Goal: Transaction & Acquisition: Purchase product/service

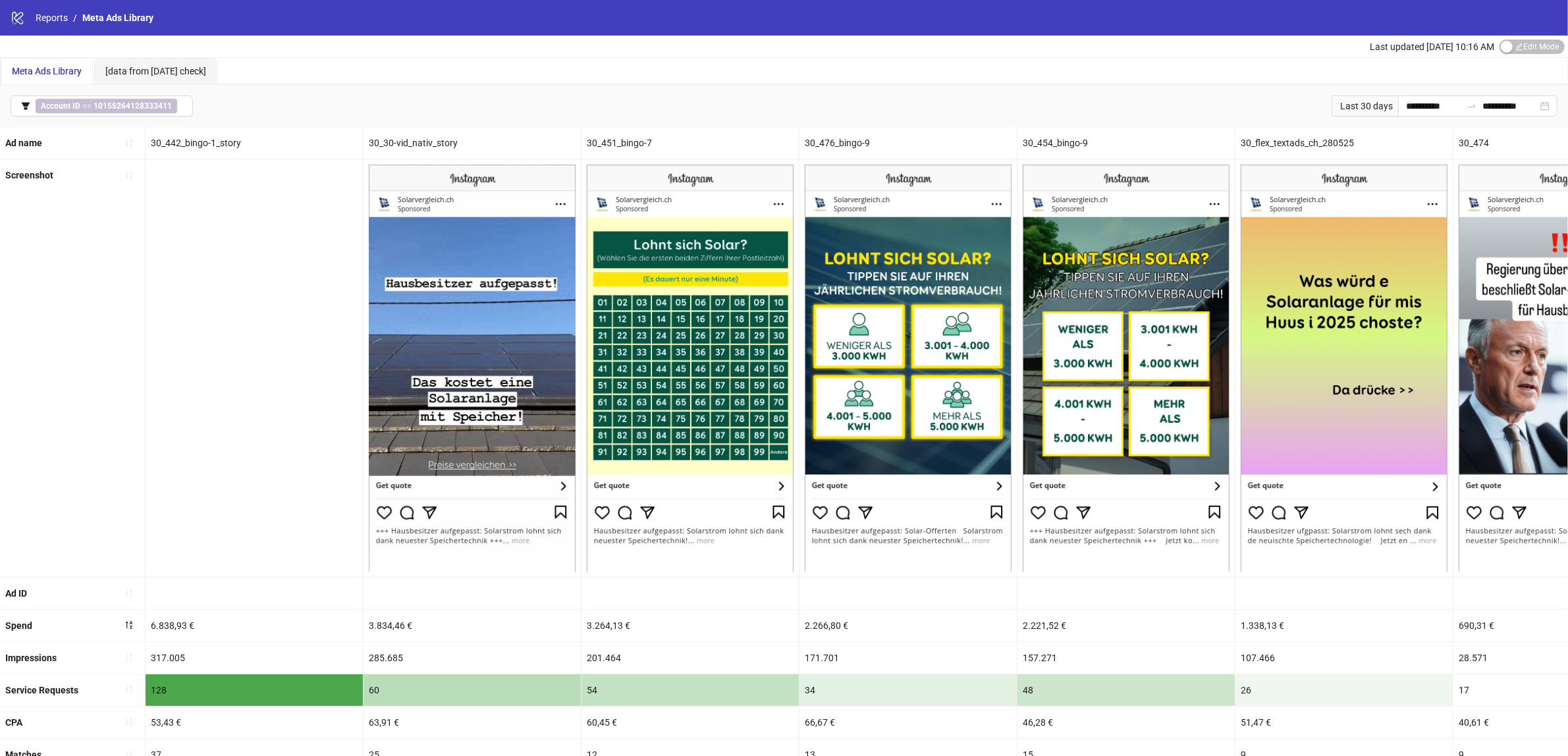
scroll to position [0, 425]
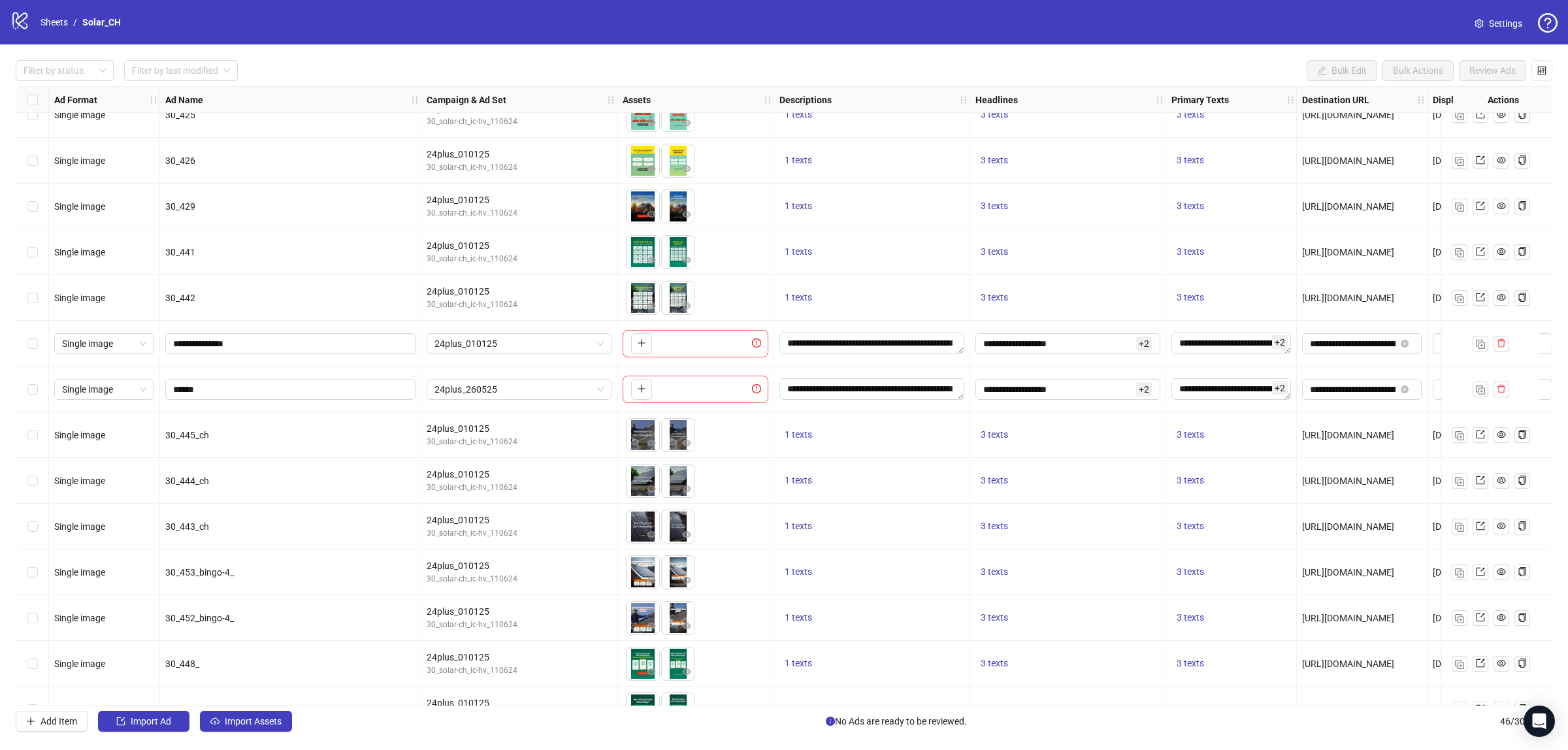
scroll to position [863, 0]
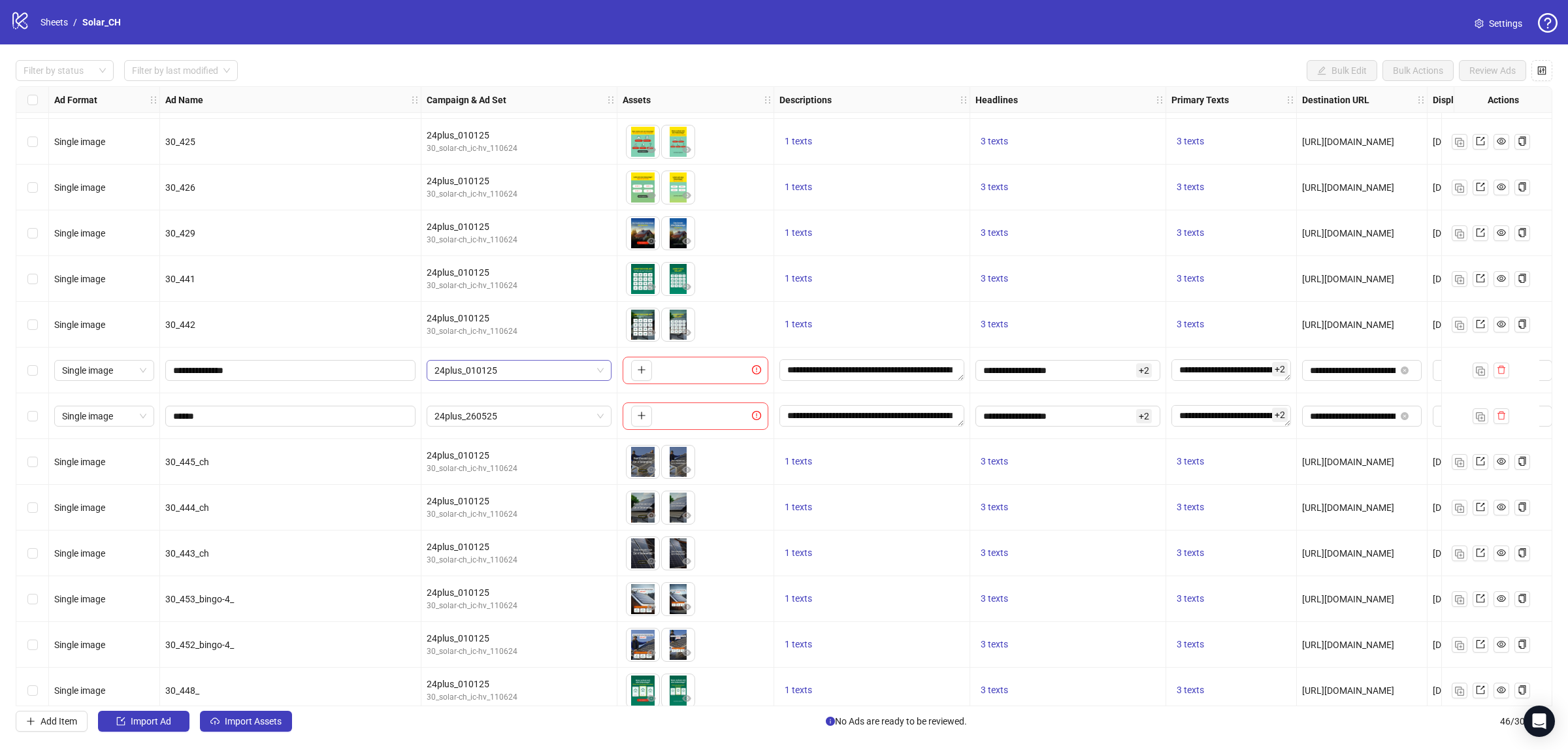
click at [479, 370] on span "24plus_010125" at bounding box center [519, 370] width 170 height 20
click at [491, 392] on div "24plus_260525" at bounding box center [505, 397] width 138 height 14
click at [471, 468] on div "30_solar-ch_ic-hv_110624" at bounding box center [519, 469] width 185 height 12
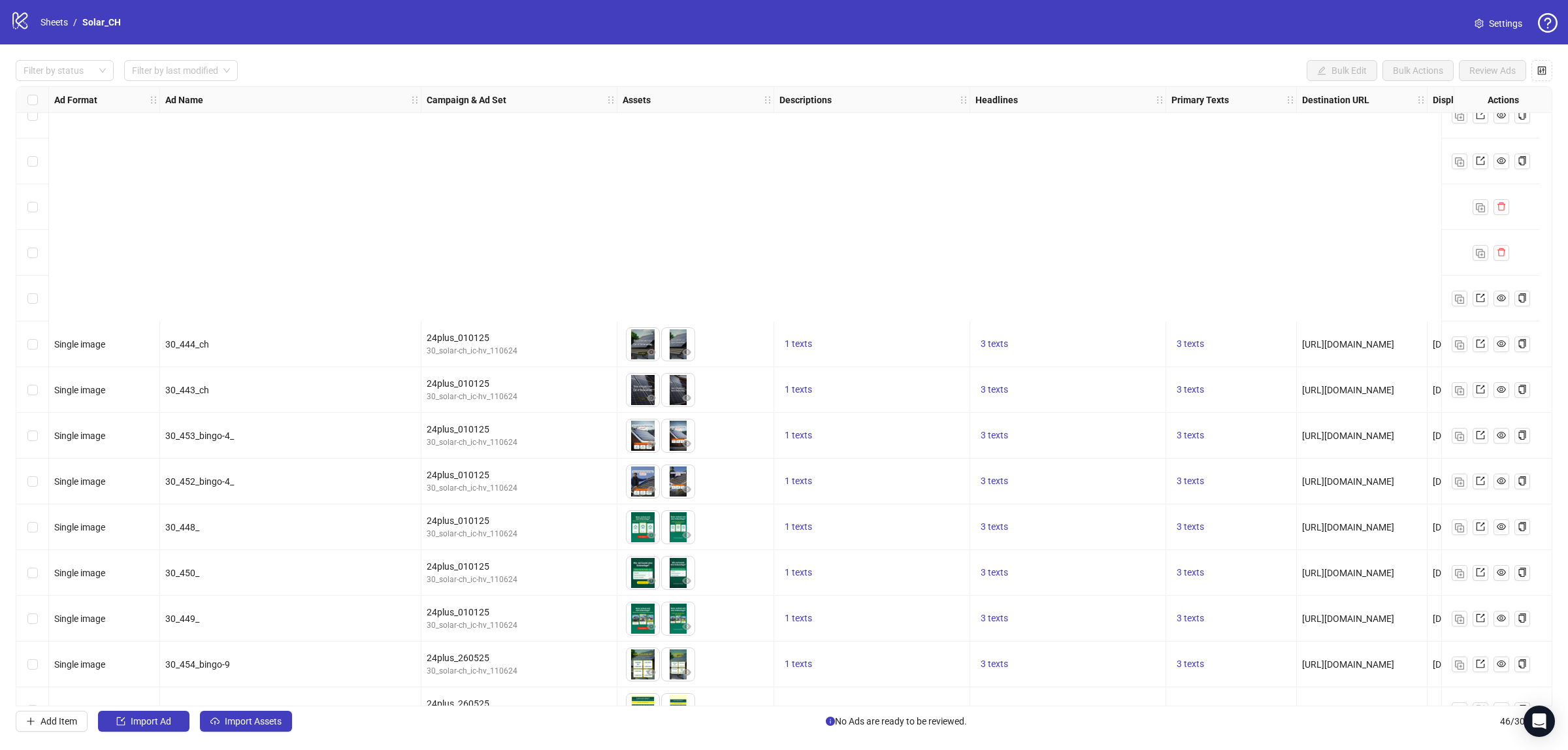
scroll to position [1516, 0]
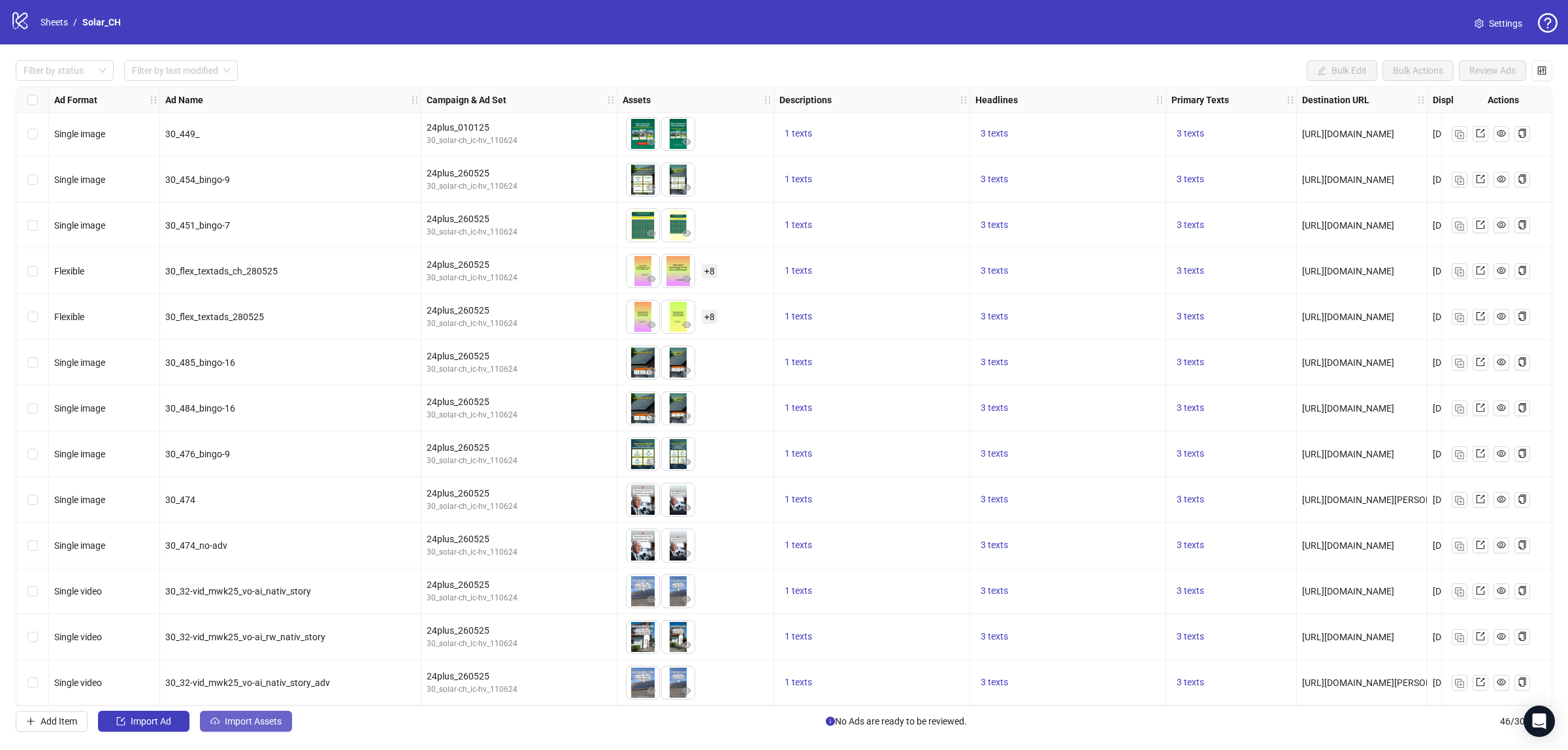
click at [242, 729] on button "Import Assets" at bounding box center [246, 722] width 92 height 21
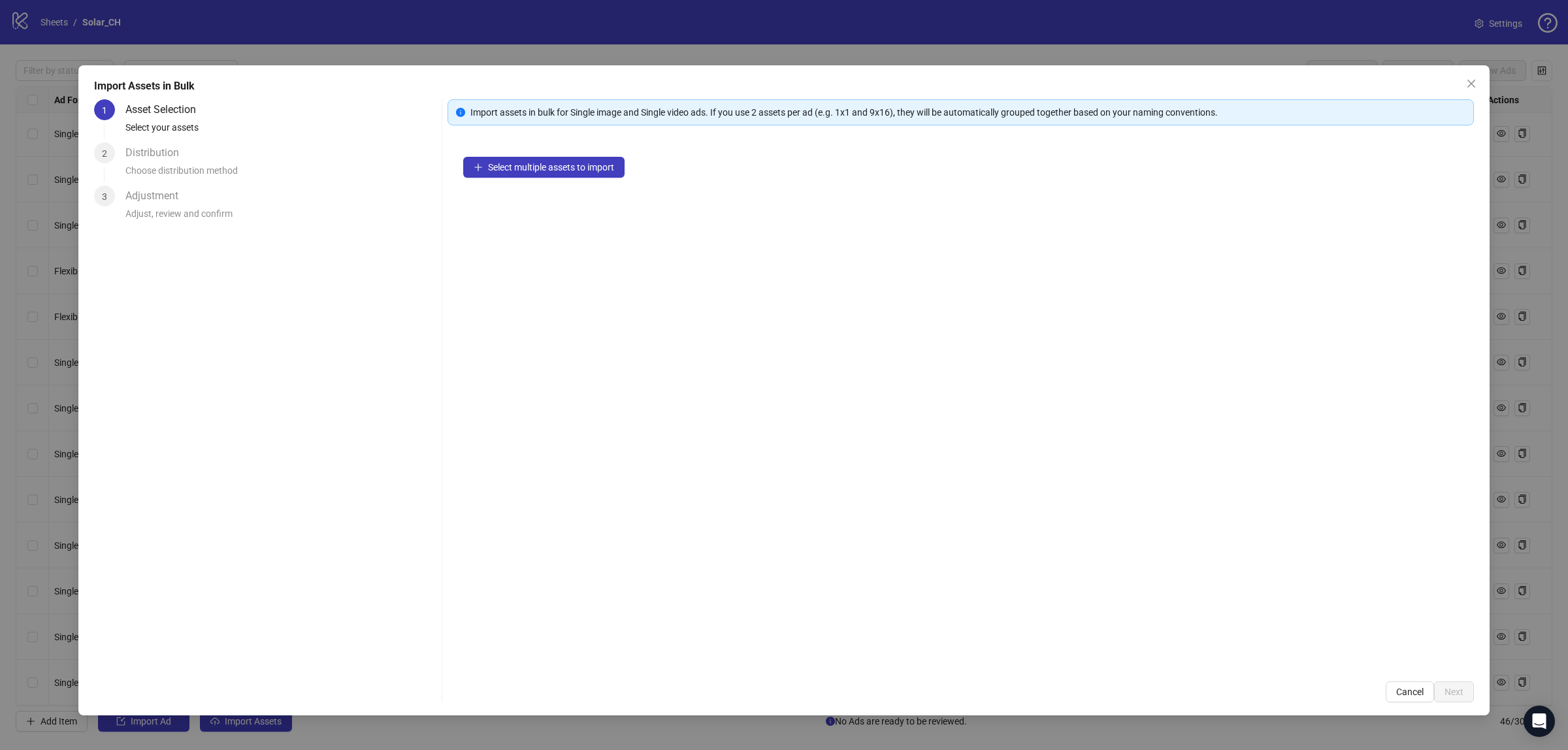
click at [520, 186] on div "Select multiple assets to import" at bounding box center [961, 403] width 1026 height 525
click at [515, 179] on div "Select multiple assets to import" at bounding box center [961, 403] width 1026 height 525
click at [513, 171] on span "Select multiple assets to import" at bounding box center [551, 168] width 126 height 11
click at [539, 170] on span "Select multiple assets to import" at bounding box center [551, 168] width 126 height 11
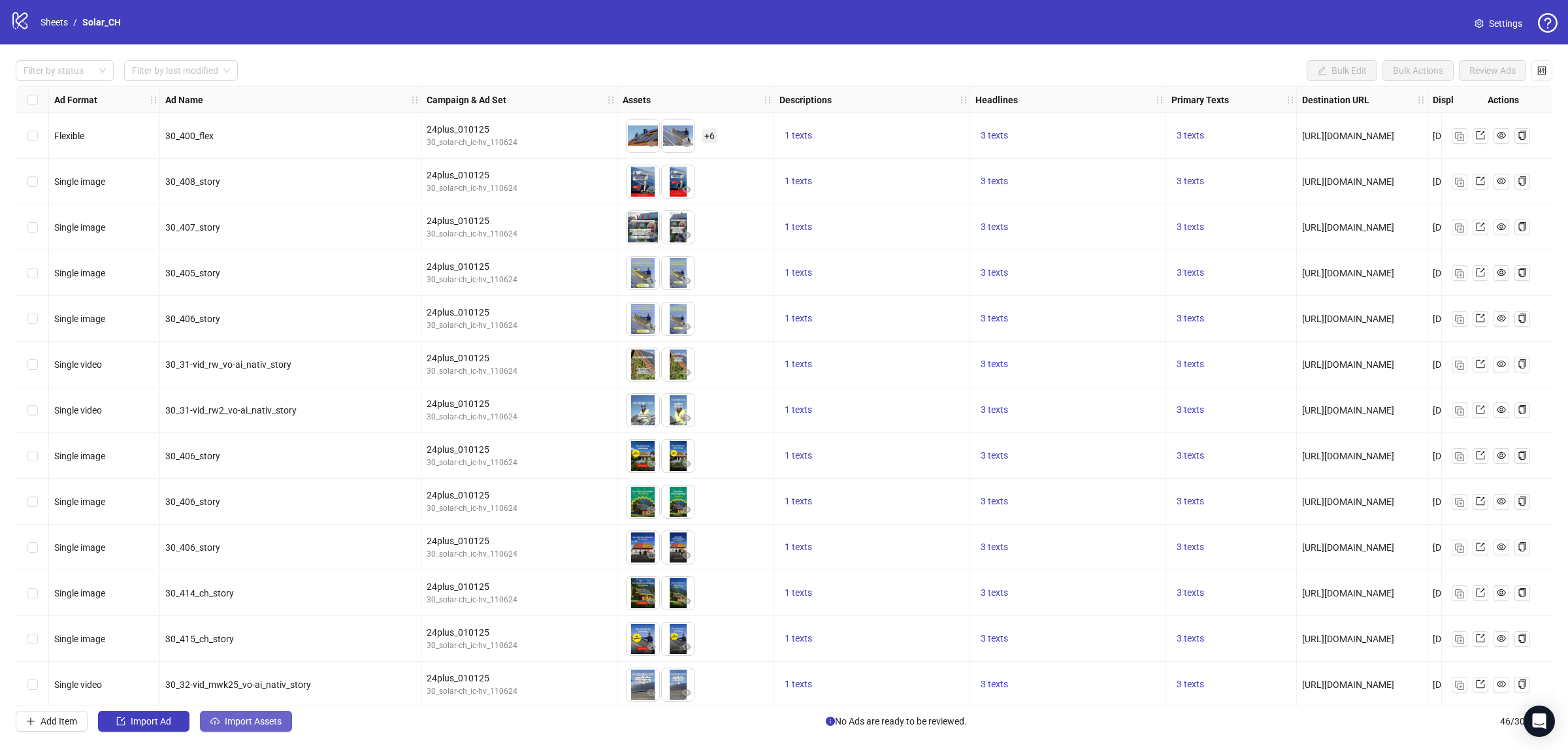
click at [240, 730] on button "Import Assets" at bounding box center [246, 722] width 92 height 21
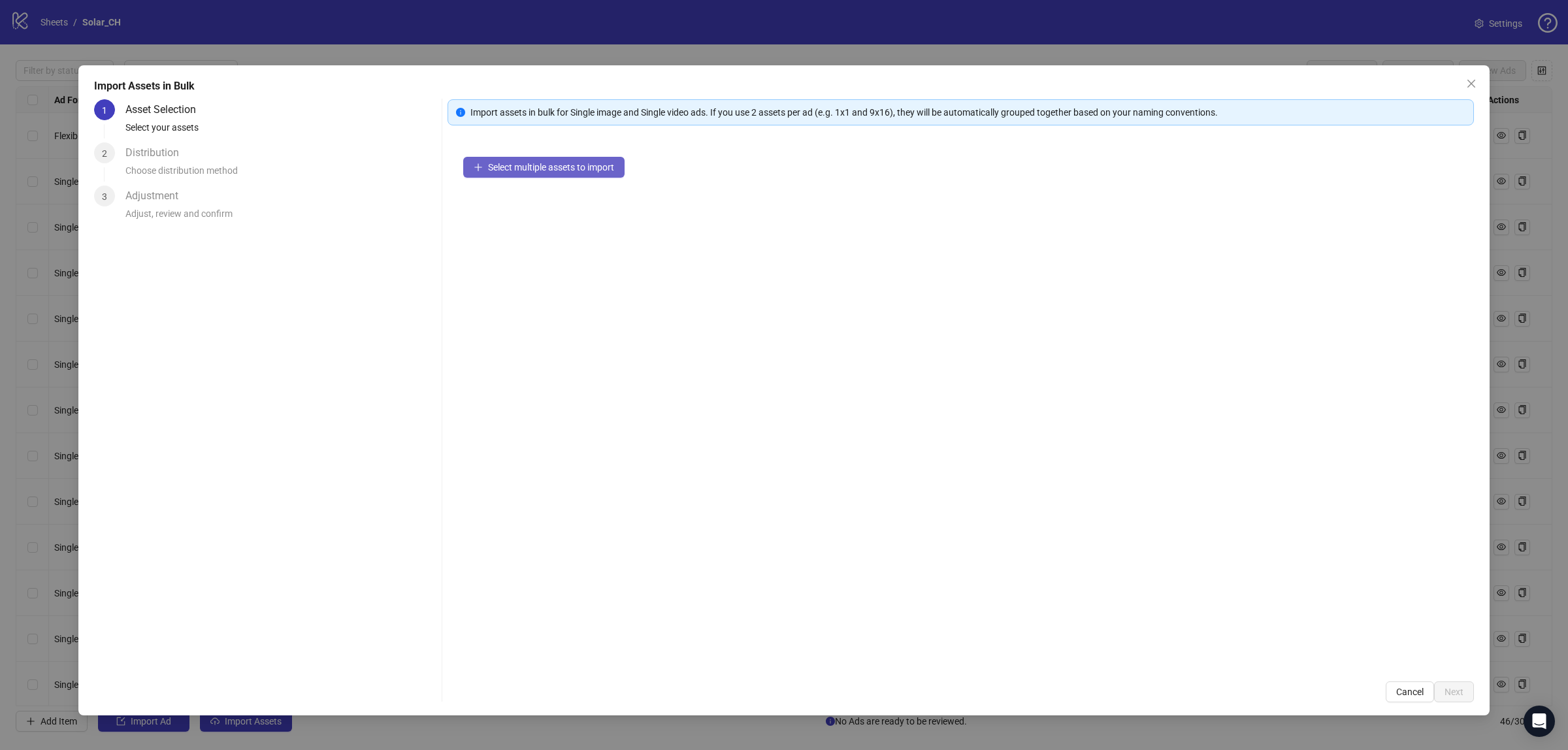
click at [572, 170] on span "Select multiple assets to import" at bounding box center [551, 168] width 126 height 11
click at [1462, 697] on span "Next" at bounding box center [1453, 692] width 19 height 11
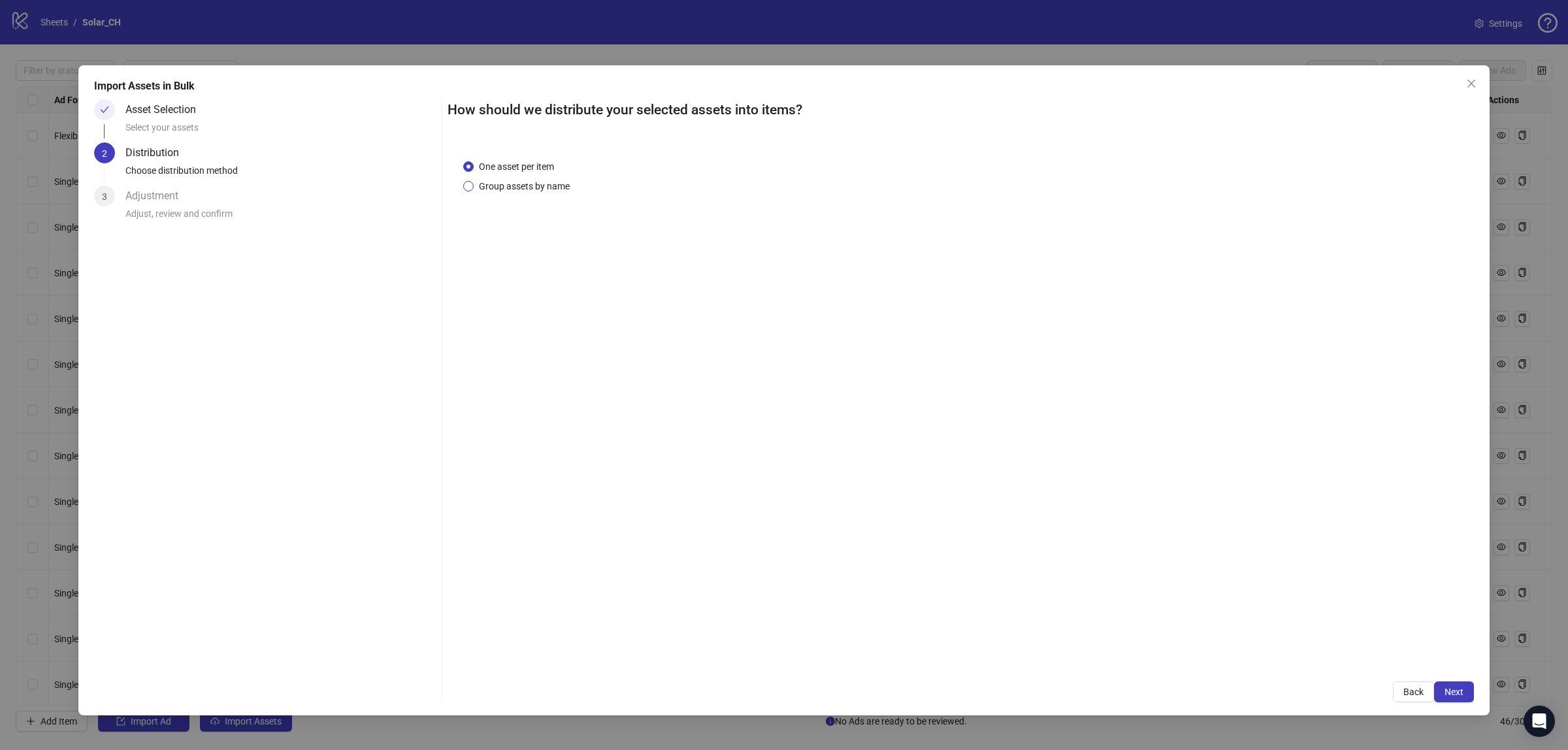
click at [531, 185] on span "Group assets by name" at bounding box center [525, 186] width 101 height 14
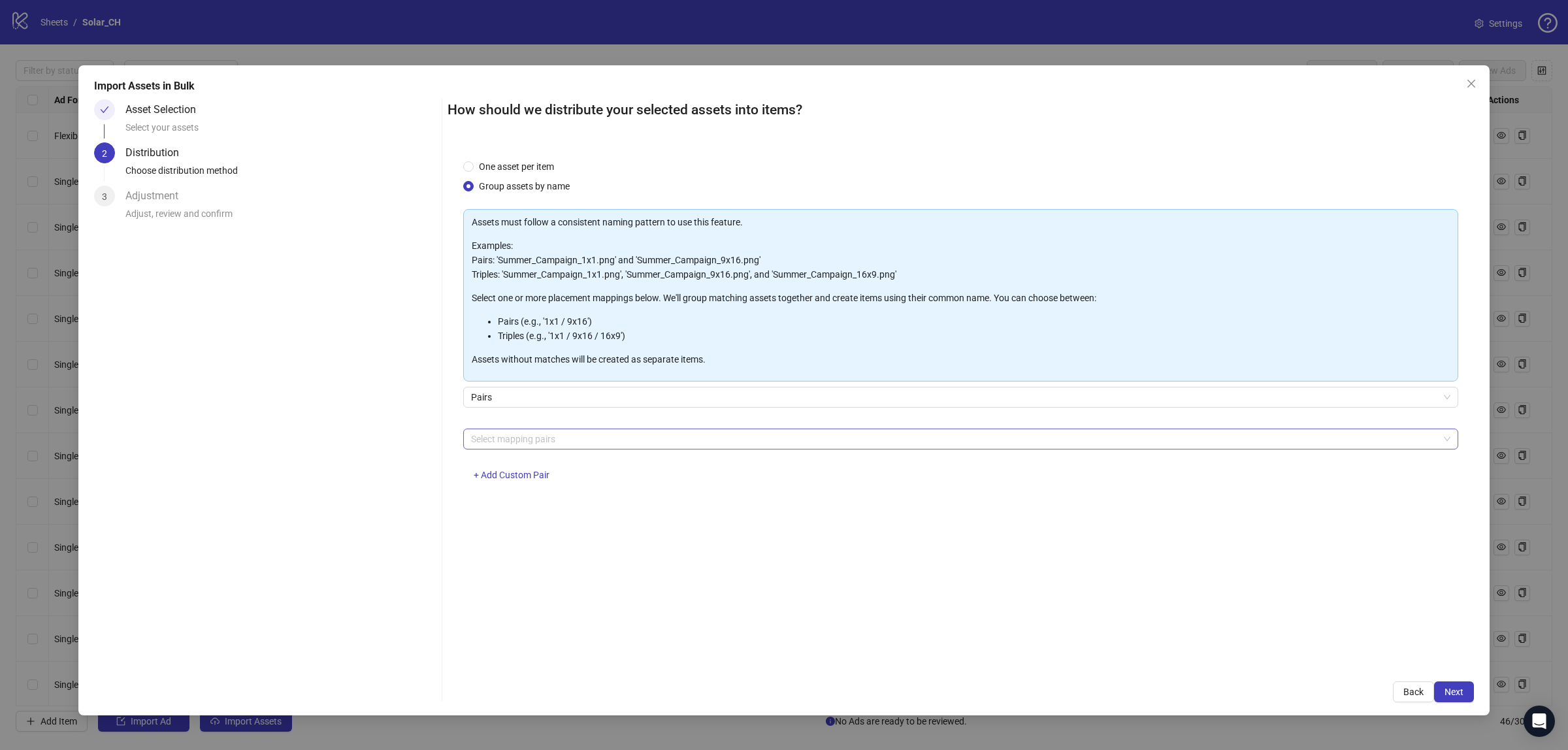
click at [574, 446] on div at bounding box center [954, 438] width 977 height 19
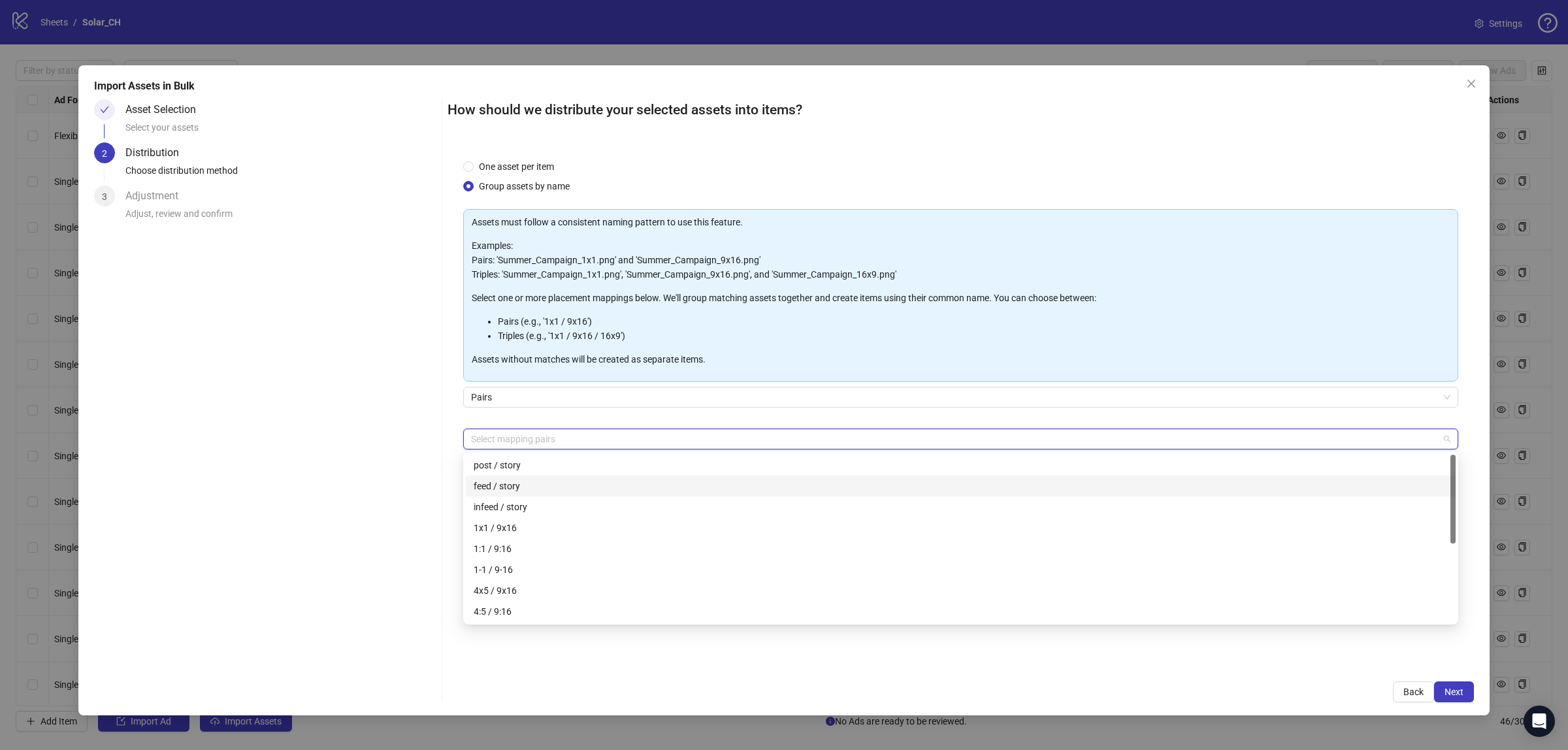
click at [559, 484] on div "feed / story" at bounding box center [961, 486] width 974 height 14
click at [1452, 690] on span "Next" at bounding box center [1453, 692] width 19 height 11
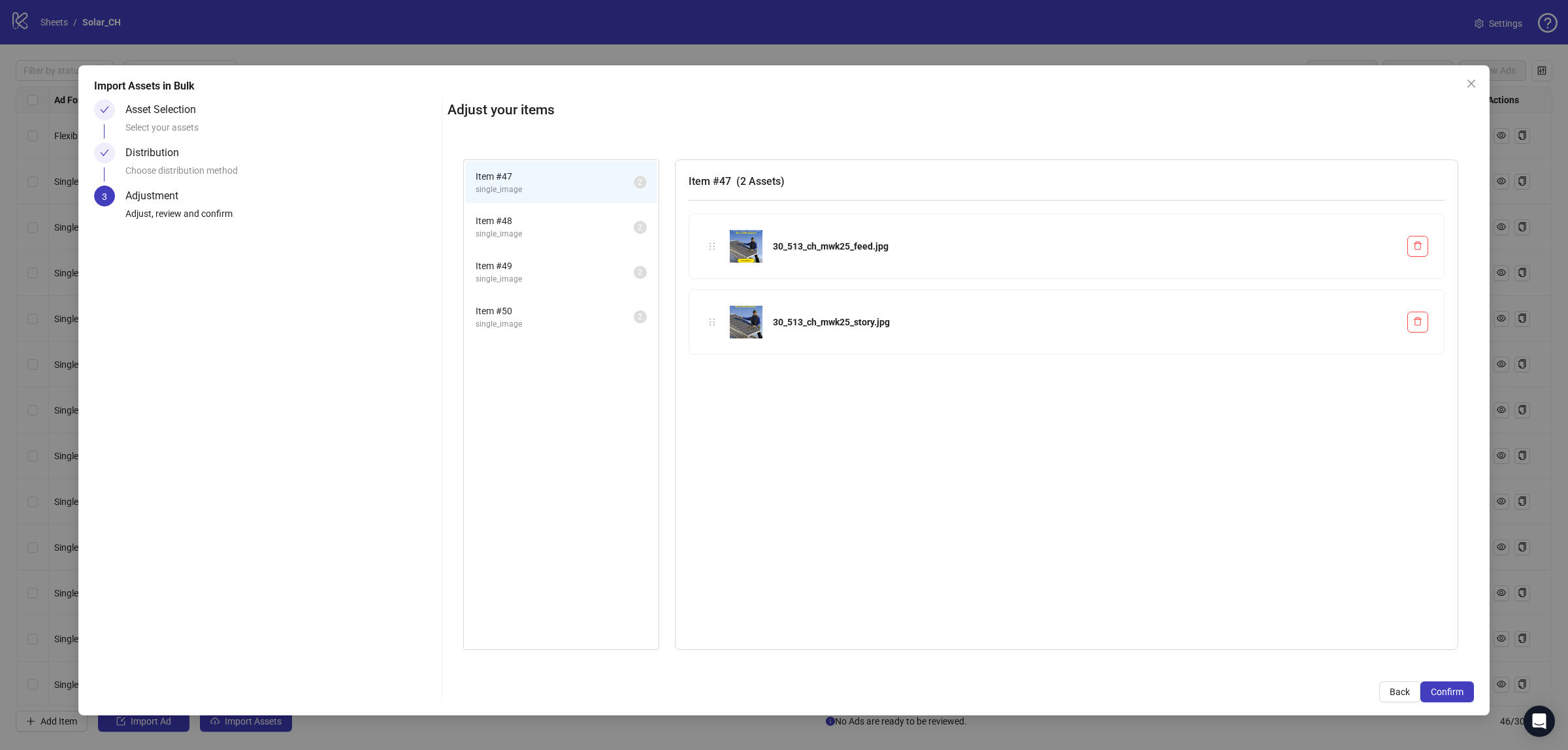
click at [559, 219] on span "Item # 48" at bounding box center [555, 221] width 158 height 14
click at [546, 262] on span "Item # 49" at bounding box center [555, 265] width 158 height 14
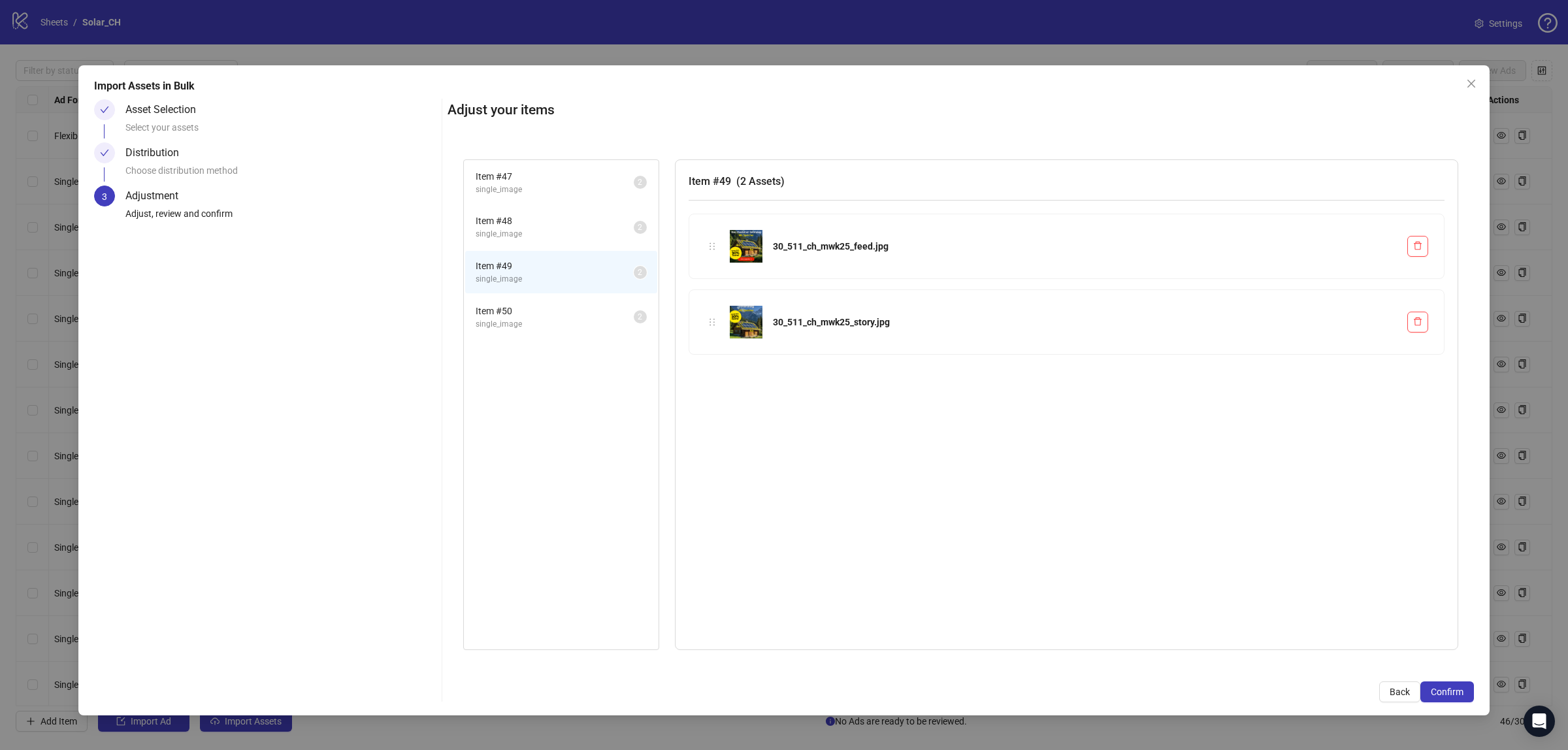
click at [544, 318] on span "single_image" at bounding box center [555, 324] width 158 height 12
click at [540, 269] on span "Item # 49" at bounding box center [555, 265] width 158 height 14
click at [536, 243] on li "Item # 48 single_image 2" at bounding box center [561, 227] width 192 height 43
click at [528, 189] on span "single_image" at bounding box center [555, 190] width 158 height 12
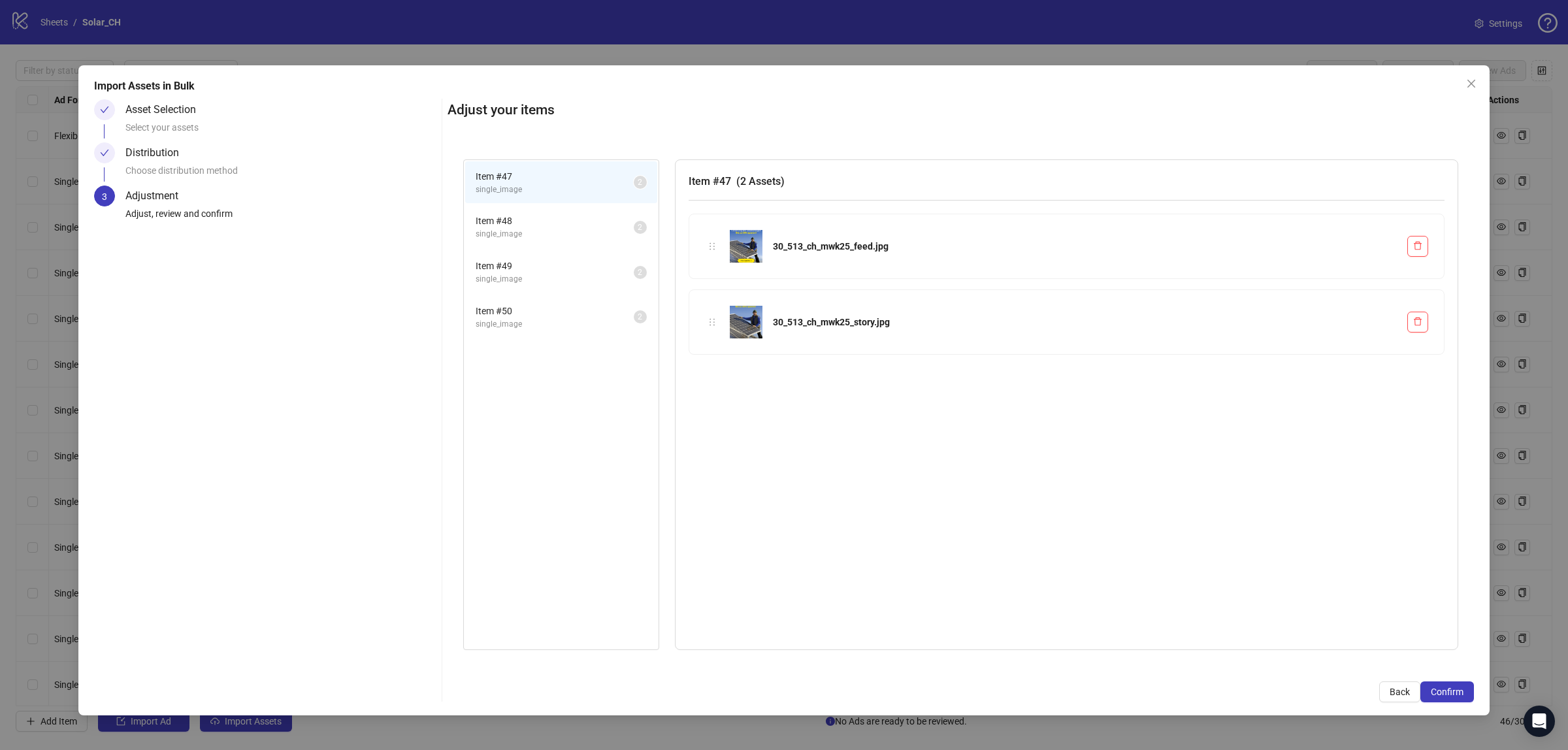
click at [527, 164] on li "Item # 47 single_image 2" at bounding box center [561, 183] width 192 height 43
click at [527, 228] on span "single_image" at bounding box center [555, 234] width 158 height 12
click at [531, 251] on li "Item # 49 single_image 2" at bounding box center [561, 272] width 192 height 43
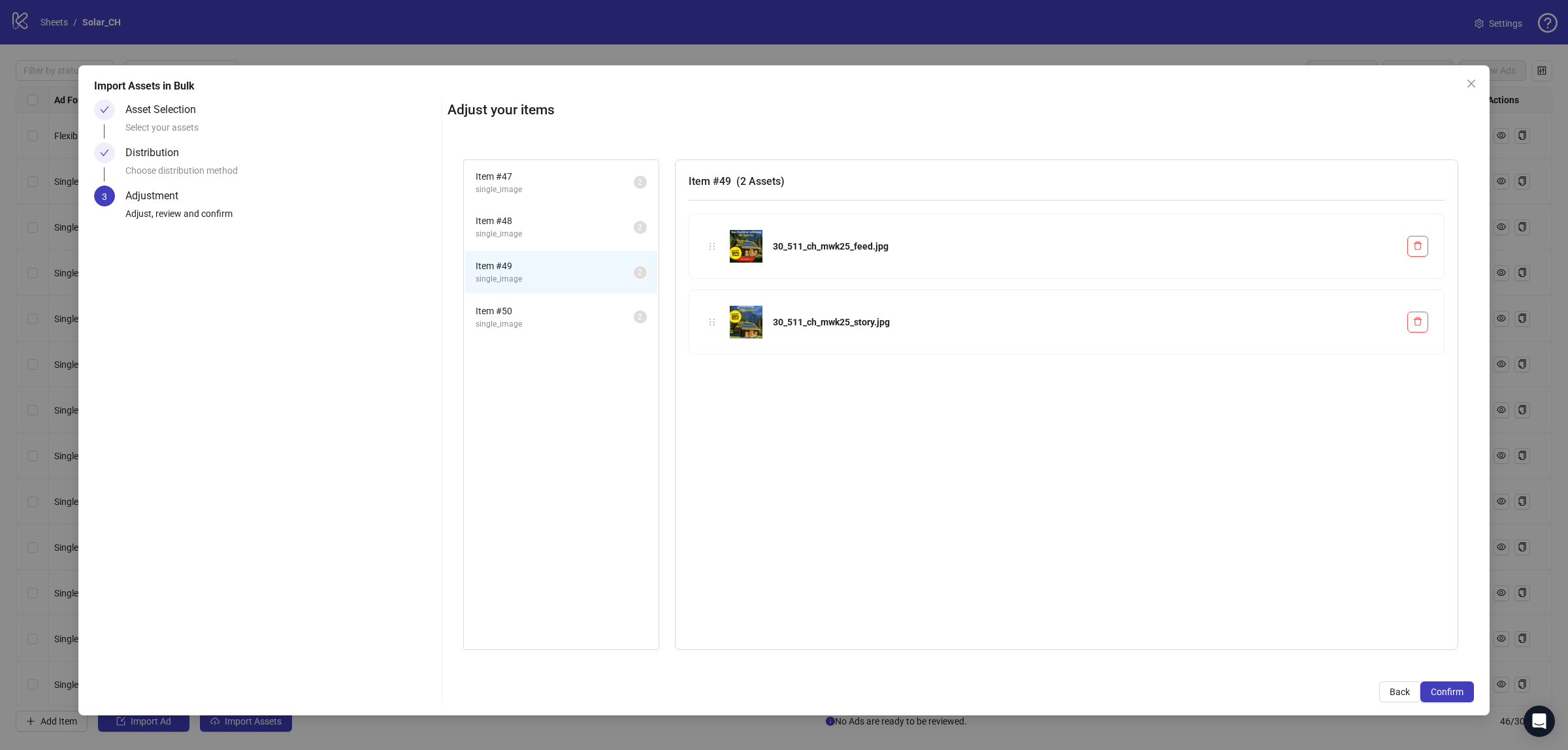
click at [538, 305] on span "Item # 50" at bounding box center [555, 311] width 158 height 14
click at [531, 276] on span "single_image" at bounding box center [555, 280] width 158 height 12
click at [1435, 687] on span "Confirm" at bounding box center [1447, 692] width 33 height 11
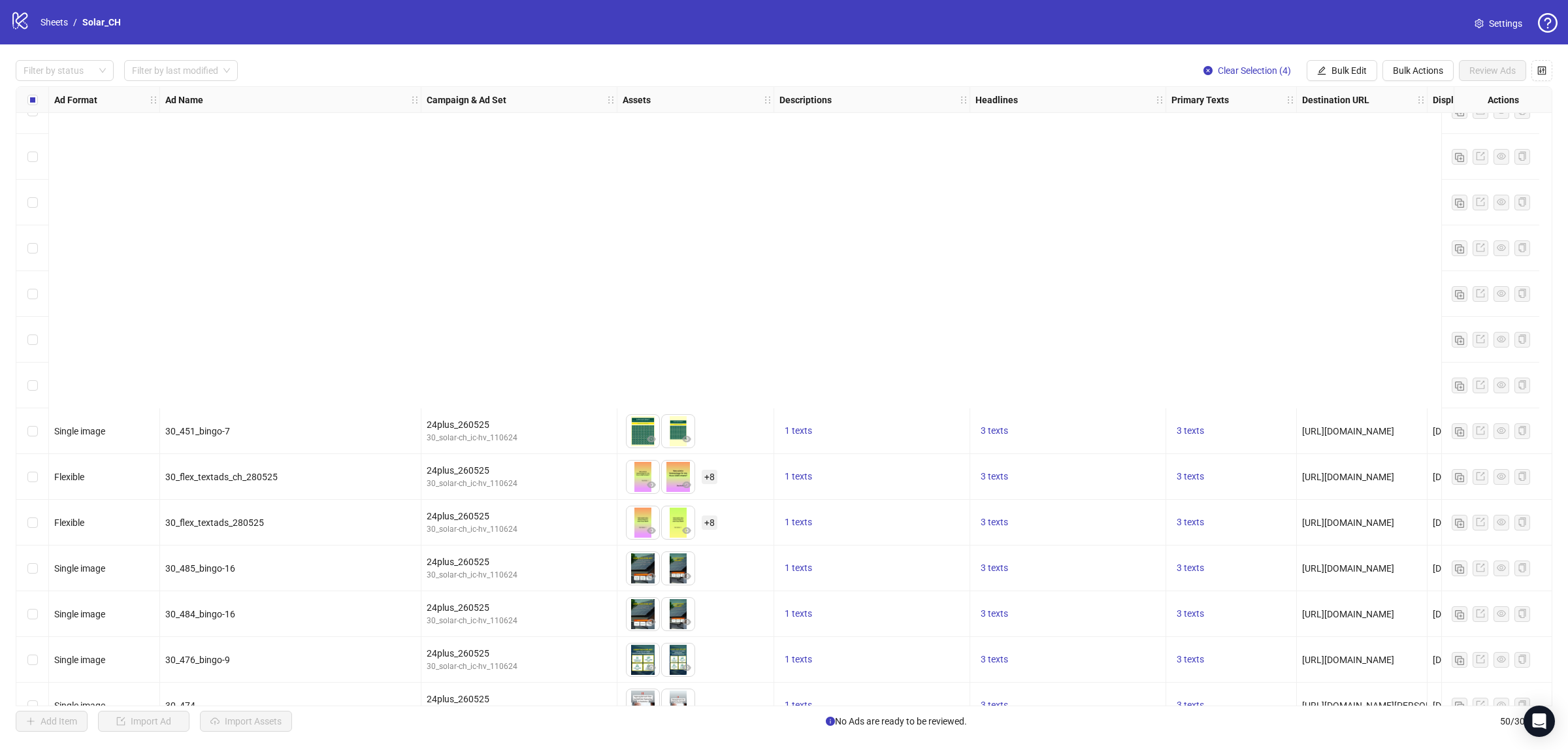
scroll to position [1699, 0]
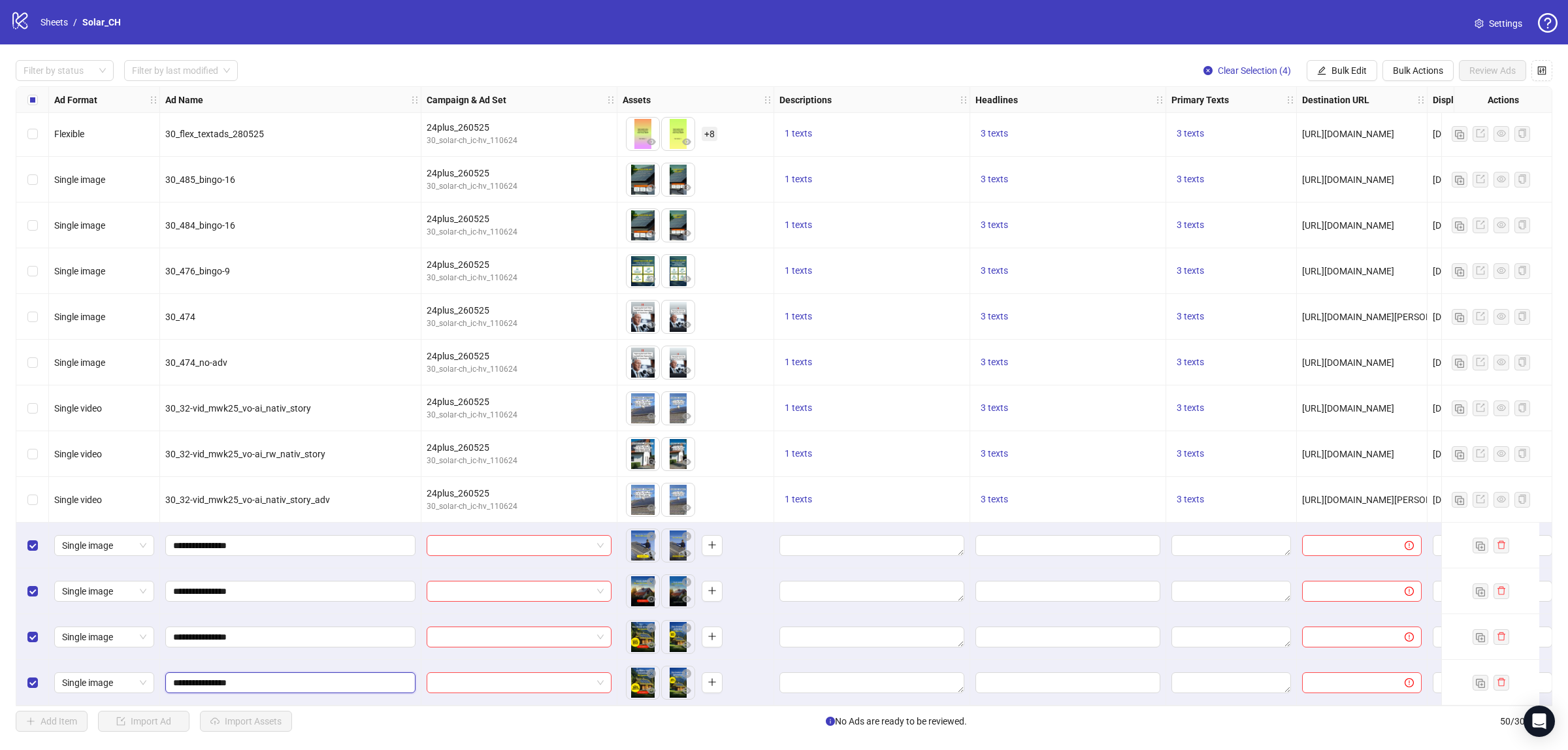
click at [216, 675] on input "**********" at bounding box center [289, 683] width 232 height 14
click at [264, 680] on input "**********" at bounding box center [289, 683] width 232 height 14
type input "**********"
click at [261, 630] on input "**********" at bounding box center [289, 637] width 232 height 14
type input "**********"
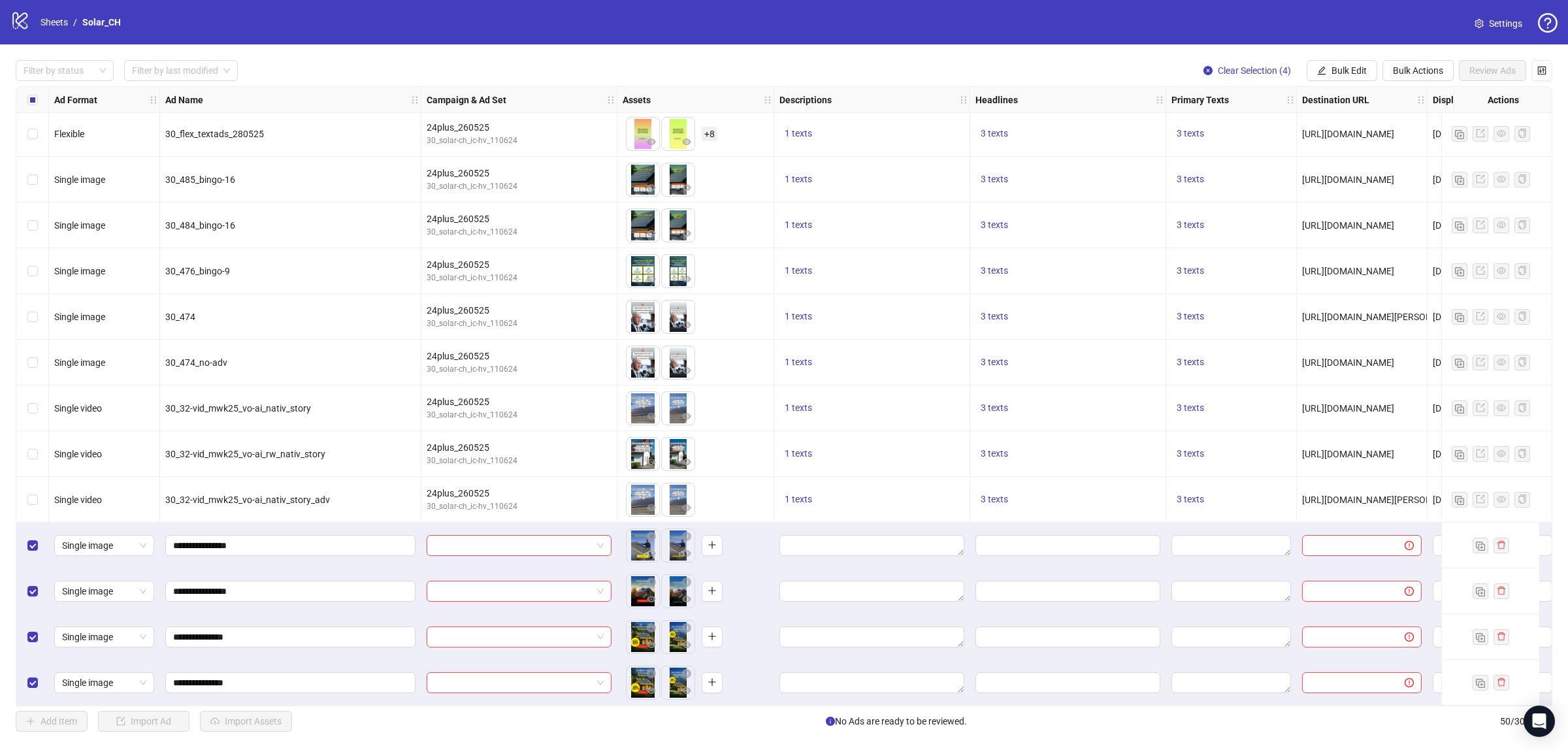
click at [264, 600] on div "**********" at bounding box center [290, 591] width 261 height 46
click at [265, 587] on input "**********" at bounding box center [289, 591] width 232 height 14
type input "**********"
click at [269, 540] on input "**********" at bounding box center [289, 545] width 232 height 14
type input "**********"
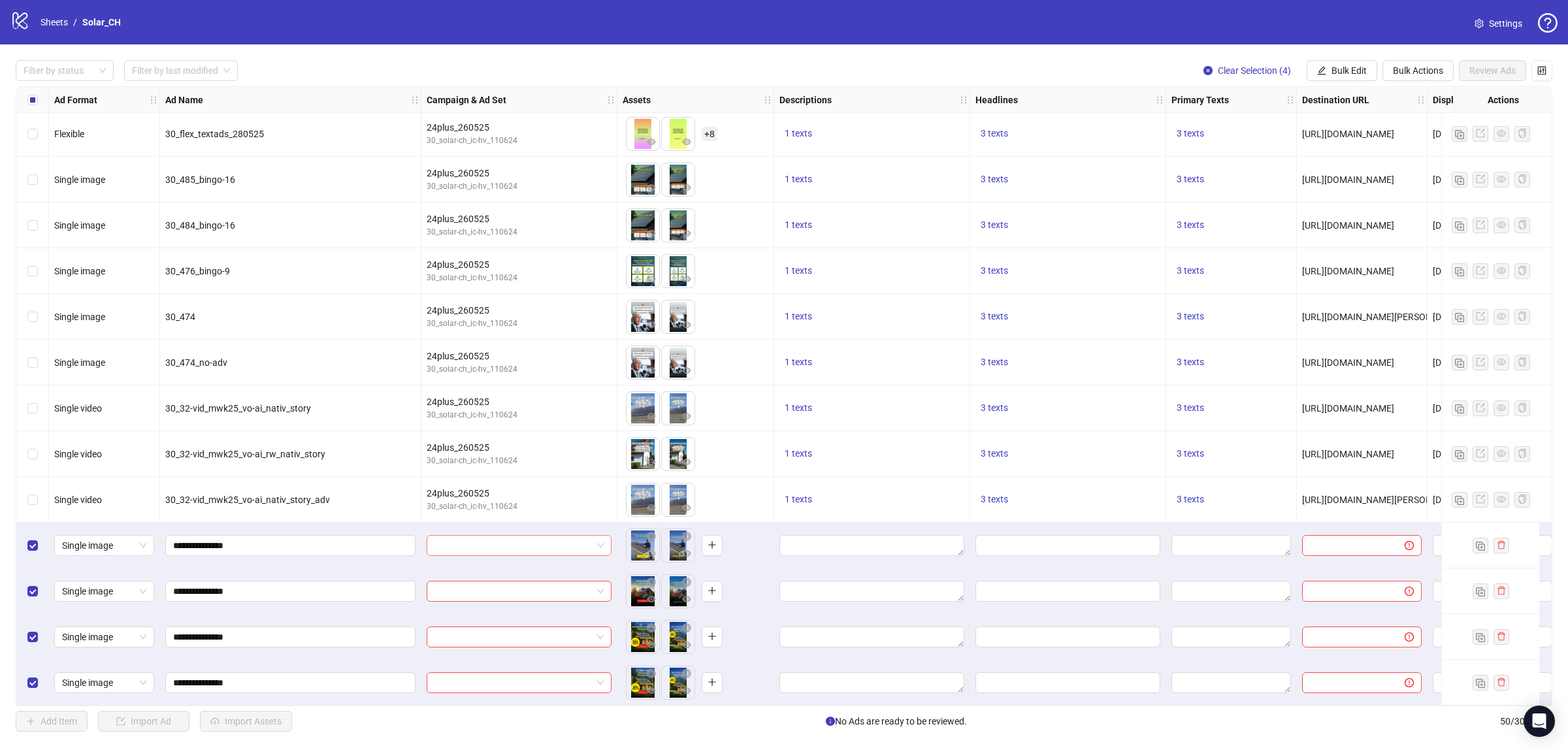
click at [582, 546] on input "search" at bounding box center [512, 546] width 157 height 20
click at [537, 569] on div "24plus_260525" at bounding box center [505, 567] width 138 height 14
click at [546, 589] on input "search" at bounding box center [512, 591] width 157 height 20
click at [540, 612] on div "24plus_260525" at bounding box center [505, 612] width 138 height 14
click at [539, 628] on input "search" at bounding box center [512, 637] width 157 height 20
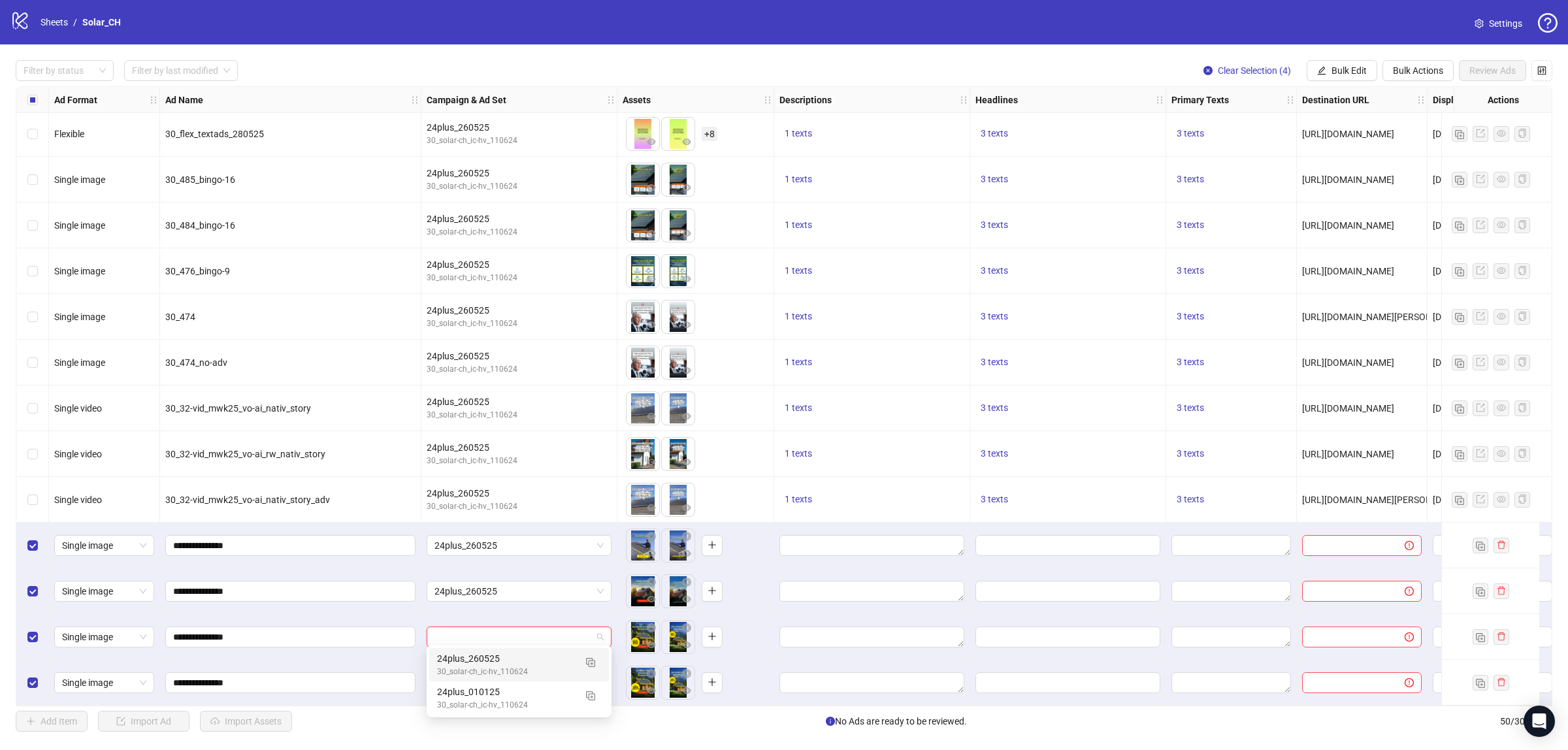
click at [537, 670] on div "30_solar-ch_ic-hv_110624" at bounding box center [505, 672] width 138 height 12
click at [537, 691] on div at bounding box center [519, 683] width 196 height 46
click at [536, 690] on div at bounding box center [519, 683] width 196 height 46
click at [536, 684] on input "search" at bounding box center [512, 683] width 157 height 20
click at [514, 612] on div "24plus_260525" at bounding box center [505, 605] width 138 height 14
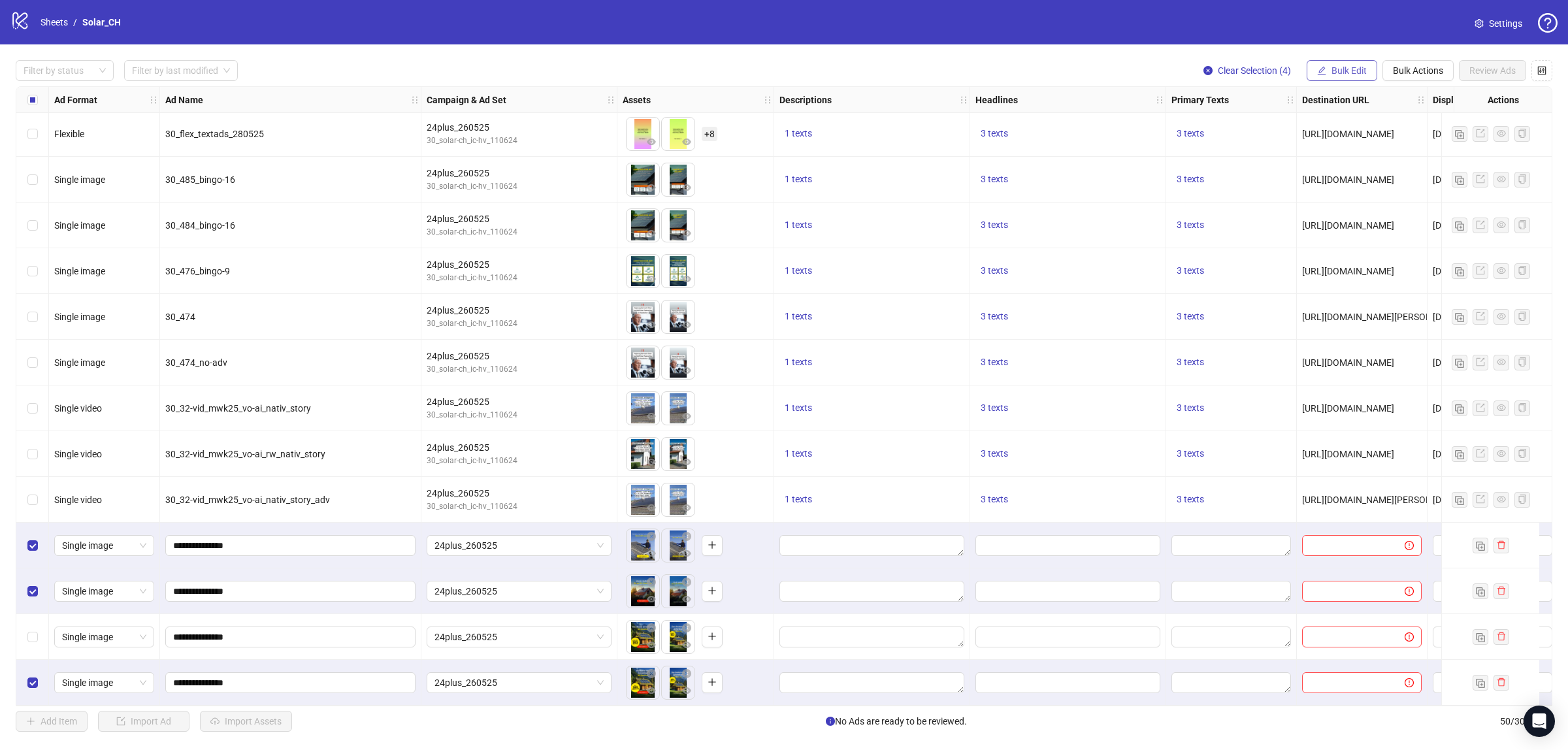
click at [1348, 67] on span "Bulk Edit" at bounding box center [1350, 71] width 36 height 11
click at [1350, 157] on span "Descriptions" at bounding box center [1355, 160] width 78 height 14
click at [1400, 196] on button "submit" at bounding box center [1396, 197] width 16 height 16
click at [1326, 66] on button "Bulk Edit" at bounding box center [1342, 71] width 70 height 21
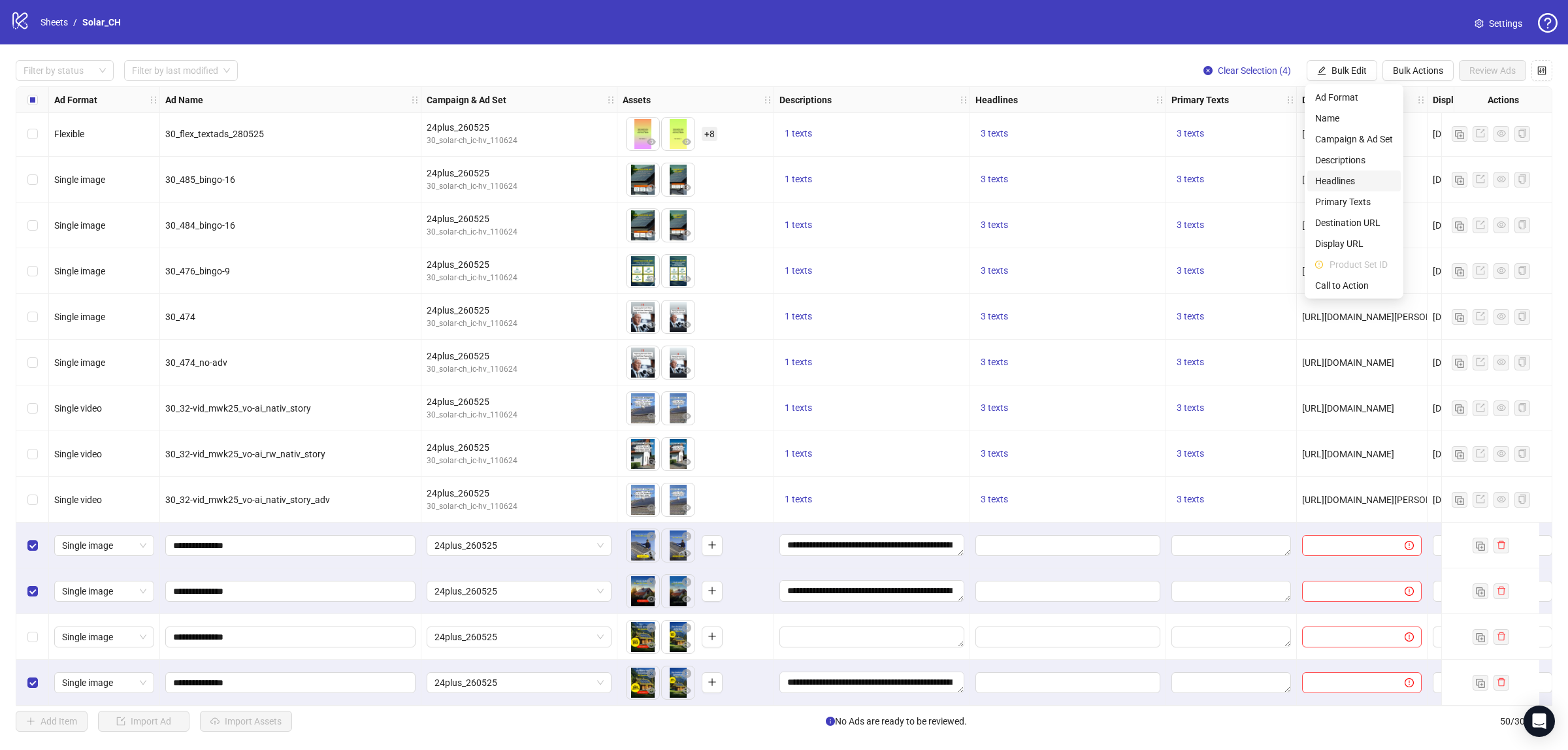
click at [1350, 177] on span "Headlines" at bounding box center [1355, 181] width 78 height 14
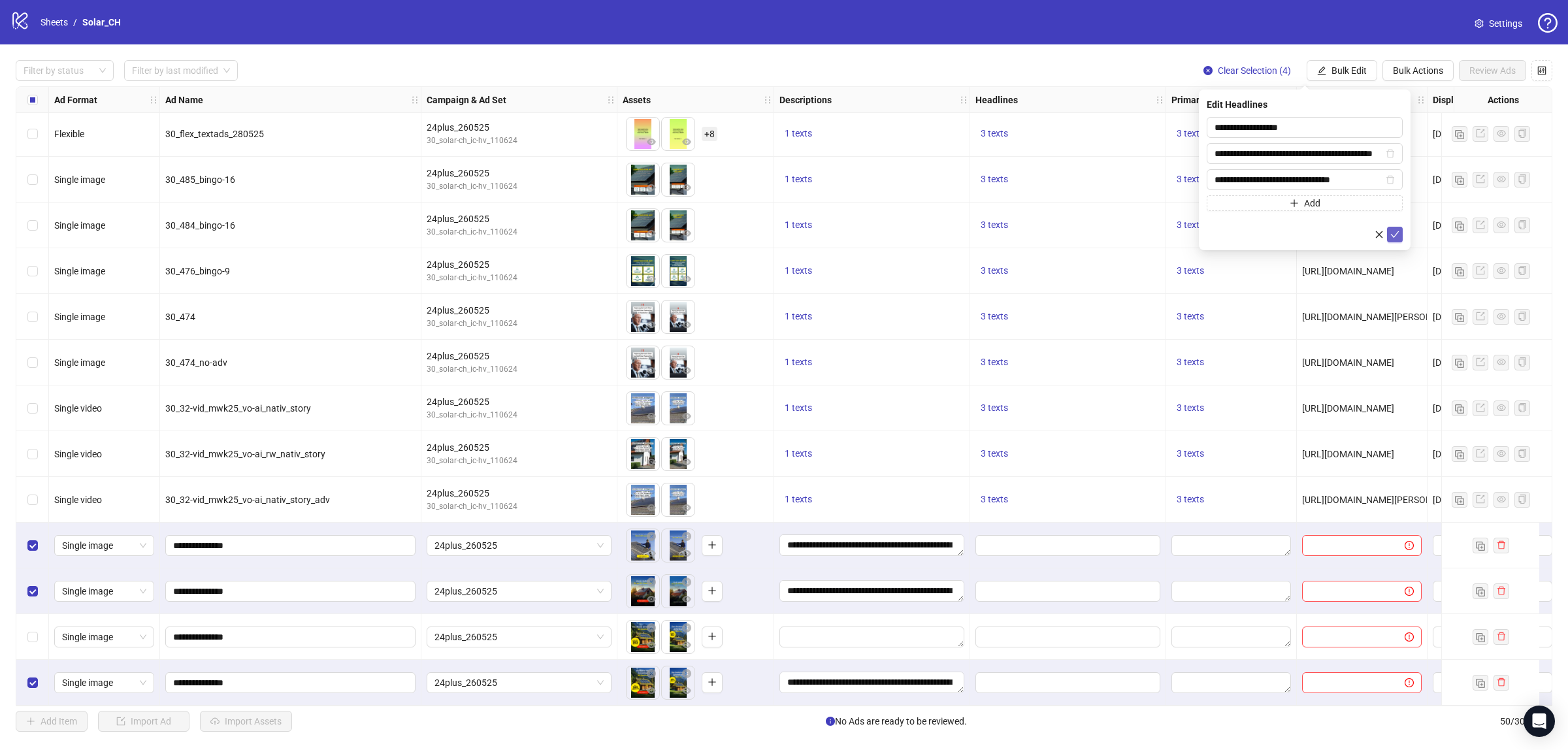
click at [1394, 239] on icon "check" at bounding box center [1395, 234] width 9 height 9
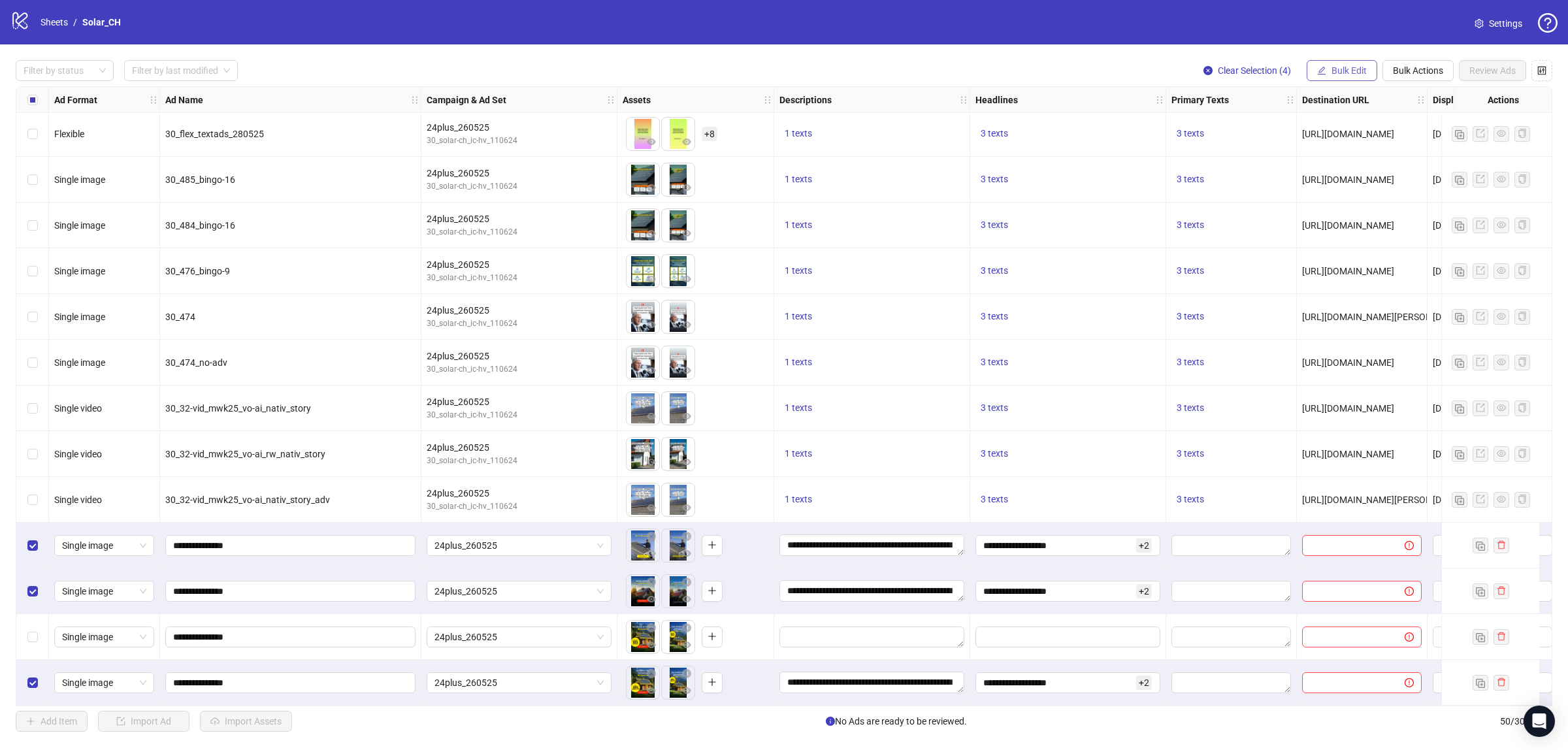
click at [1334, 70] on span "Bulk Edit" at bounding box center [1350, 71] width 36 height 11
click at [1353, 197] on span "Primary Texts" at bounding box center [1355, 201] width 78 height 14
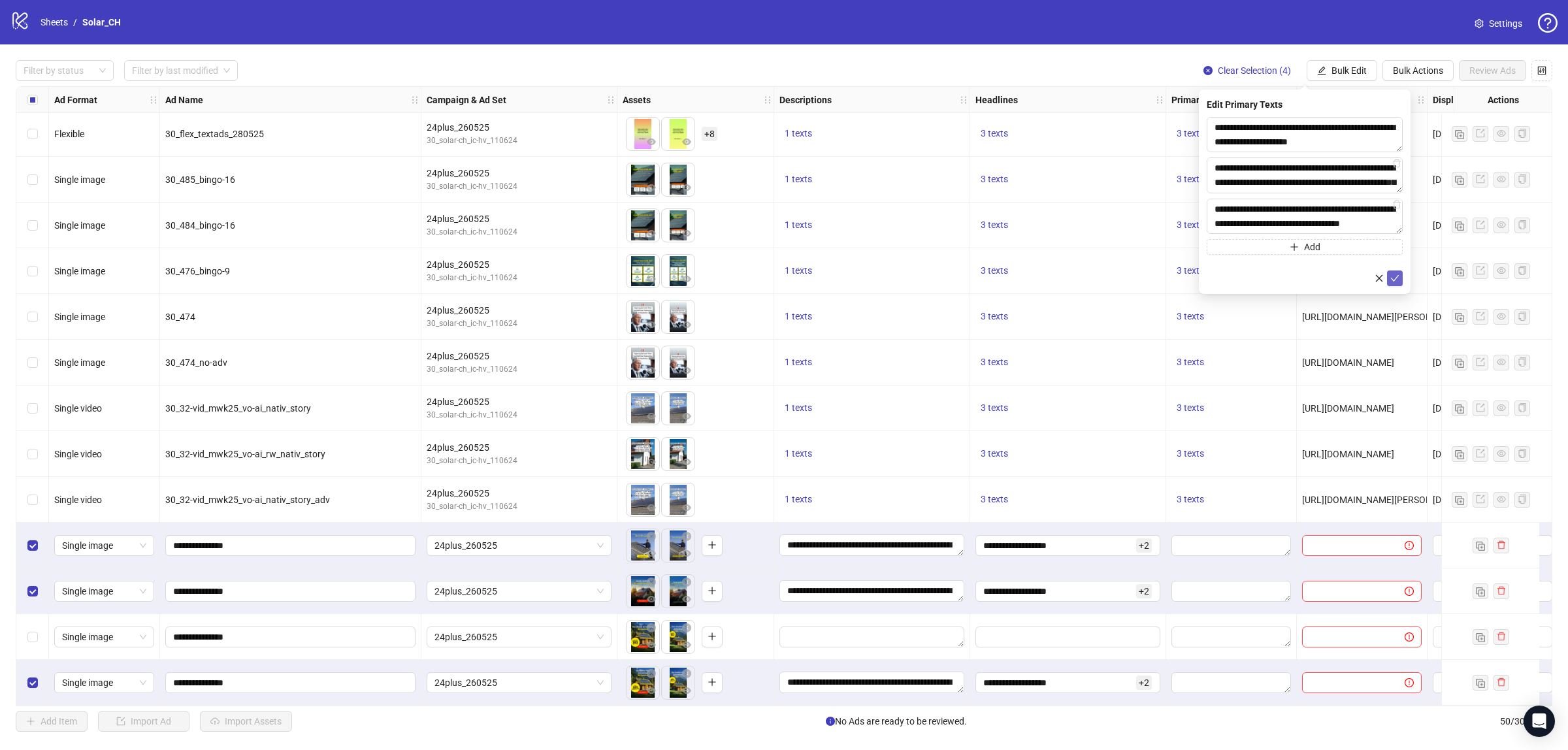
click at [1390, 279] on icon "check" at bounding box center [1395, 278] width 9 height 9
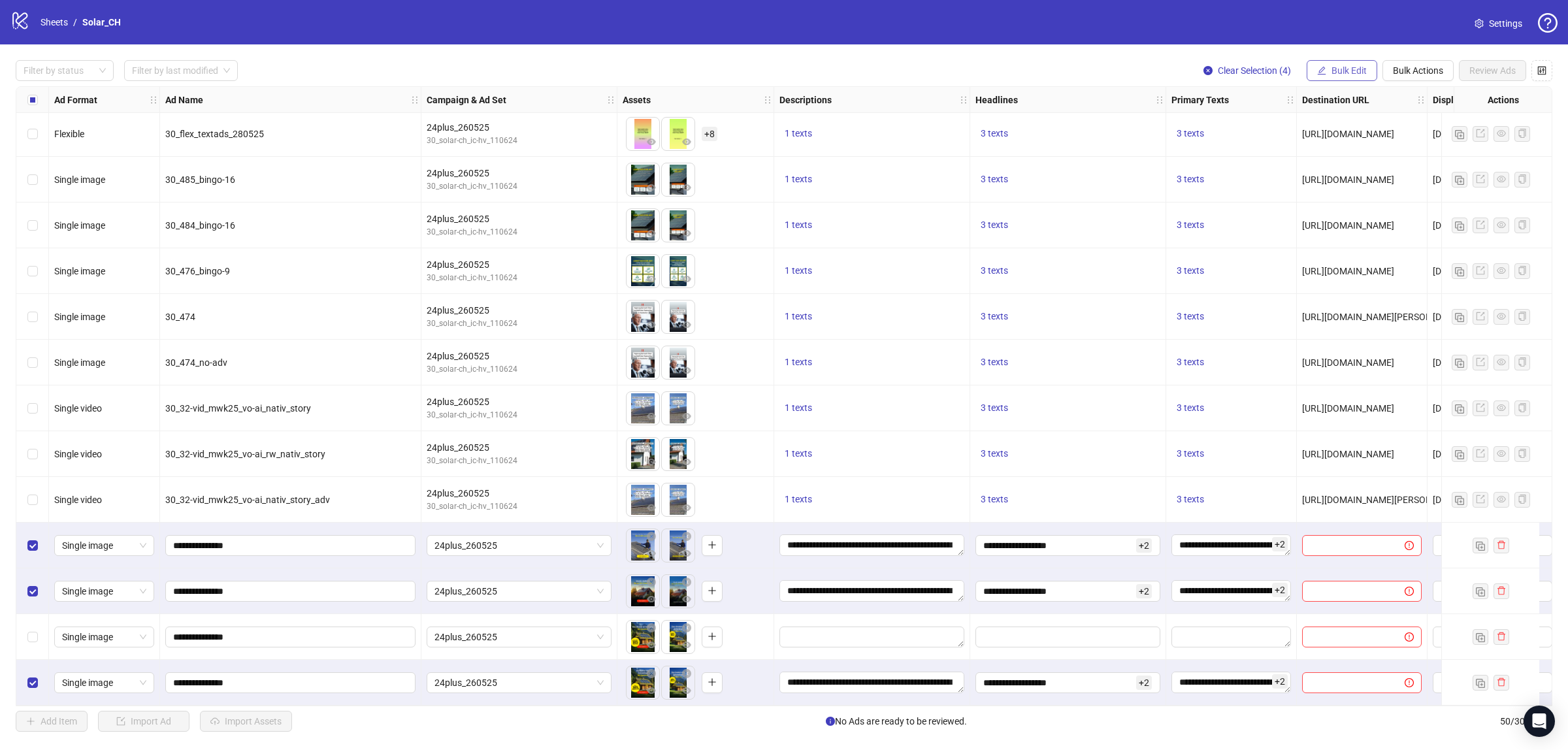
click at [1327, 73] on button "Bulk Edit" at bounding box center [1342, 71] width 70 height 21
click at [1338, 217] on span "Destination URL" at bounding box center [1355, 223] width 78 height 14
click at [1394, 160] on icon "check" at bounding box center [1395, 162] width 9 height 9
click at [1346, 69] on span "Bulk Edit" at bounding box center [1350, 71] width 36 height 11
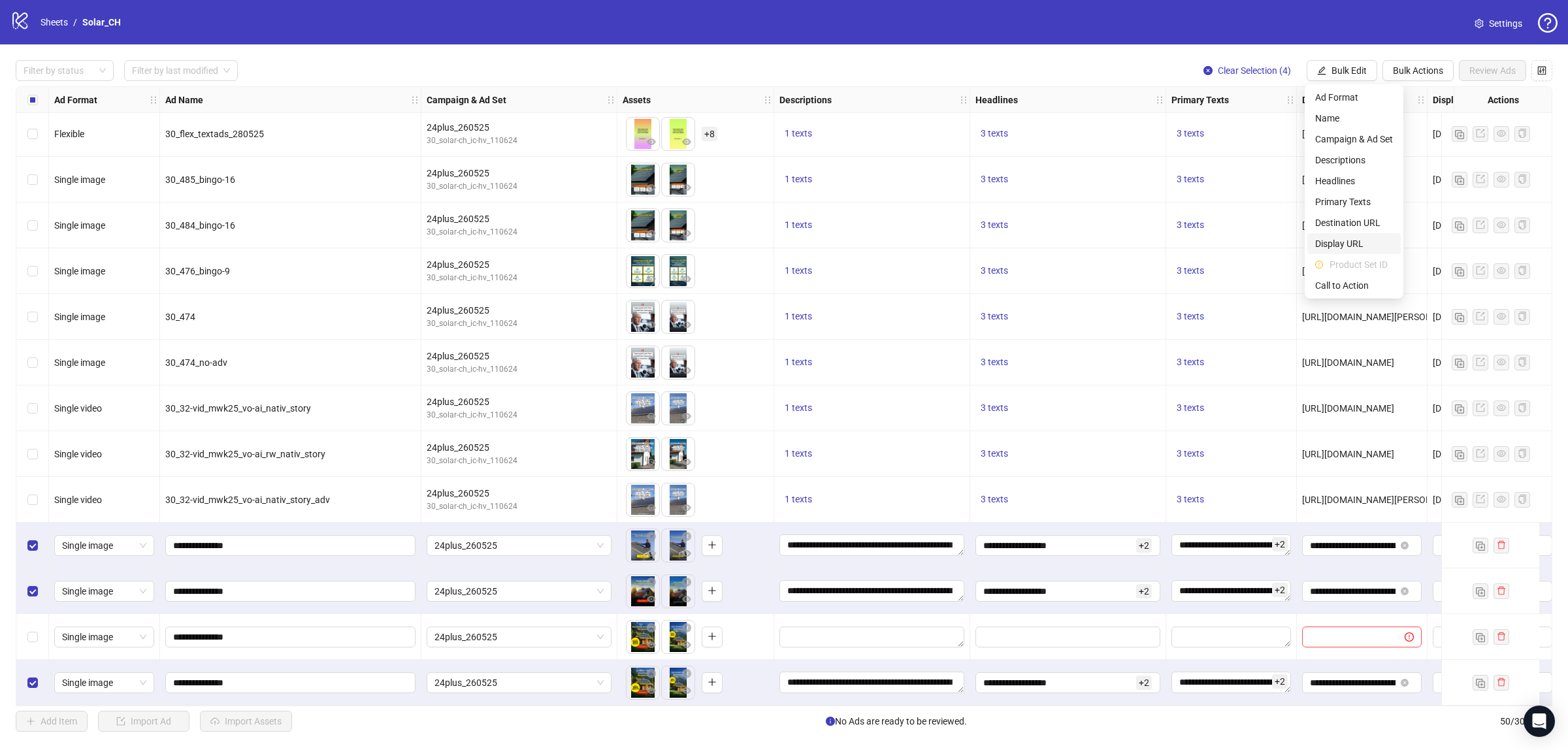
click at [1348, 239] on span "Display URL" at bounding box center [1355, 243] width 78 height 14
click at [1394, 160] on icon "check" at bounding box center [1395, 162] width 9 height 9
click at [1350, 73] on span "Bulk Edit" at bounding box center [1350, 71] width 36 height 11
click at [1348, 288] on span "Call to Action" at bounding box center [1355, 286] width 78 height 14
click at [1392, 162] on icon "check" at bounding box center [1395, 162] width 9 height 9
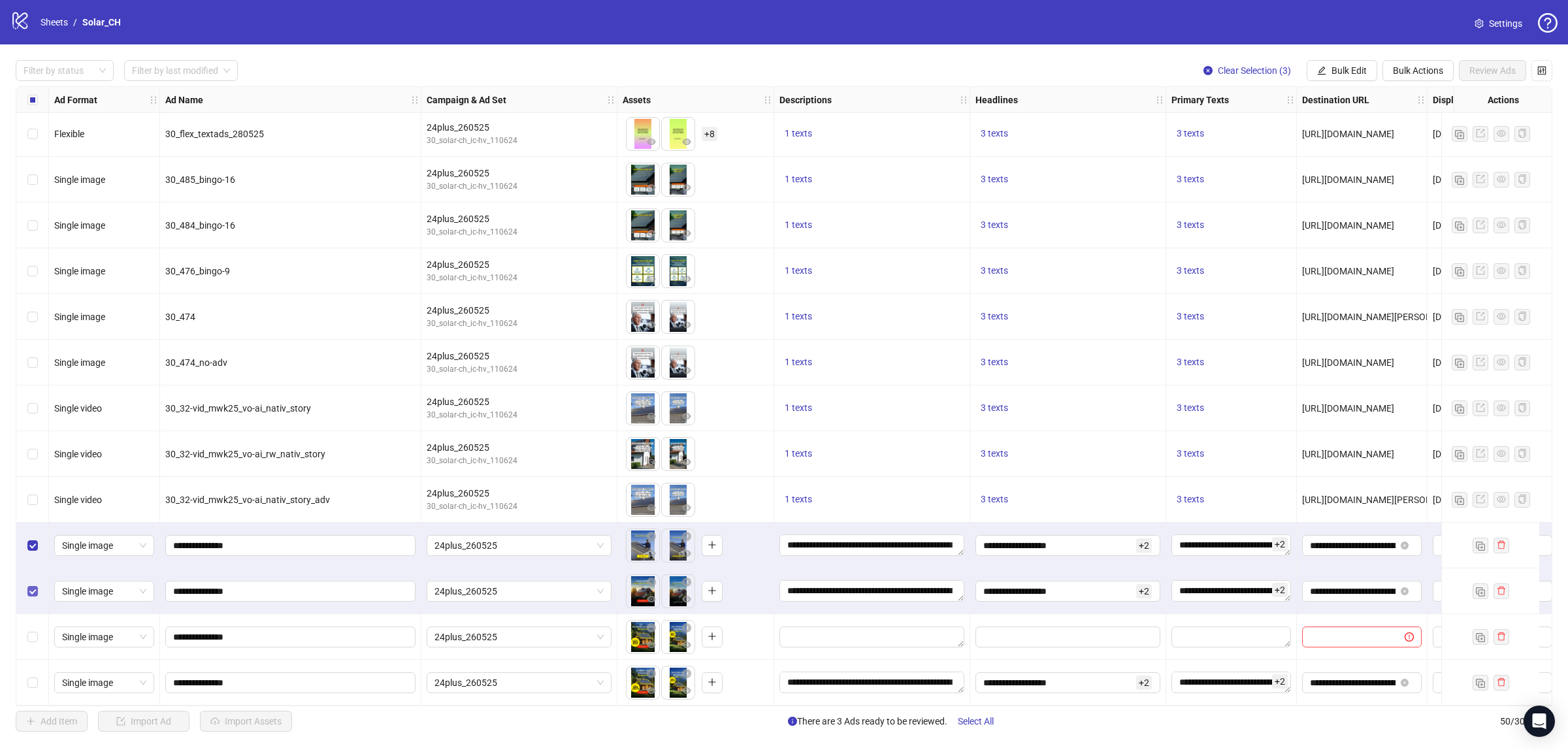
click at [36, 584] on label "Select row 48" at bounding box center [33, 591] width 11 height 14
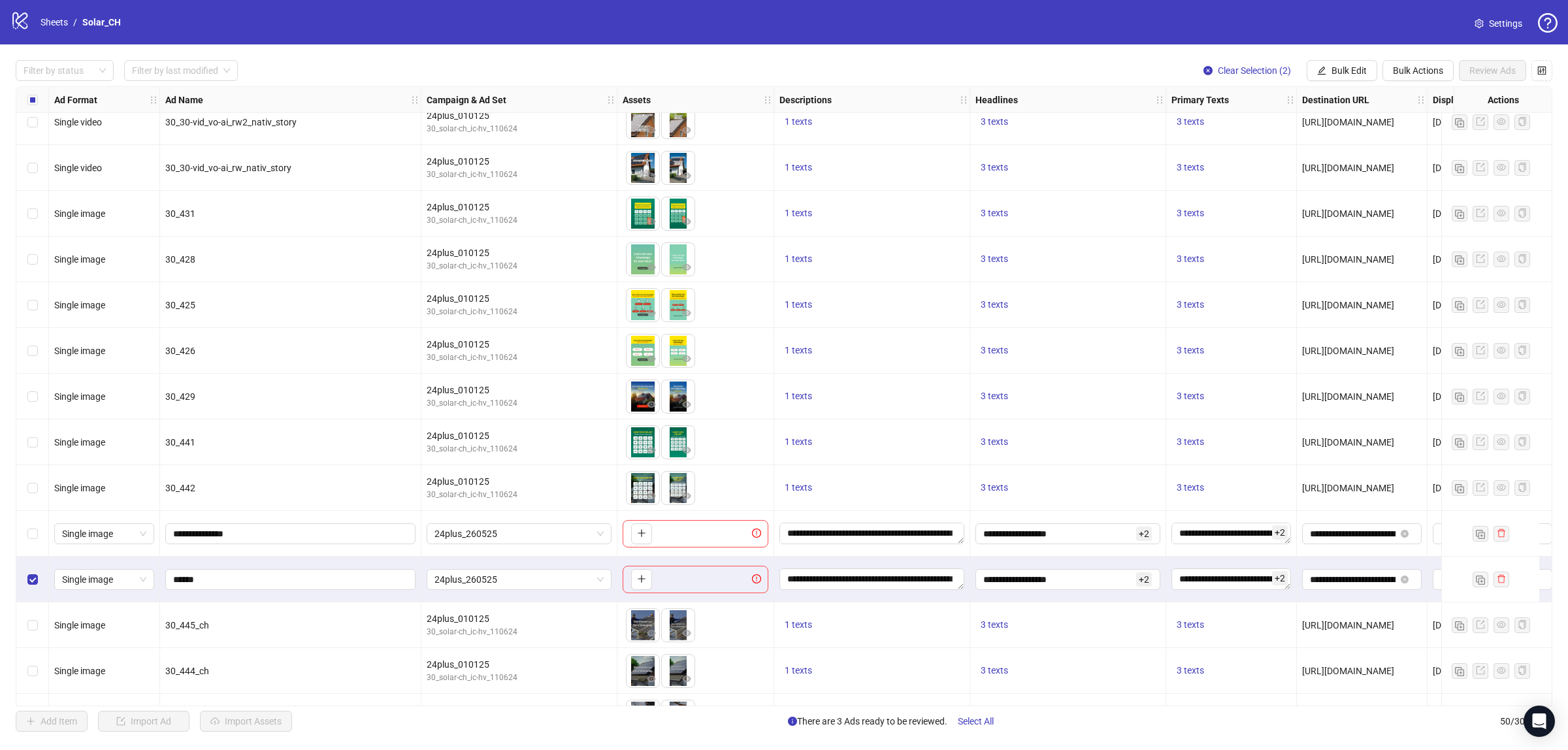
scroll to position [719, 0]
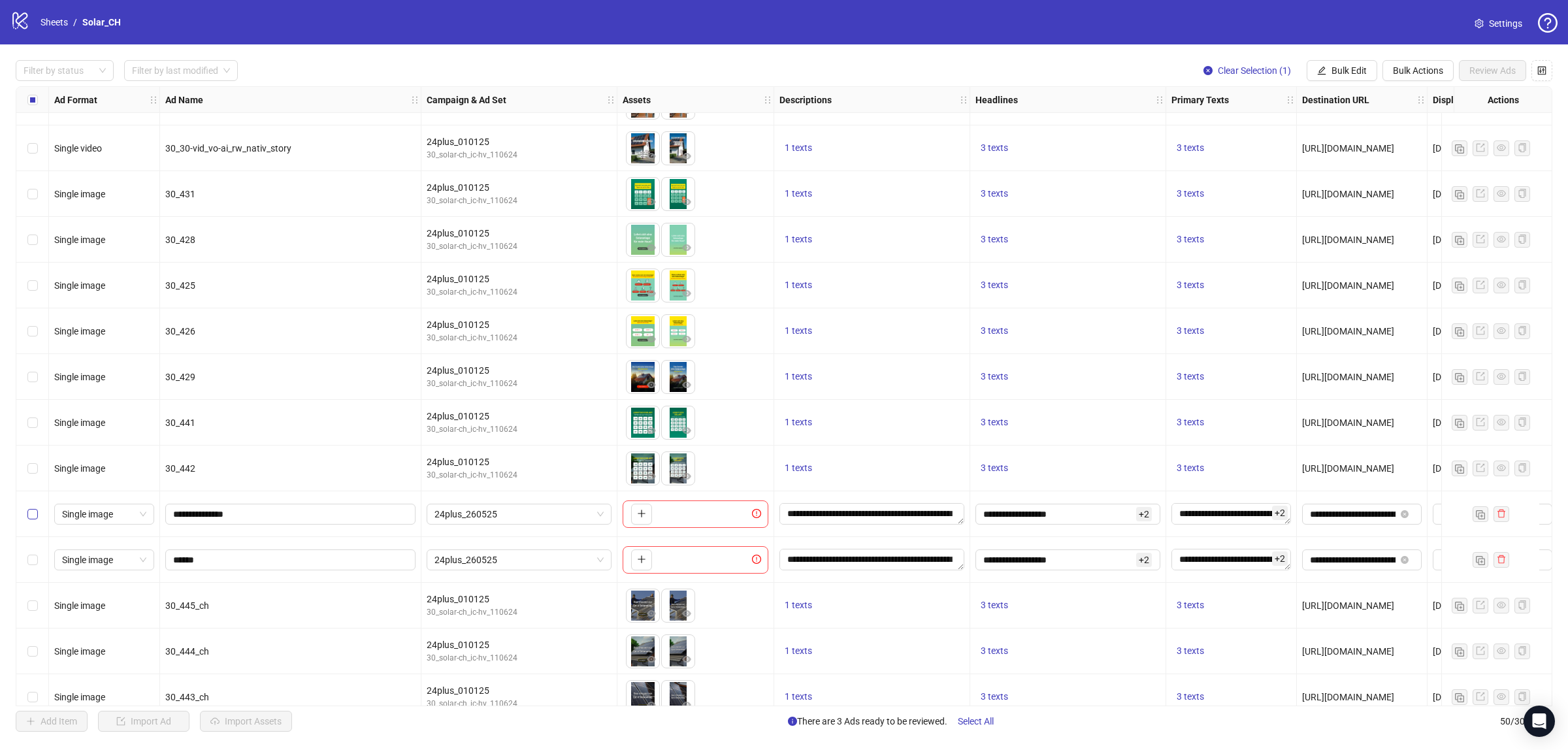
click at [28, 507] on label "Select row 25" at bounding box center [33, 514] width 11 height 14
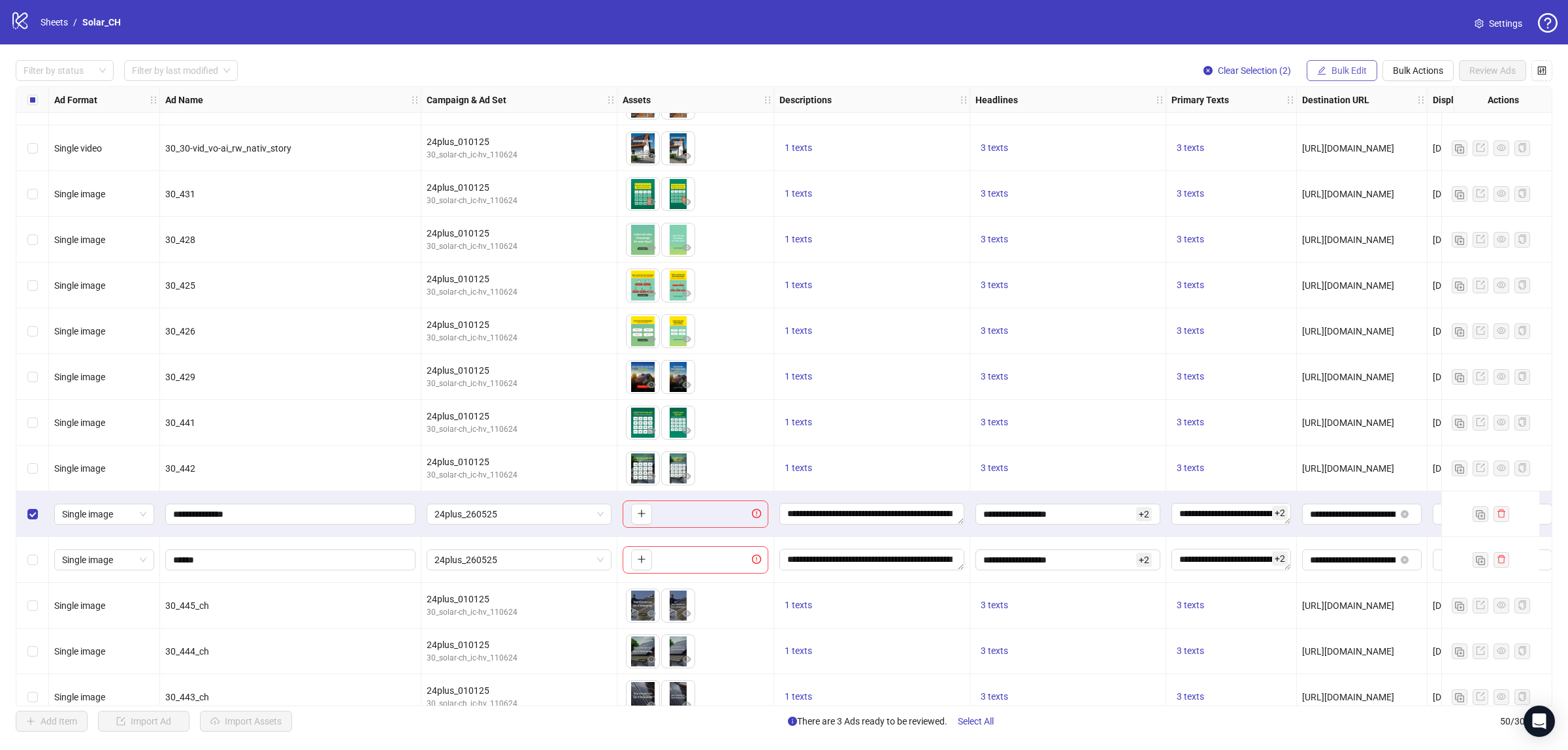
click at [1356, 63] on button "Bulk Edit" at bounding box center [1342, 71] width 70 height 21
click at [1342, 159] on span "Descriptions" at bounding box center [1355, 160] width 78 height 14
click at [1395, 194] on icon "check" at bounding box center [1395, 189] width 9 height 9
click at [1334, 59] on div "Filter by status Filter by last modified Clear Selection (2) Bulk Edit Bulk Act…" at bounding box center [784, 396] width 1568 height 703
click at [1334, 69] on span "Bulk Edit" at bounding box center [1350, 71] width 36 height 11
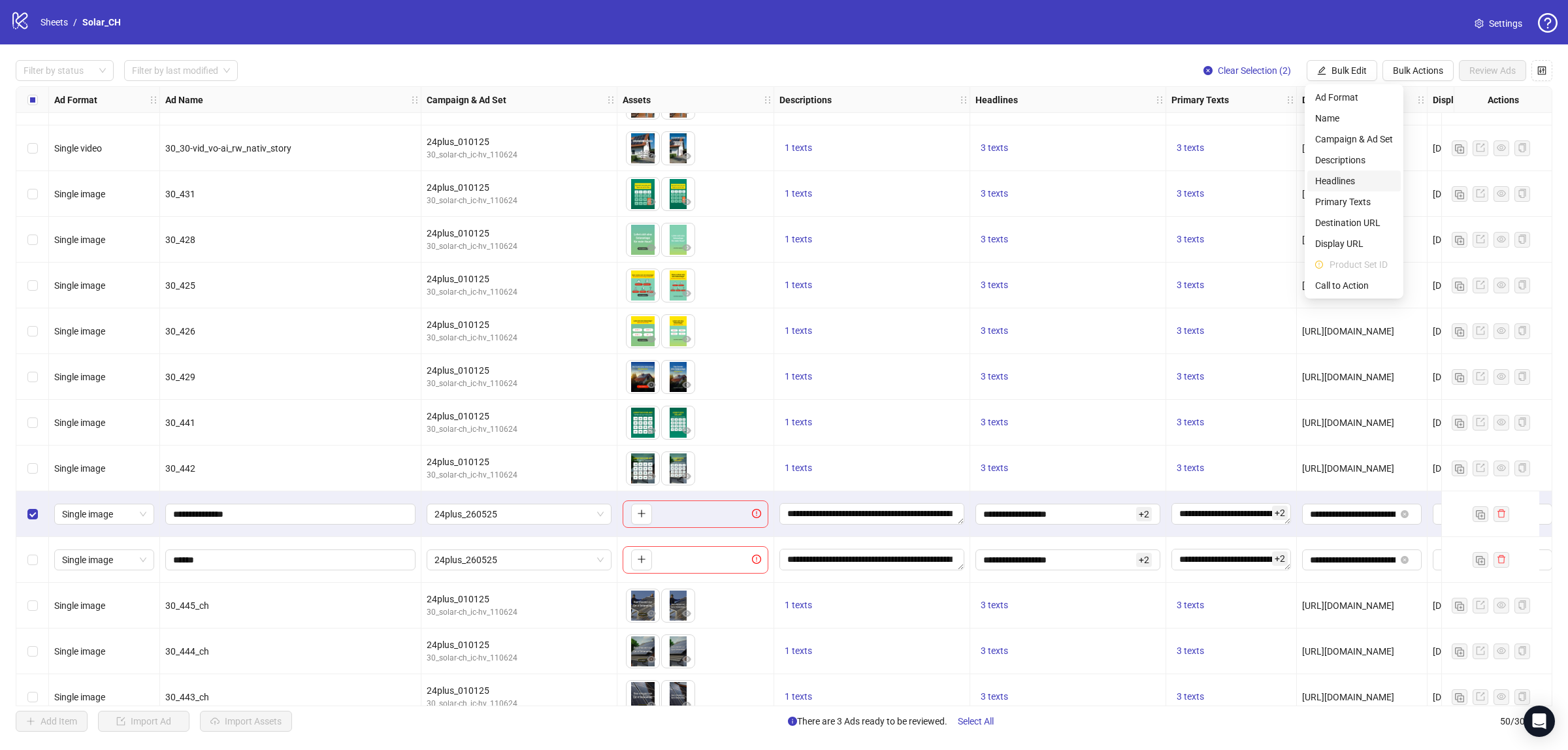
click at [1341, 175] on span "Headlines" at bounding box center [1355, 181] width 78 height 14
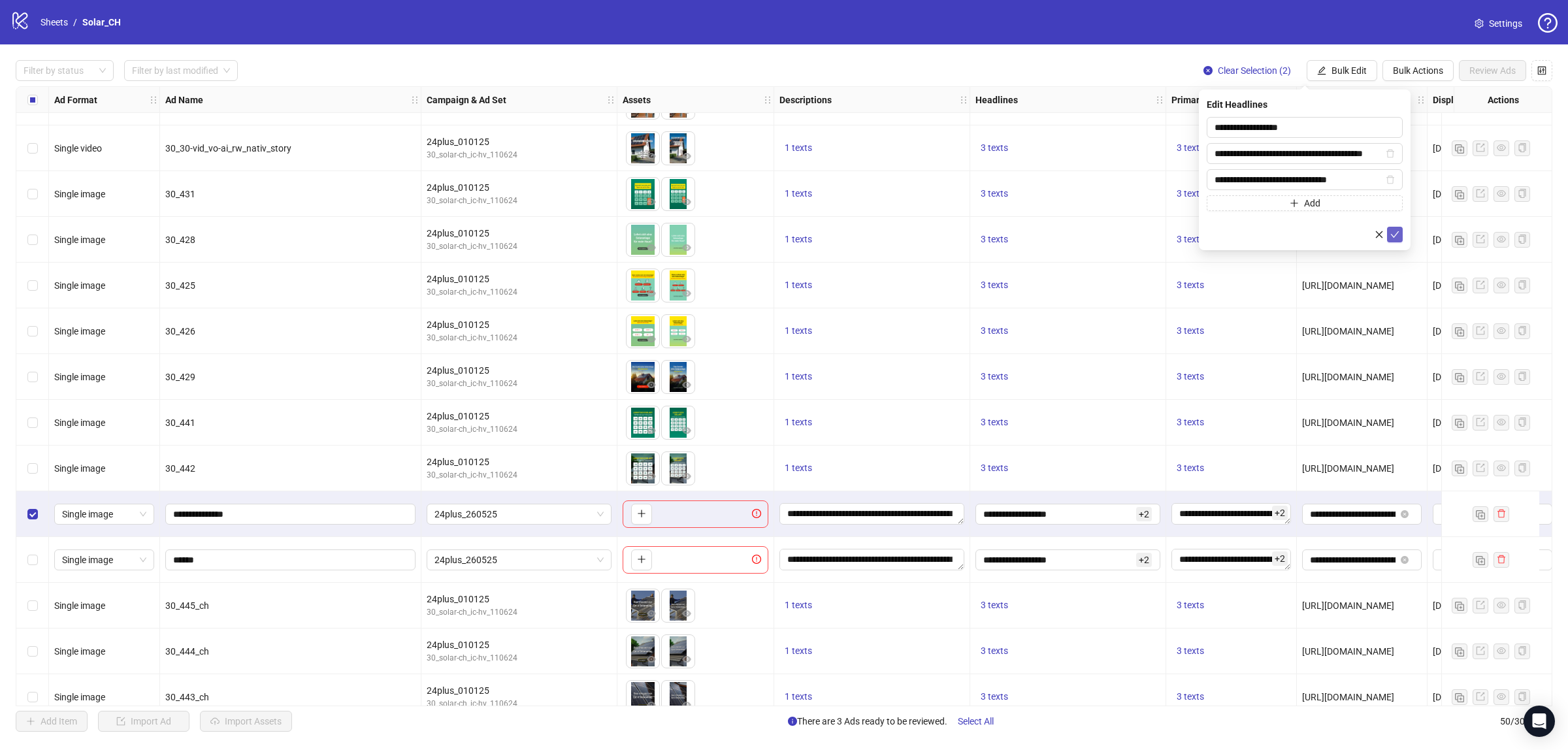
click at [1393, 236] on icon "check" at bounding box center [1395, 234] width 9 height 9
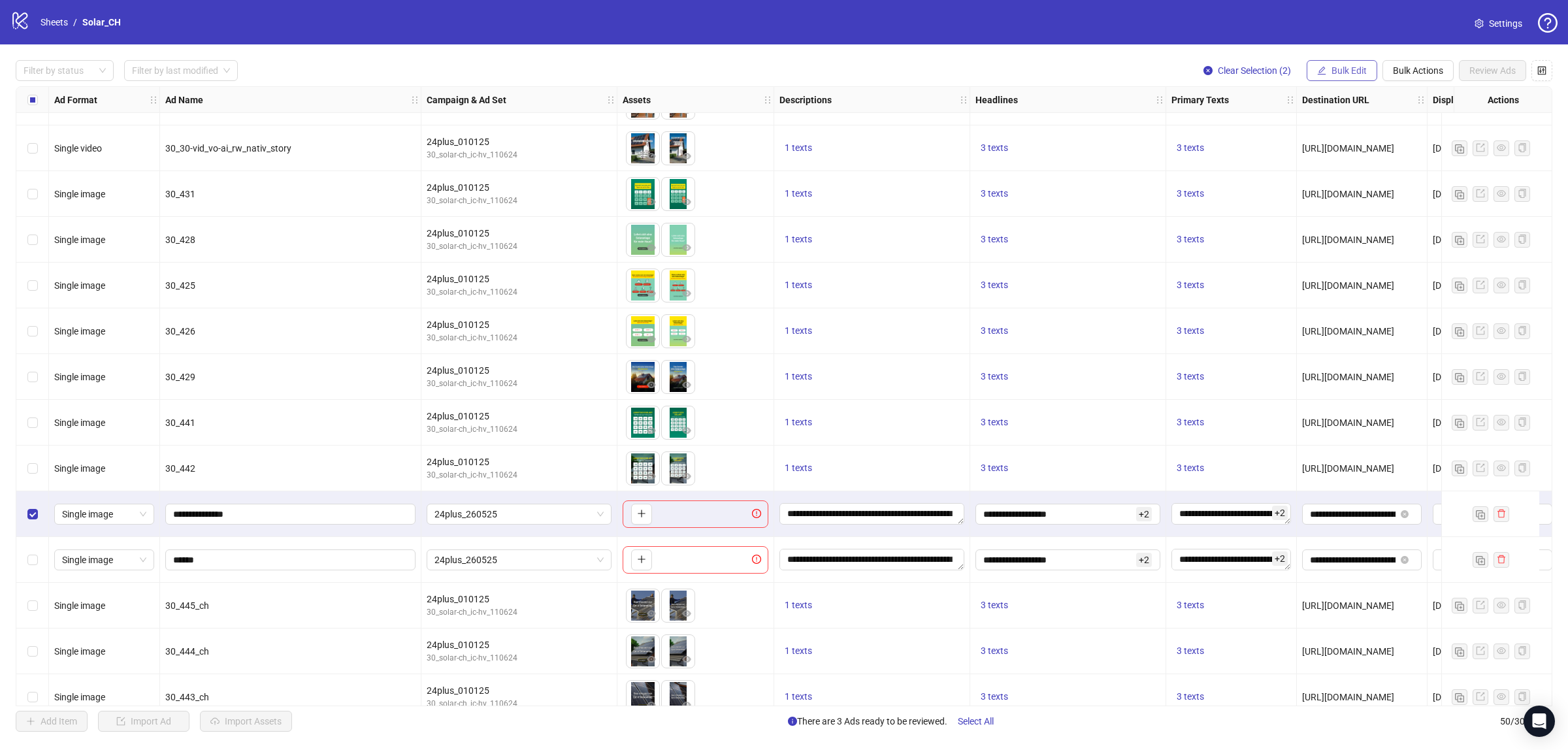
click at [1319, 73] on icon "edit" at bounding box center [1323, 70] width 9 height 9
click at [1343, 199] on span "Primary Texts" at bounding box center [1355, 201] width 78 height 14
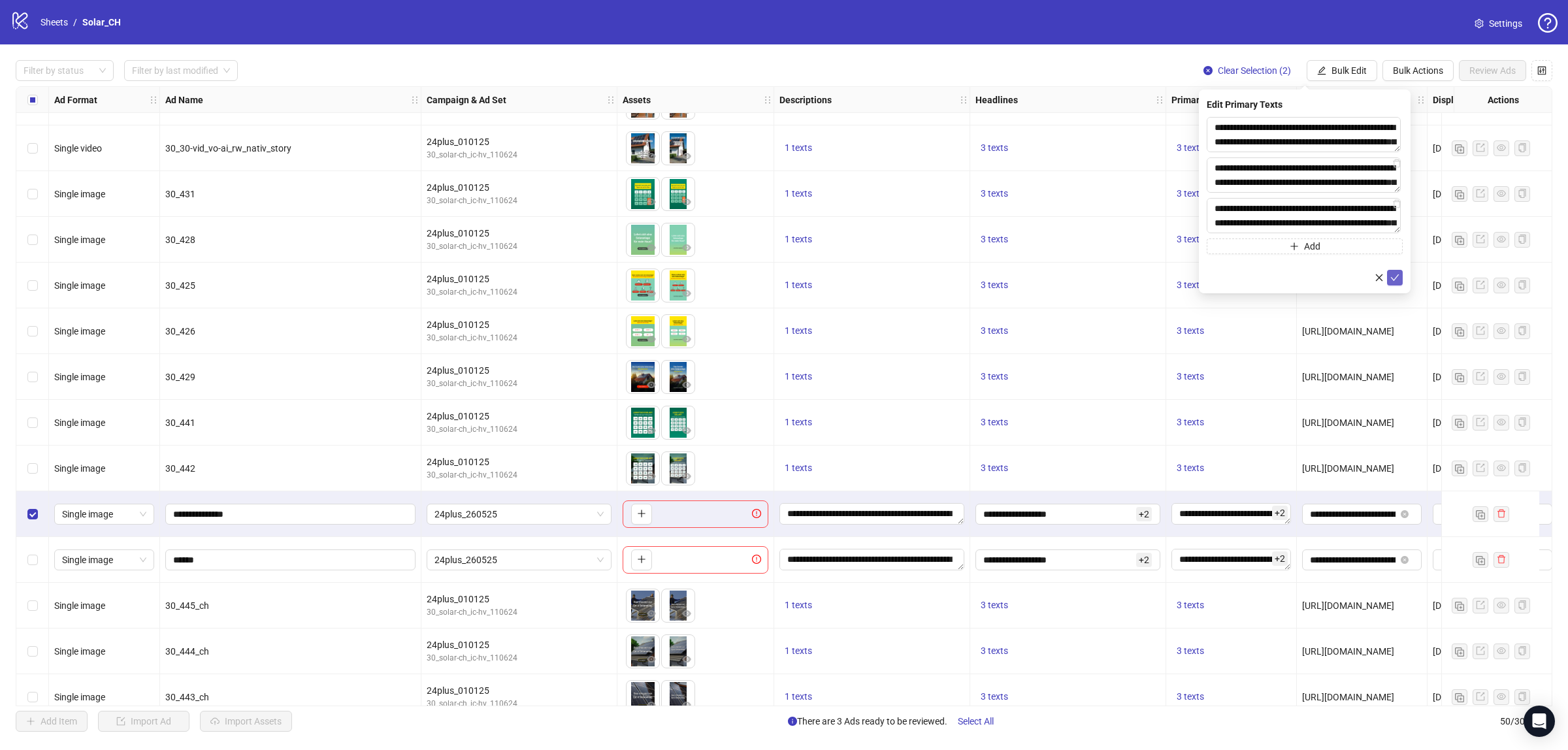
click at [1393, 274] on icon "check" at bounding box center [1395, 278] width 9 height 9
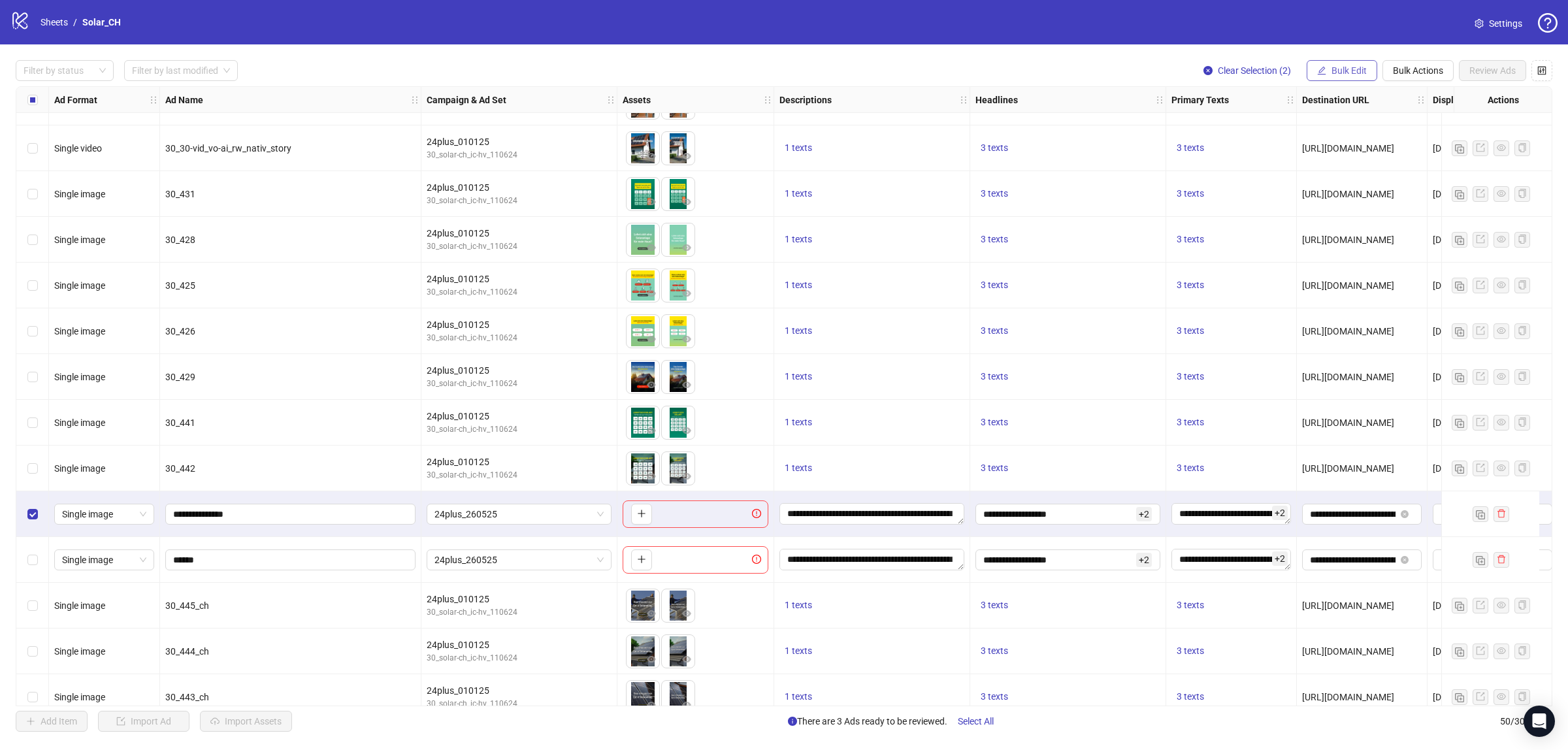
click at [1336, 70] on span "Bulk Edit" at bounding box center [1350, 71] width 36 height 11
click at [1343, 219] on span "Destination URL" at bounding box center [1355, 223] width 78 height 14
click at [1390, 160] on icon "check" at bounding box center [1395, 162] width 9 height 9
click at [1334, 66] on span "Bulk Edit" at bounding box center [1350, 71] width 36 height 11
click at [1353, 244] on span "Display URL" at bounding box center [1355, 243] width 78 height 14
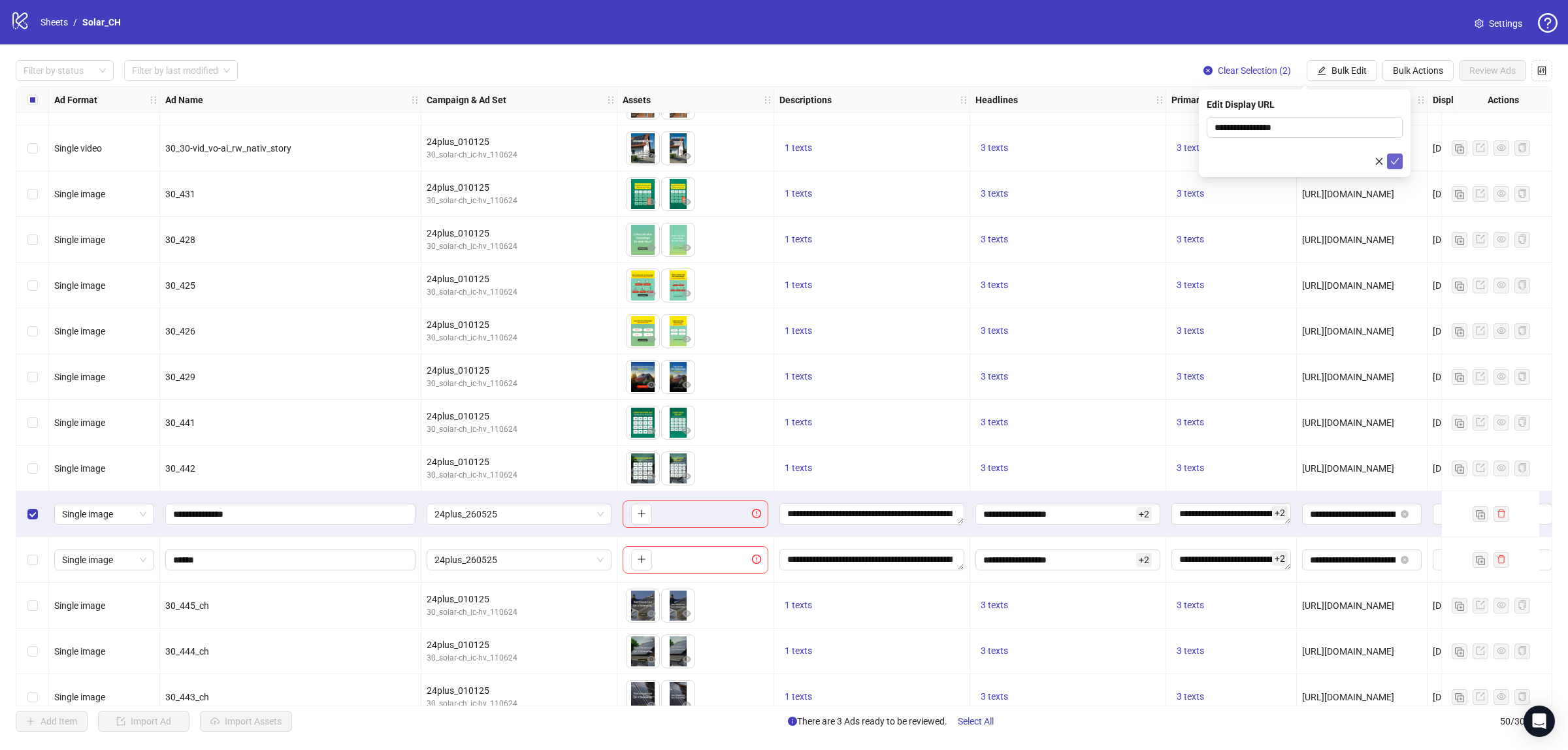
click at [1393, 157] on icon "check" at bounding box center [1395, 162] width 9 height 9
click at [1338, 73] on span "Bulk Edit" at bounding box center [1350, 71] width 36 height 11
click at [1348, 291] on span "Call to Action" at bounding box center [1355, 286] width 78 height 14
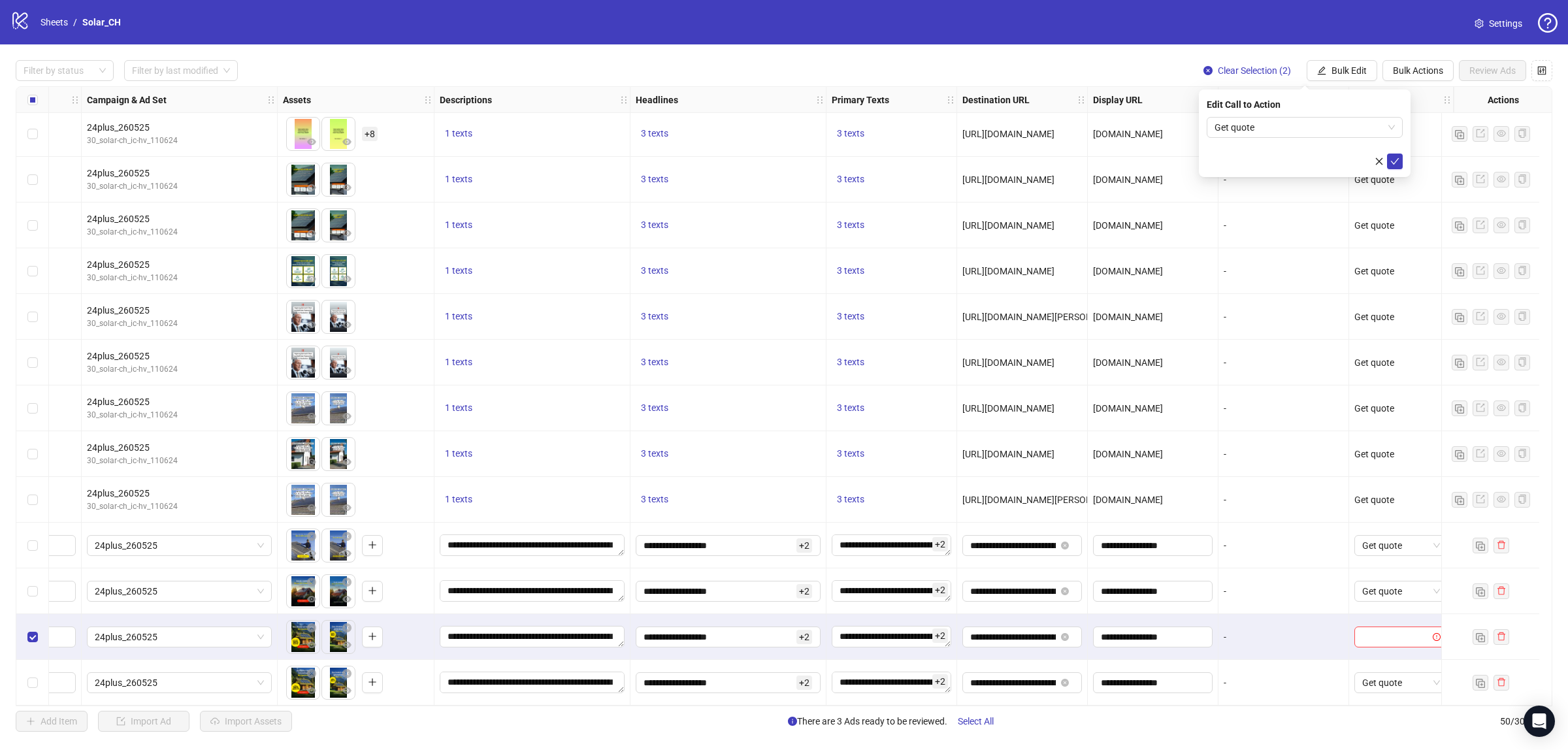
scroll to position [1699, 352]
click at [1395, 157] on icon "check" at bounding box center [1395, 162] width 9 height 9
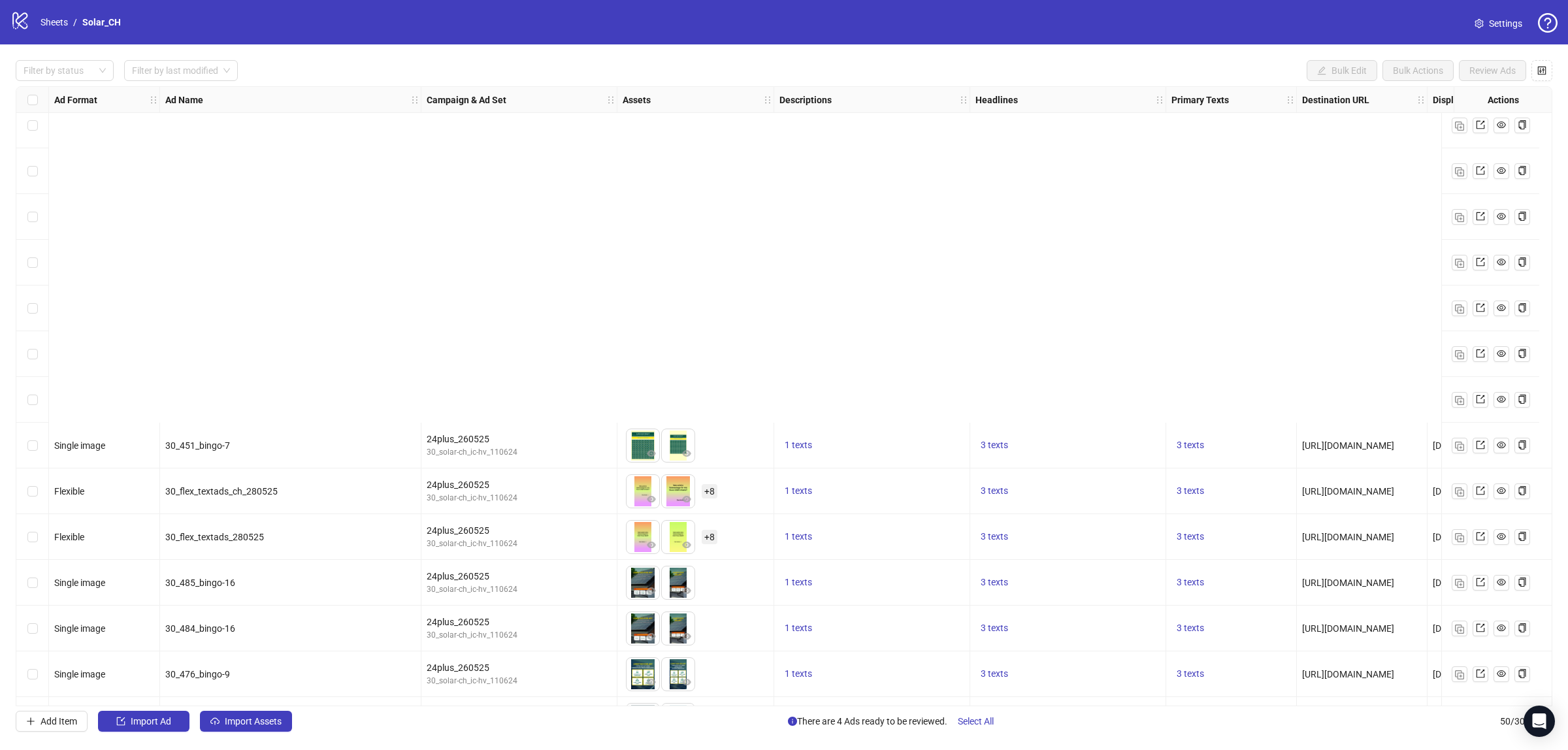
scroll to position [1699, 0]
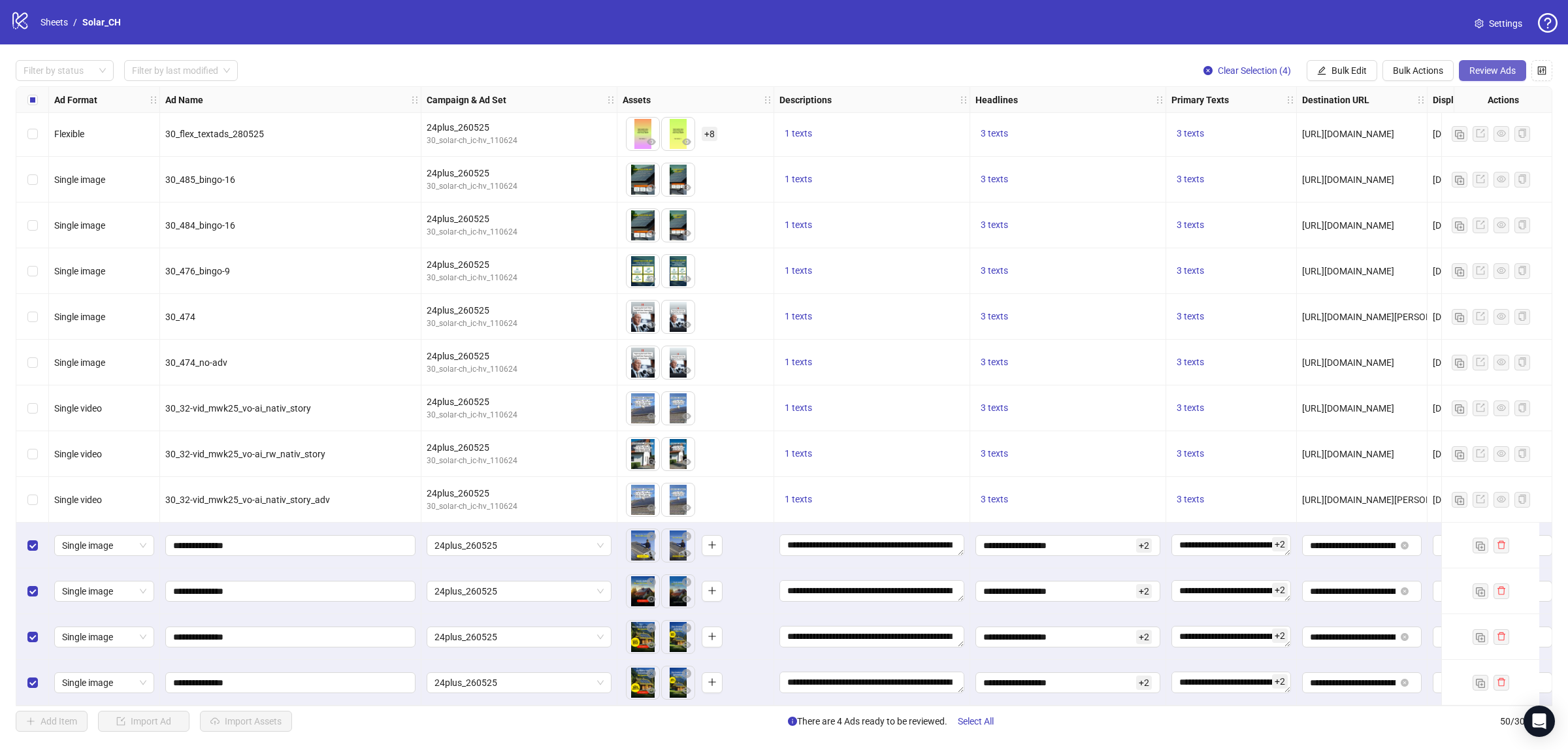
click at [1471, 64] on button "Review Ads" at bounding box center [1493, 71] width 67 height 21
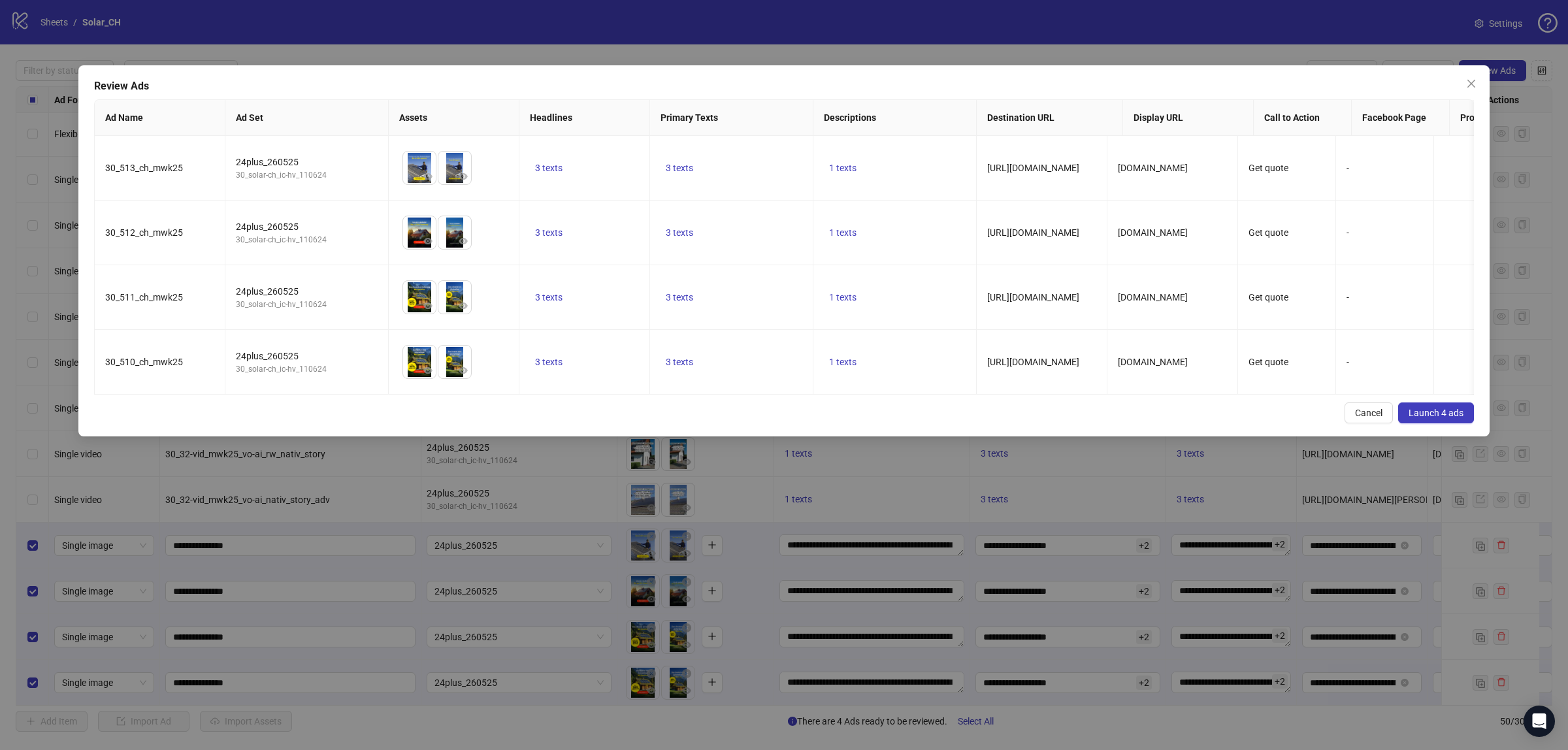
click at [1429, 418] on span "Launch 4 ads" at bounding box center [1437, 413] width 55 height 11
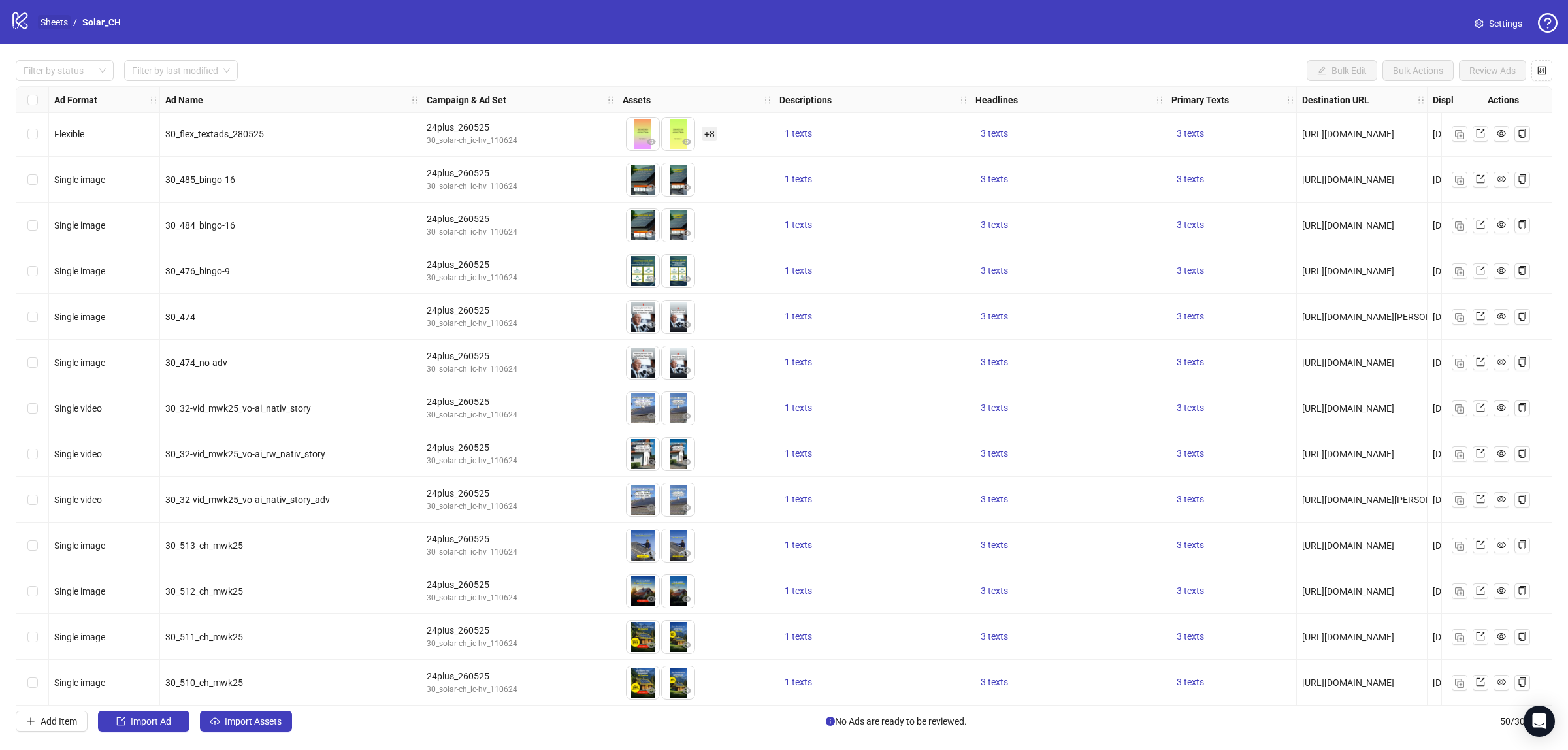
click at [41, 15] on link "Sheets" at bounding box center [54, 22] width 33 height 14
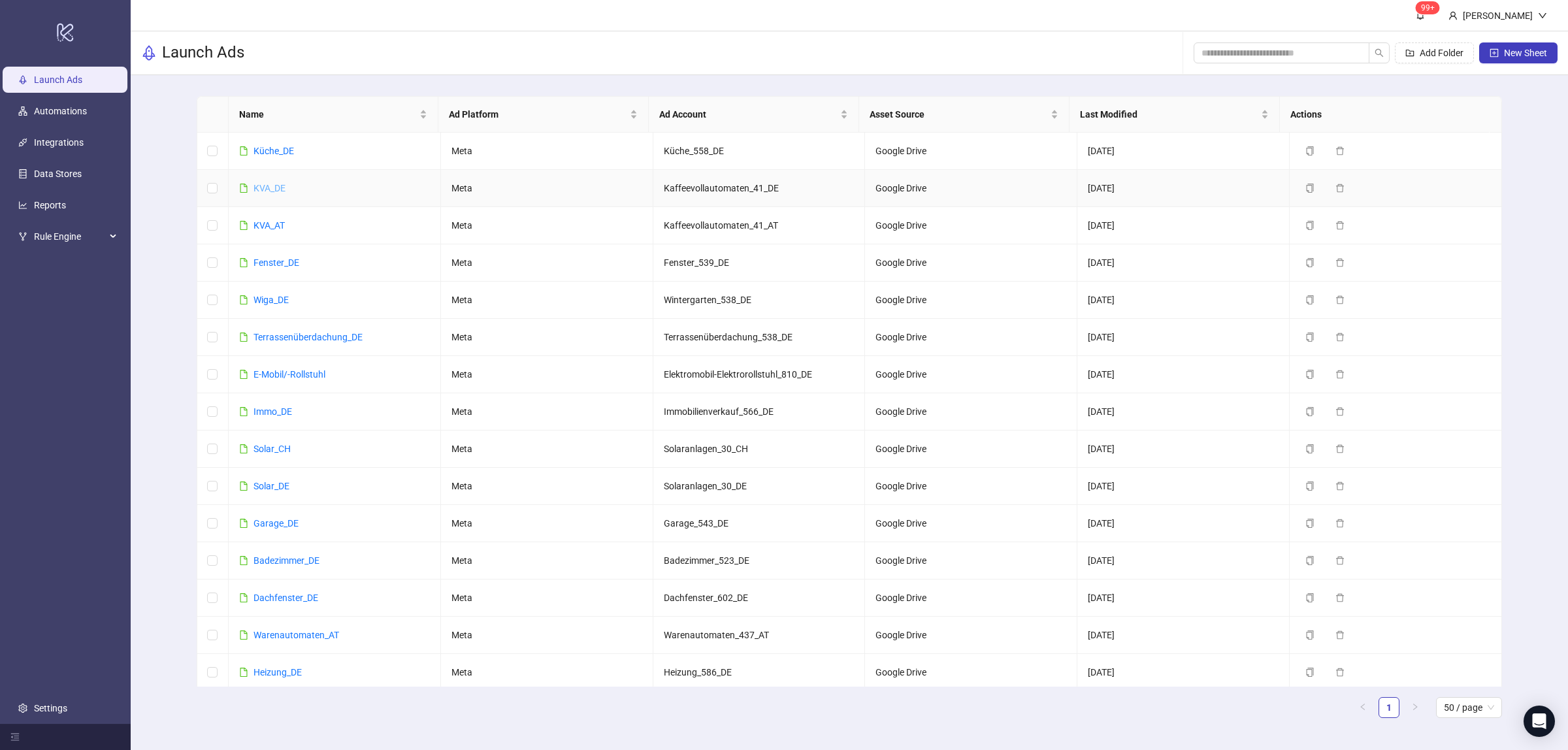
click at [276, 189] on link "KVA_DE" at bounding box center [270, 188] width 32 height 11
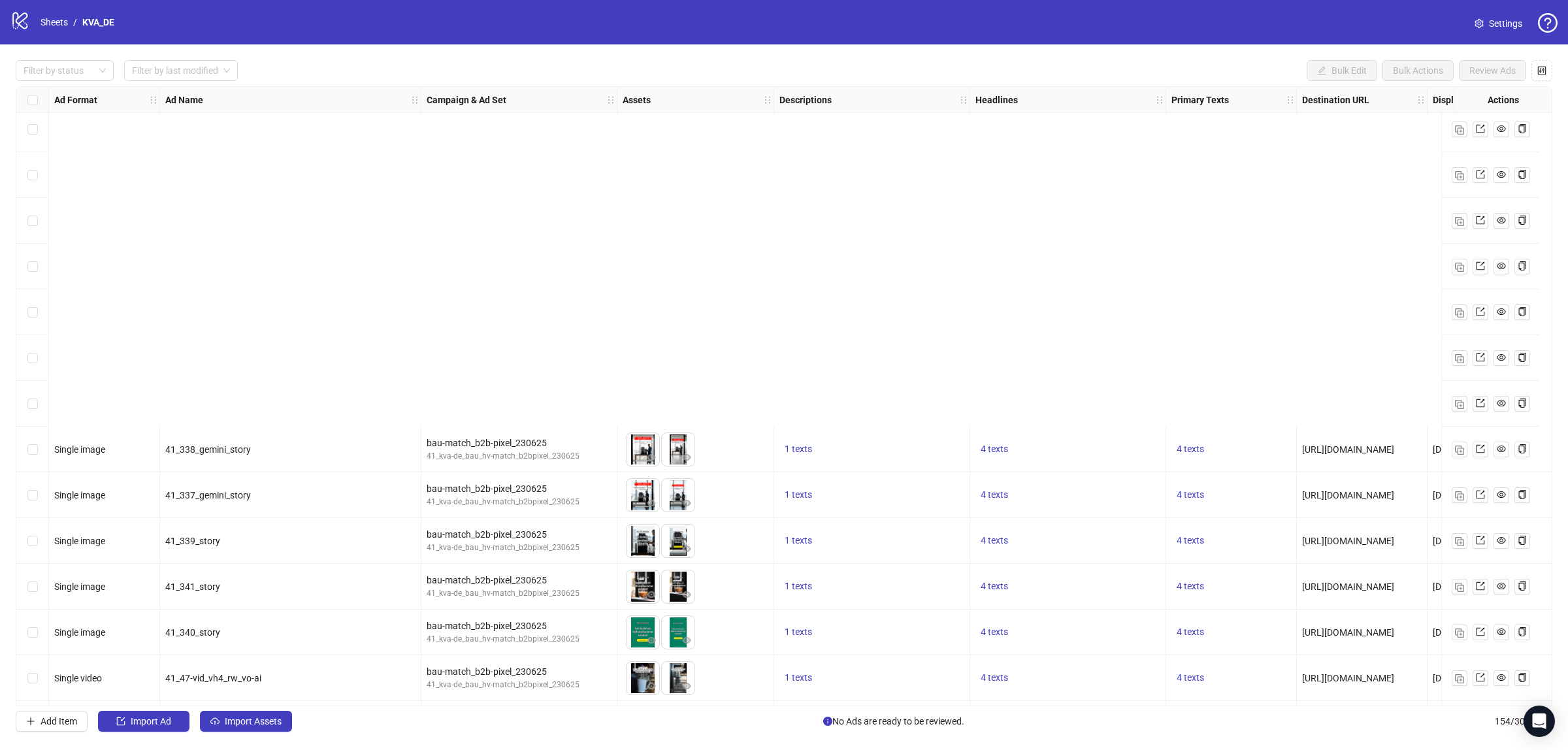
scroll to position [6455, 0]
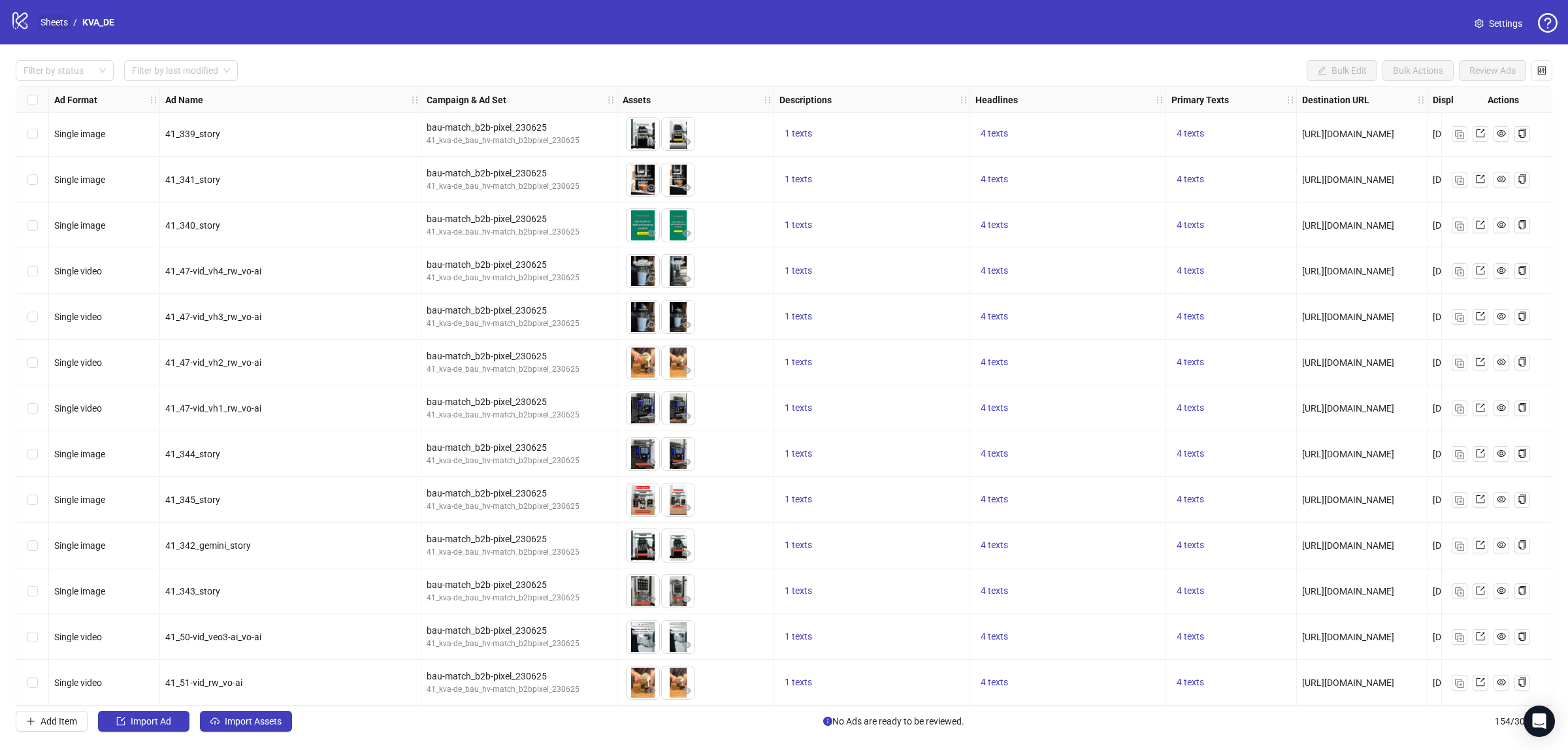
click at [53, 19] on link "Sheets" at bounding box center [54, 22] width 33 height 14
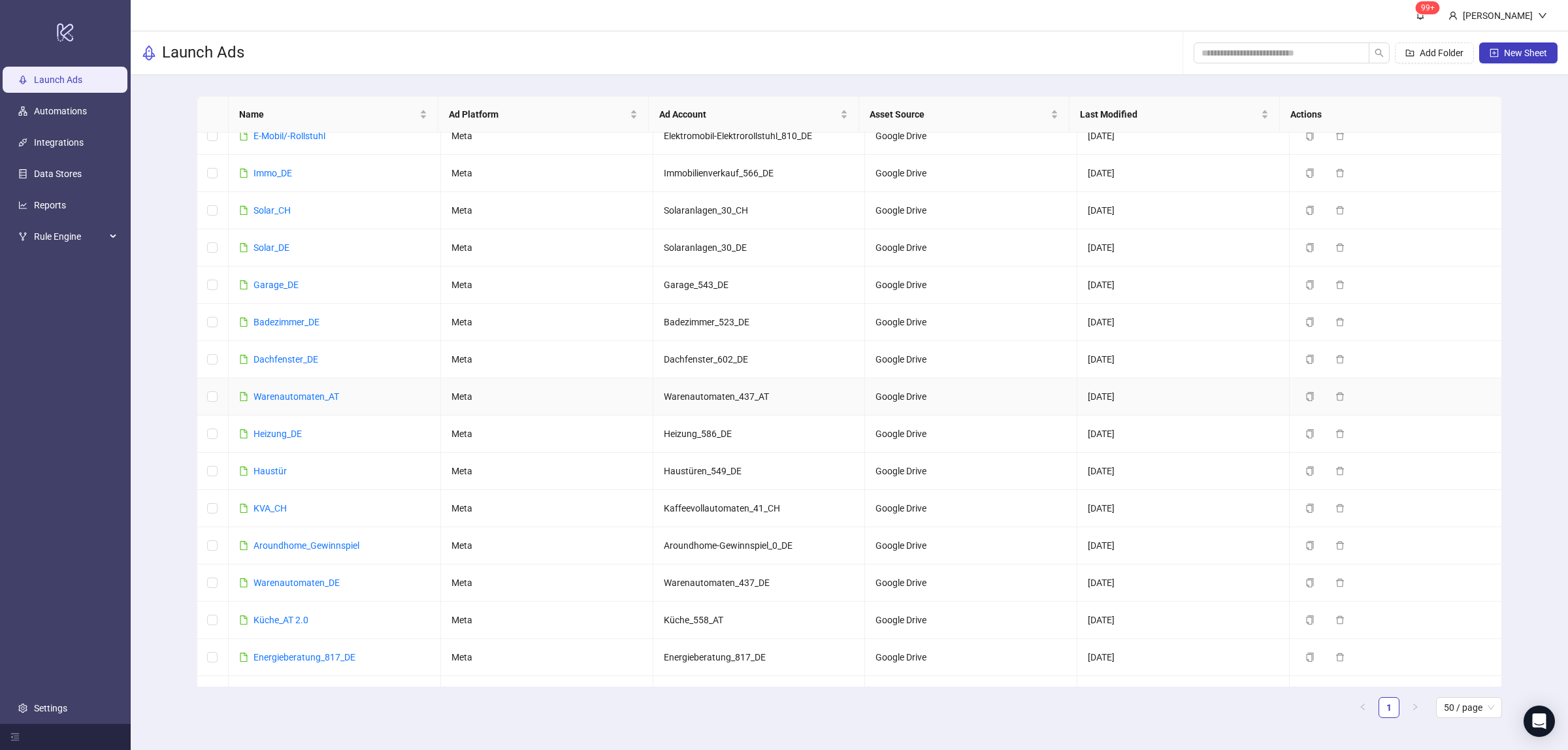
scroll to position [343, 0]
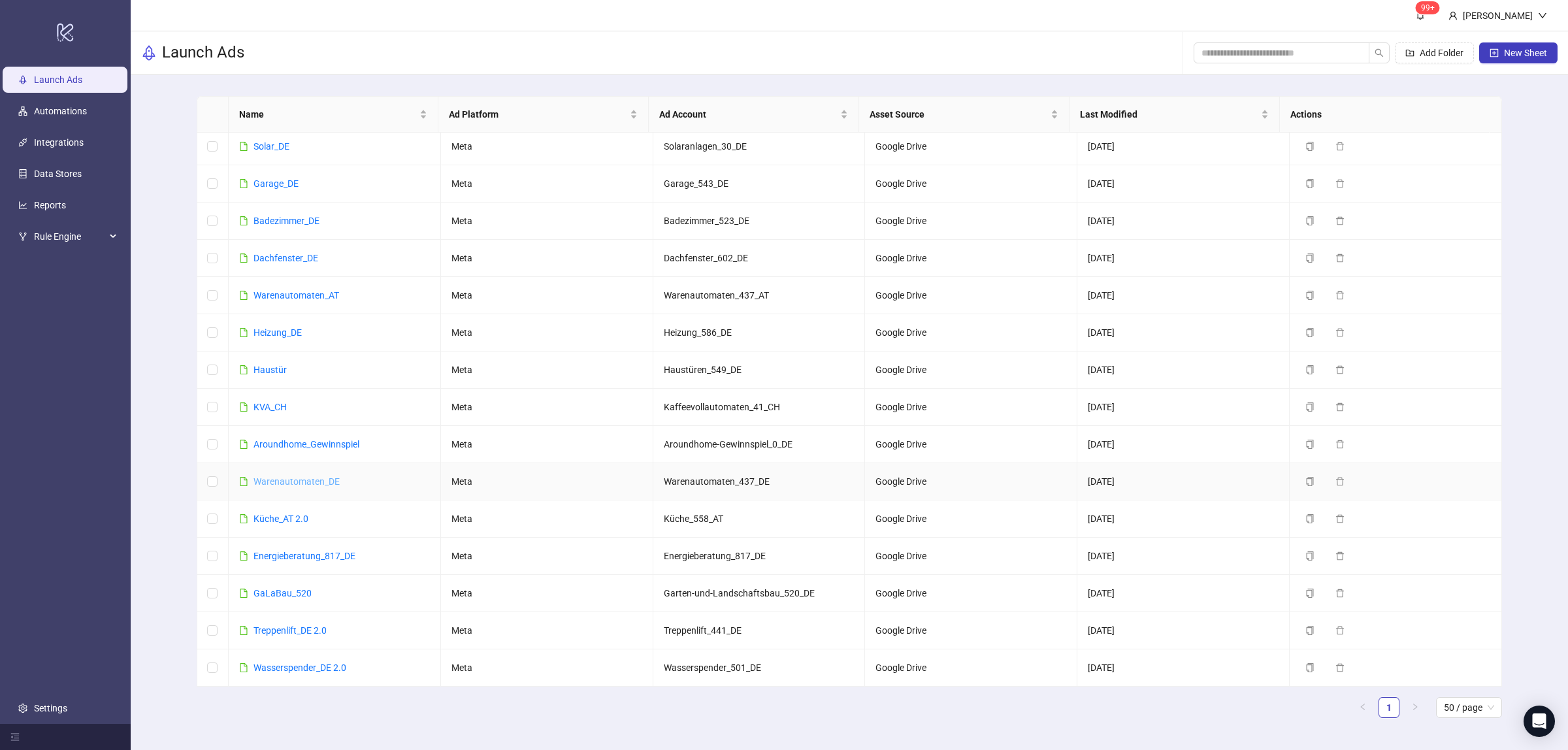
click at [305, 478] on link "Warenautomaten_DE" at bounding box center [297, 482] width 86 height 11
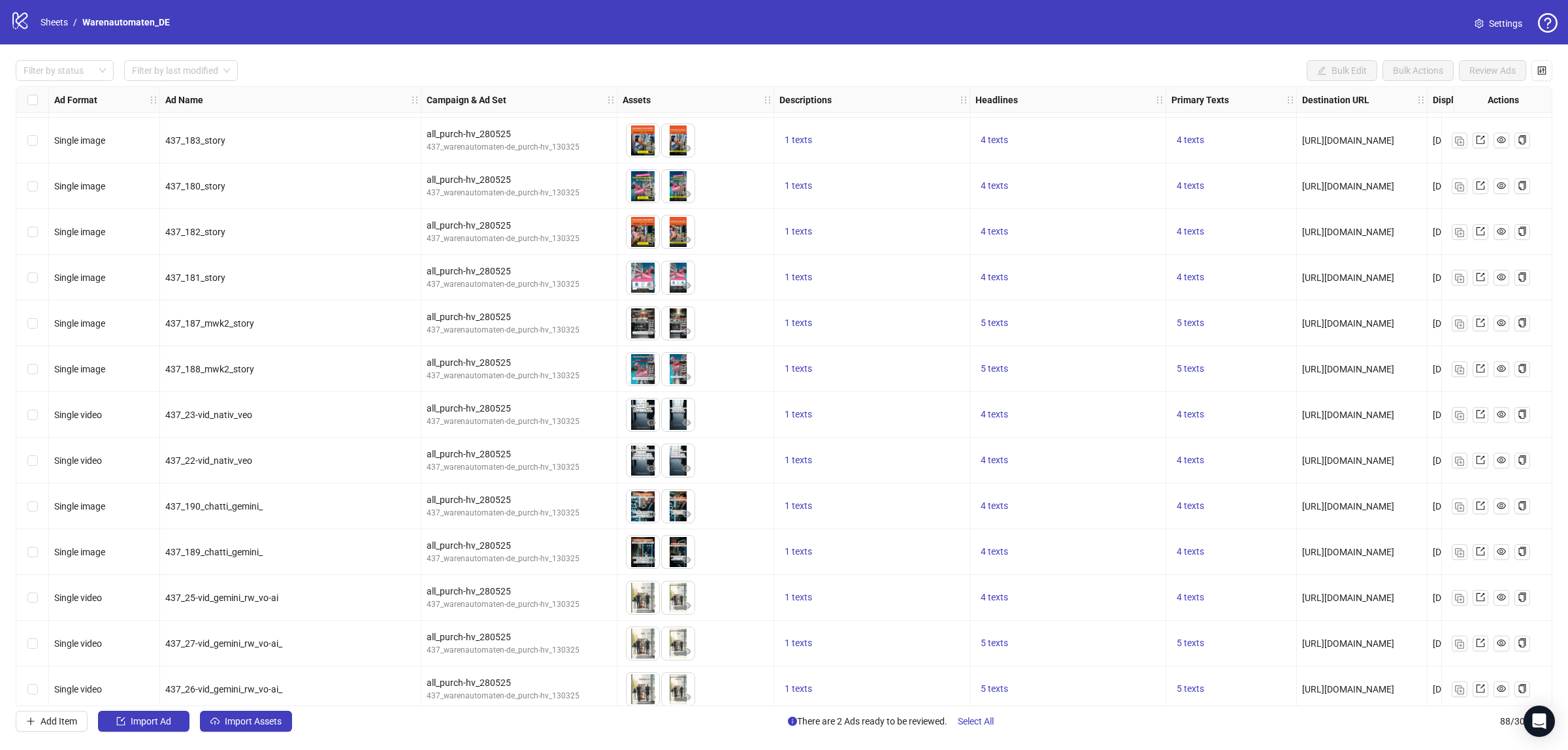
scroll to position [3437, 0]
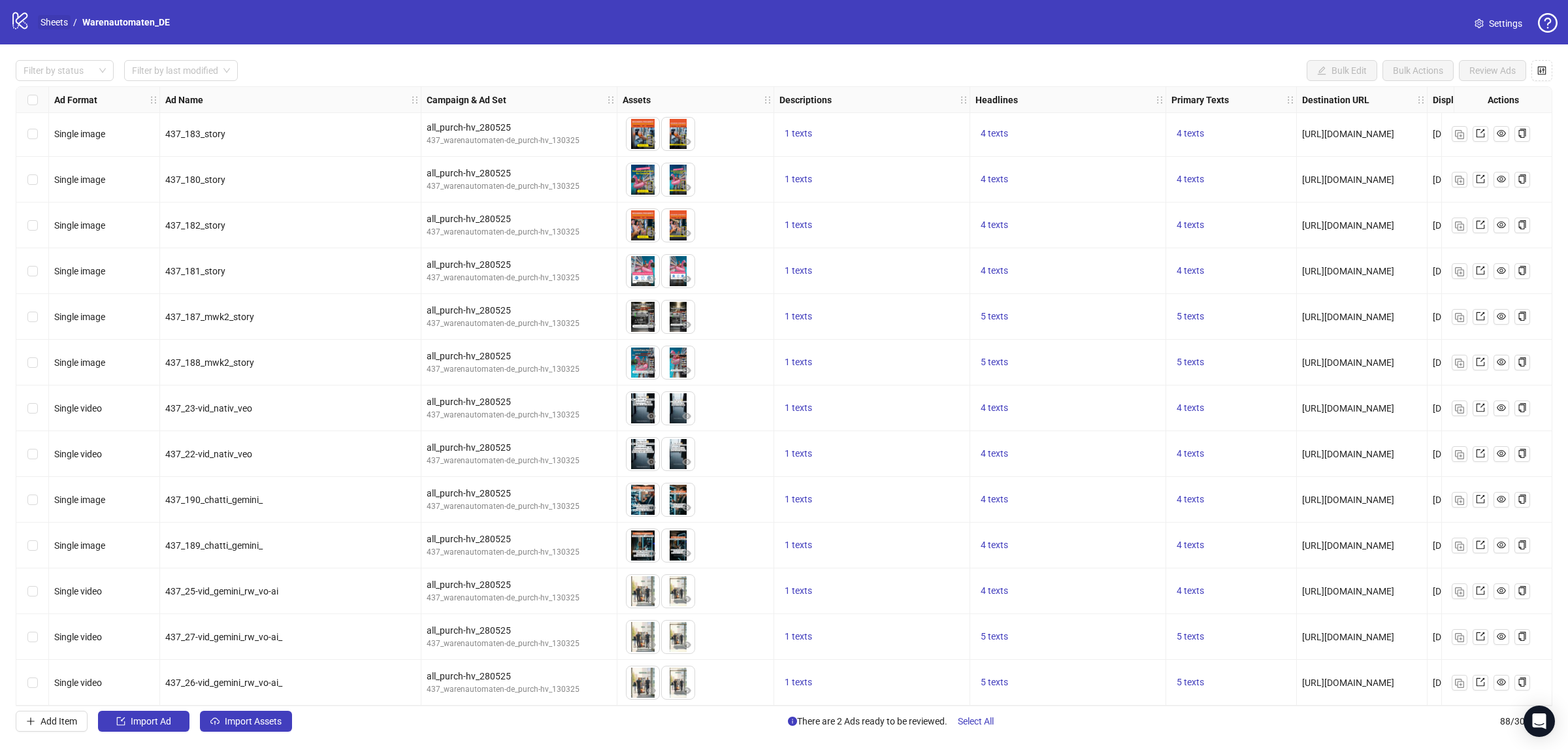
click at [62, 23] on link "Sheets" at bounding box center [54, 22] width 33 height 14
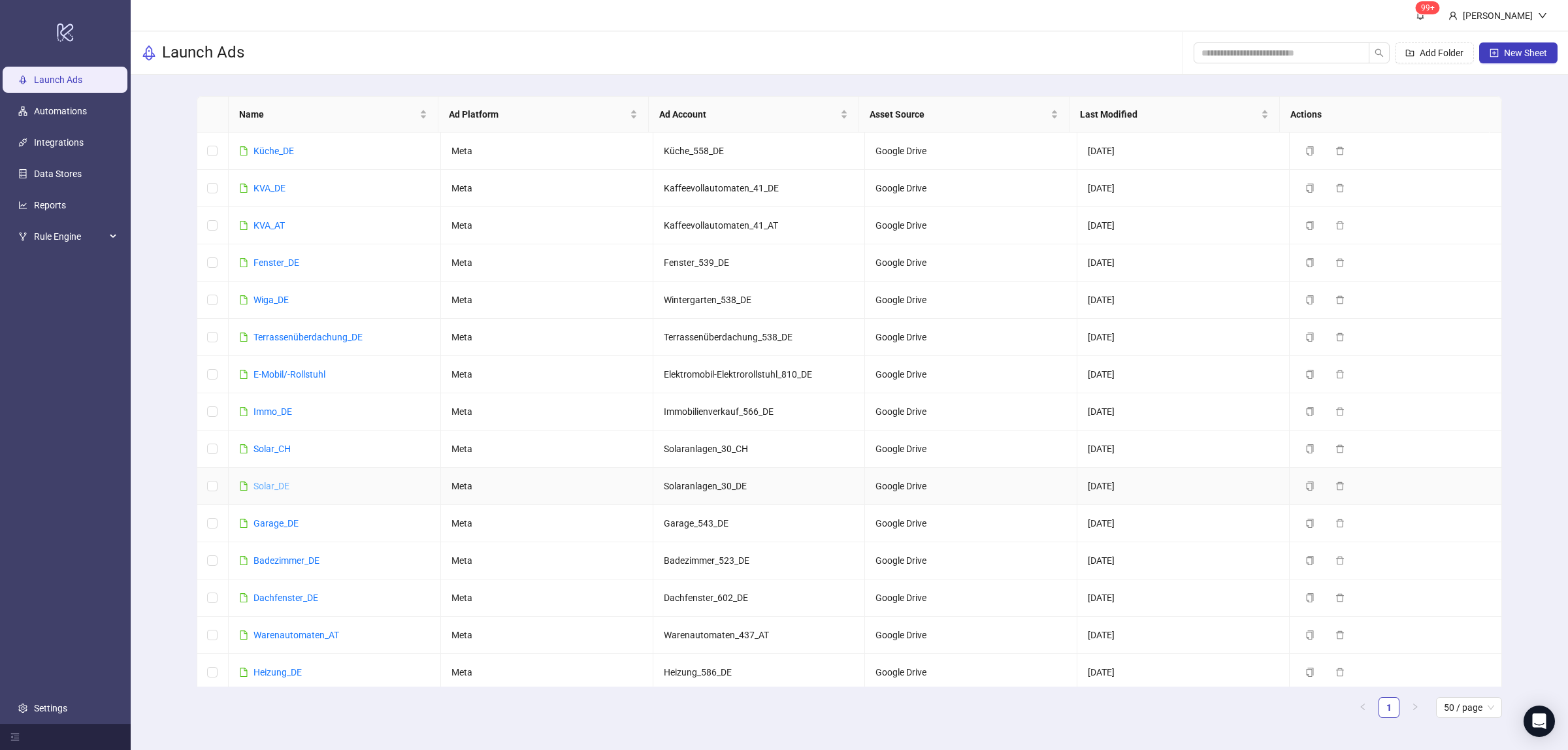
click at [284, 489] on link "Solar_DE" at bounding box center [272, 486] width 36 height 11
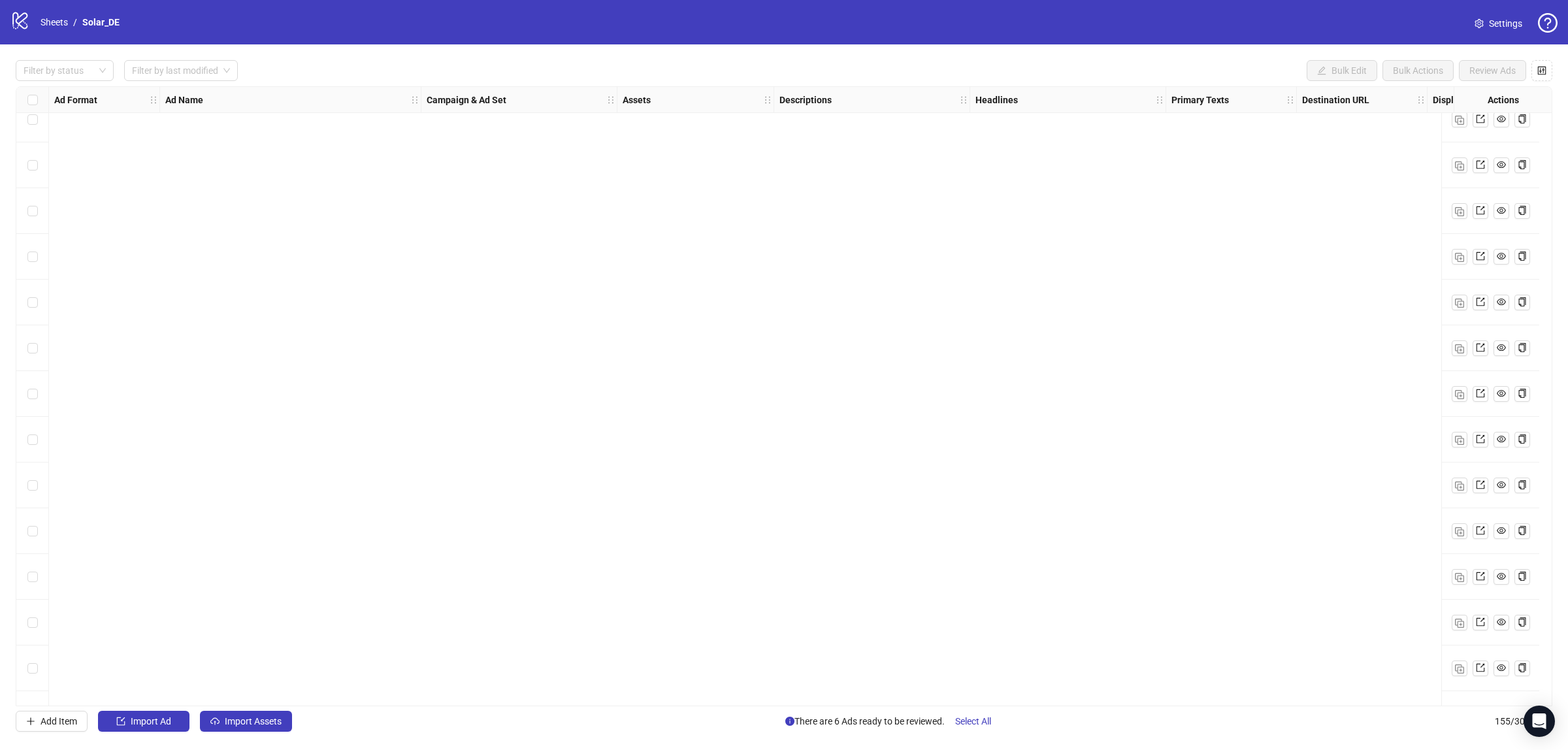
scroll to position [6501, 0]
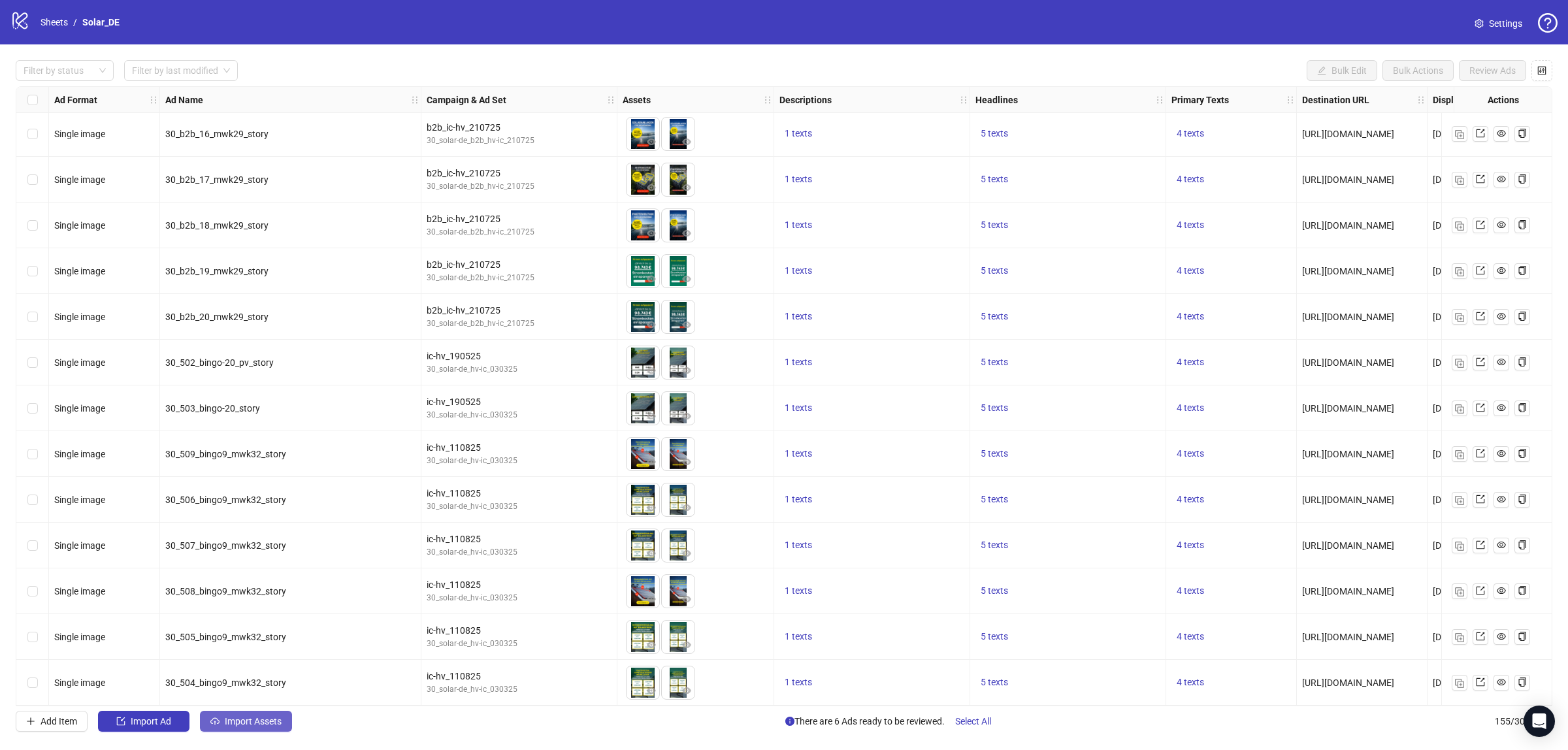
click at [273, 726] on span "Import Assets" at bounding box center [253, 722] width 57 height 11
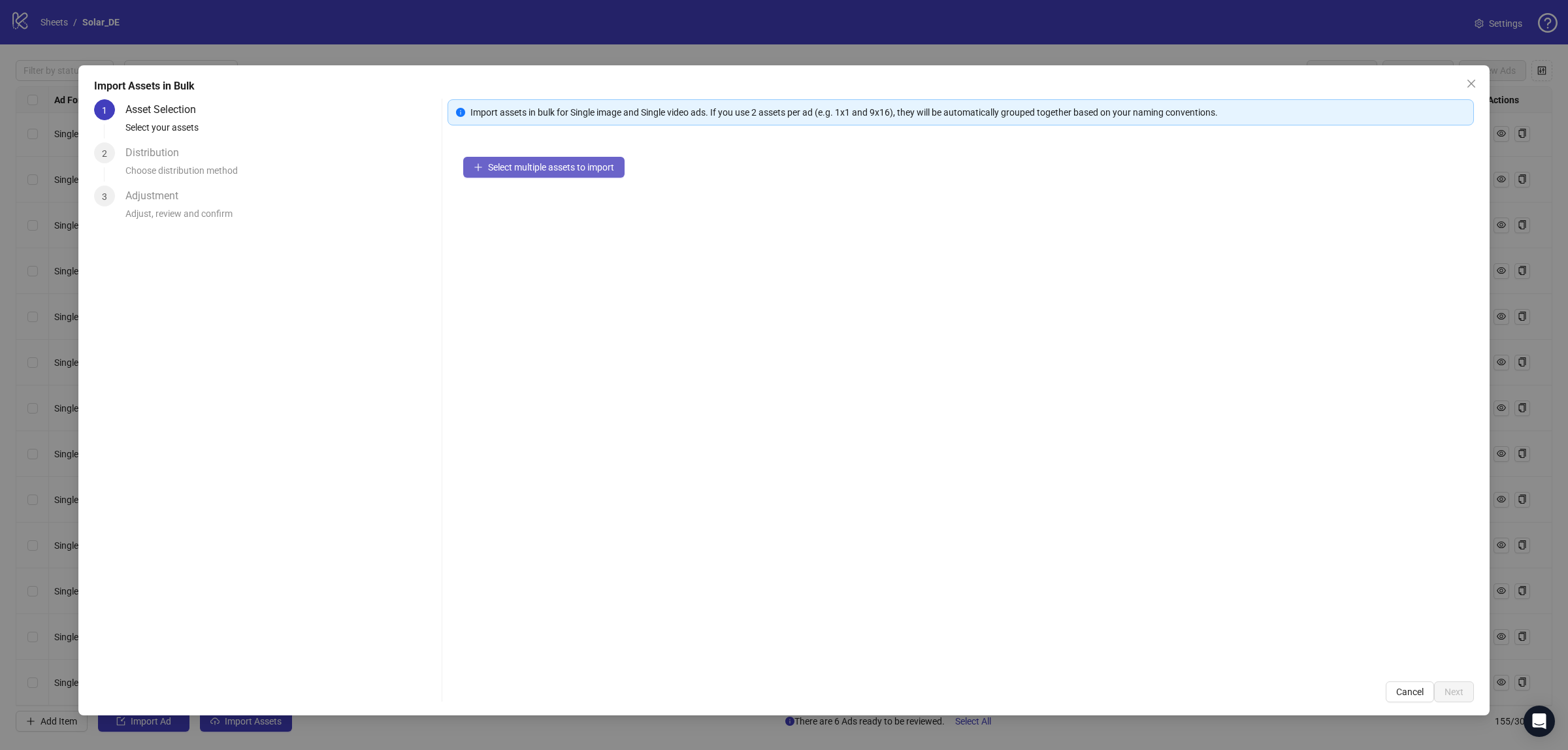
click at [479, 160] on button "Select multiple assets to import" at bounding box center [544, 168] width 162 height 21
click at [482, 174] on div at bounding box center [482, 172] width 16 height 14
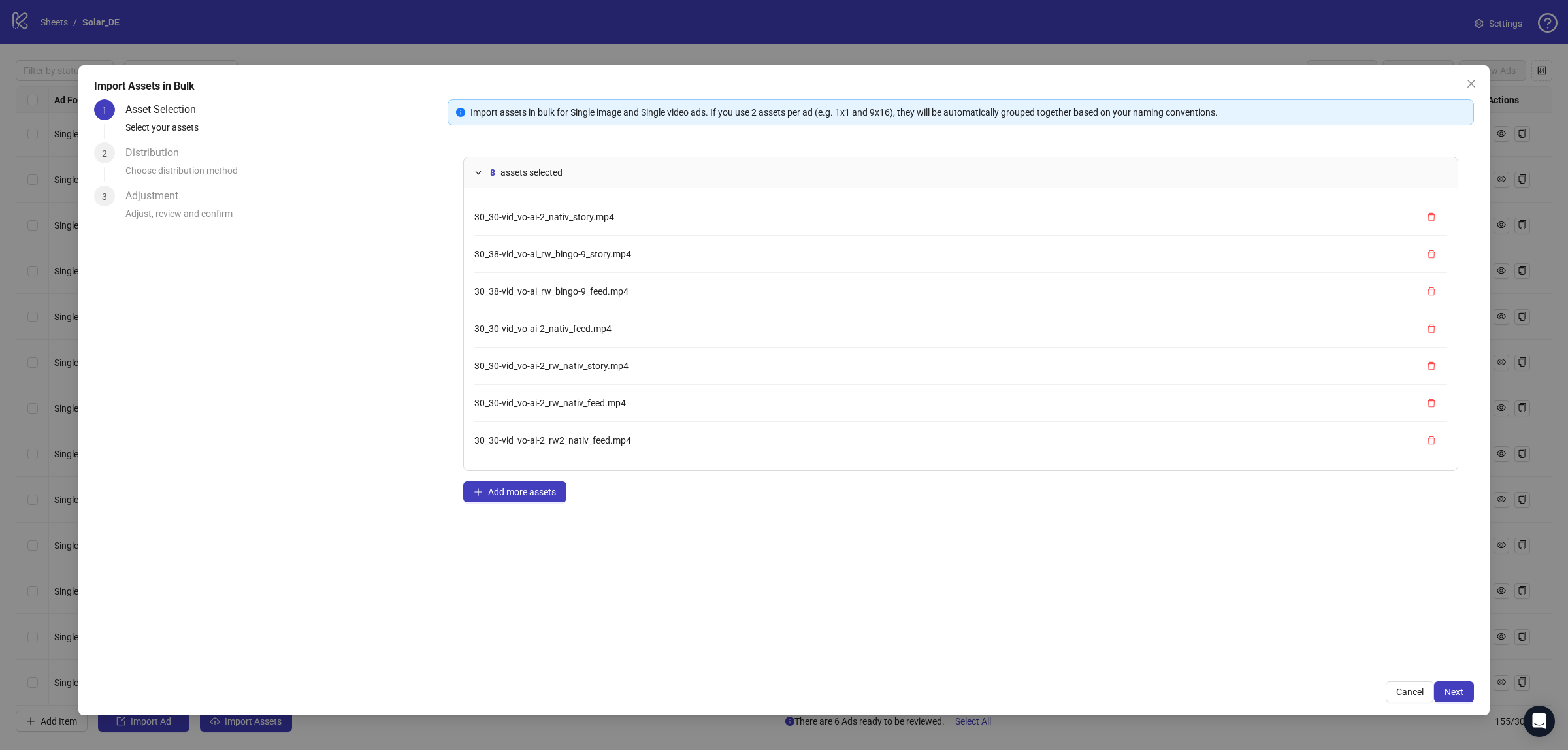
click at [482, 174] on div at bounding box center [482, 172] width 16 height 14
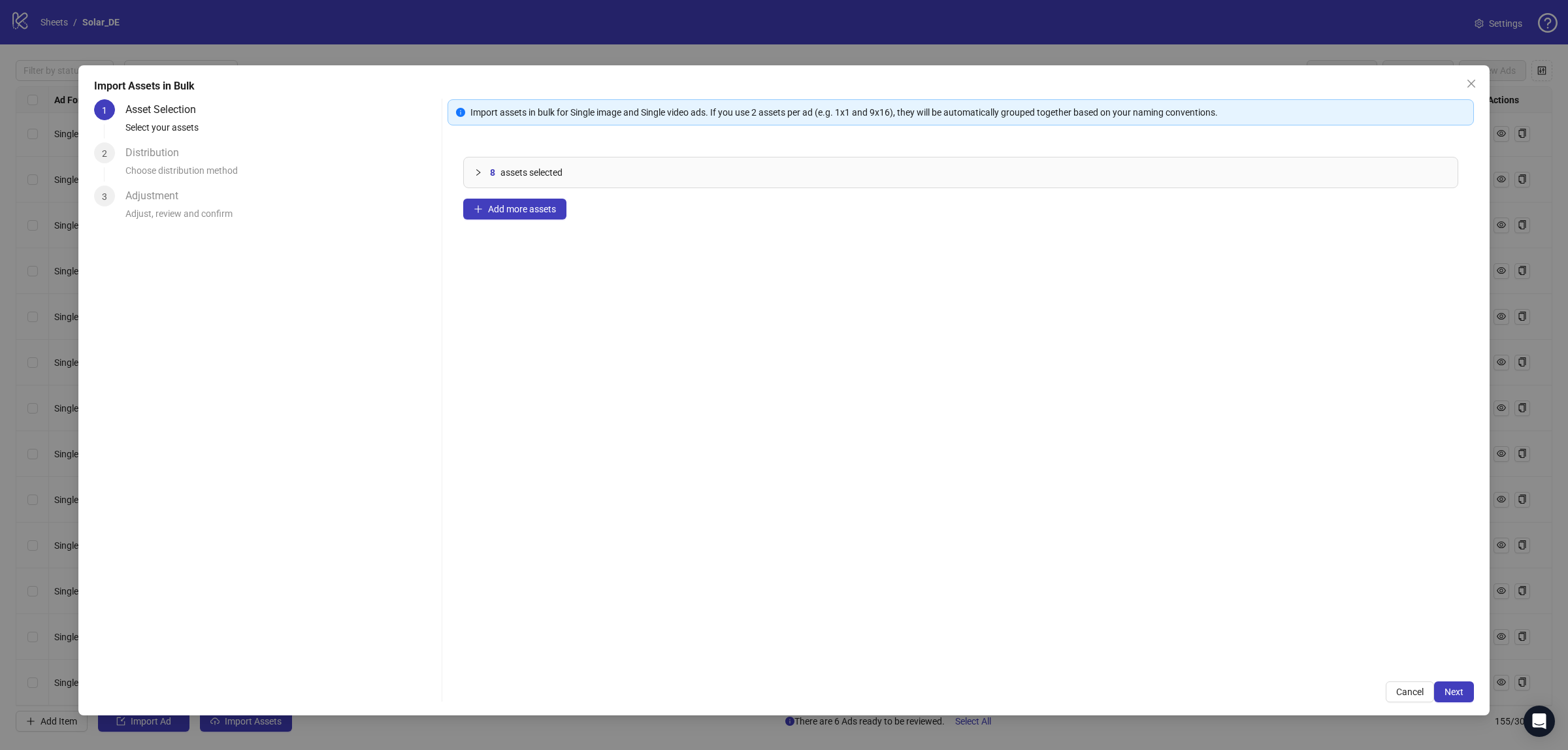
click at [478, 197] on div "8 assets selected 30_30-vid_vo-ai-2_nativ_story.mp4 30_38-vid_vo-ai_rw_bingo-9_…" at bounding box center [961, 403] width 1026 height 525
click at [478, 201] on button "Add more assets" at bounding box center [515, 209] width 103 height 21
click at [1447, 690] on span "Next" at bounding box center [1453, 692] width 19 height 11
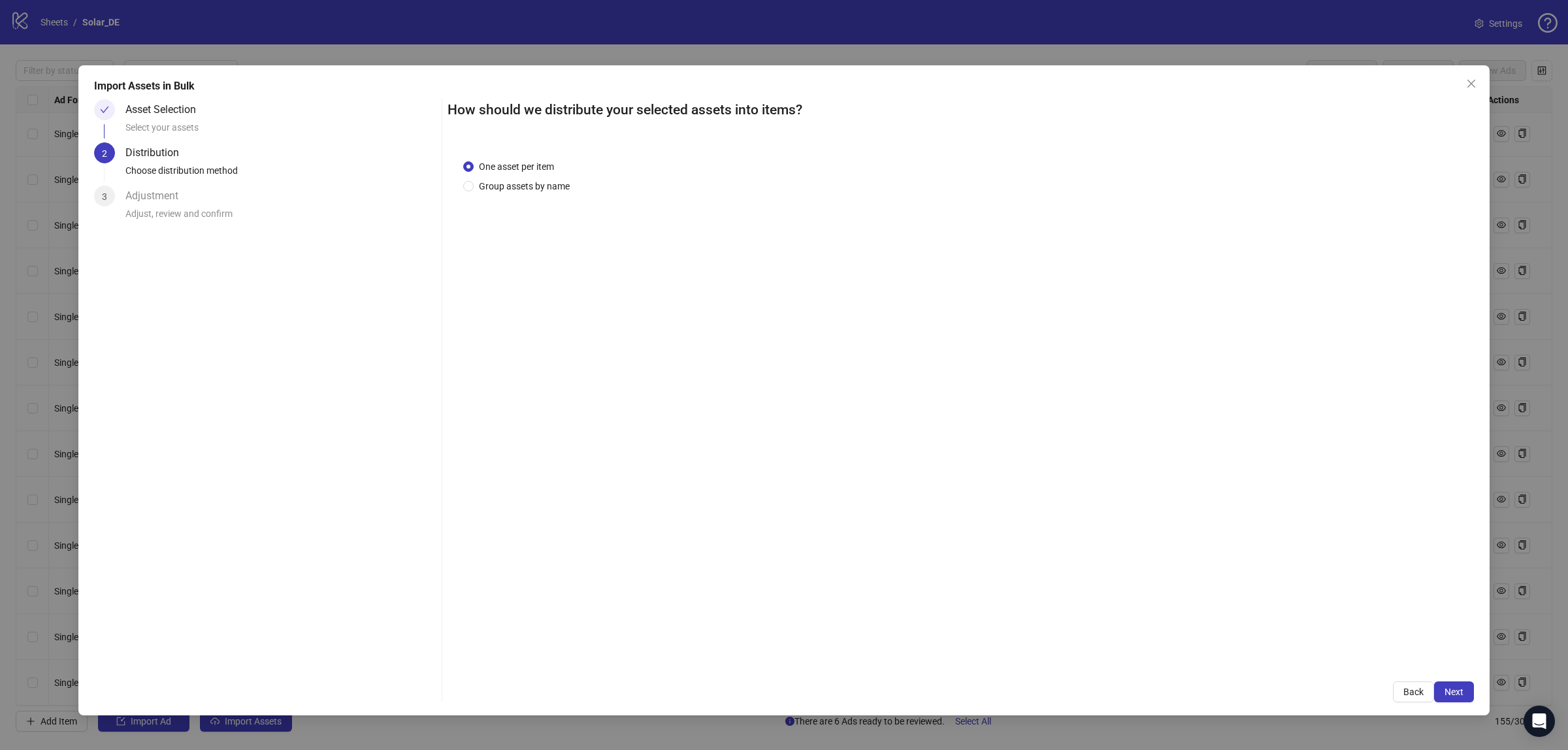
click at [543, 177] on div "One asset per item Group assets by name" at bounding box center [519, 177] width 112 height 34
click at [543, 185] on span "Group assets by name" at bounding box center [525, 186] width 101 height 14
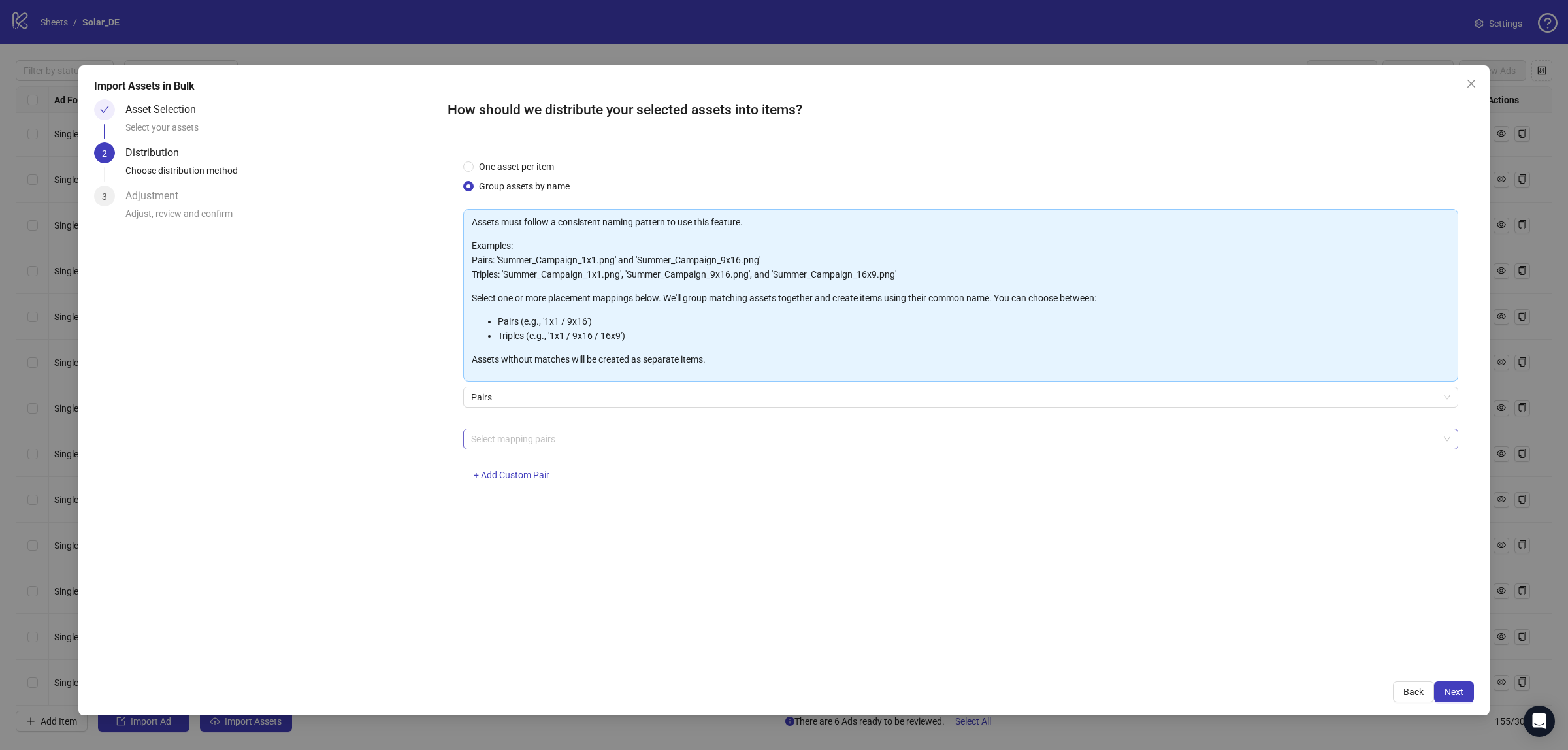
click at [579, 432] on div at bounding box center [954, 438] width 977 height 19
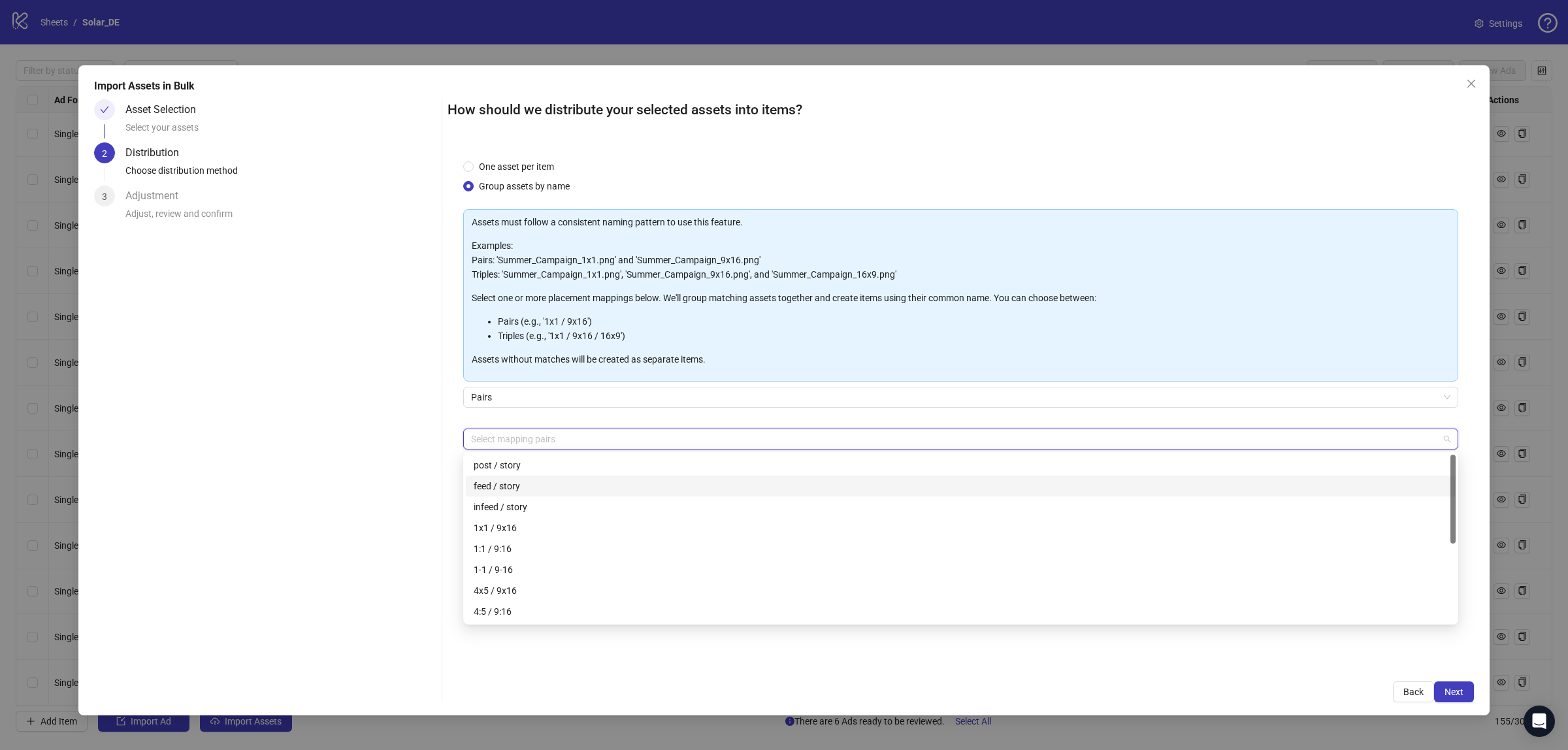
click at [574, 490] on div "feed / story" at bounding box center [961, 486] width 974 height 14
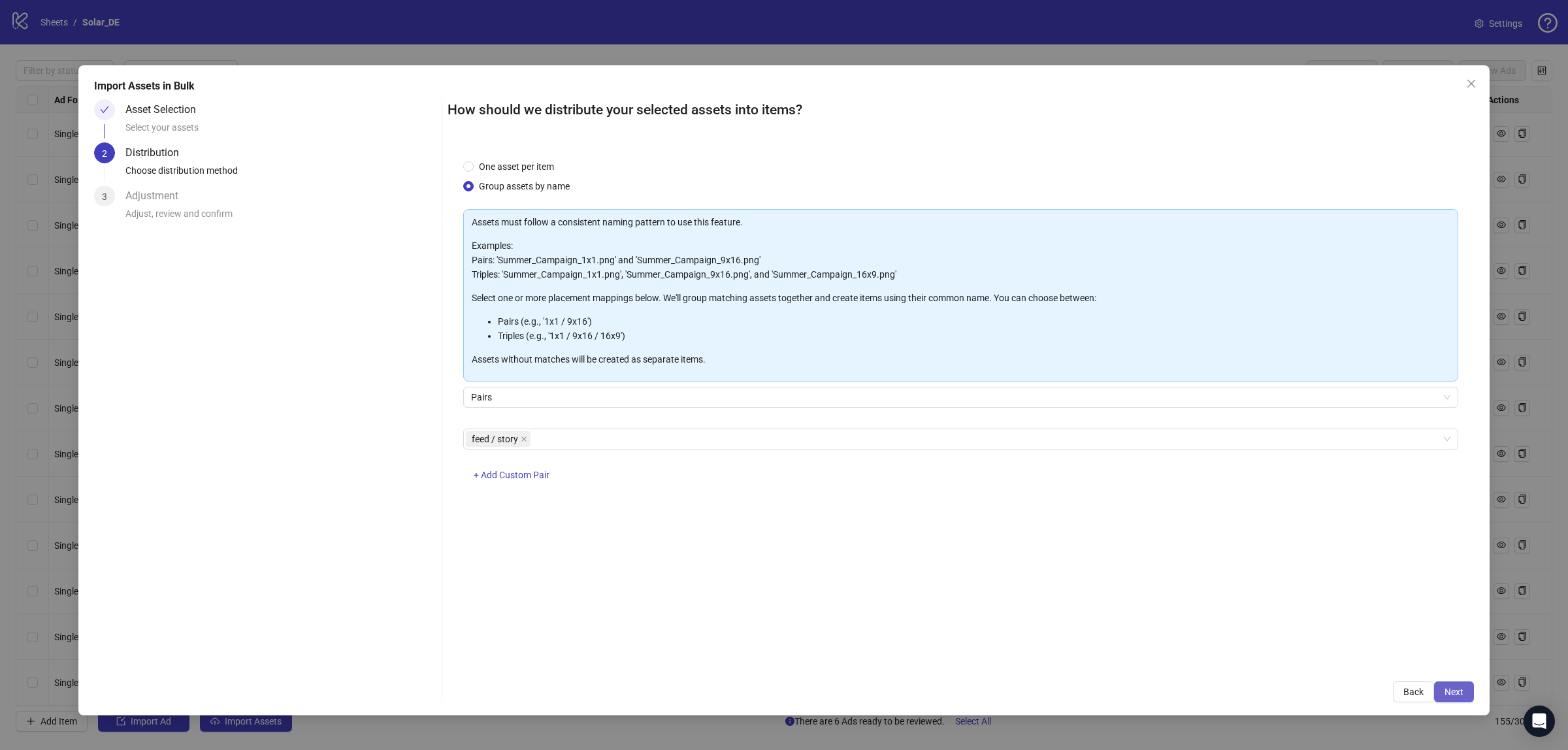
click at [1452, 694] on span "Next" at bounding box center [1453, 692] width 19 height 11
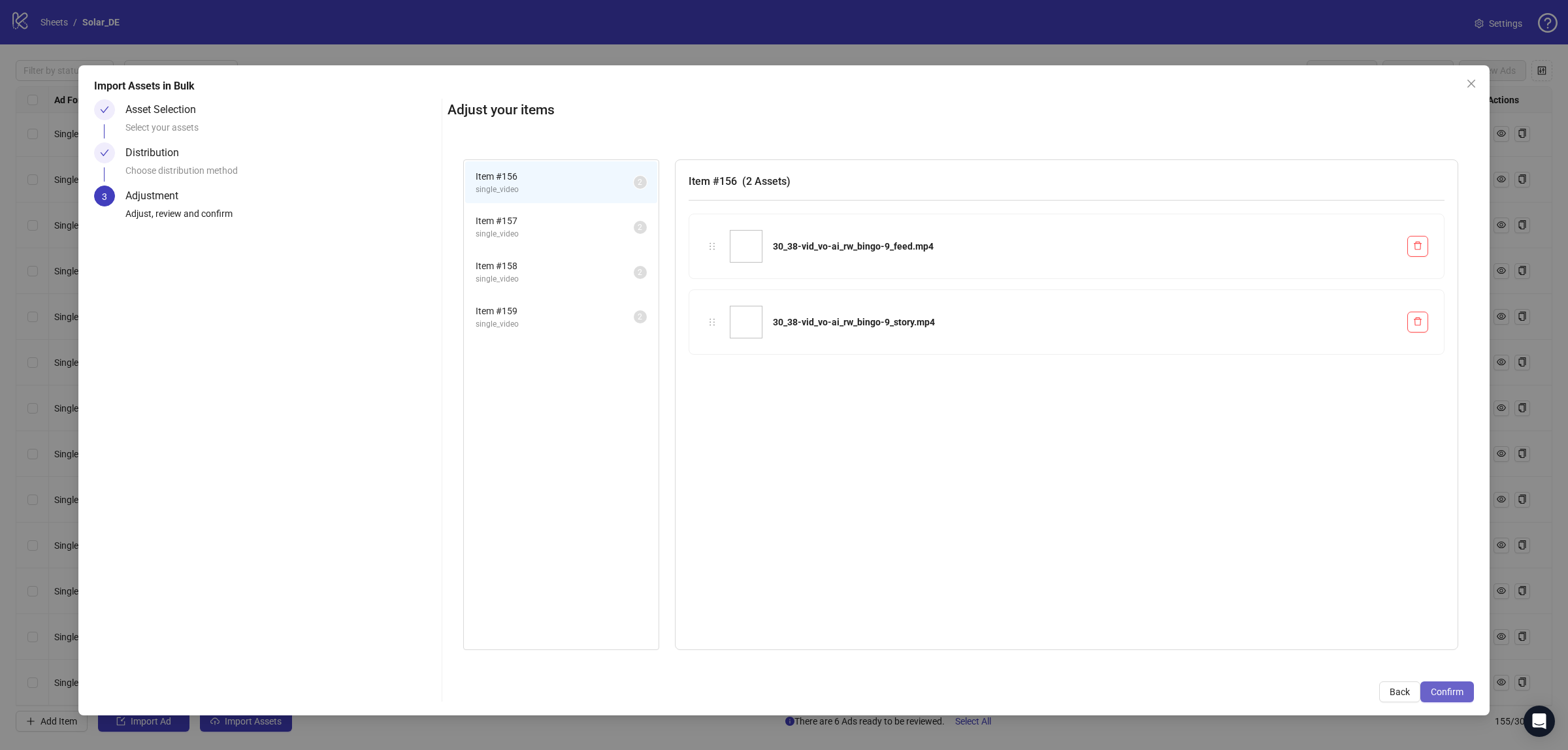
click at [1429, 688] on button "Confirm" at bounding box center [1447, 692] width 53 height 21
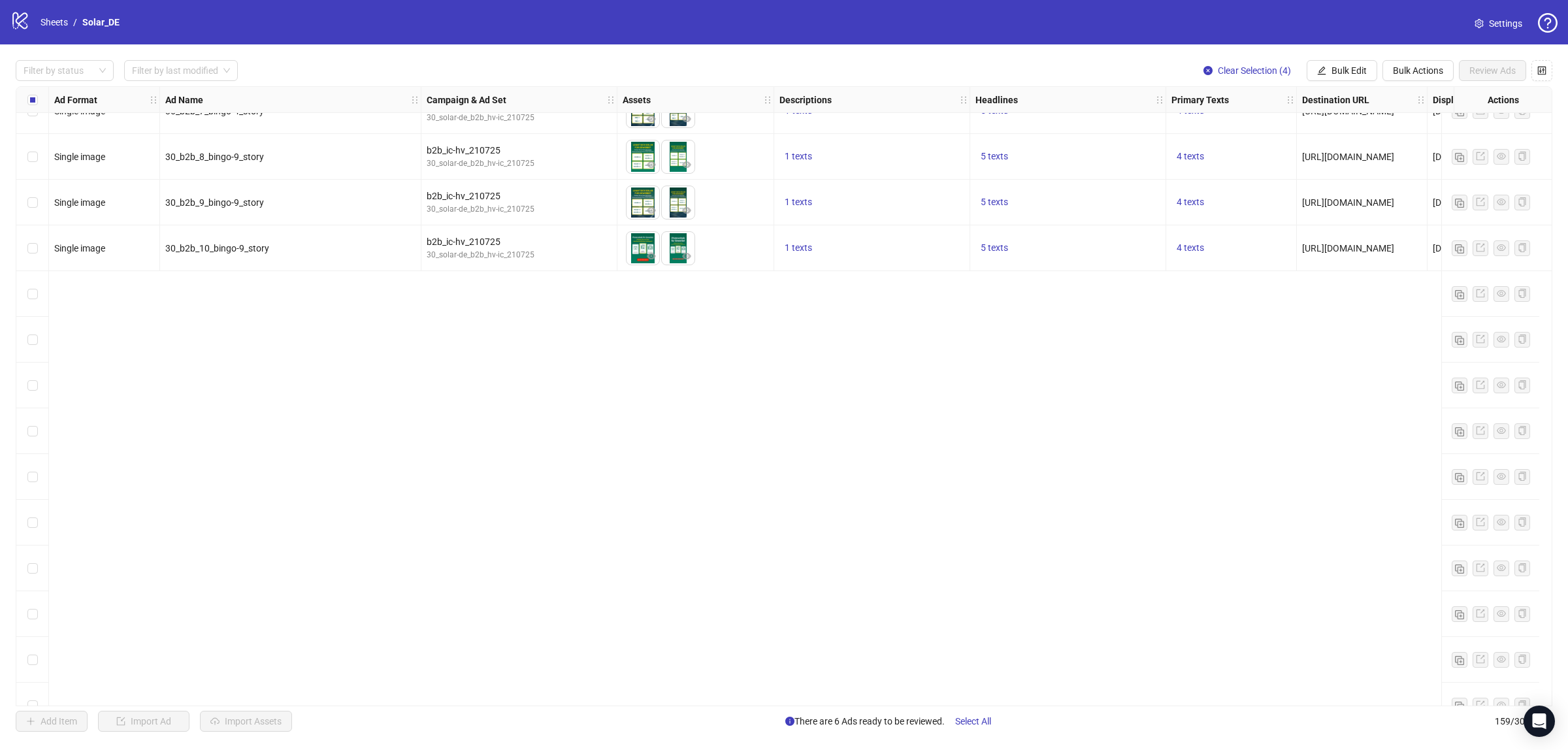
scroll to position [5622, 0]
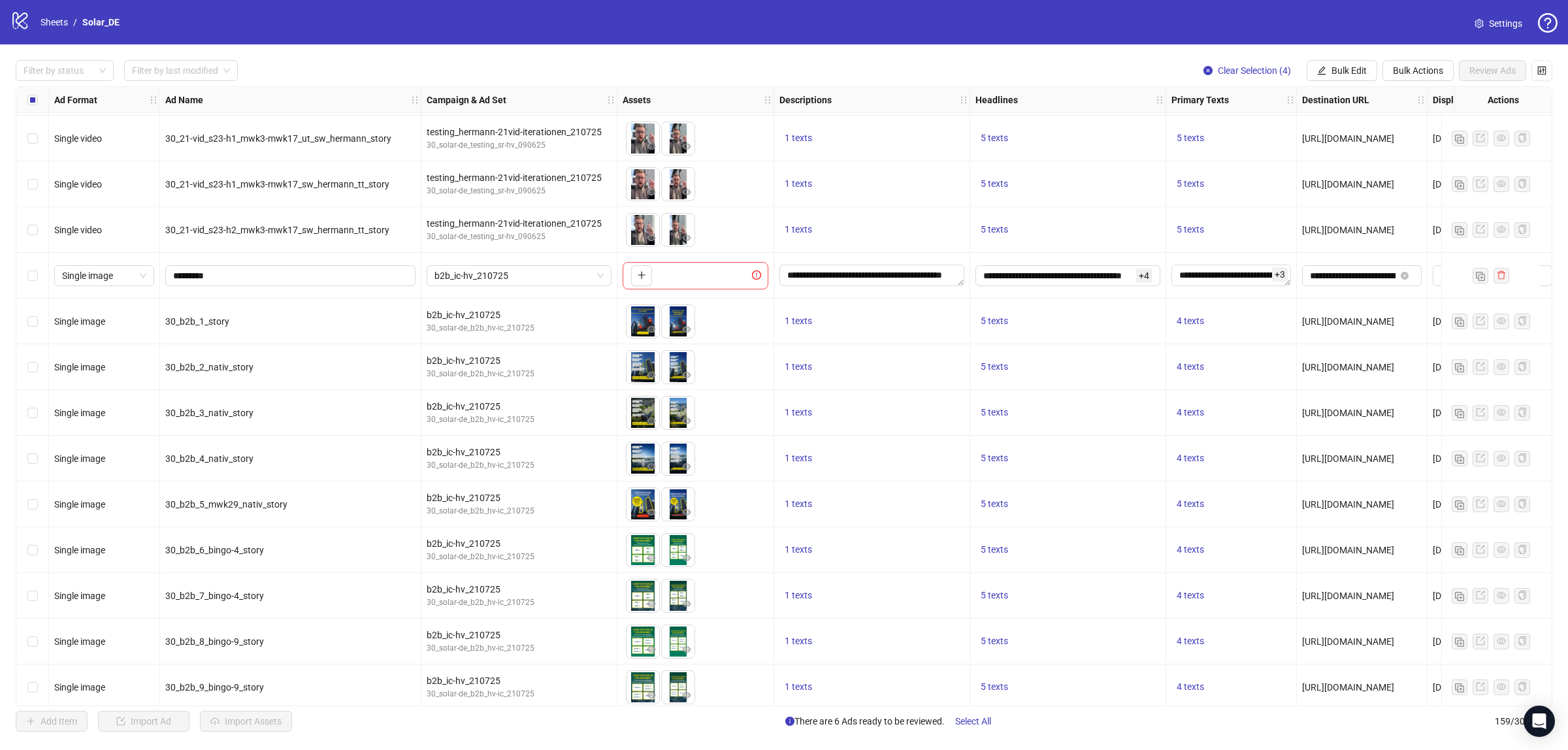
click at [41, 272] on div "Select row 127" at bounding box center [32, 276] width 33 height 46
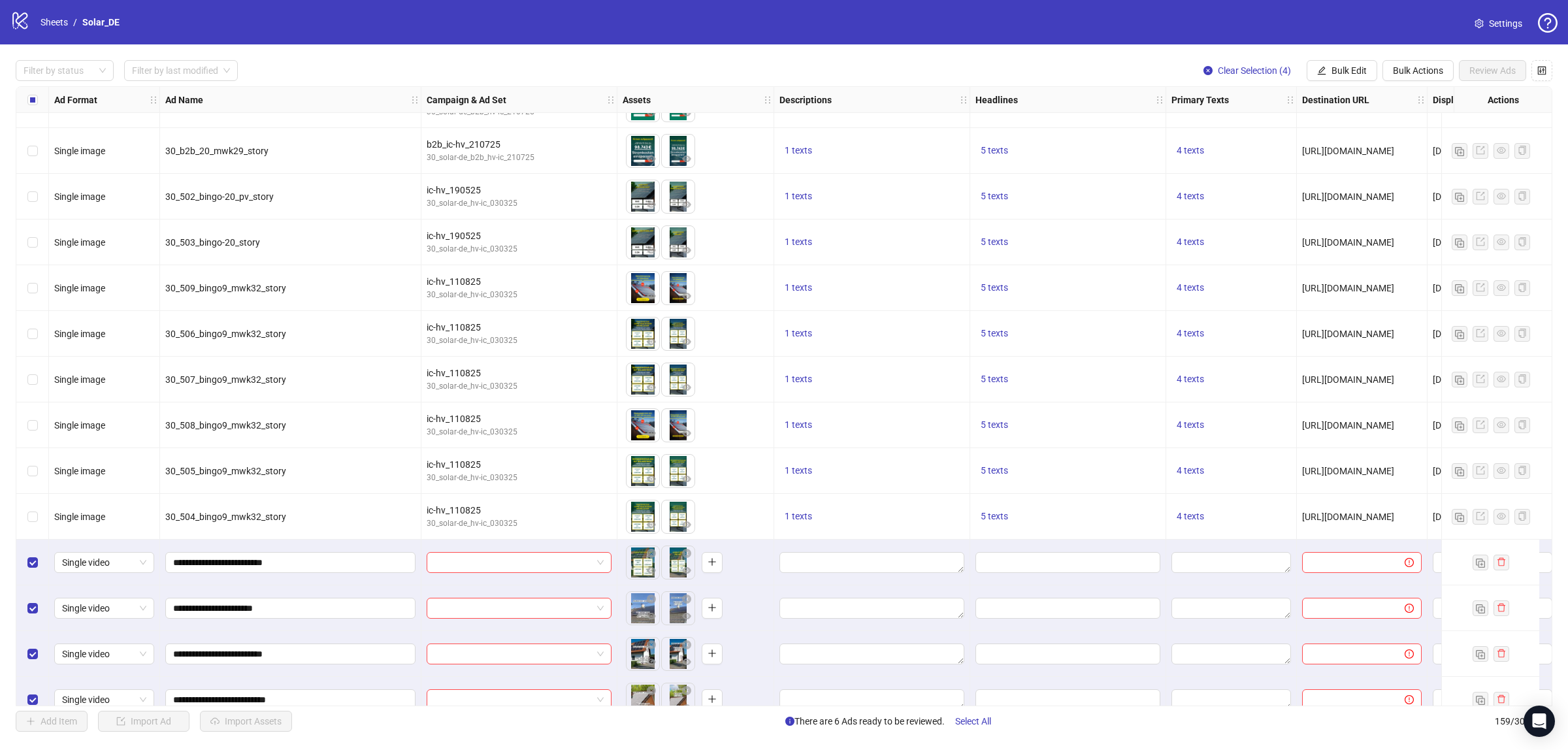
scroll to position [6683, 0]
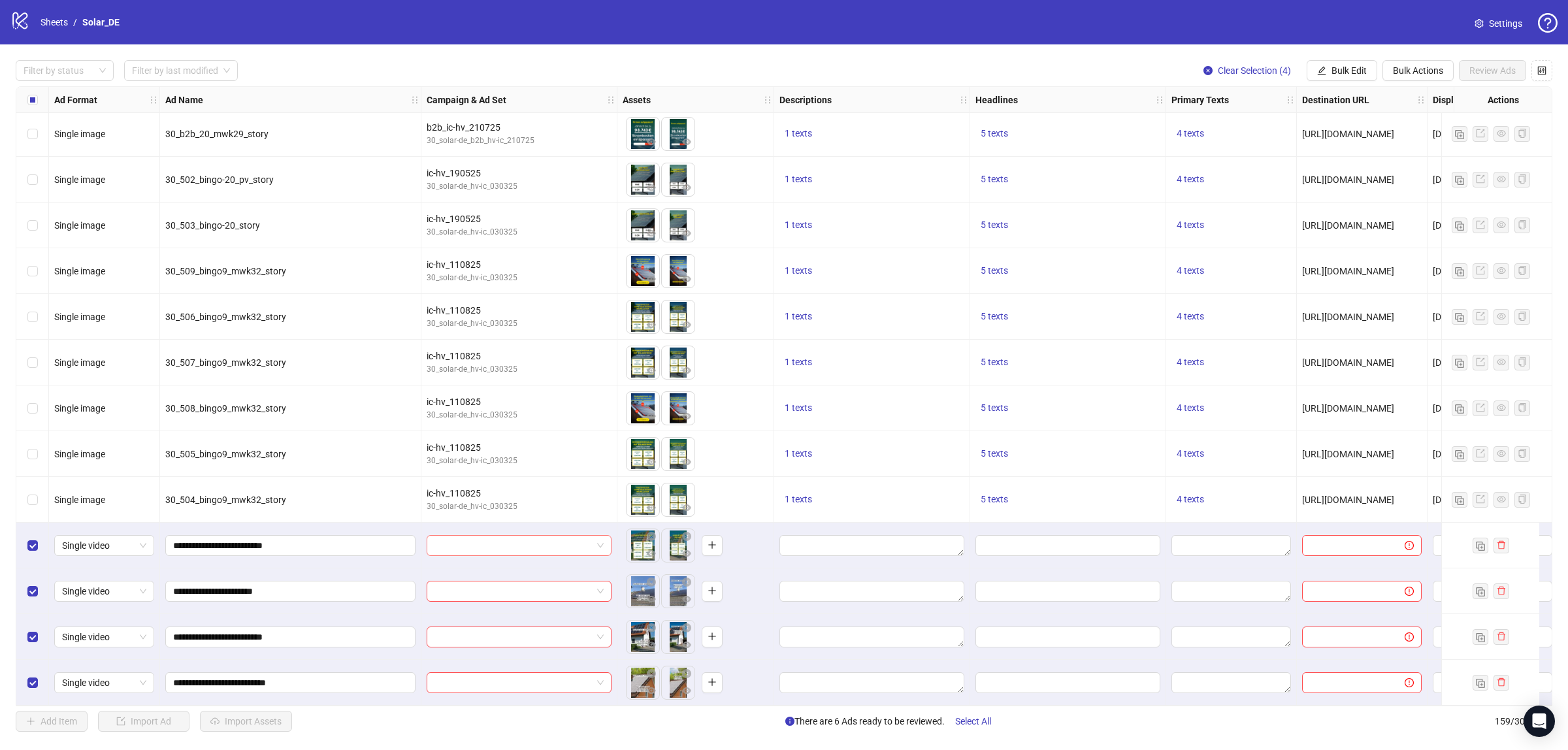
click at [568, 543] on input "search" at bounding box center [512, 546] width 157 height 20
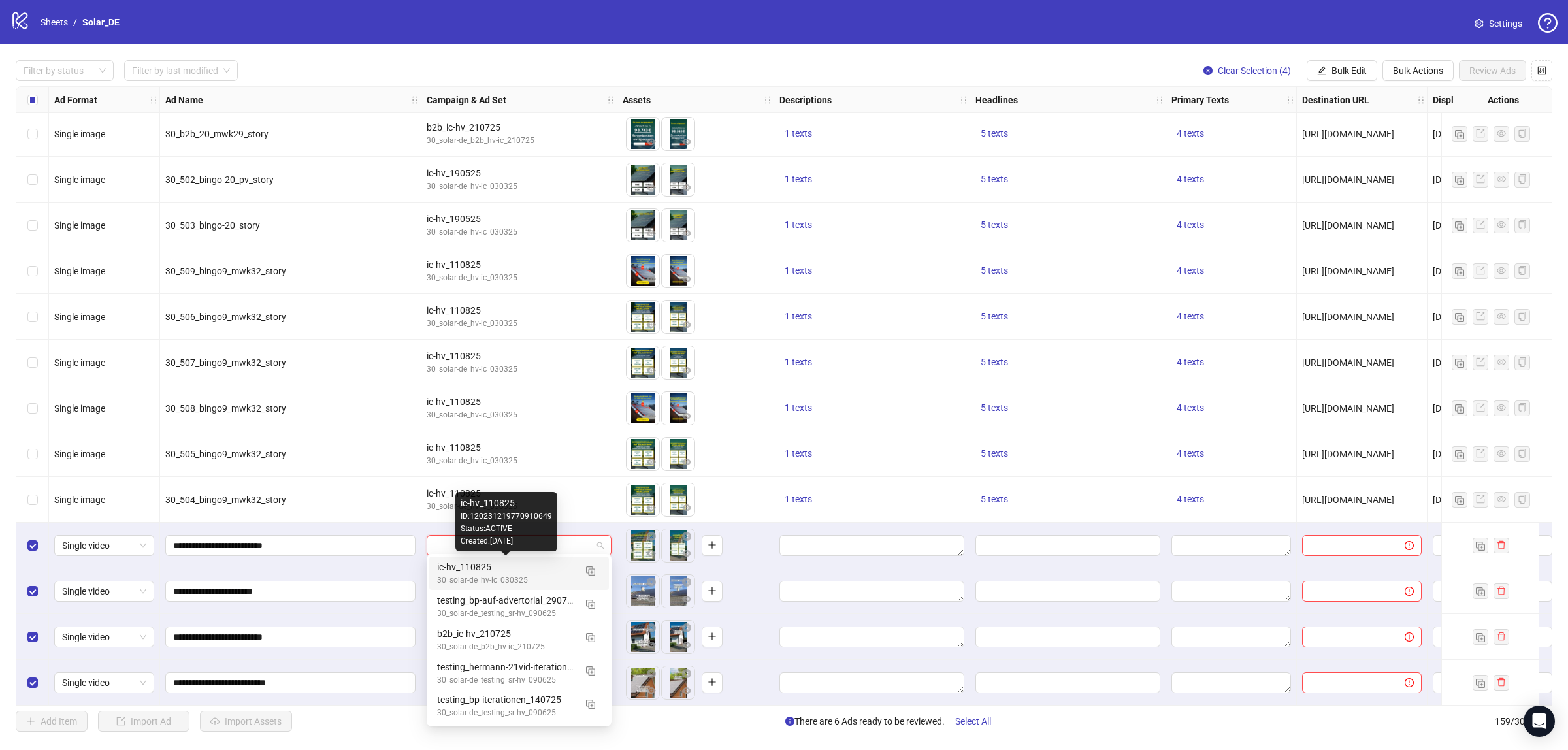
click at [511, 563] on div "ic-hv_110825" at bounding box center [505, 567] width 138 height 14
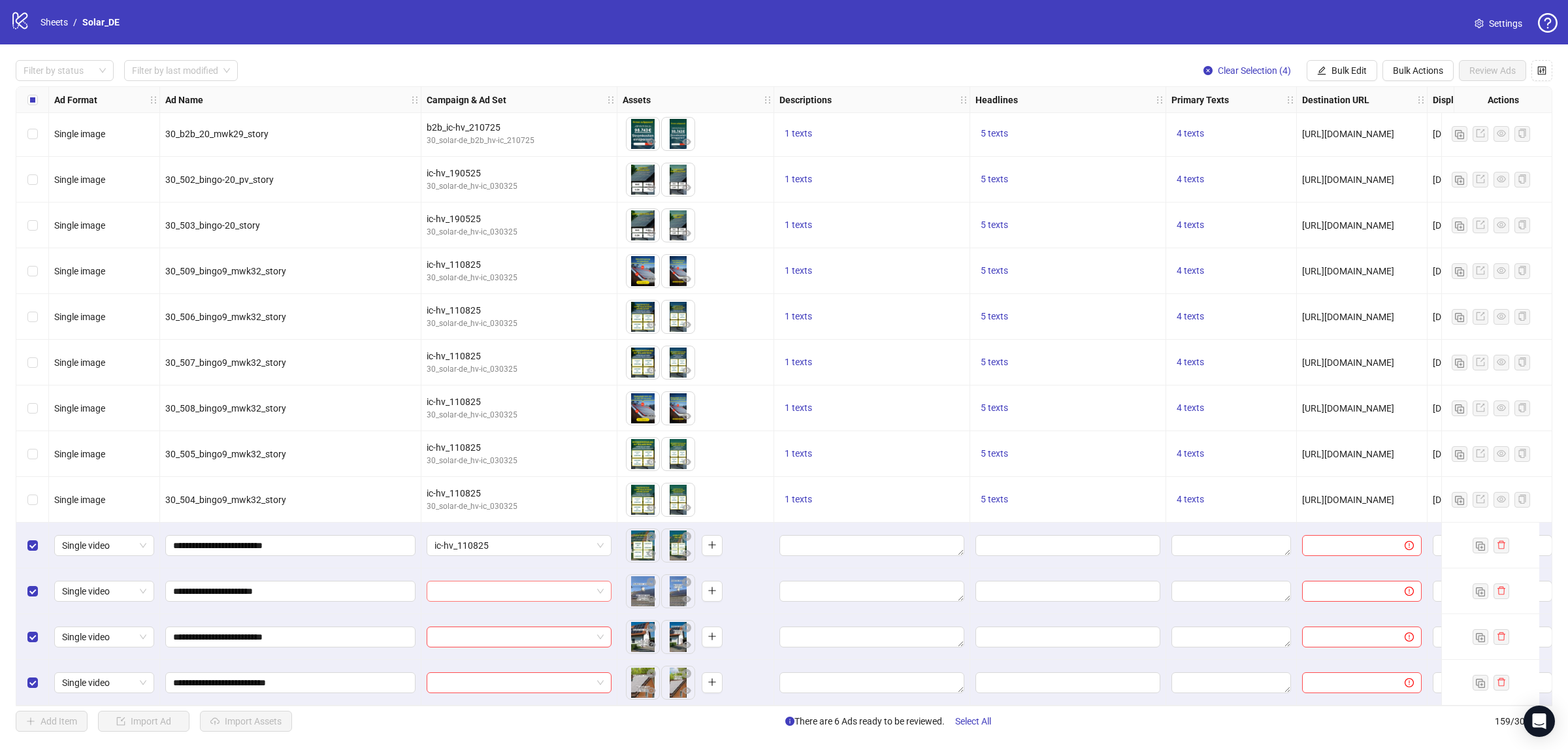
click at [510, 586] on input "search" at bounding box center [512, 591] width 157 height 20
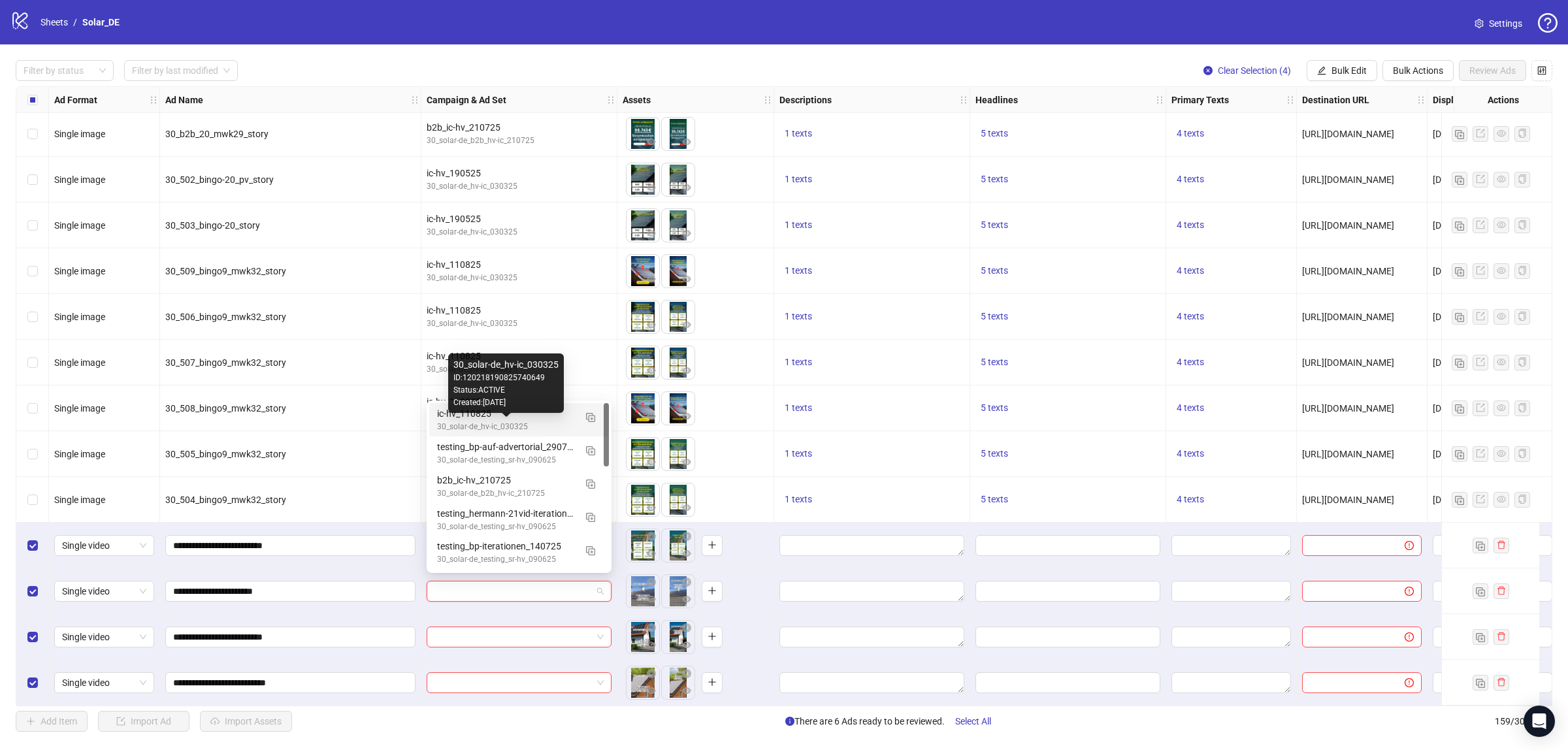
click at [531, 422] on div "30_solar-de_hv-ic_030325" at bounding box center [505, 427] width 138 height 12
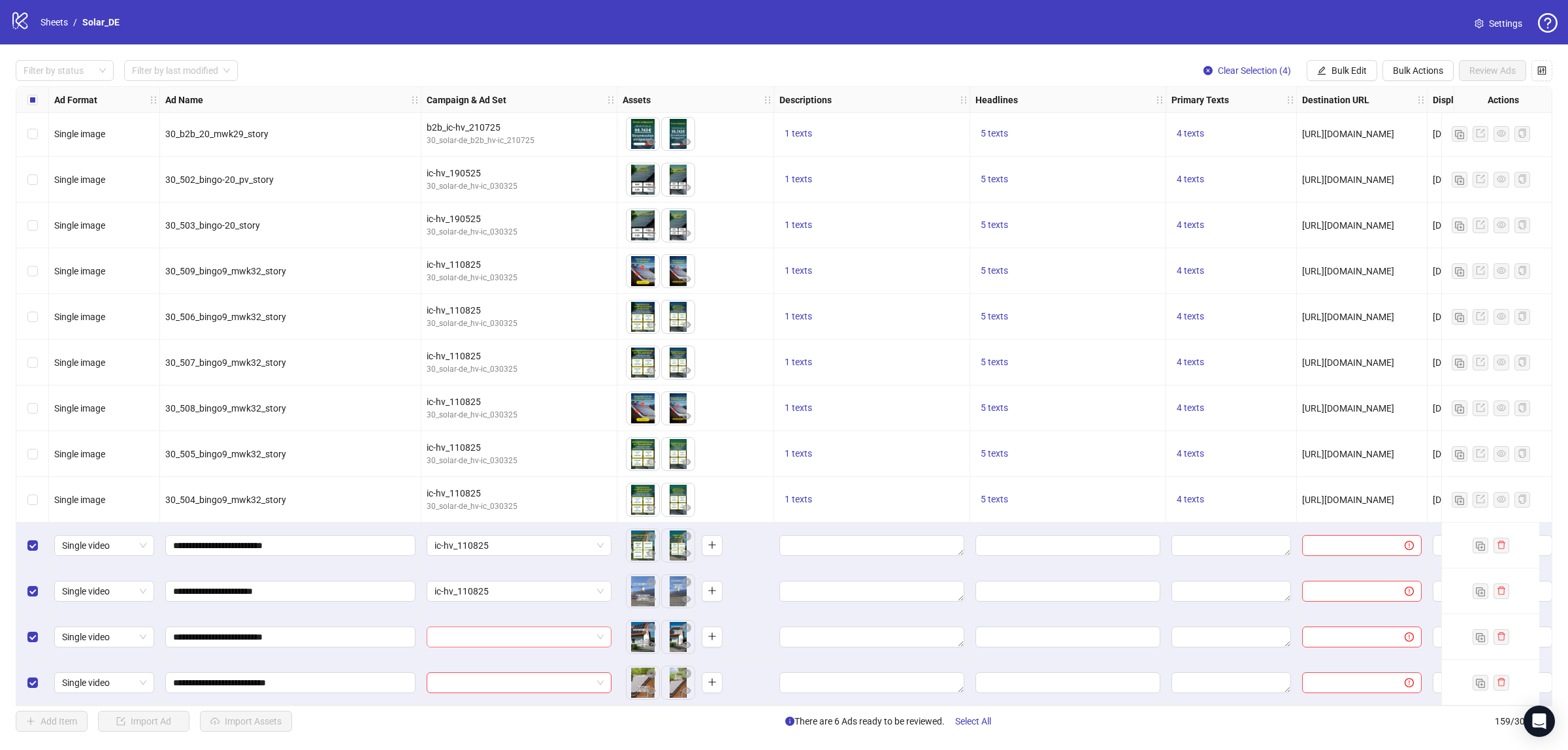
click at [474, 637] on input "search" at bounding box center [512, 637] width 157 height 20
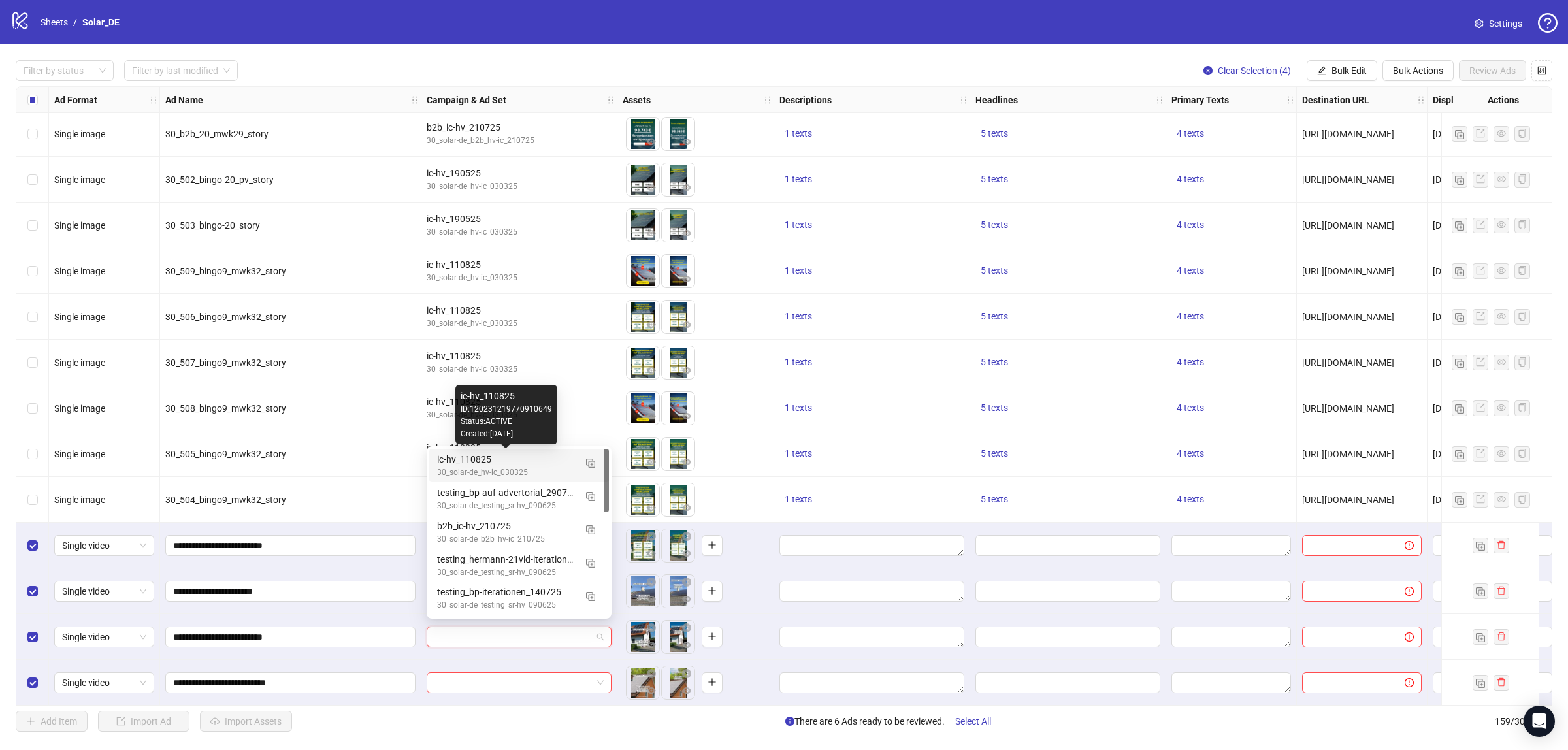
click at [458, 458] on div "ic-hv_110825" at bounding box center [505, 459] width 138 height 14
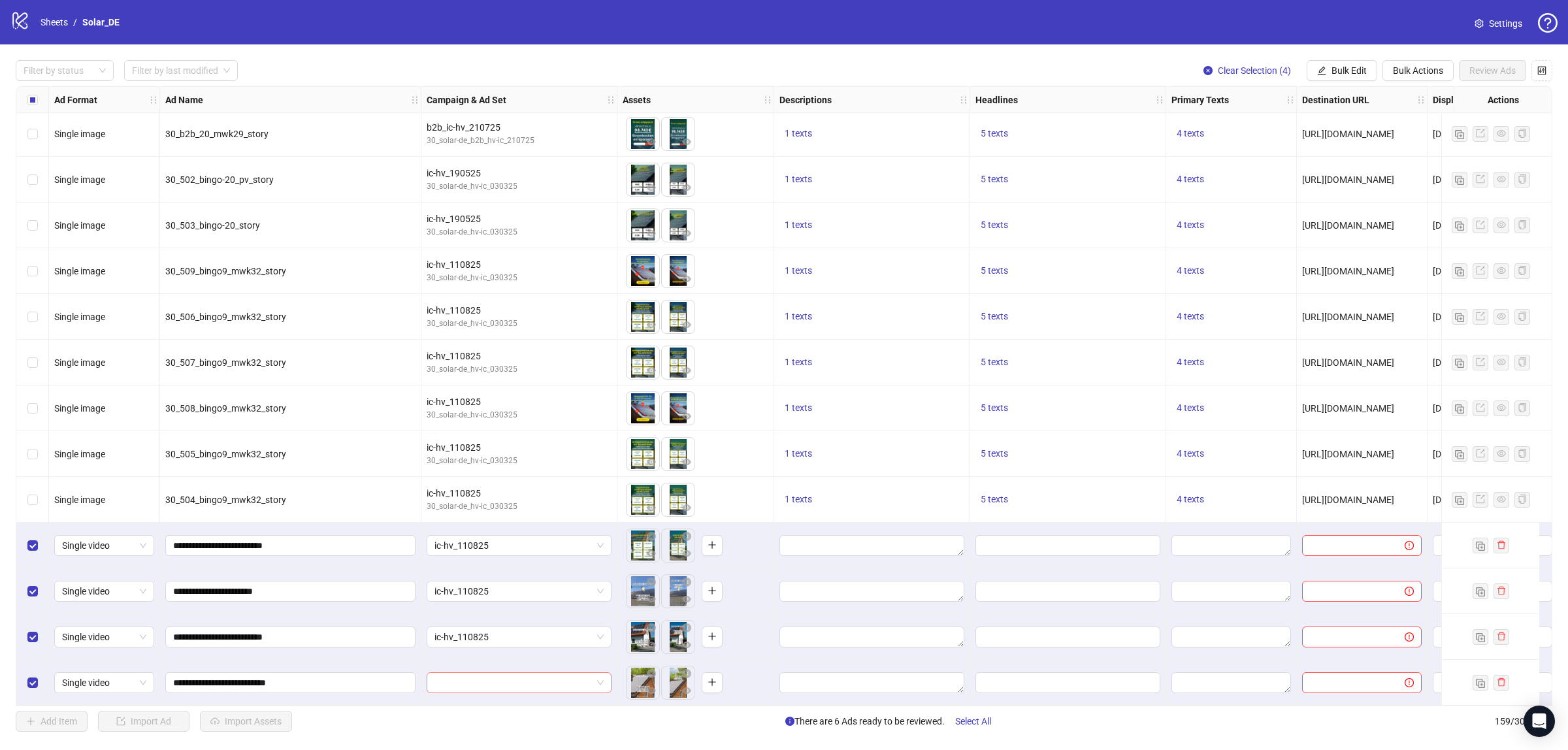
click at [448, 682] on input "search" at bounding box center [512, 683] width 157 height 20
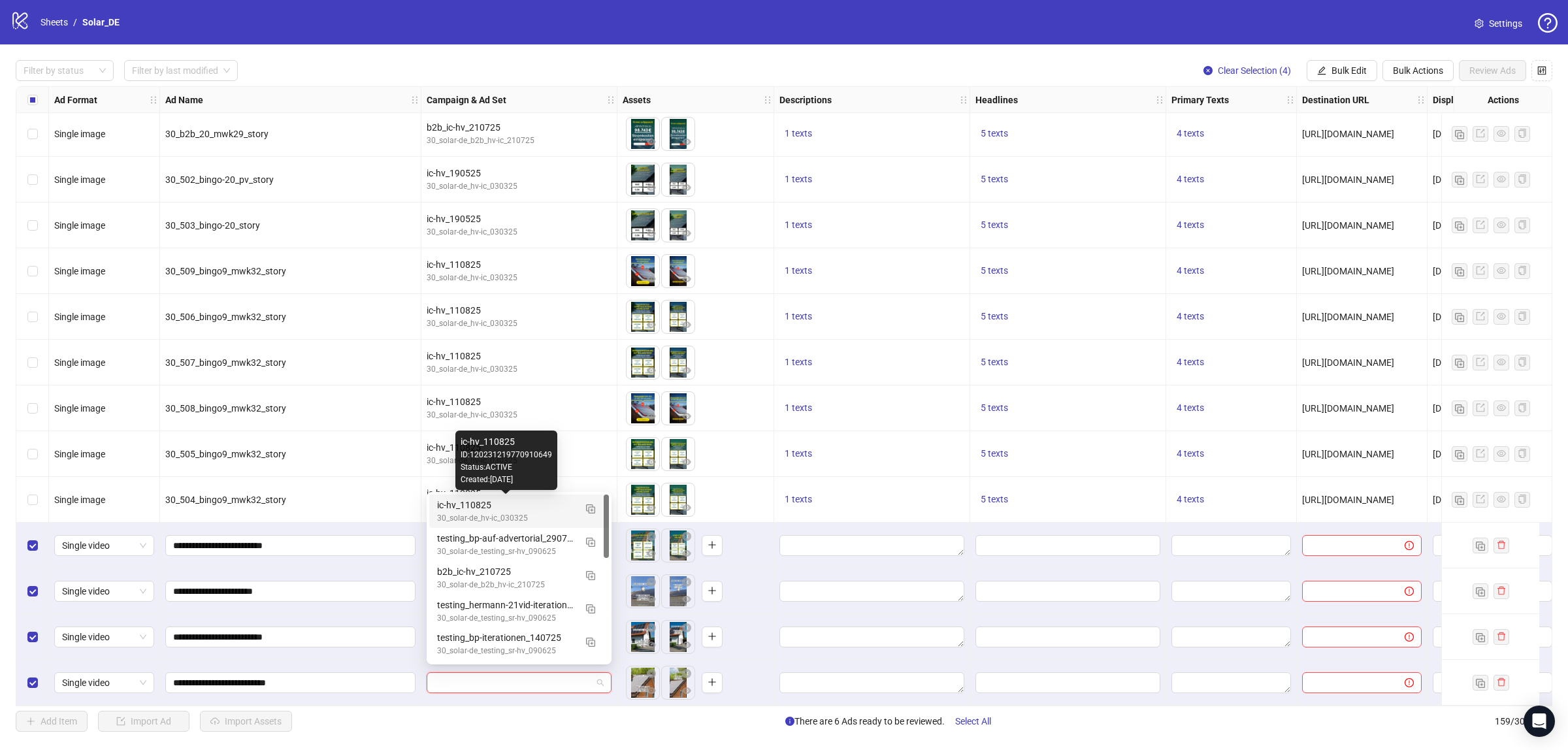
click at [455, 505] on div "ic-hv_110825" at bounding box center [505, 505] width 138 height 14
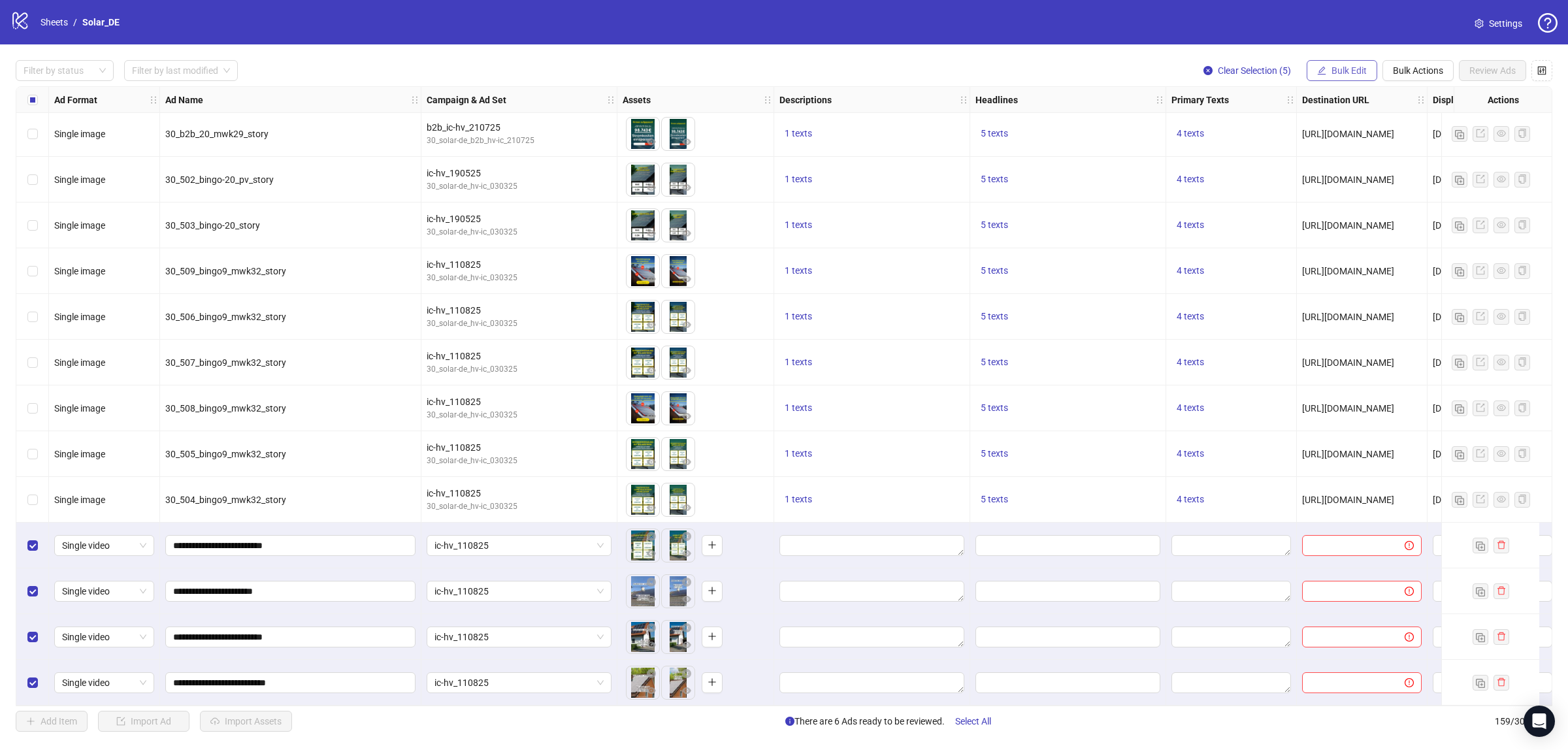
click at [1334, 75] on span "Bulk Edit" at bounding box center [1350, 71] width 36 height 11
click at [1334, 161] on span "Descriptions" at bounding box center [1355, 160] width 78 height 14
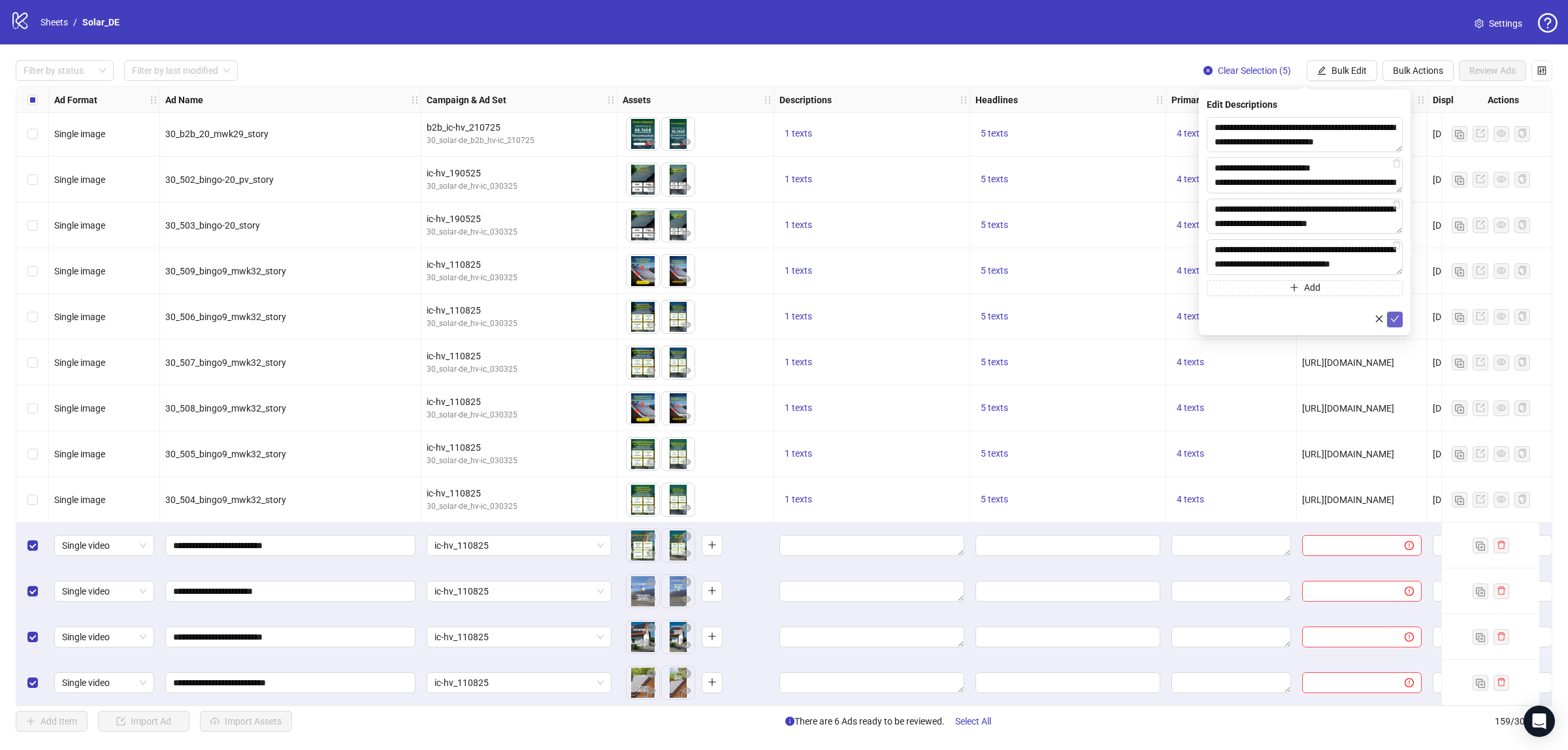
click at [1399, 321] on icon "check" at bounding box center [1395, 319] width 9 height 9
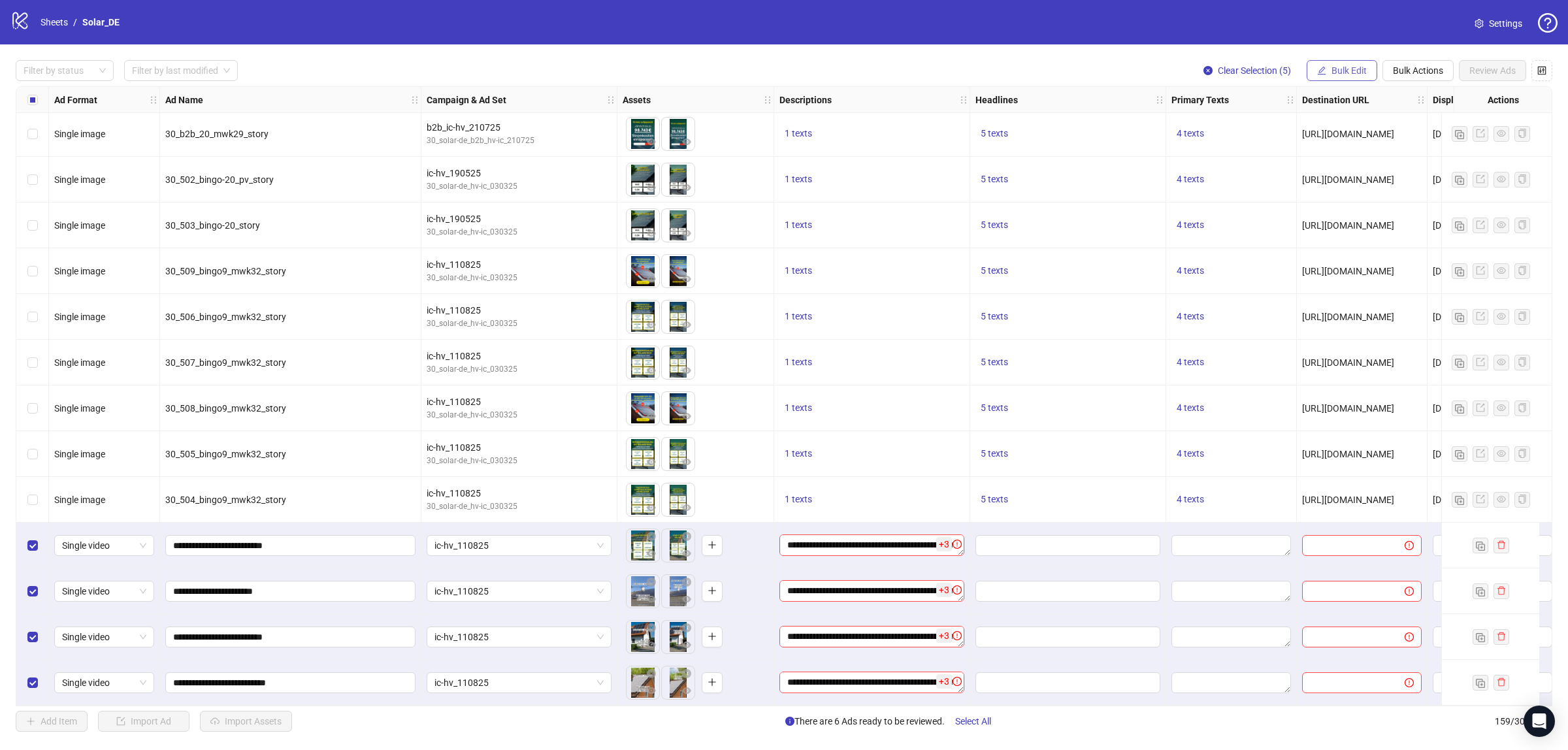
click at [1321, 73] on icon "edit" at bounding box center [1322, 70] width 9 height 9
click at [1335, 180] on span "Headlines" at bounding box center [1355, 181] width 78 height 14
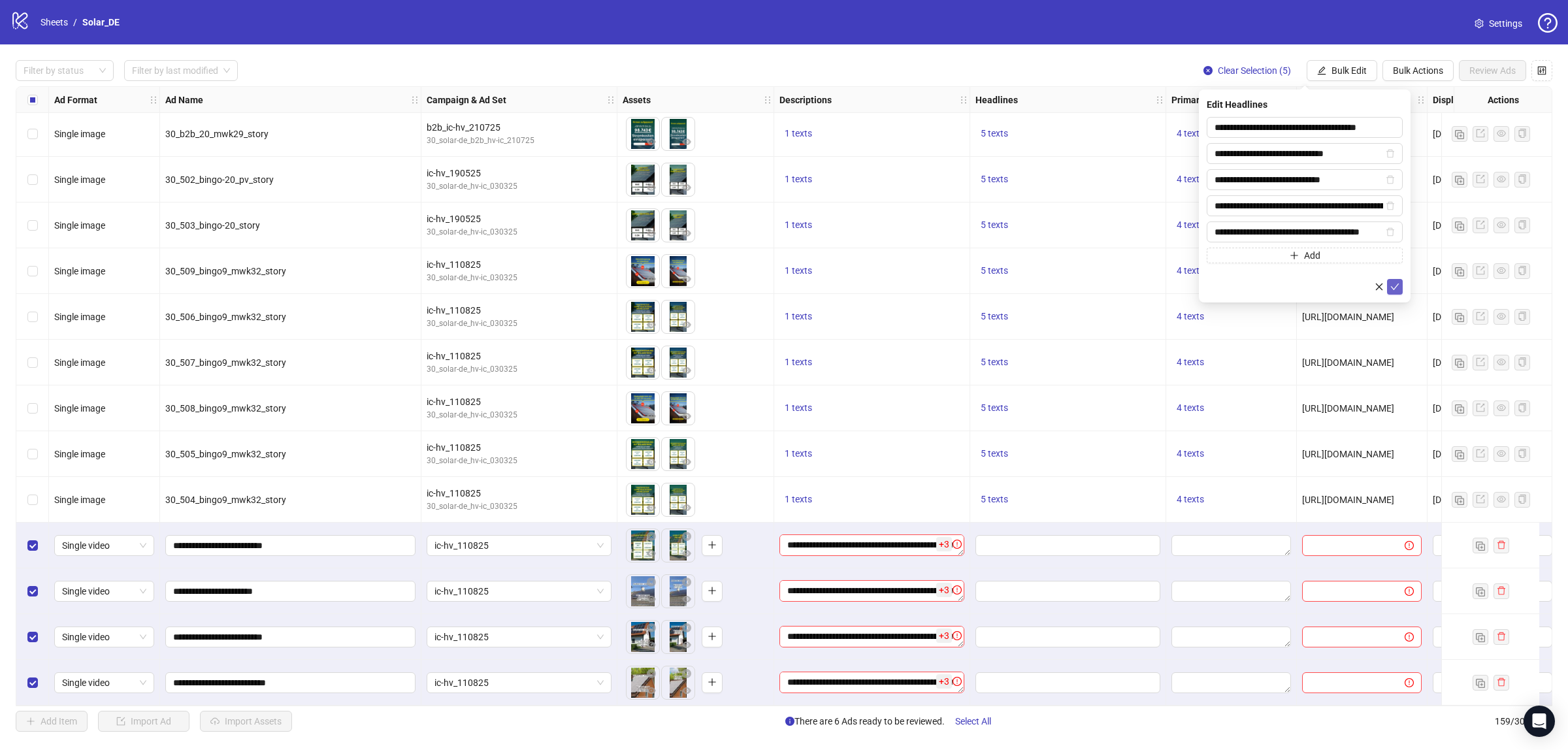
click at [1397, 288] on icon "check" at bounding box center [1395, 287] width 9 height 9
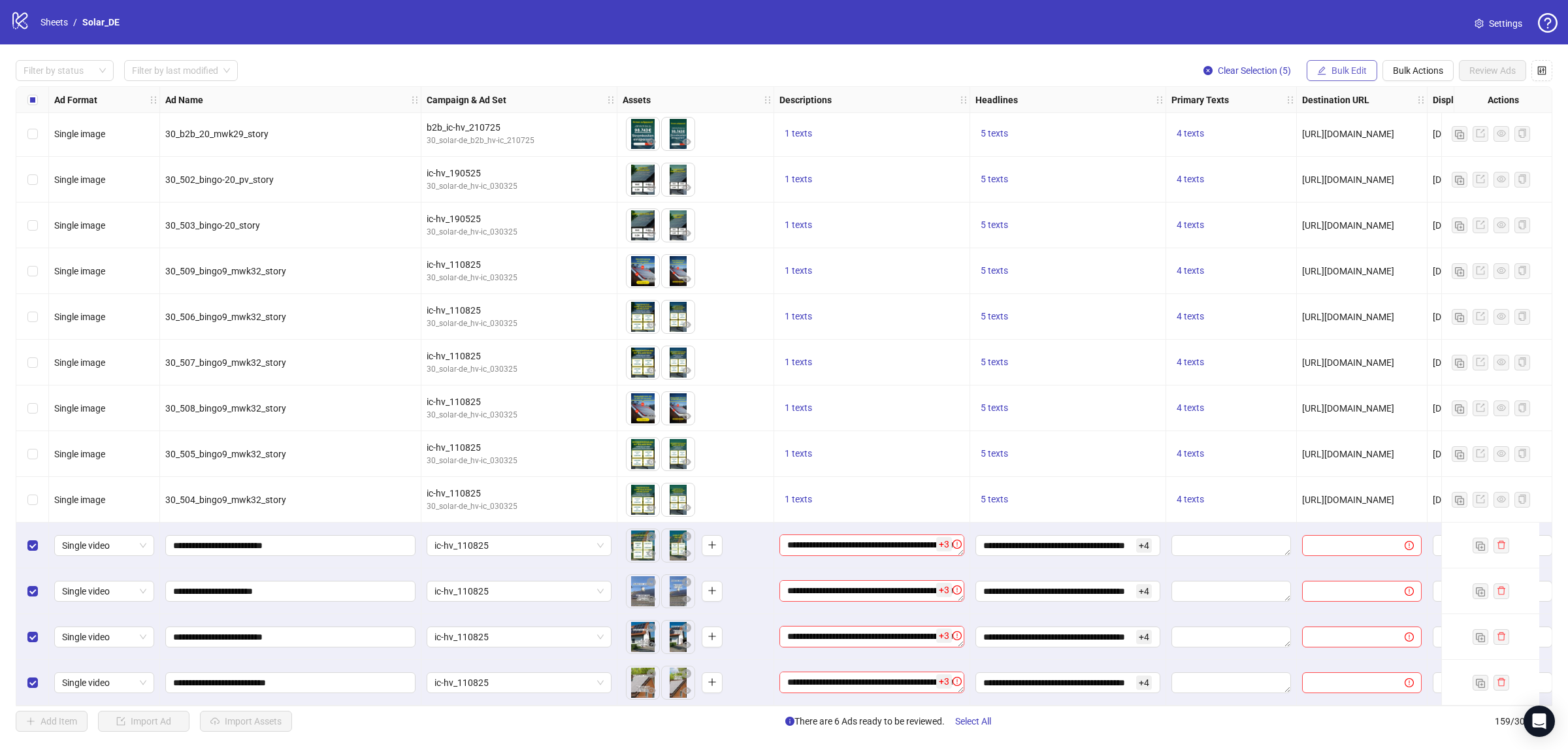
click at [1321, 67] on icon "edit" at bounding box center [1323, 70] width 9 height 9
click at [1331, 201] on span "Primary Texts" at bounding box center [1355, 201] width 78 height 14
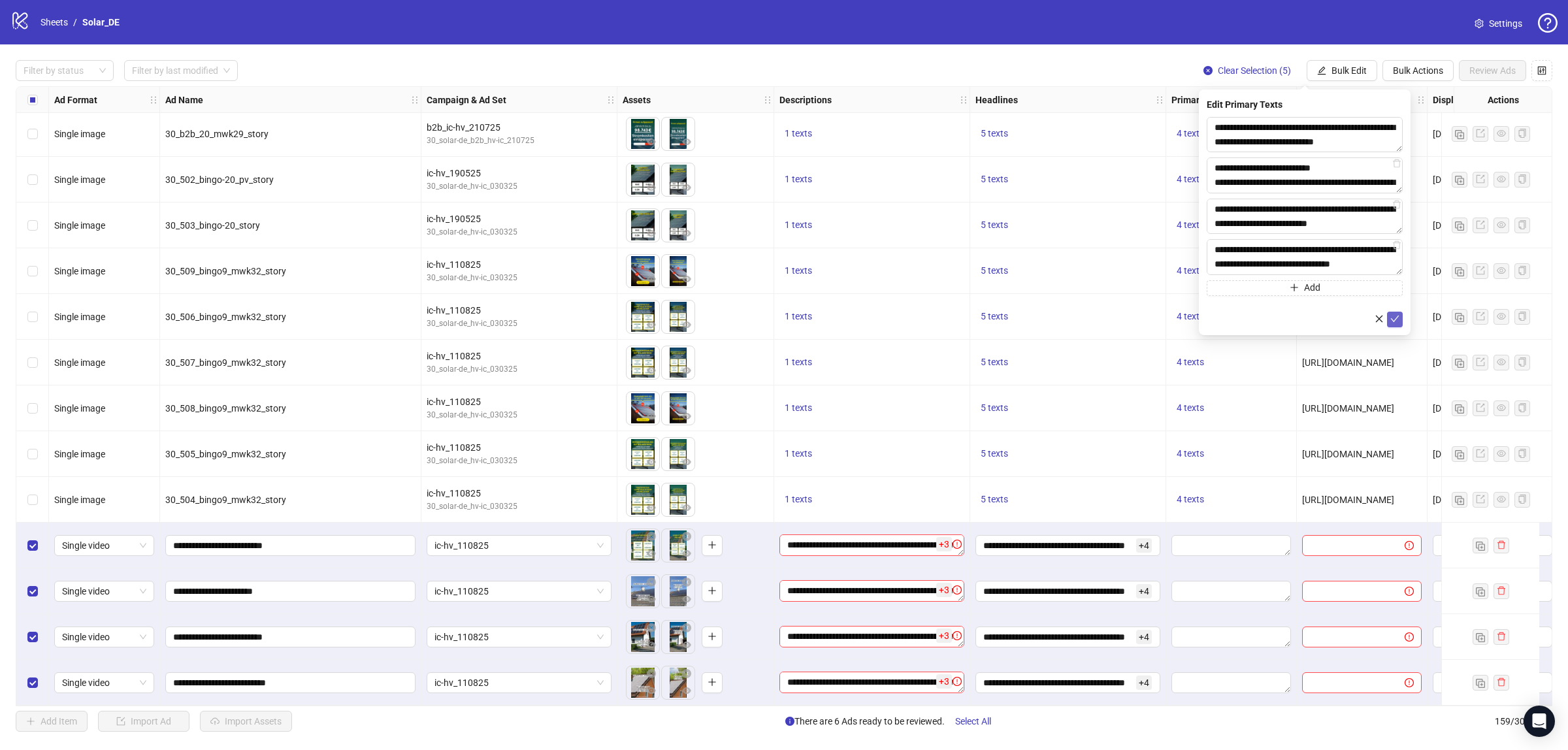
click at [1392, 320] on icon "check" at bounding box center [1395, 319] width 9 height 9
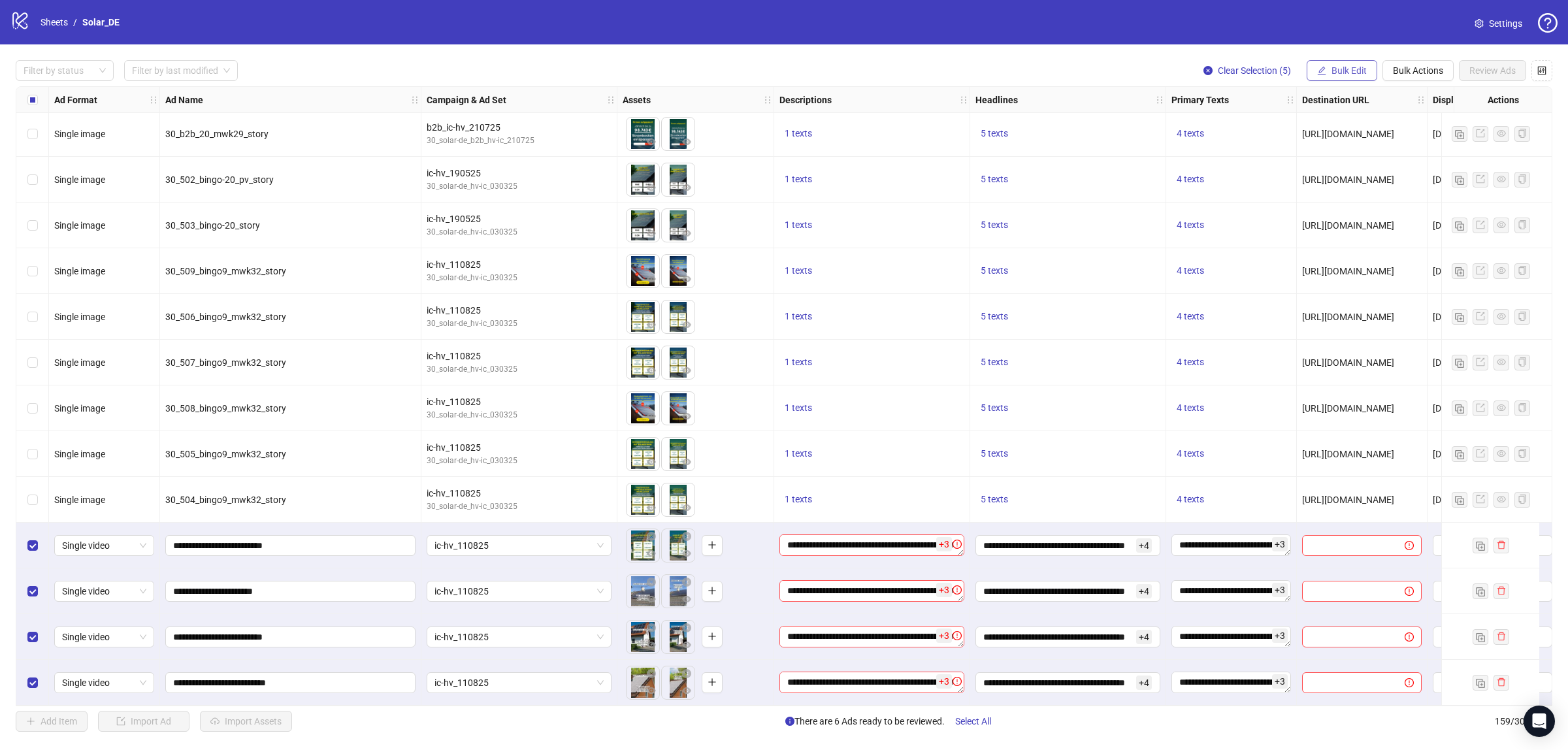
click at [1311, 62] on button "Bulk Edit" at bounding box center [1342, 71] width 70 height 21
click at [1330, 219] on span "Destination URL" at bounding box center [1355, 223] width 78 height 14
click at [1398, 161] on icon "check" at bounding box center [1395, 162] width 9 height 9
click at [875, 548] on textarea "**********" at bounding box center [872, 545] width 185 height 21
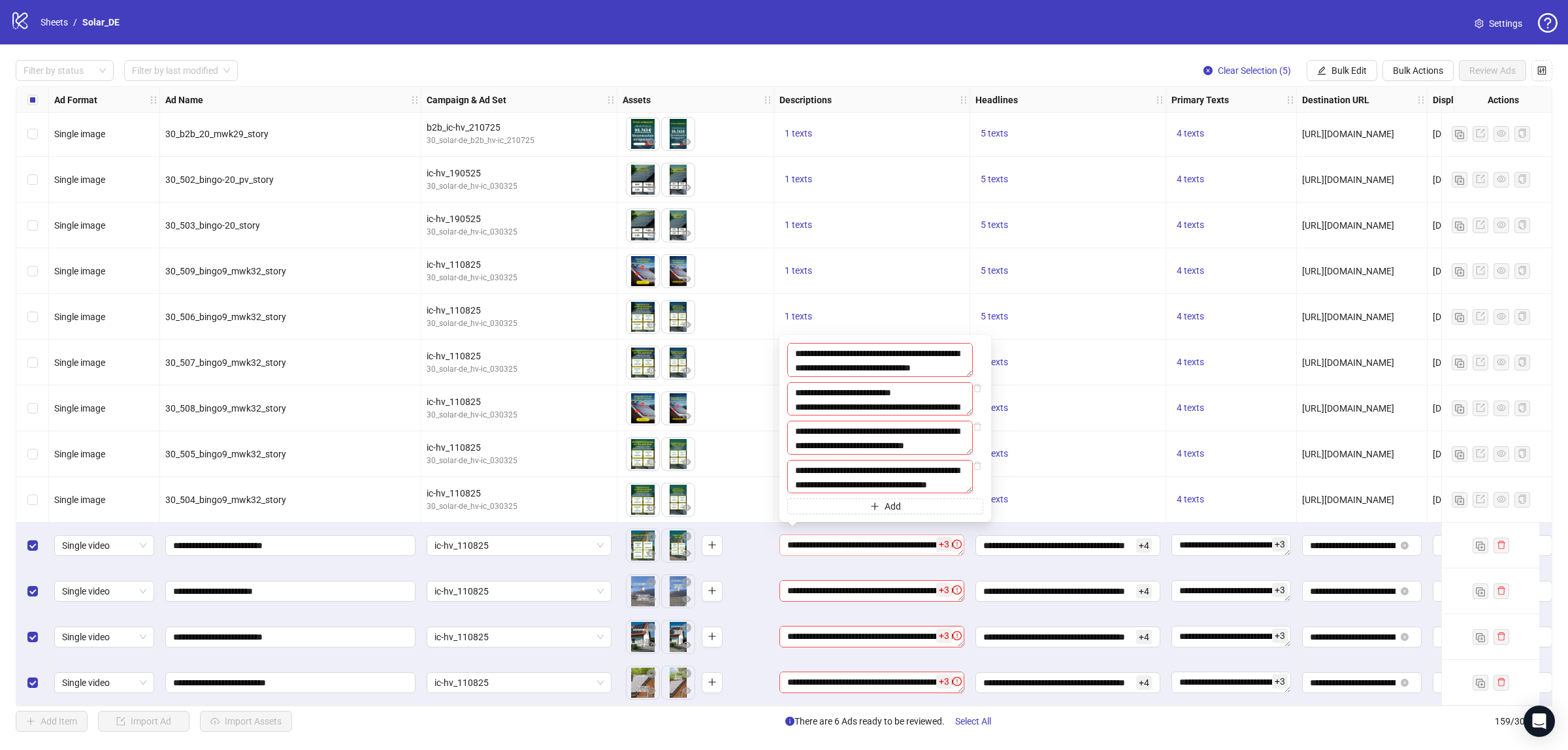
scroll to position [57, 0]
click at [860, 351] on textarea "**********" at bounding box center [880, 359] width 186 height 34
click at [1029, 431] on div "5 texts" at bounding box center [1068, 454] width 196 height 46
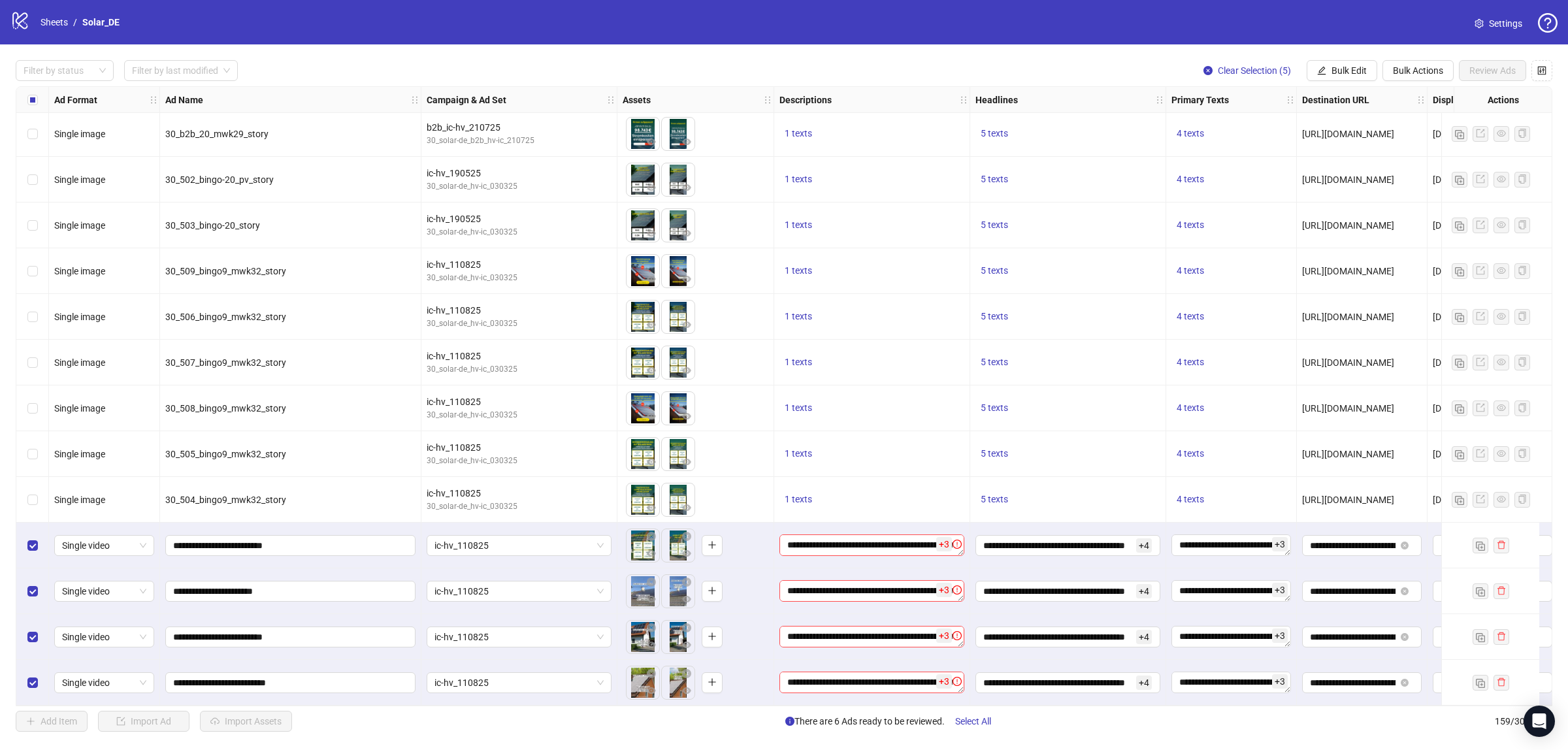
click at [1143, 700] on div "**********" at bounding box center [1068, 683] width 196 height 46
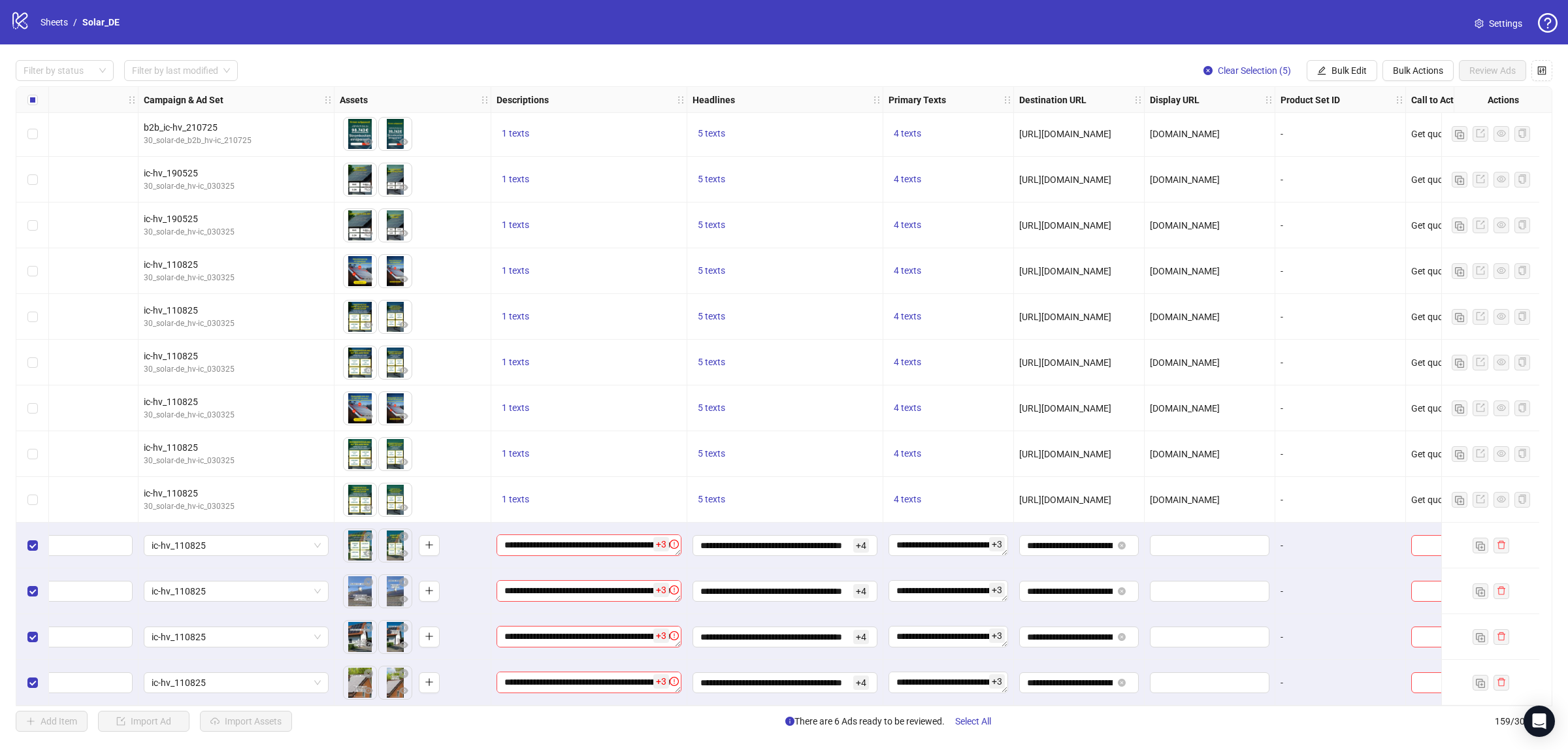
scroll to position [6683, 307]
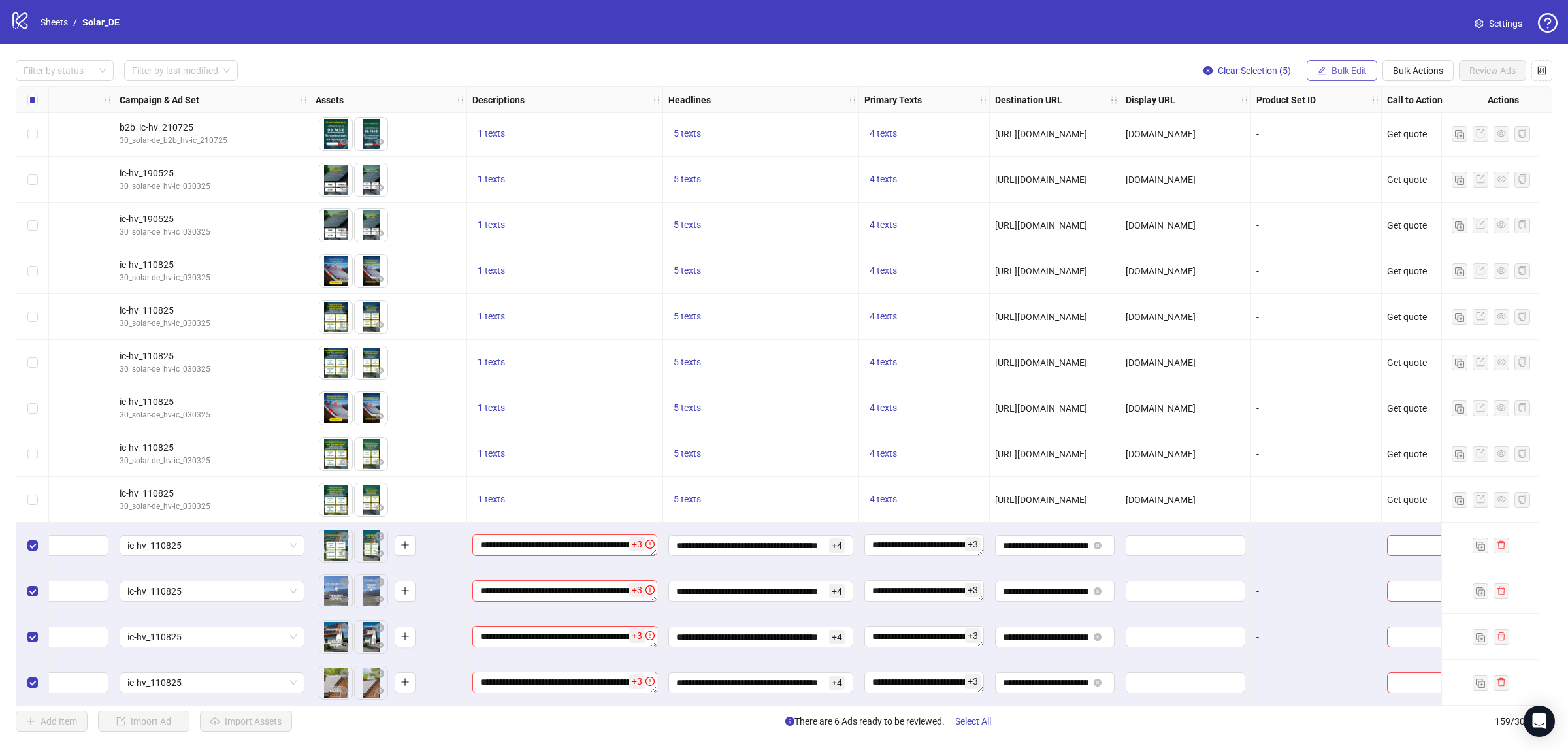
click at [1341, 72] on span "Bulk Edit" at bounding box center [1350, 71] width 36 height 11
click at [1336, 241] on span "Display URL" at bounding box center [1355, 243] width 78 height 14
click at [1397, 160] on icon "check" at bounding box center [1396, 161] width 9 height 6
click at [1320, 68] on icon "edit" at bounding box center [1323, 70] width 9 height 9
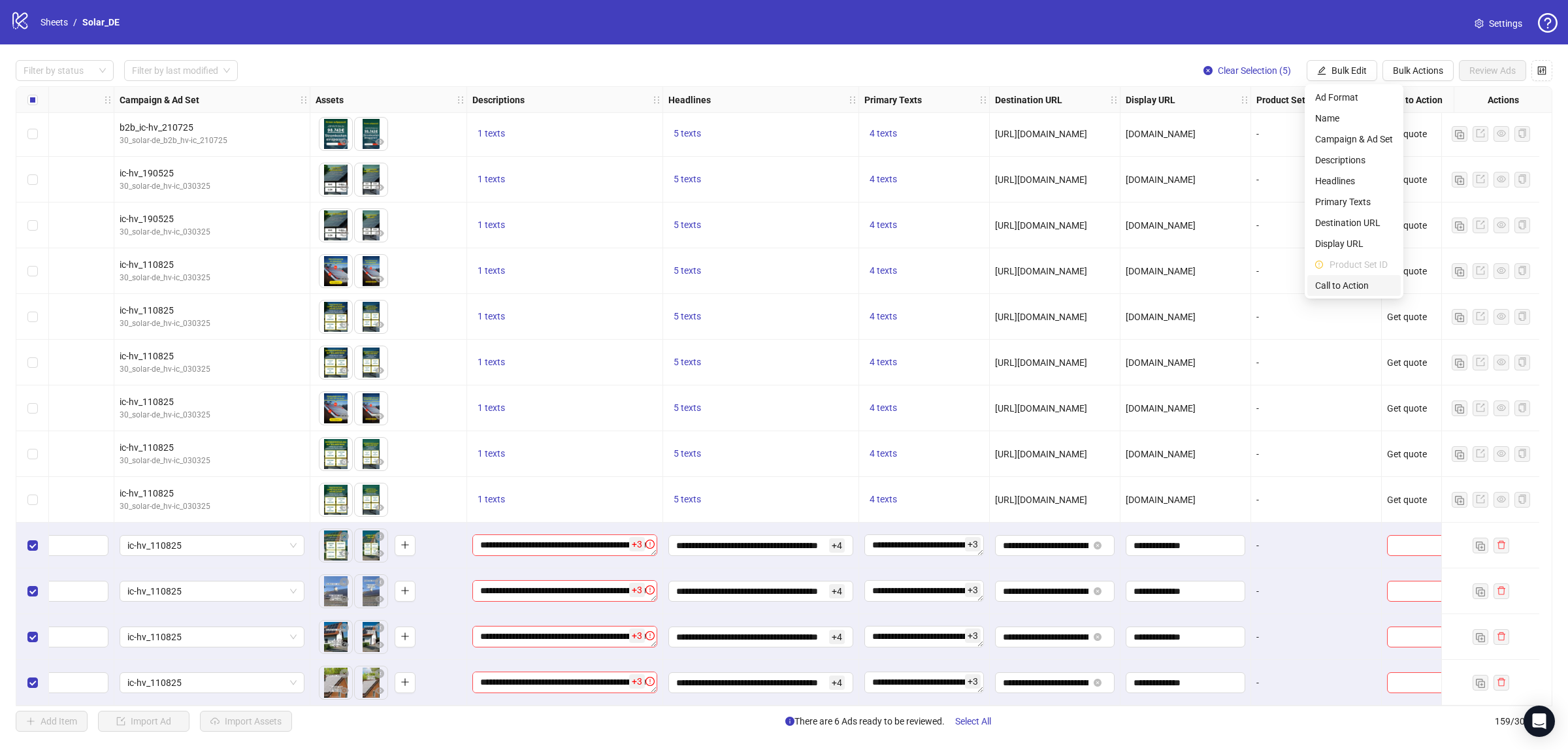
click at [1334, 291] on span "Call to Action" at bounding box center [1355, 286] width 78 height 14
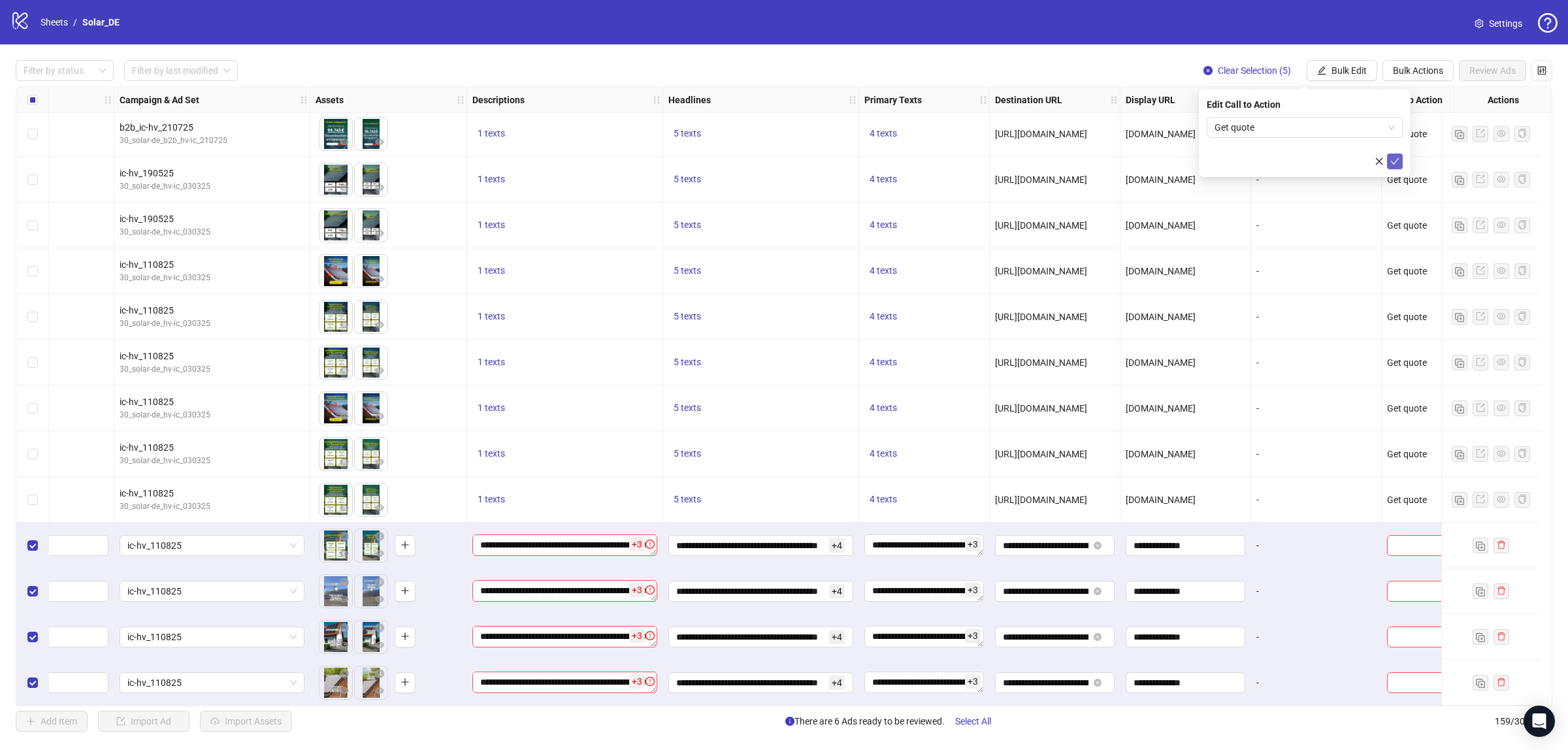
click at [1392, 157] on icon "check" at bounding box center [1395, 162] width 9 height 9
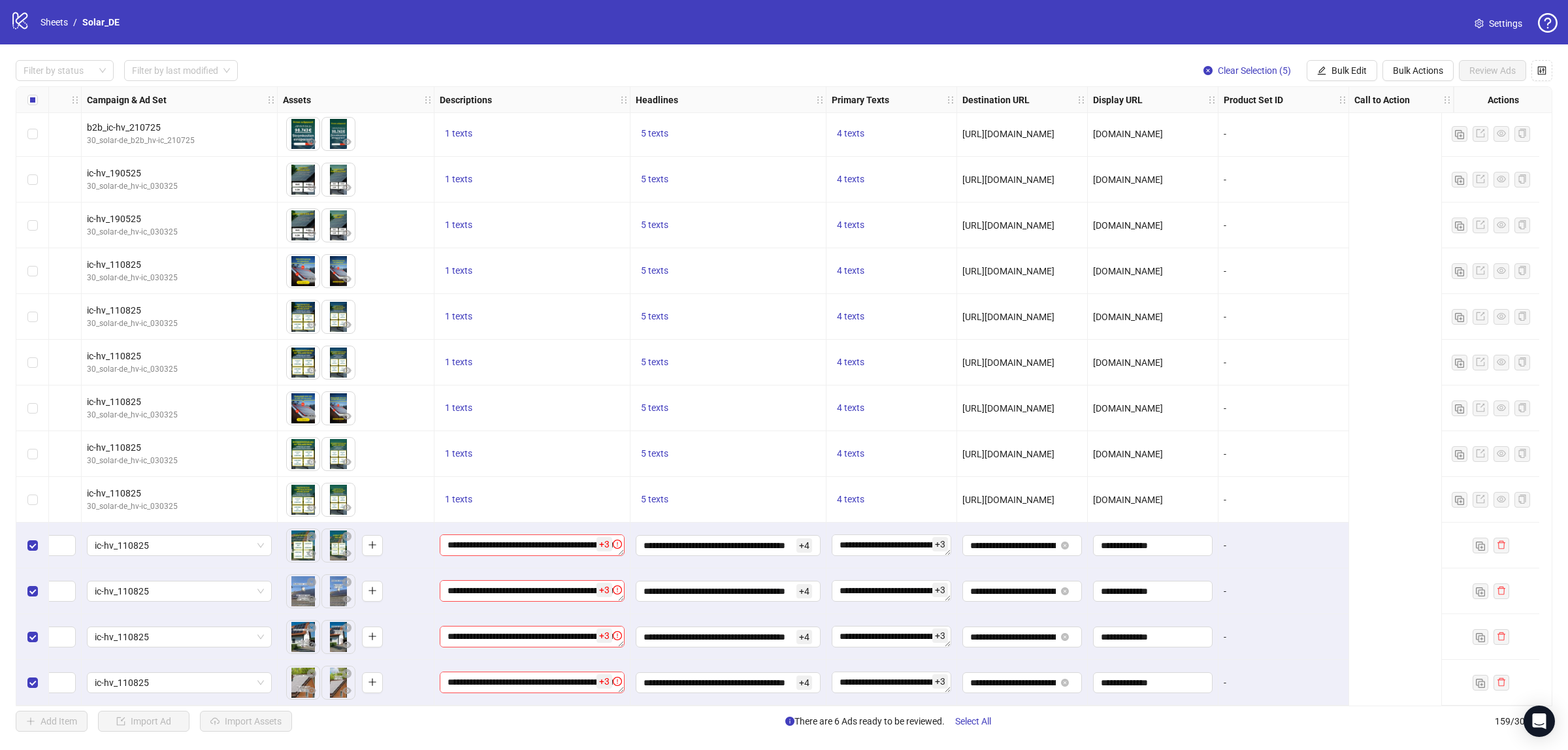
scroll to position [6683, 0]
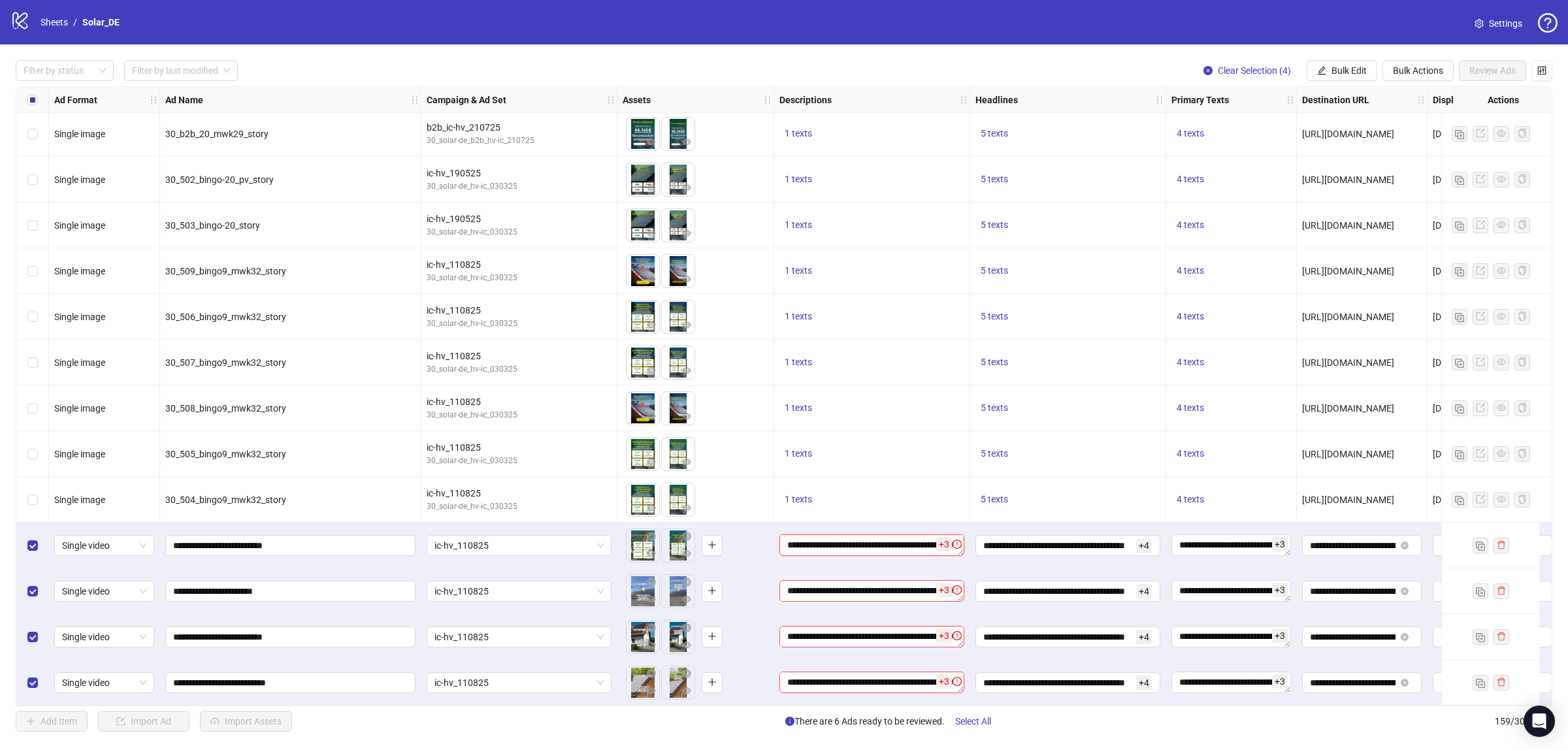
click at [892, 542] on textarea "**********" at bounding box center [872, 545] width 185 height 21
drag, startPoint x: 957, startPoint y: 482, endPoint x: 772, endPoint y: 478, distance: 185.0
click at [772, 480] on body "logo/logo-mobile Sheets / Solar_DE Settings Filter by status Filter by last mod…" at bounding box center [784, 375] width 1568 height 750
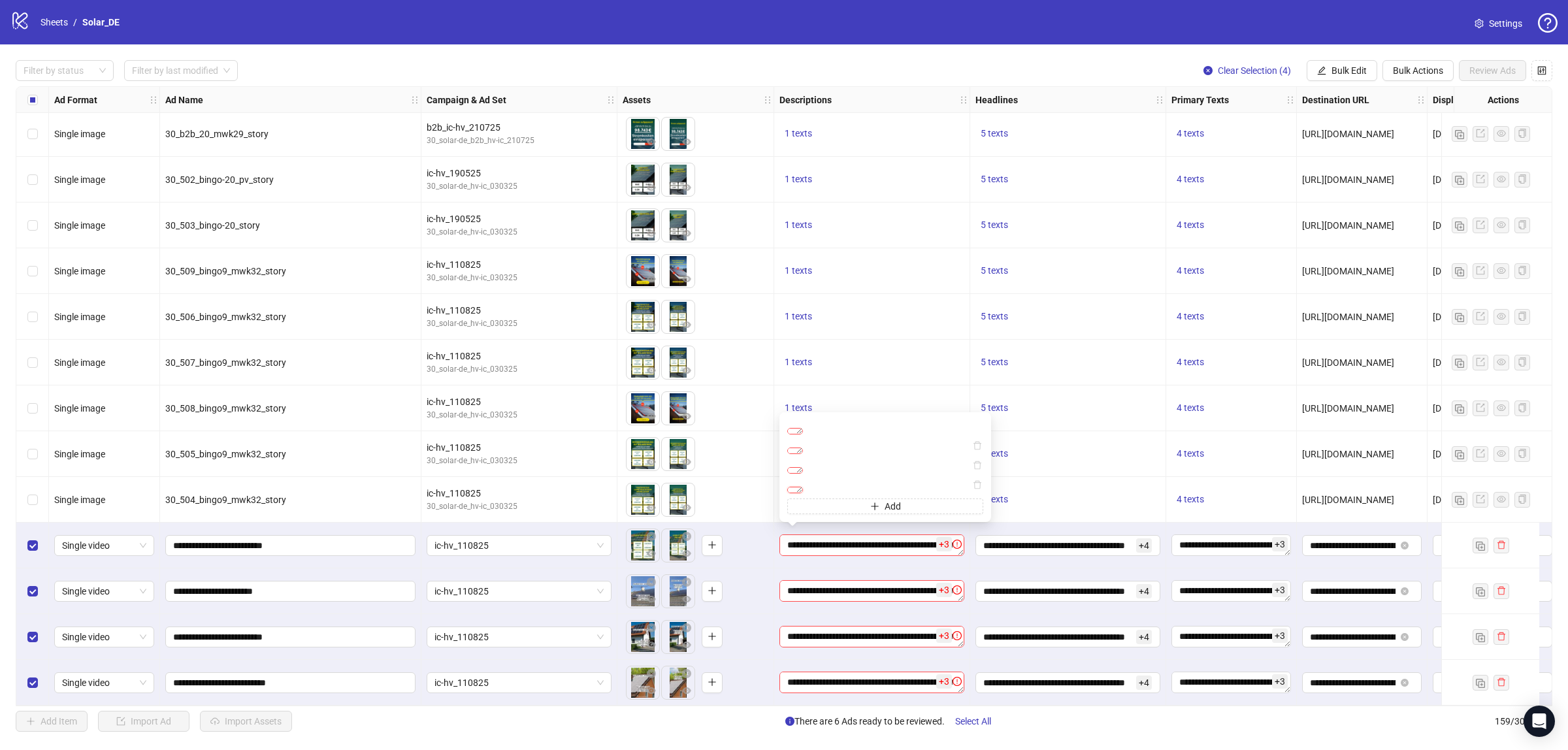
drag, startPoint x: 930, startPoint y: 484, endPoint x: 720, endPoint y: 432, distance: 216.3
click at [720, 432] on body "logo/logo-mobile Sheets / Solar_DE Settings Filter by status Filter by last mod…" at bounding box center [784, 375] width 1568 height 750
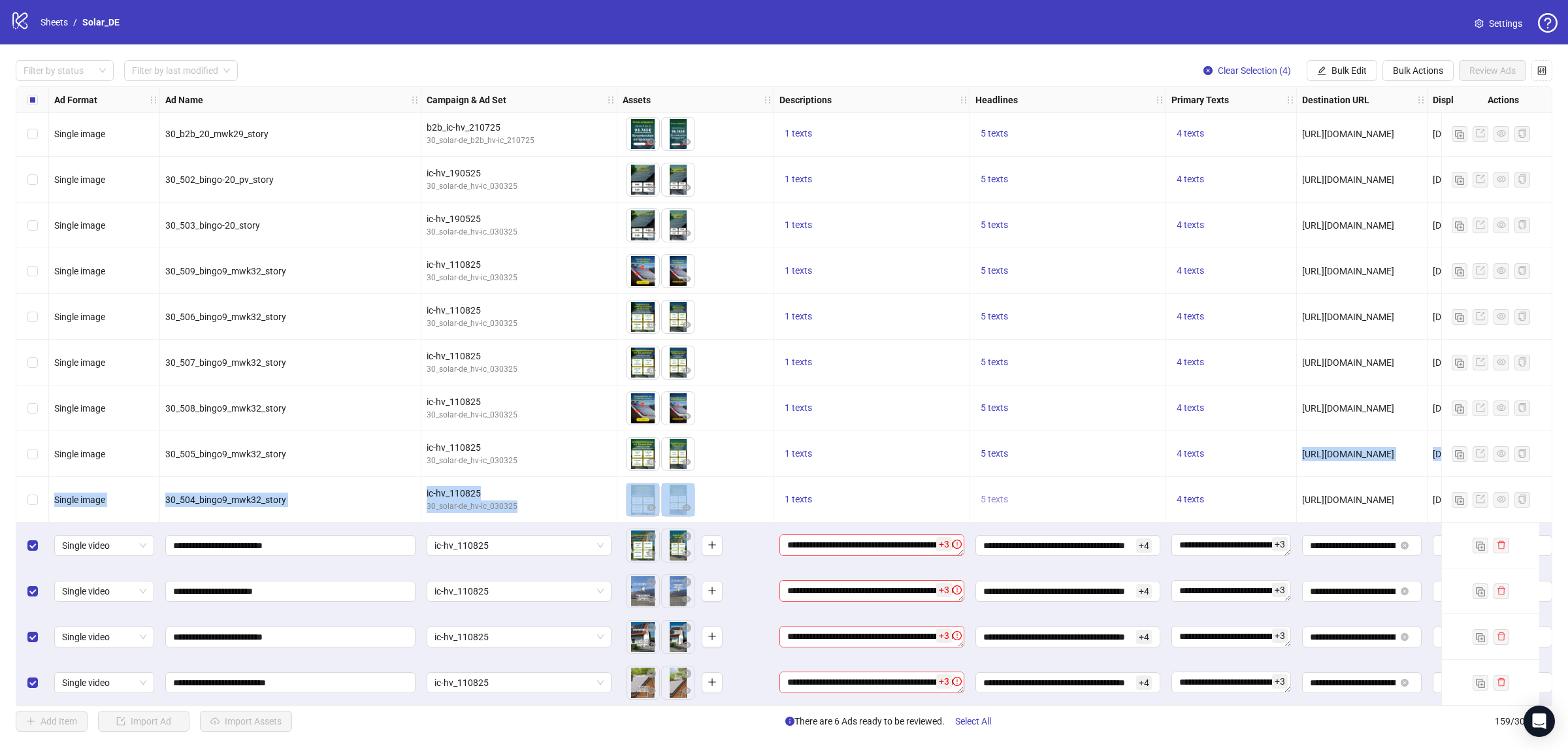
click at [1010, 495] on button "5 texts" at bounding box center [994, 500] width 38 height 16
drag, startPoint x: 1010, startPoint y: 495, endPoint x: 979, endPoint y: 490, distance: 31.4
click at [1009, 495] on button "5 texts" at bounding box center [994, 500] width 38 height 16
click at [808, 498] on span "1 texts" at bounding box center [798, 499] width 28 height 11
click at [807, 498] on span "1 texts" at bounding box center [798, 499] width 28 height 11
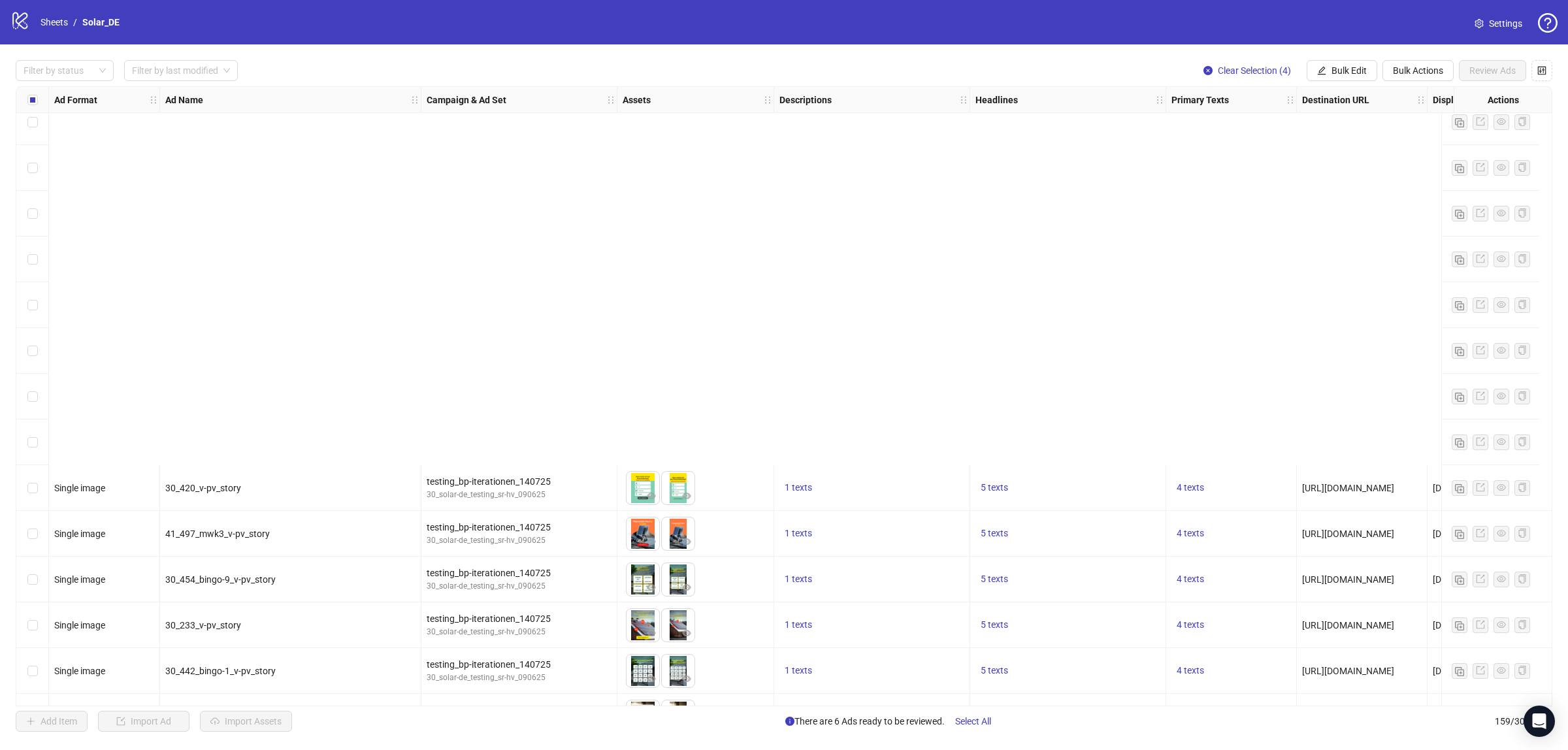
scroll to position [5459, 0]
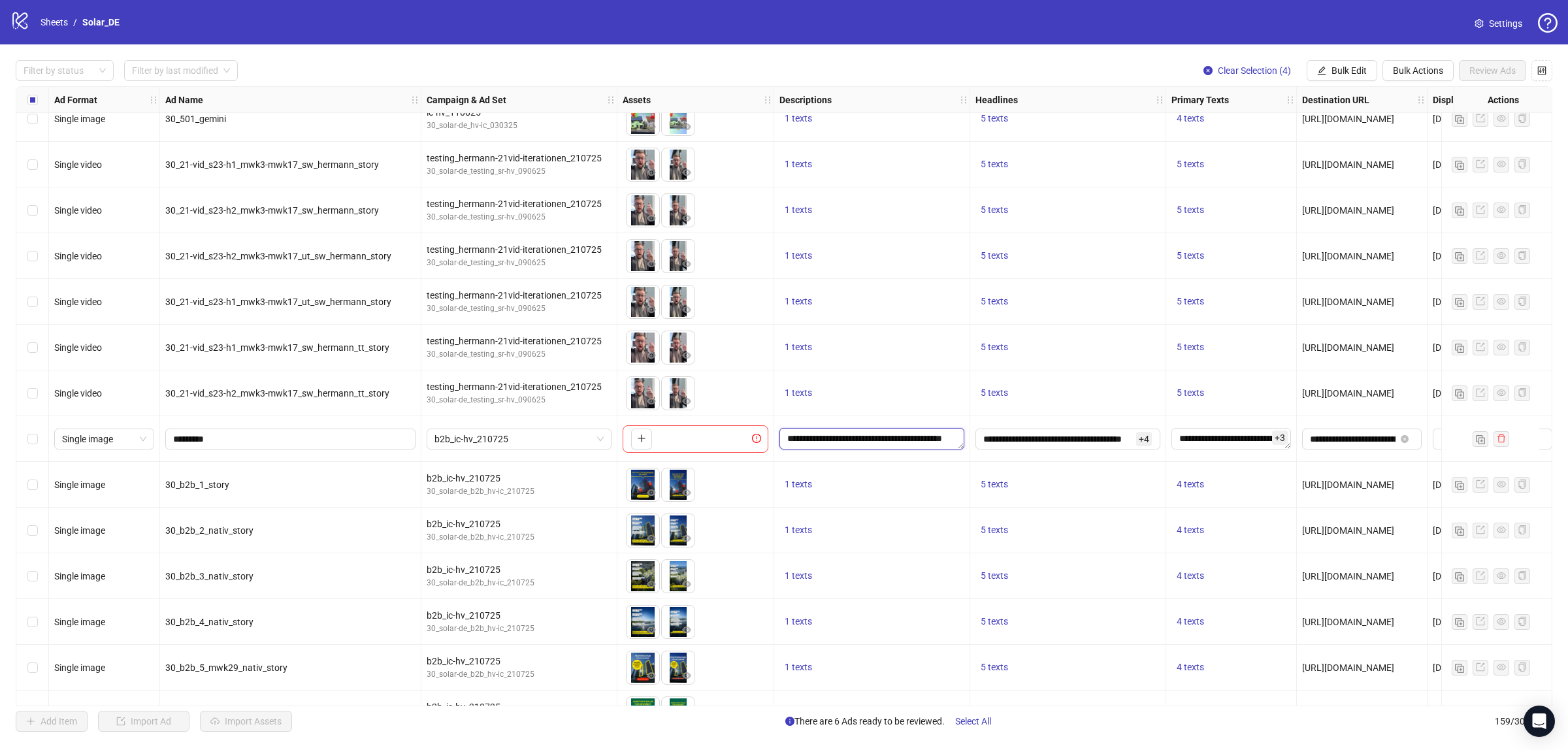
click at [900, 439] on textarea "**********" at bounding box center [872, 438] width 185 height 21
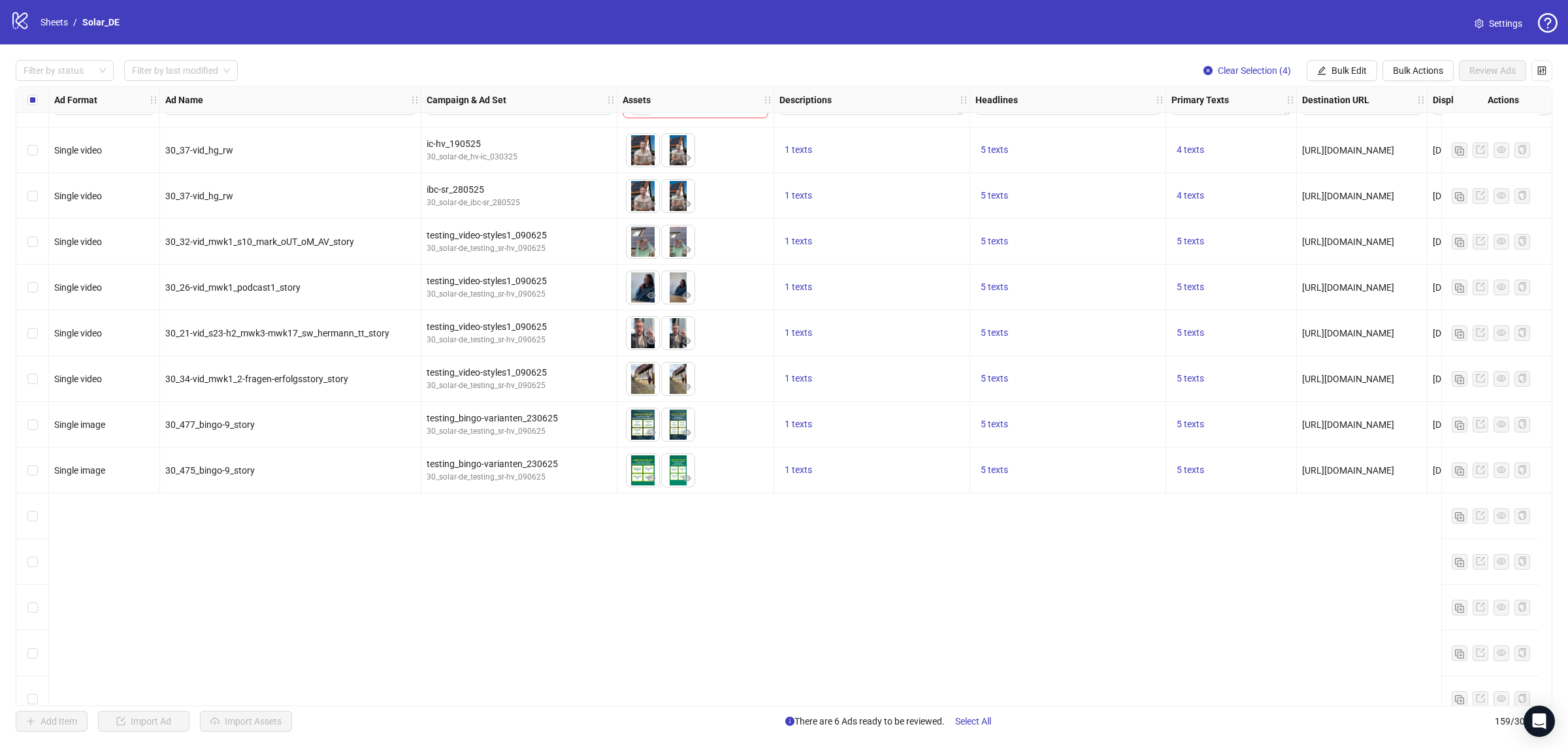
scroll to position [2927, 0]
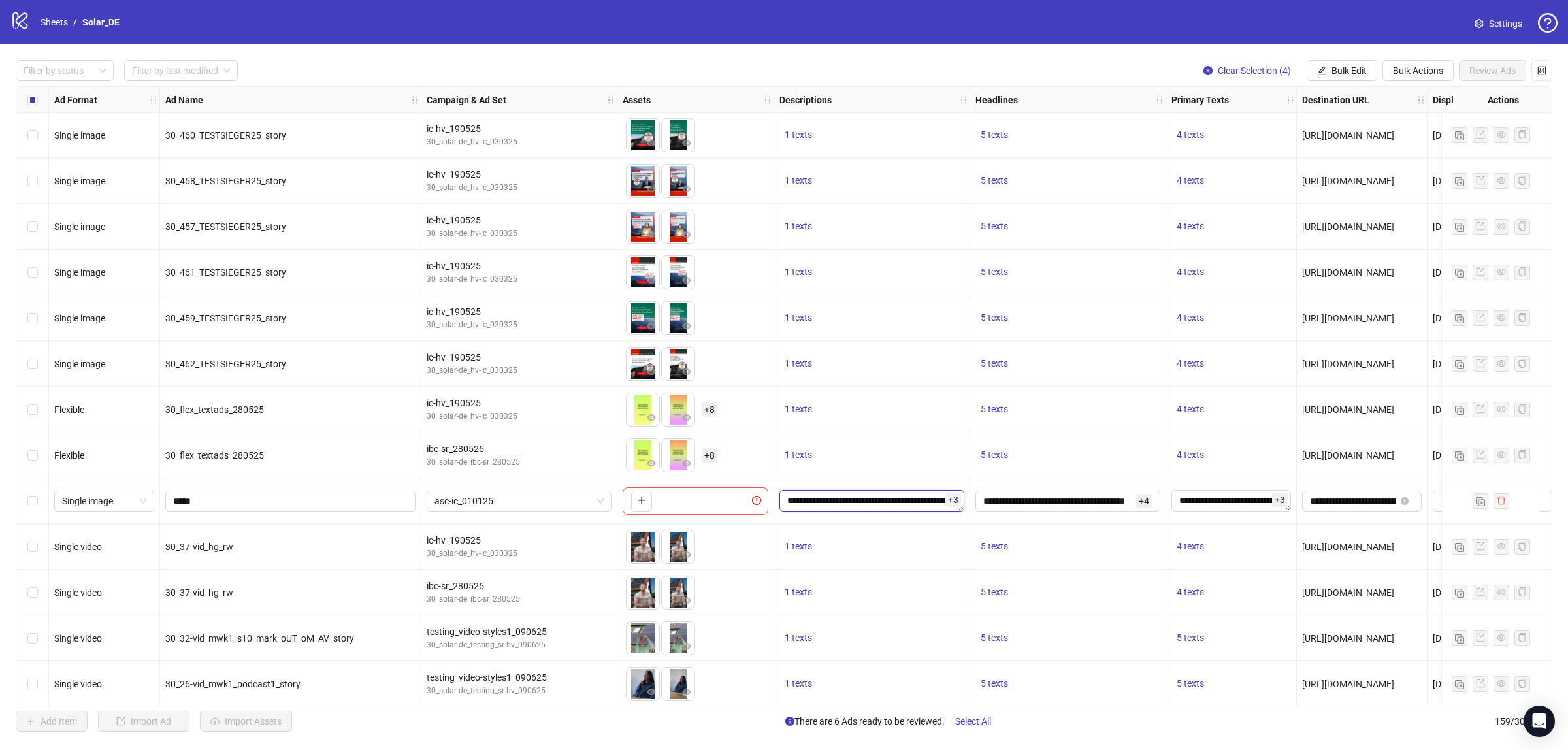
click at [867, 501] on textarea "**********" at bounding box center [872, 501] width 185 height 21
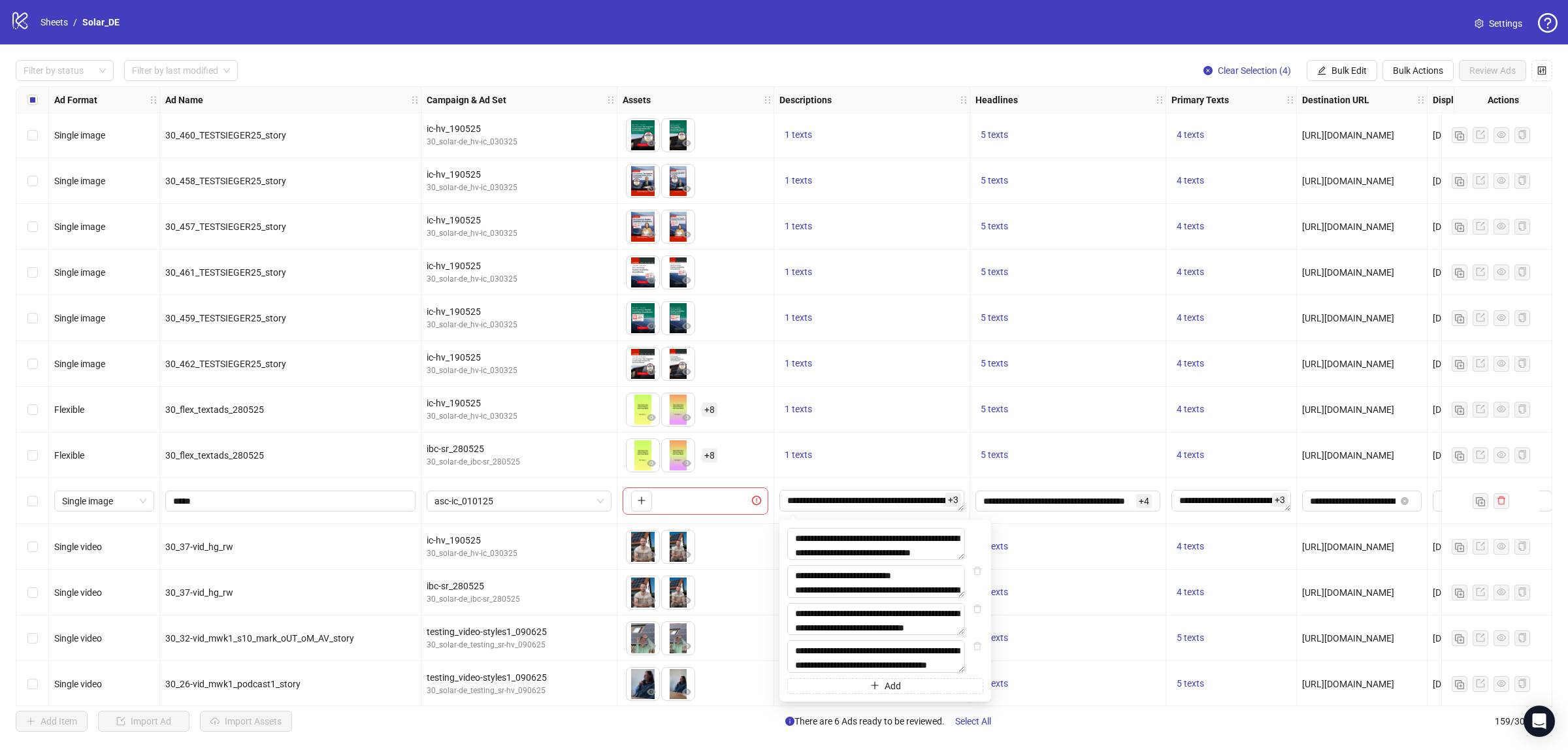
click at [861, 445] on div "1 texts" at bounding box center [872, 455] width 196 height 46
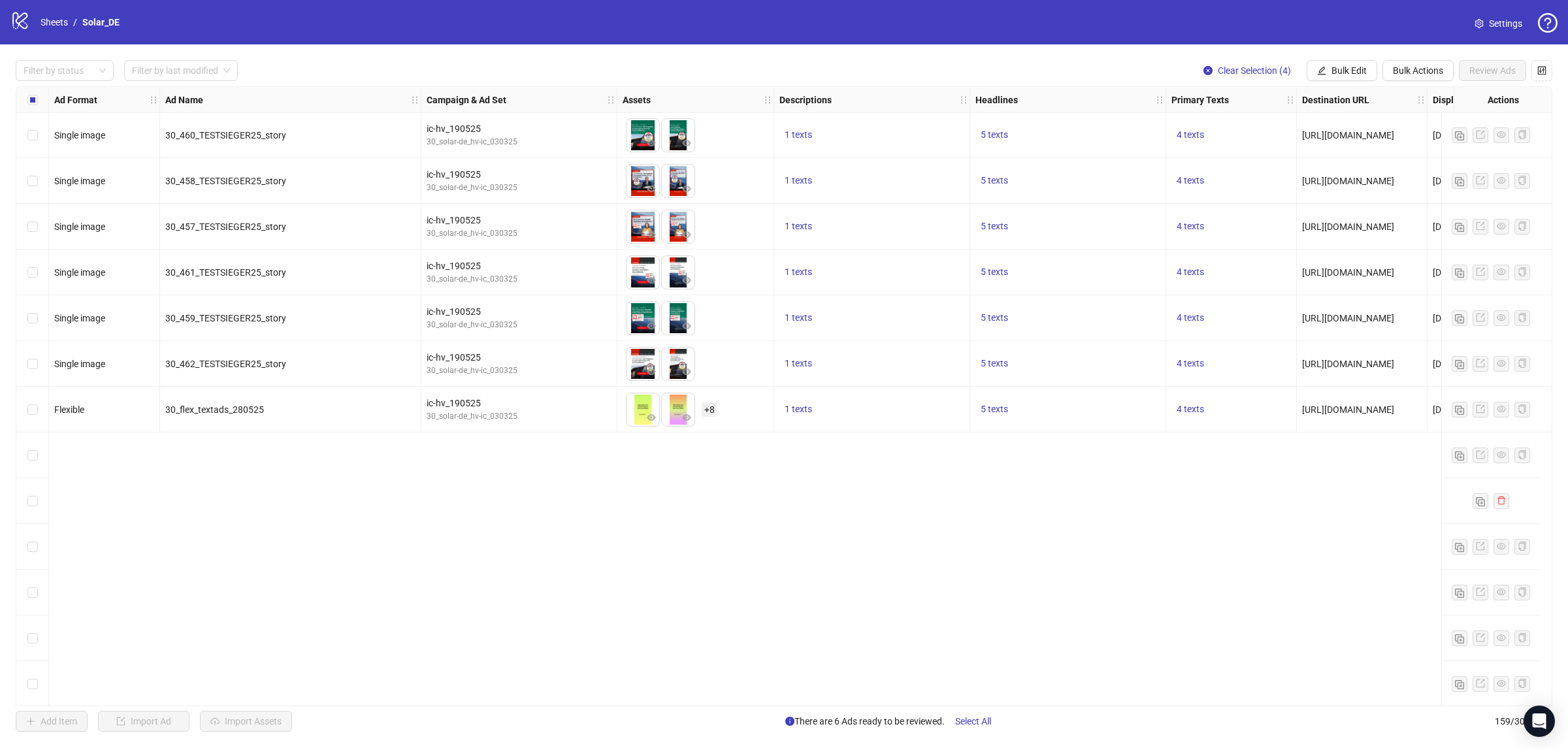
scroll to position [2601, 0]
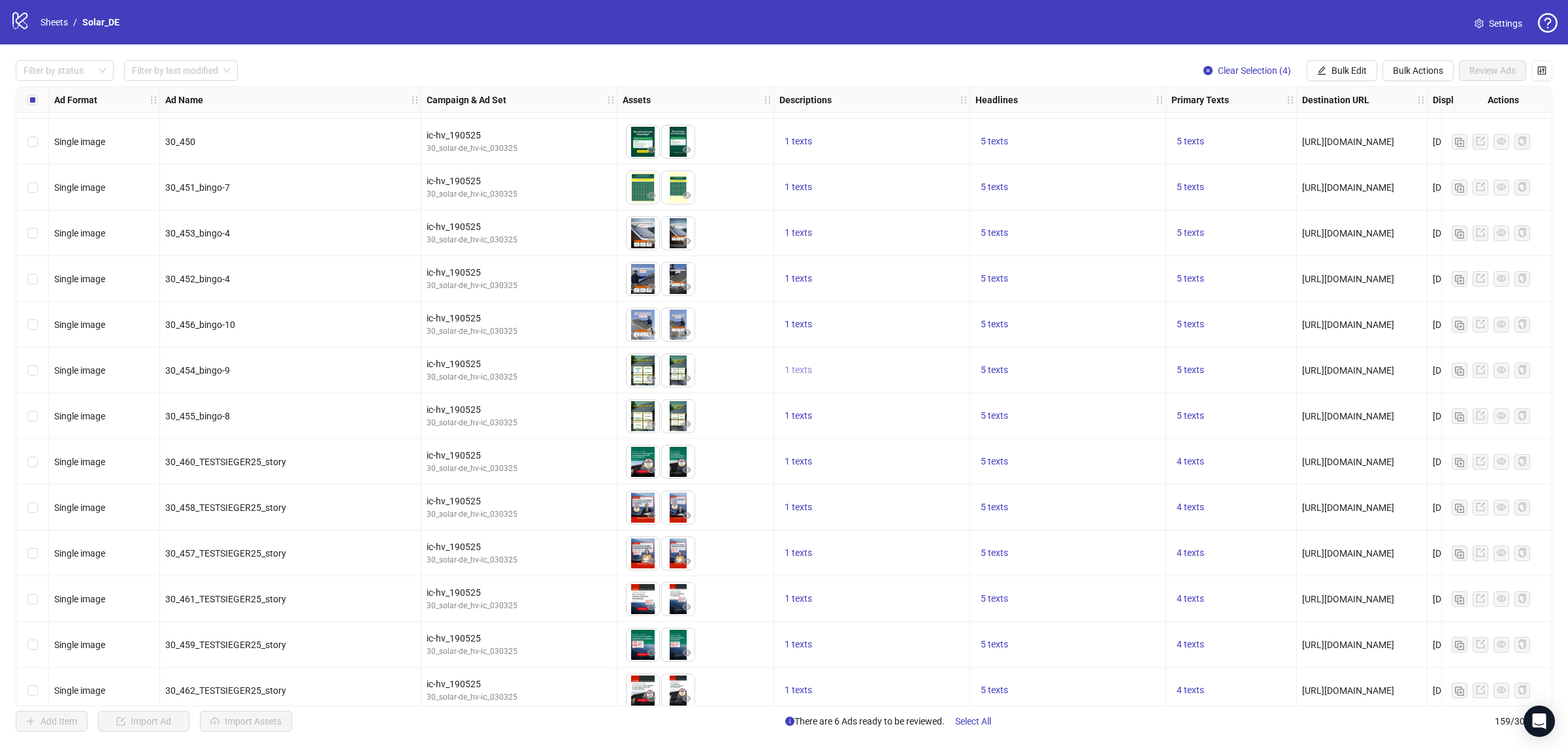
click at [794, 363] on button "1 texts" at bounding box center [798, 371] width 38 height 16
drag, startPoint x: 890, startPoint y: 354, endPoint x: 964, endPoint y: 390, distance: 82.3
click at [964, 390] on div "Jetzt Solar-Projekt mit Solaranlage.de starten! 1 of 1" at bounding box center [931, 370] width 194 height 81
click at [967, 375] on div "Jetzt Solar-Projekt mit Solaranlage.de starten! 1 of 1" at bounding box center [931, 370] width 194 height 81
drag, startPoint x: 982, startPoint y: 365, endPoint x: 885, endPoint y: 351, distance: 98.0
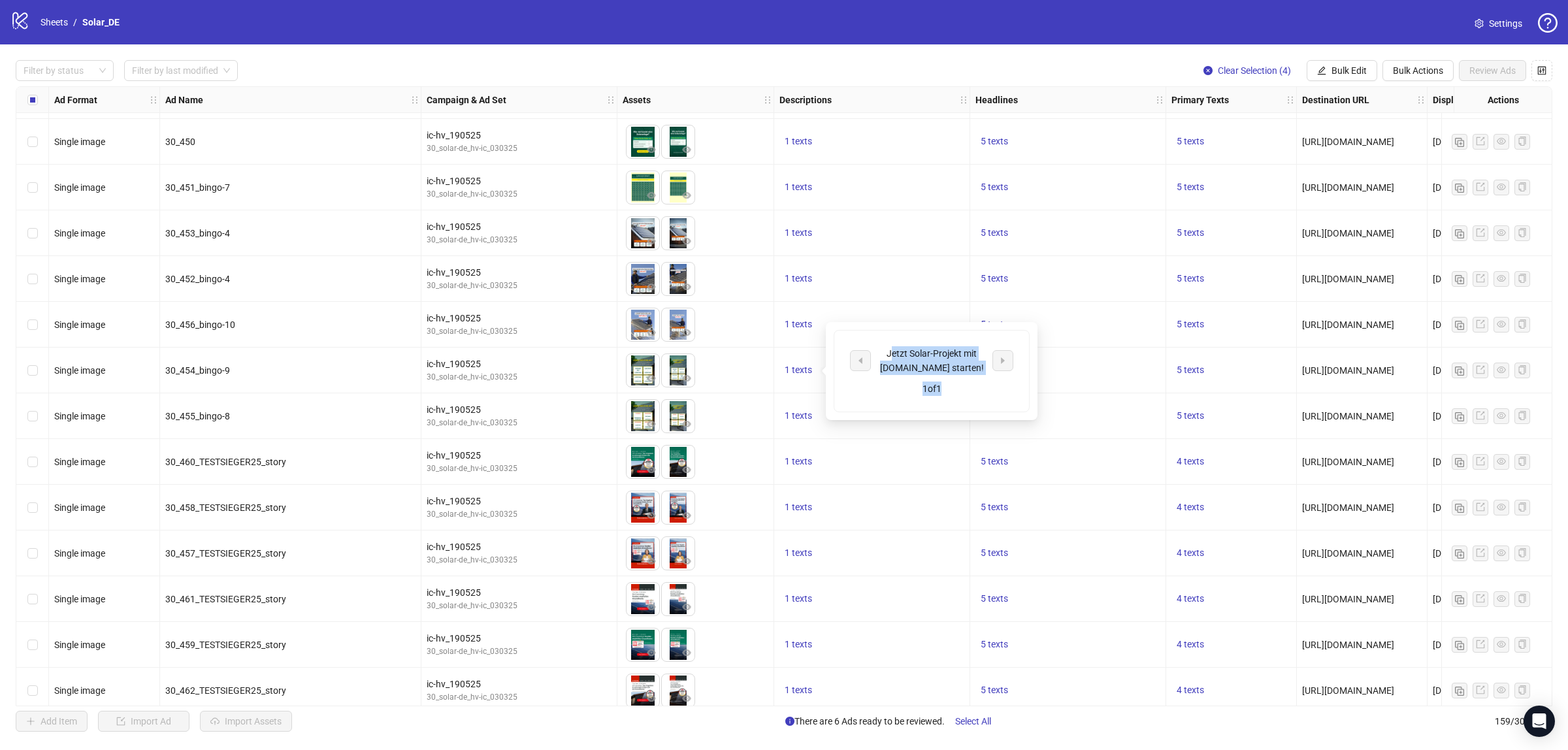
click at [885, 351] on div "Jetzt Solar-Projekt mit Solaranlage.de starten!" at bounding box center [932, 360] width 108 height 28
copy div "Jetzt Solar-Projekt mit Solaranlage.de starten!"
click at [905, 509] on div "1 texts" at bounding box center [872, 508] width 185 height 16
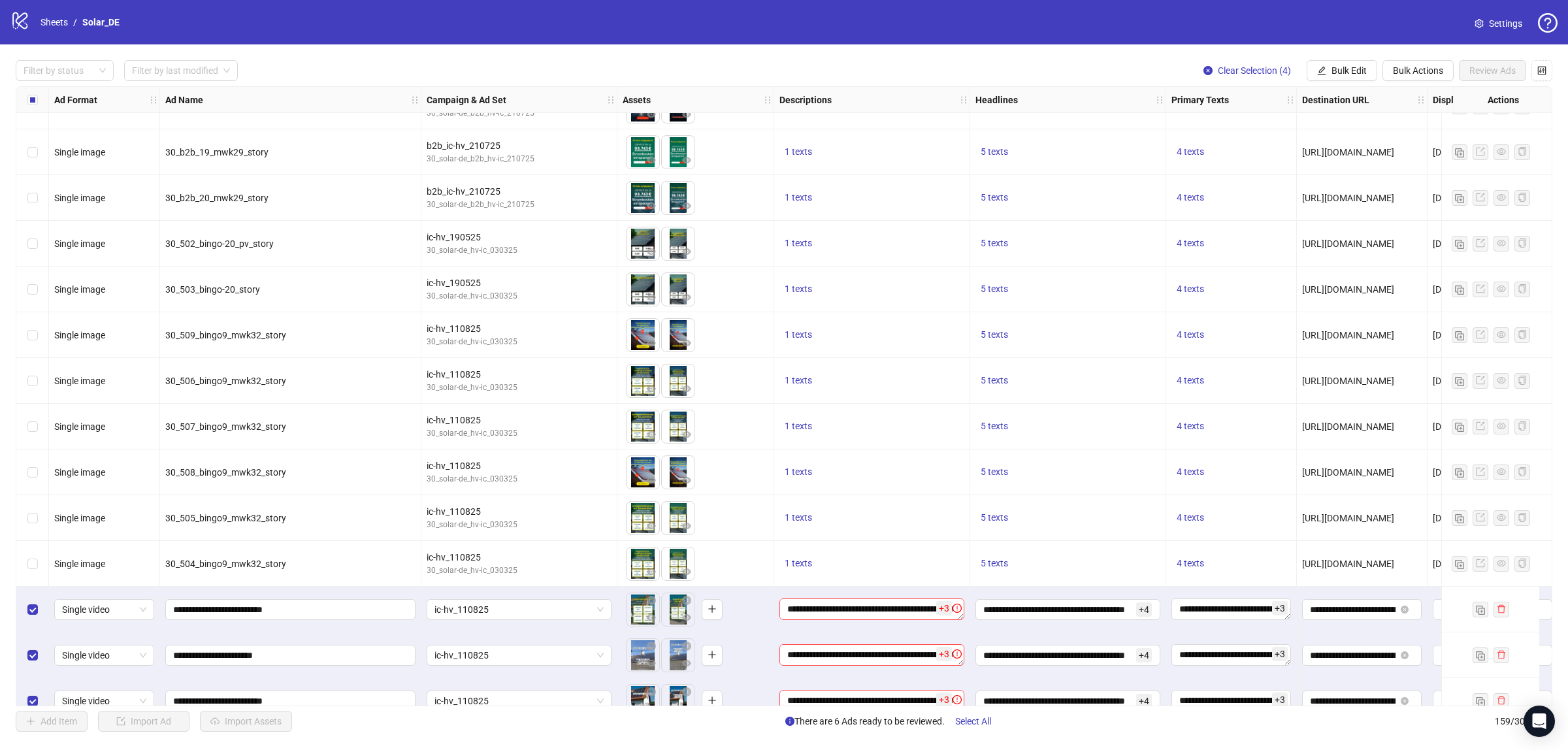
scroll to position [6683, 0]
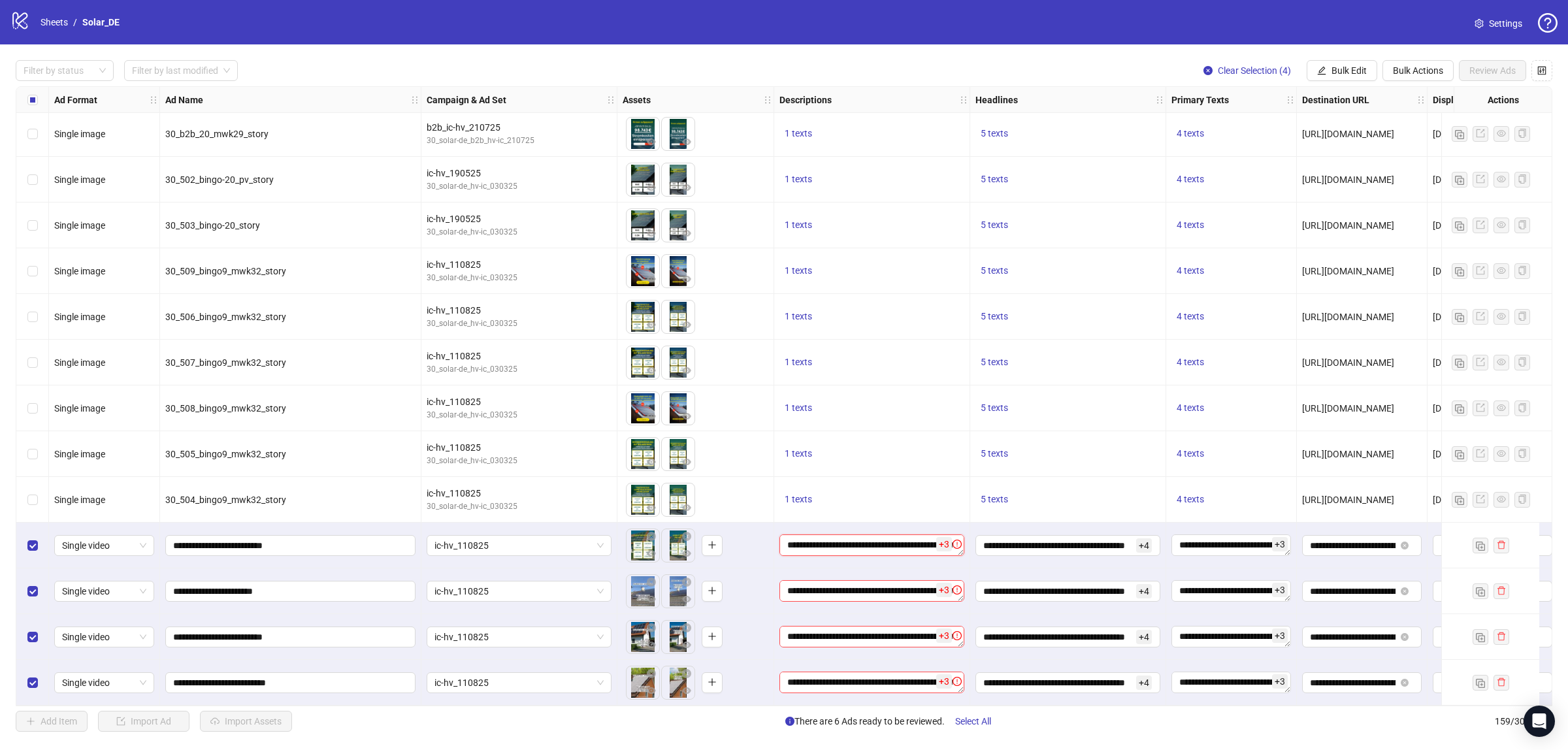
click at [912, 546] on textarea "**********" at bounding box center [872, 545] width 185 height 21
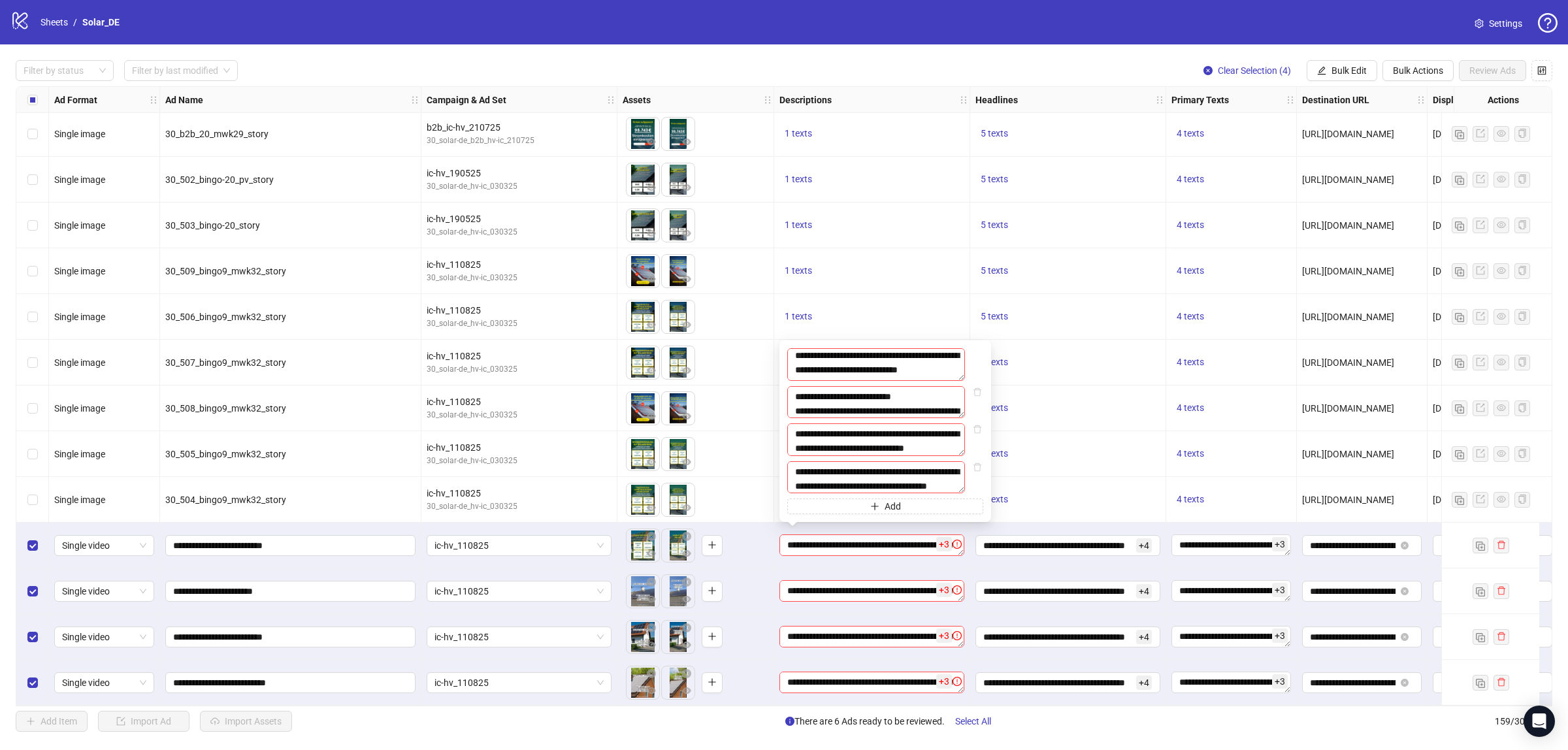
scroll to position [0, 0]
drag, startPoint x: 874, startPoint y: 370, endPoint x: 768, endPoint y: 341, distance: 109.9
click at [768, 341] on body "logo/logo-mobile Sheets / Solar_DE Settings Filter by status Filter by last mod…" at bounding box center [784, 375] width 1568 height 750
type textarea "**********"
drag, startPoint x: 948, startPoint y: 406, endPoint x: 717, endPoint y: 384, distance: 232.0
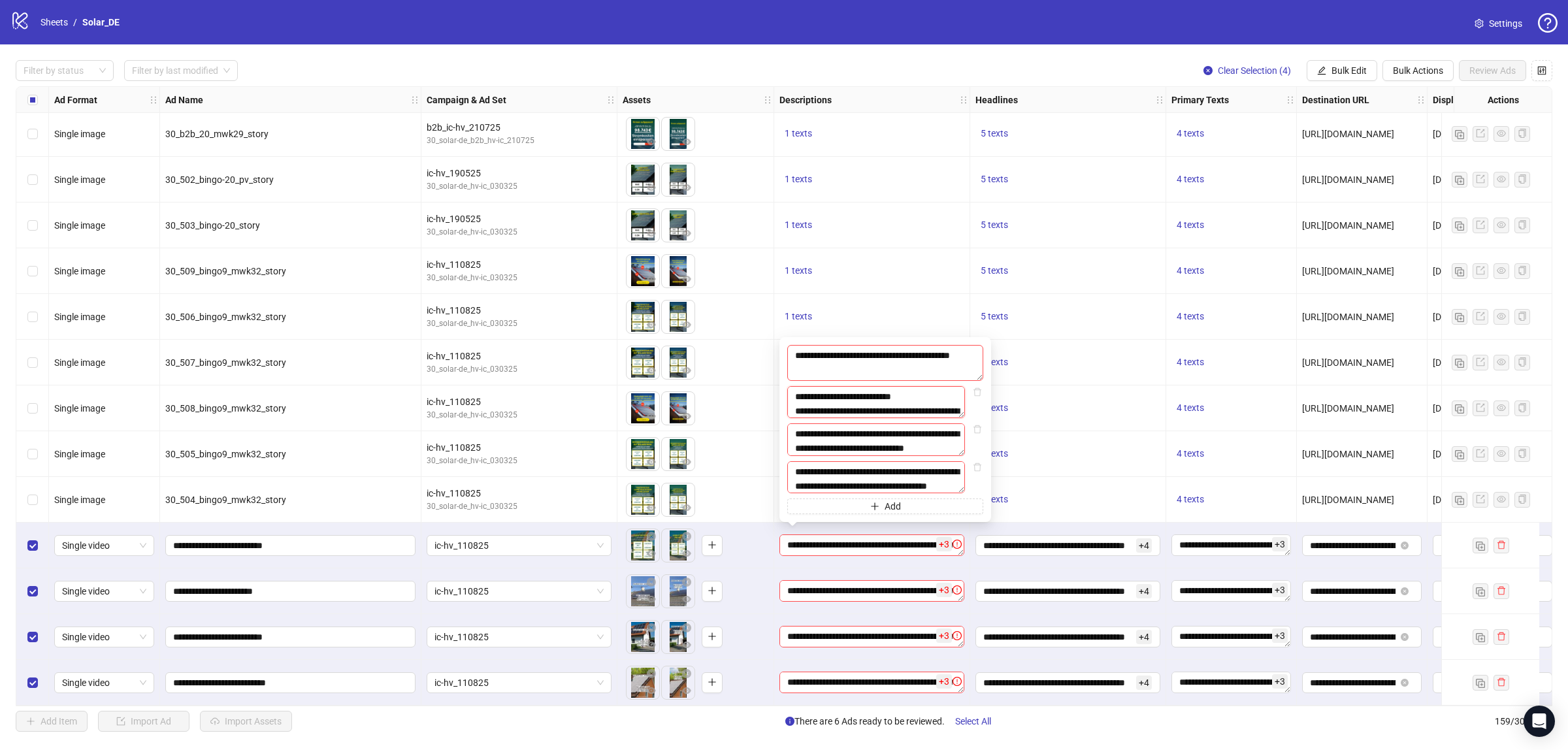
click at [717, 384] on body "logo/logo-mobile Sheets / Solar_DE Settings Filter by status Filter by last mod…" at bounding box center [784, 375] width 1568 height 750
drag, startPoint x: 838, startPoint y: 404, endPoint x: 716, endPoint y: 351, distance: 133.0
click at [716, 351] on body "logo/logo-mobile Sheets / Solar_DE Settings Filter by status Filter by last mod…" at bounding box center [784, 375] width 1568 height 750
type textarea "**********"
click at [884, 400] on textarea "**********" at bounding box center [885, 400] width 196 height 36
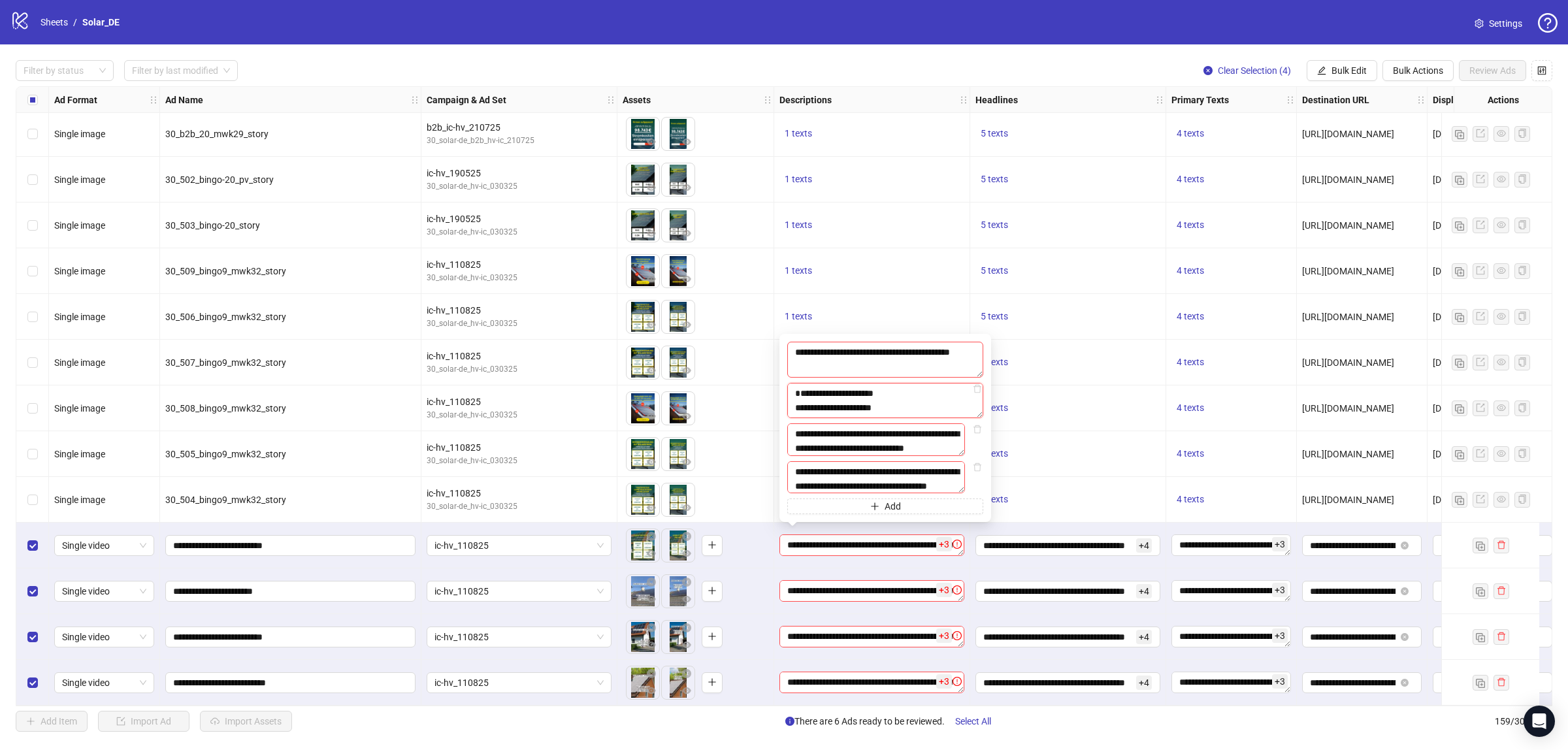
click at [884, 399] on textarea "**********" at bounding box center [885, 400] width 196 height 36
click at [889, 429] on textarea "**********" at bounding box center [876, 439] width 178 height 32
click at [870, 487] on textarea "**********" at bounding box center [876, 478] width 178 height 32
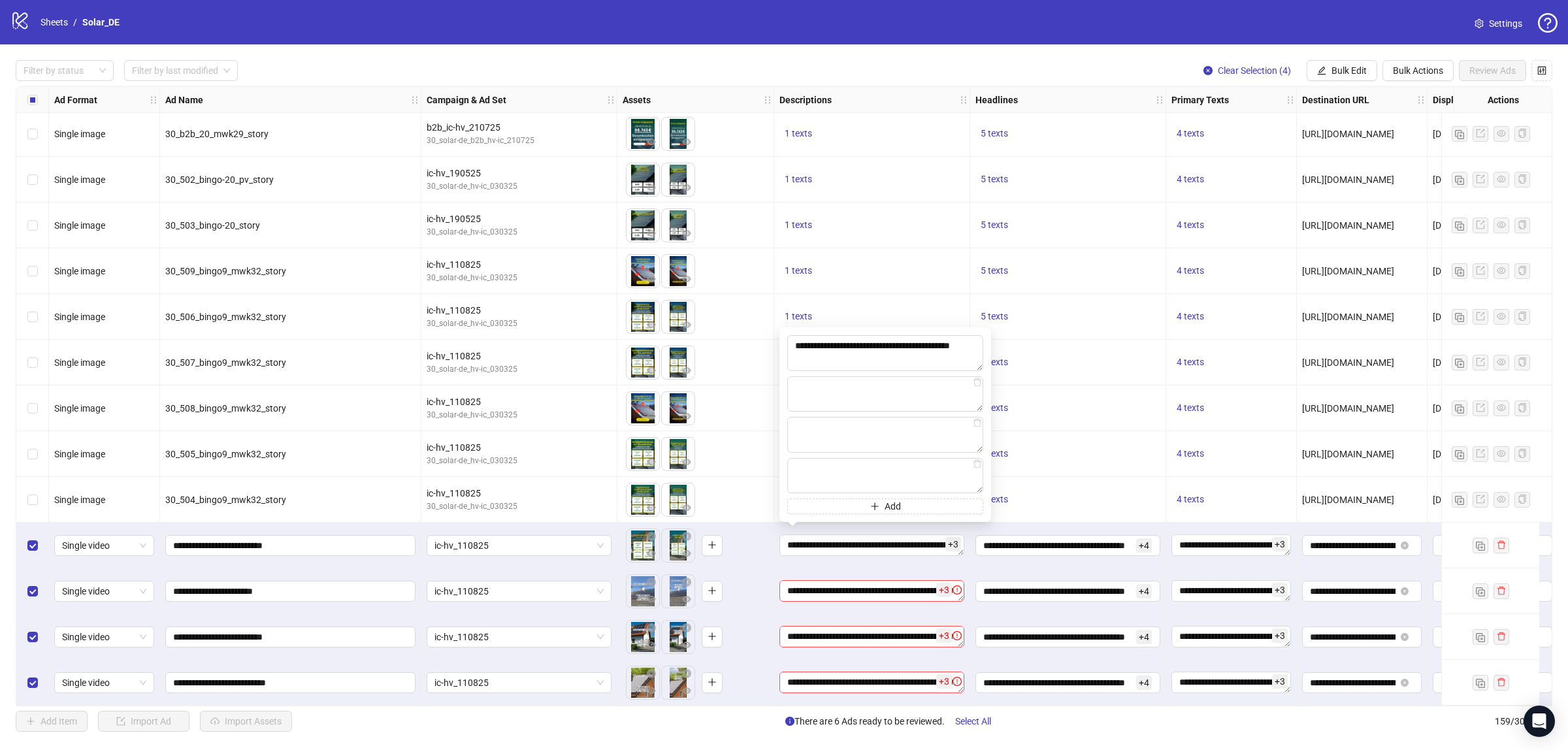
click at [736, 436] on div "To pick up a draggable item, press the space bar. While dragging, use the arrow…" at bounding box center [695, 454] width 146 height 41
click at [822, 593] on textarea "**********" at bounding box center [872, 591] width 185 height 21
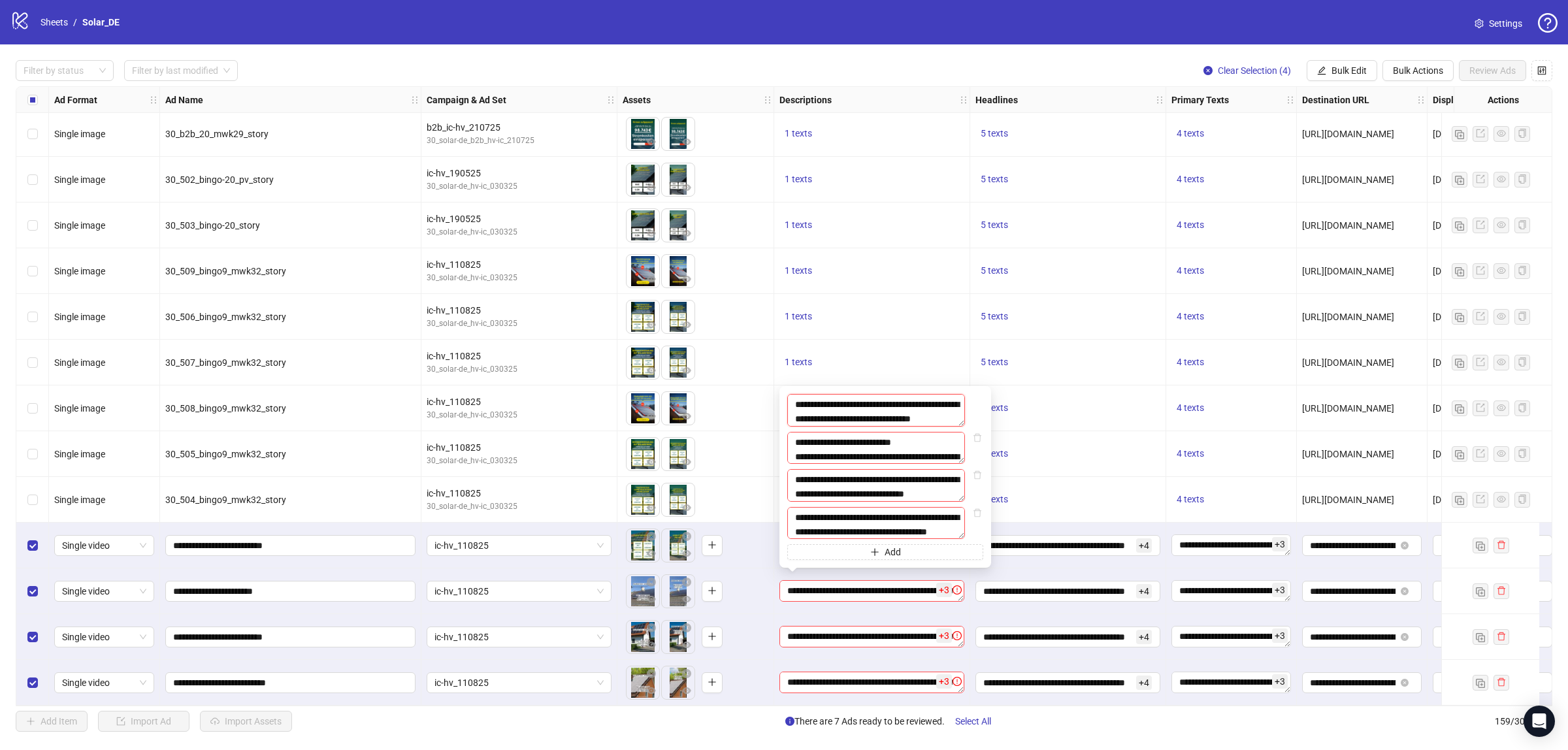
click at [793, 394] on textarea "**********" at bounding box center [876, 410] width 178 height 32
paste textarea "**********"
type textarea "**********"
click at [807, 434] on textarea "**********" at bounding box center [876, 448] width 178 height 32
click at [811, 482] on textarea "**********" at bounding box center [876, 485] width 178 height 32
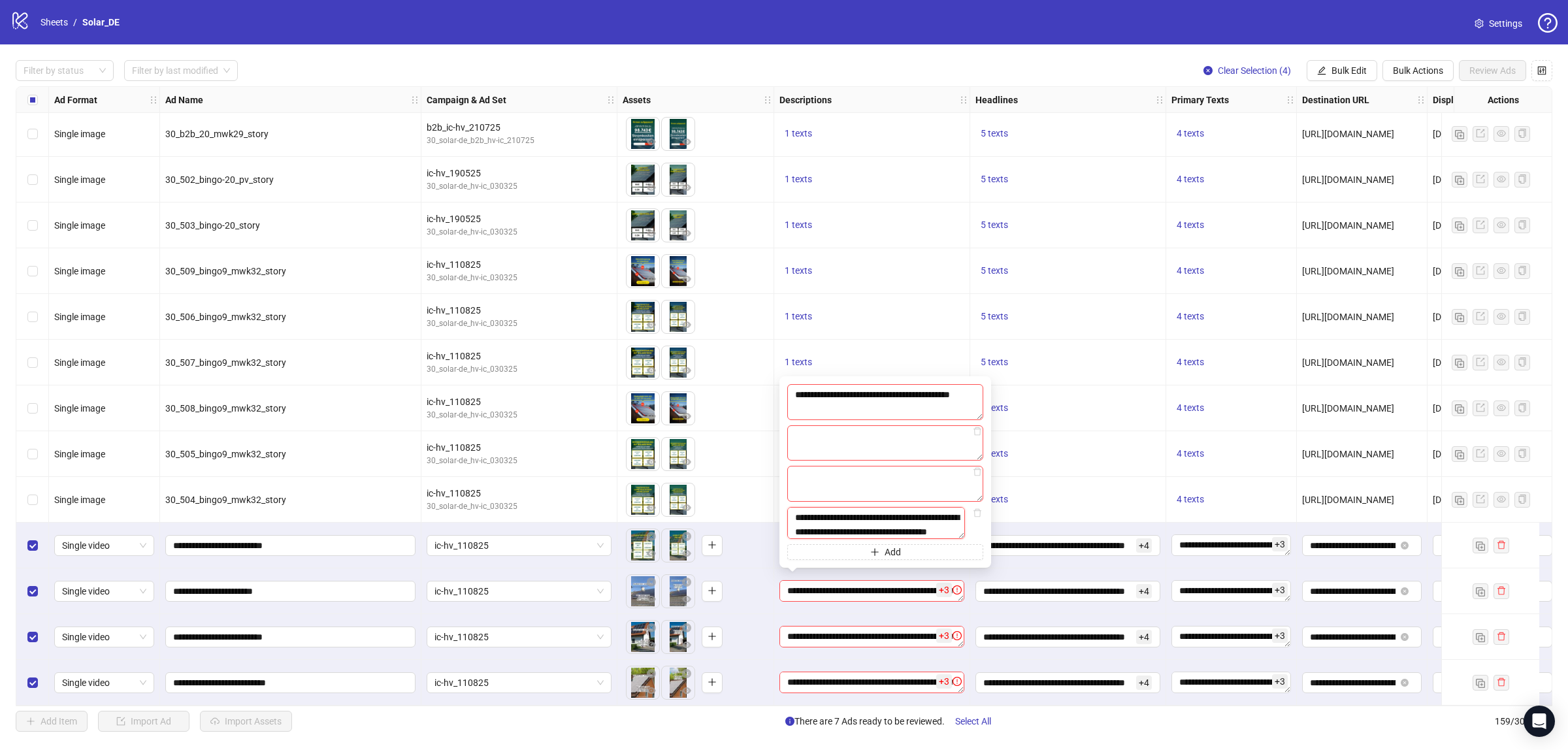
click at [813, 536] on textarea "**********" at bounding box center [876, 523] width 178 height 32
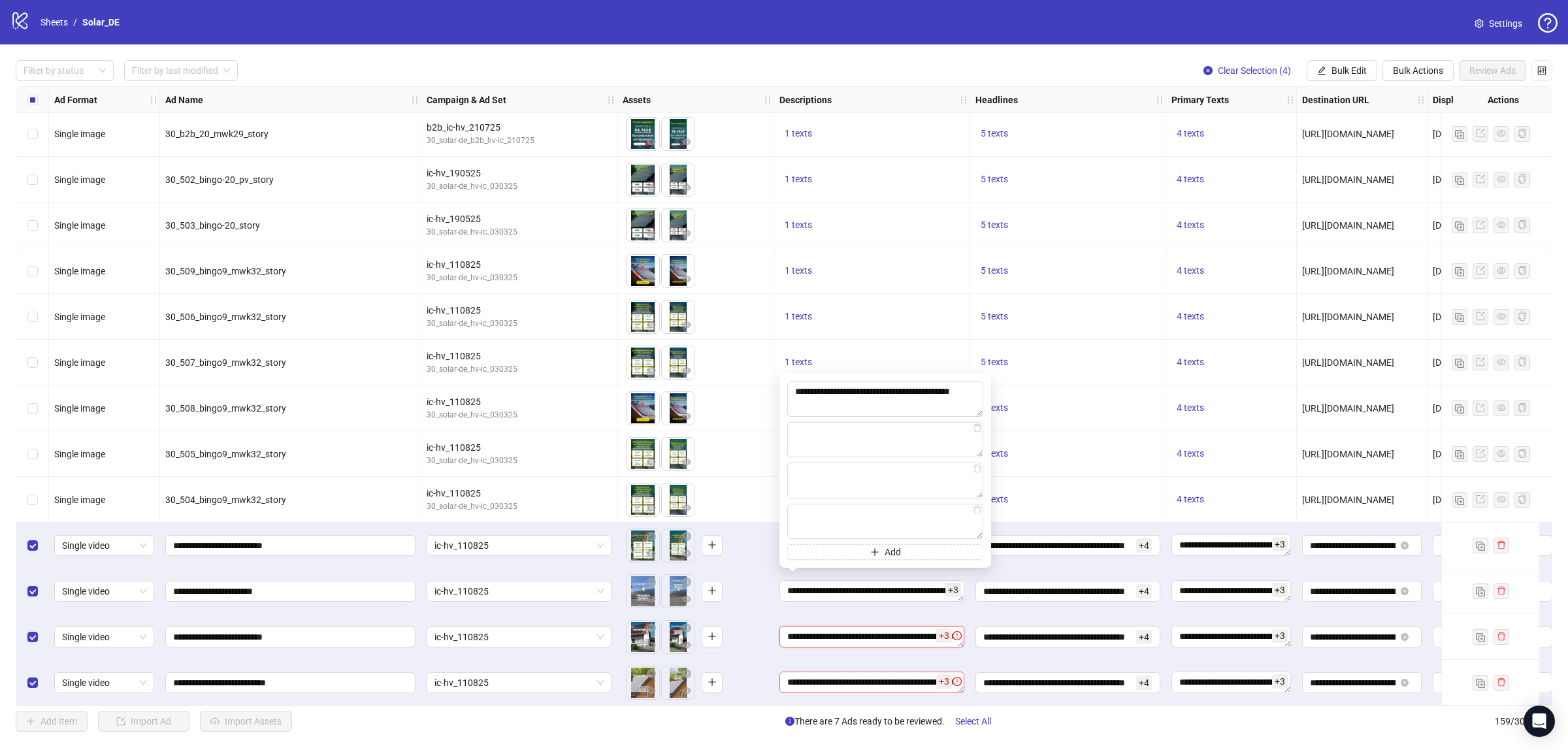
click at [826, 636] on textarea "**********" at bounding box center [872, 636] width 185 height 21
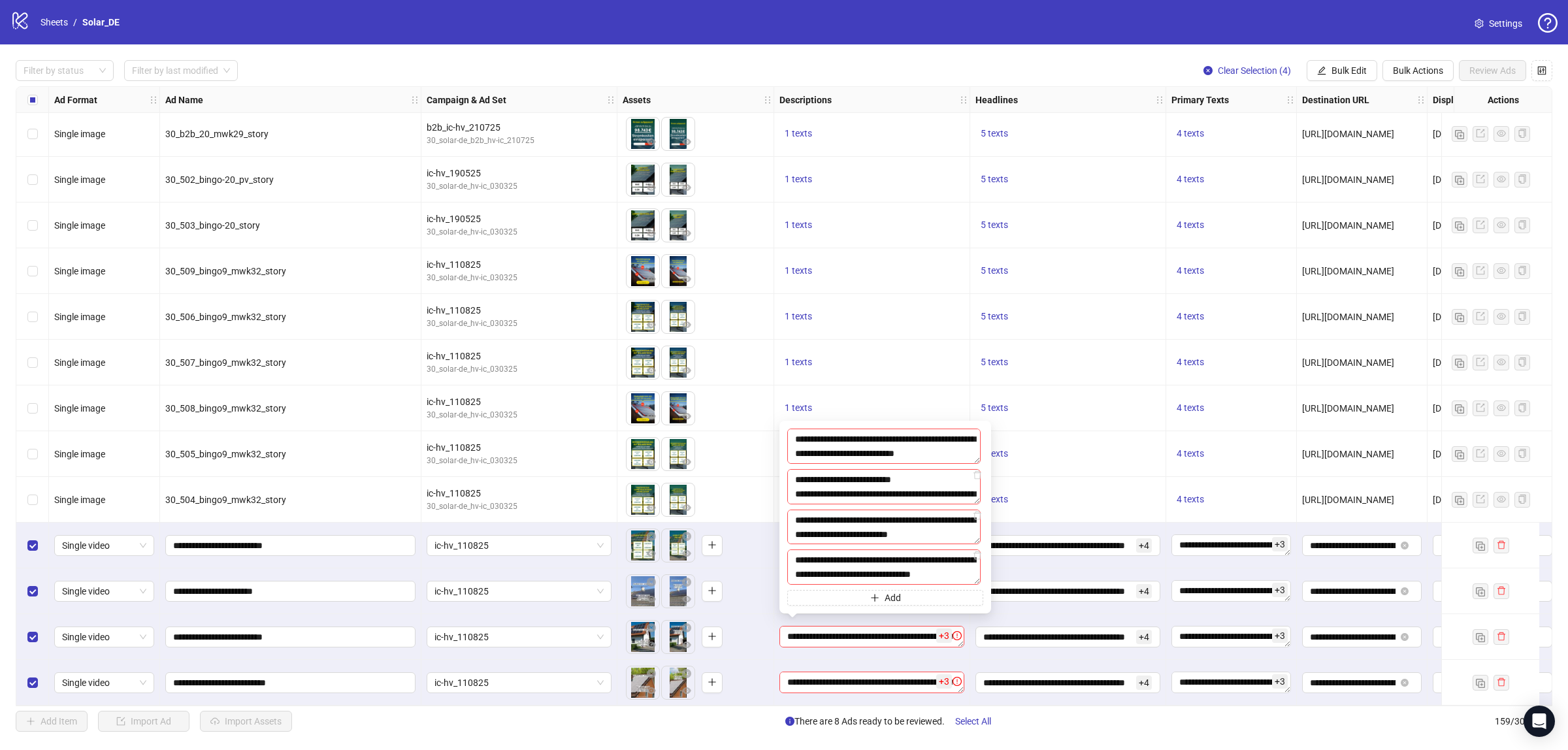
drag, startPoint x: 831, startPoint y: 449, endPoint x: 752, endPoint y: 416, distance: 85.6
click at [752, 416] on body "logo/logo-mobile Sheets / Solar_DE Settings Filter by status Filter by last mod…" at bounding box center [784, 375] width 1568 height 750
type textarea "**********"
click at [823, 477] on textarea "**********" at bounding box center [884, 486] width 194 height 36
click at [815, 524] on textarea "**********" at bounding box center [884, 527] width 194 height 36
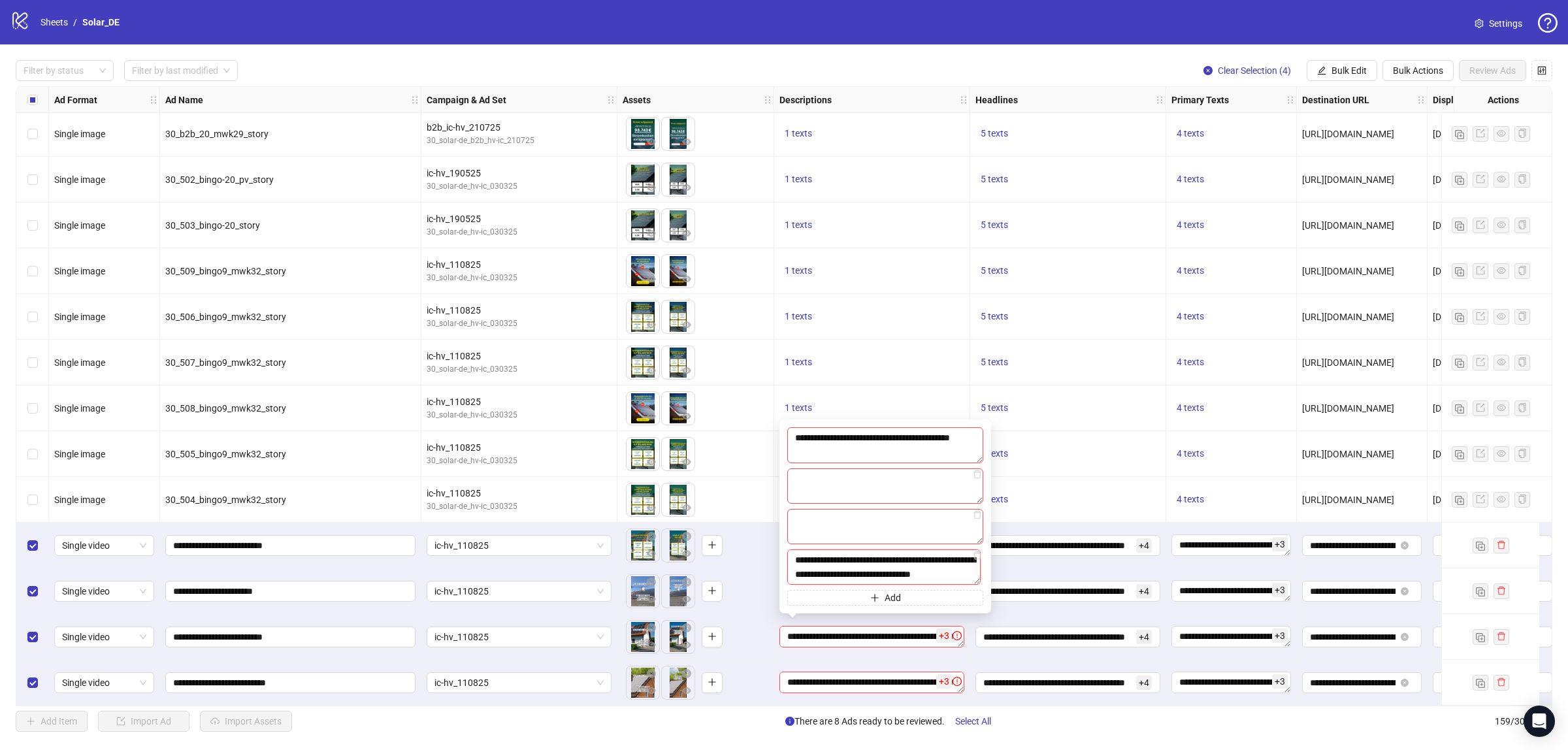
click at [817, 556] on textarea "**********" at bounding box center [884, 567] width 194 height 36
click at [734, 499] on div "To pick up a draggable item, press the space bar. While dragging, use the arrow…" at bounding box center [695, 500] width 146 height 41
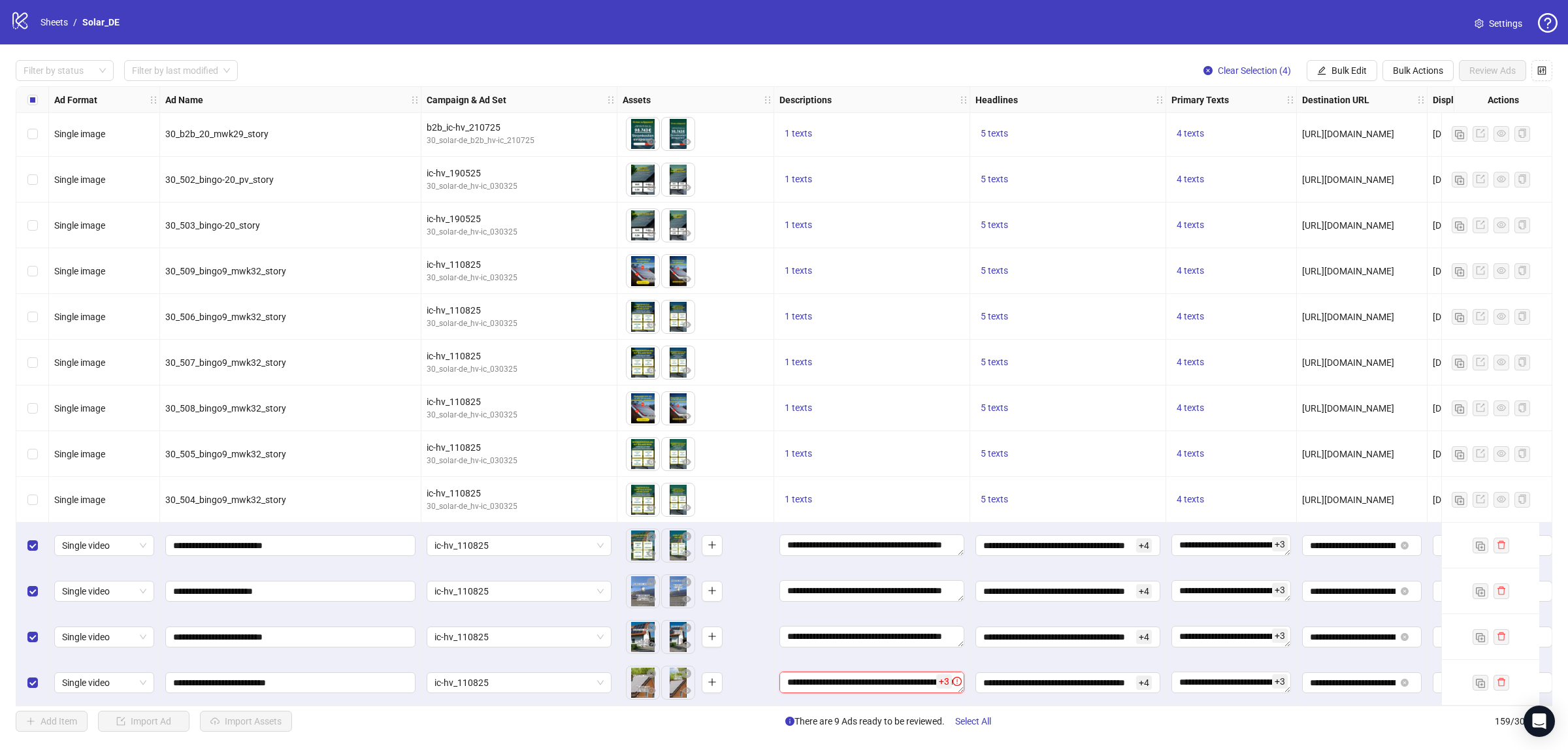
click at [828, 681] on textarea "**********" at bounding box center [872, 683] width 185 height 21
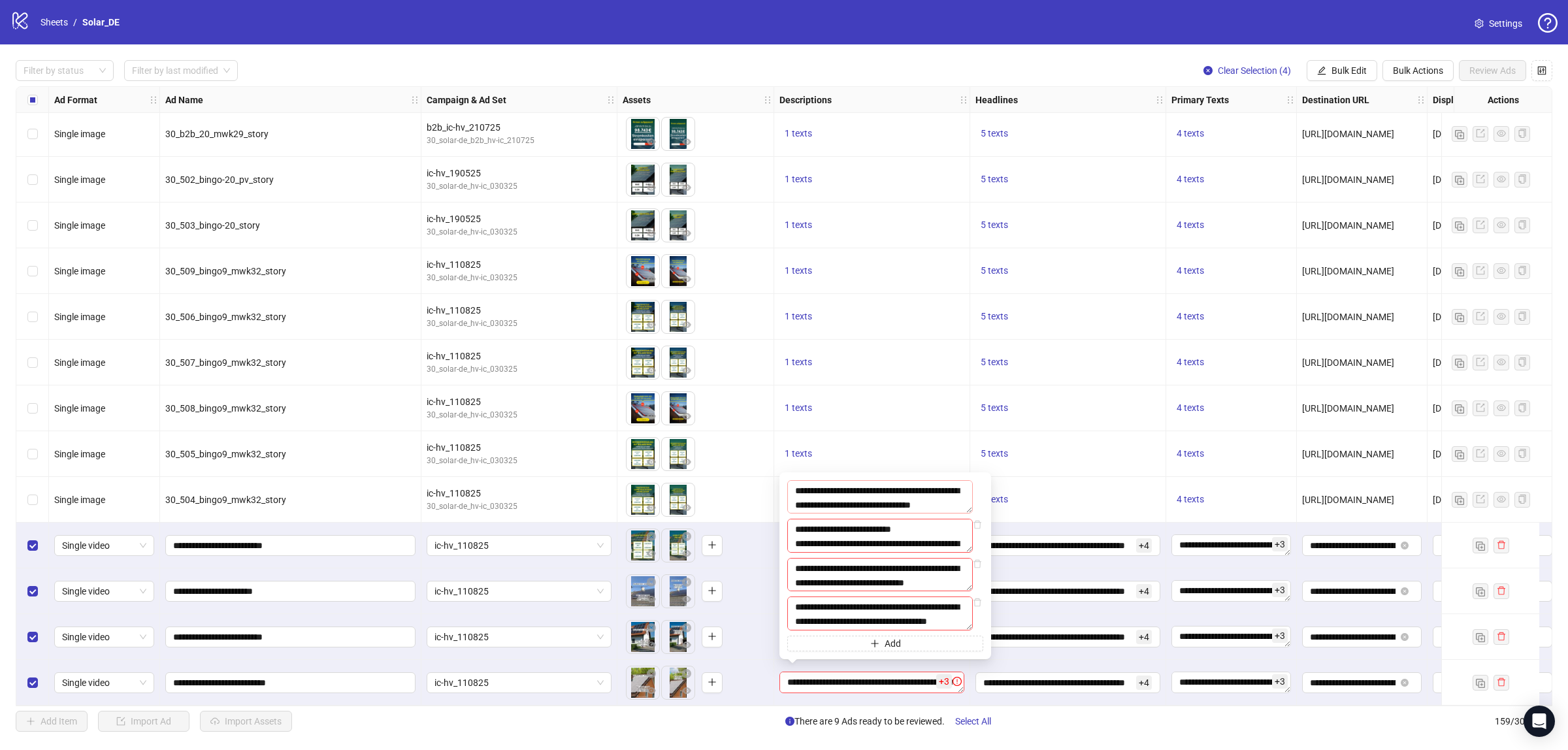
click at [819, 494] on textarea "**********" at bounding box center [880, 497] width 186 height 34
type textarea "**********"
click at [830, 536] on textarea "**********" at bounding box center [880, 535] width 186 height 34
click at [831, 570] on textarea "**********" at bounding box center [880, 575] width 186 height 34
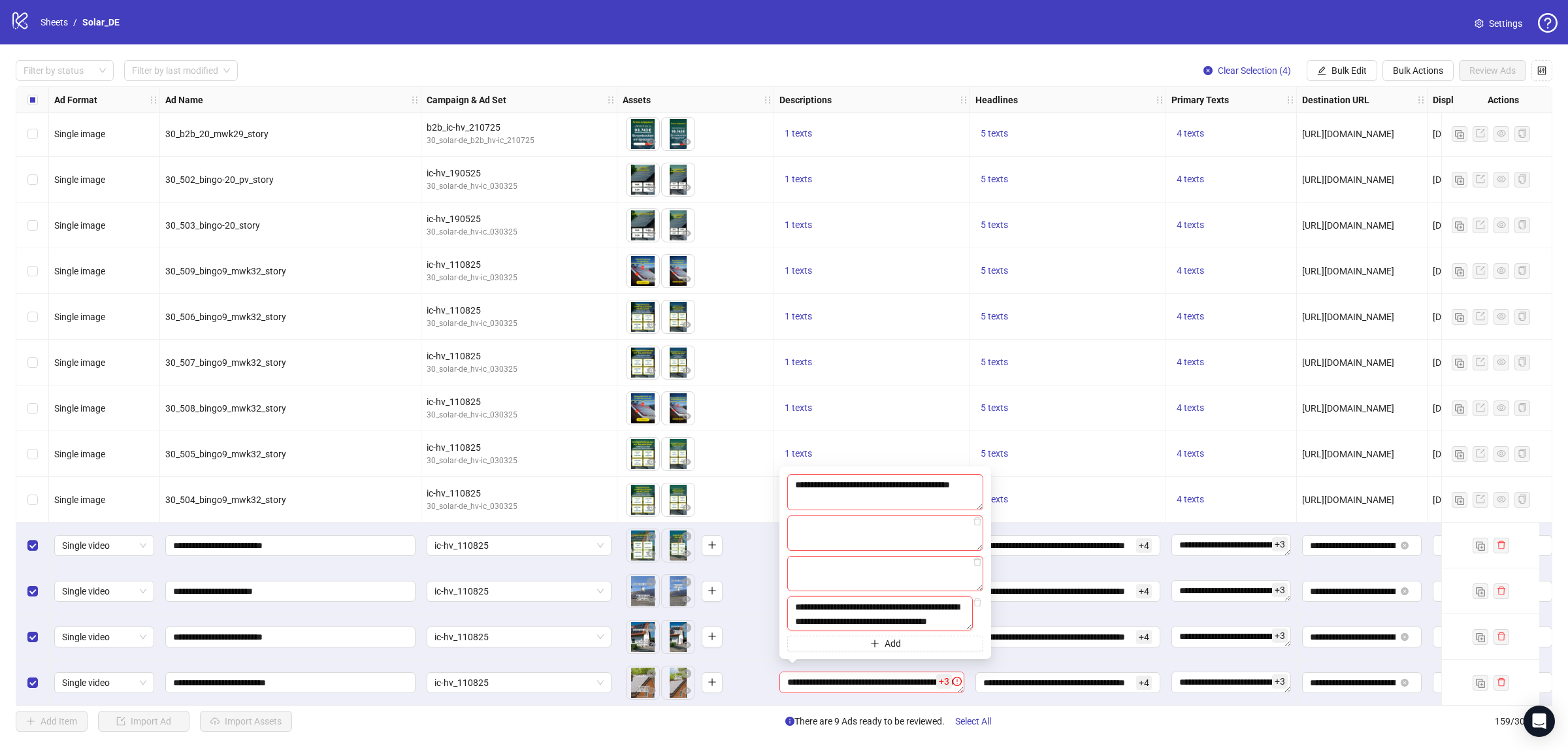
click at [825, 620] on textarea "**********" at bounding box center [880, 613] width 186 height 34
click at [766, 603] on div "To pick up a draggable item, press the space bar. While dragging, use the arrow…" at bounding box center [695, 591] width 146 height 41
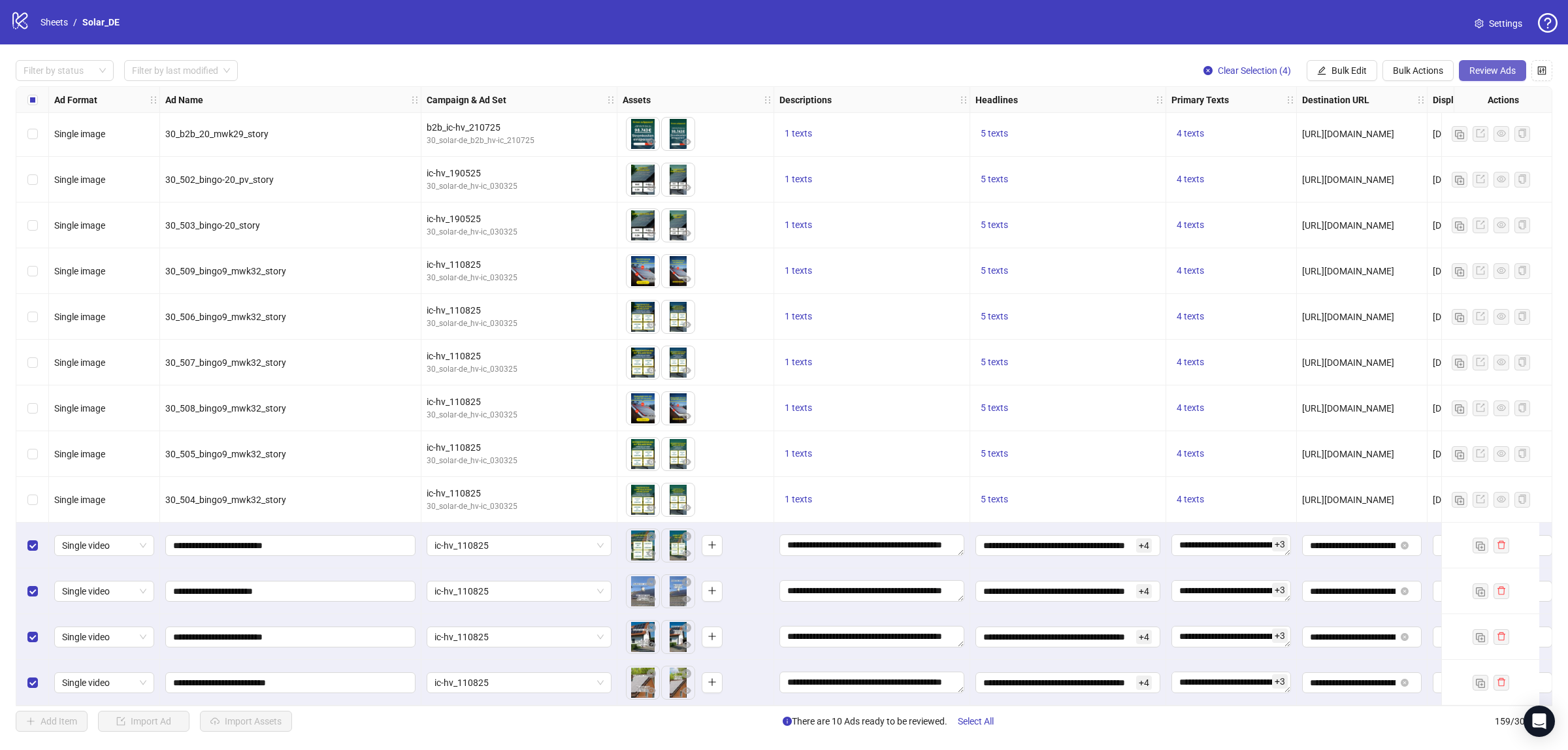
click at [1499, 73] on span "Review Ads" at bounding box center [1493, 71] width 46 height 11
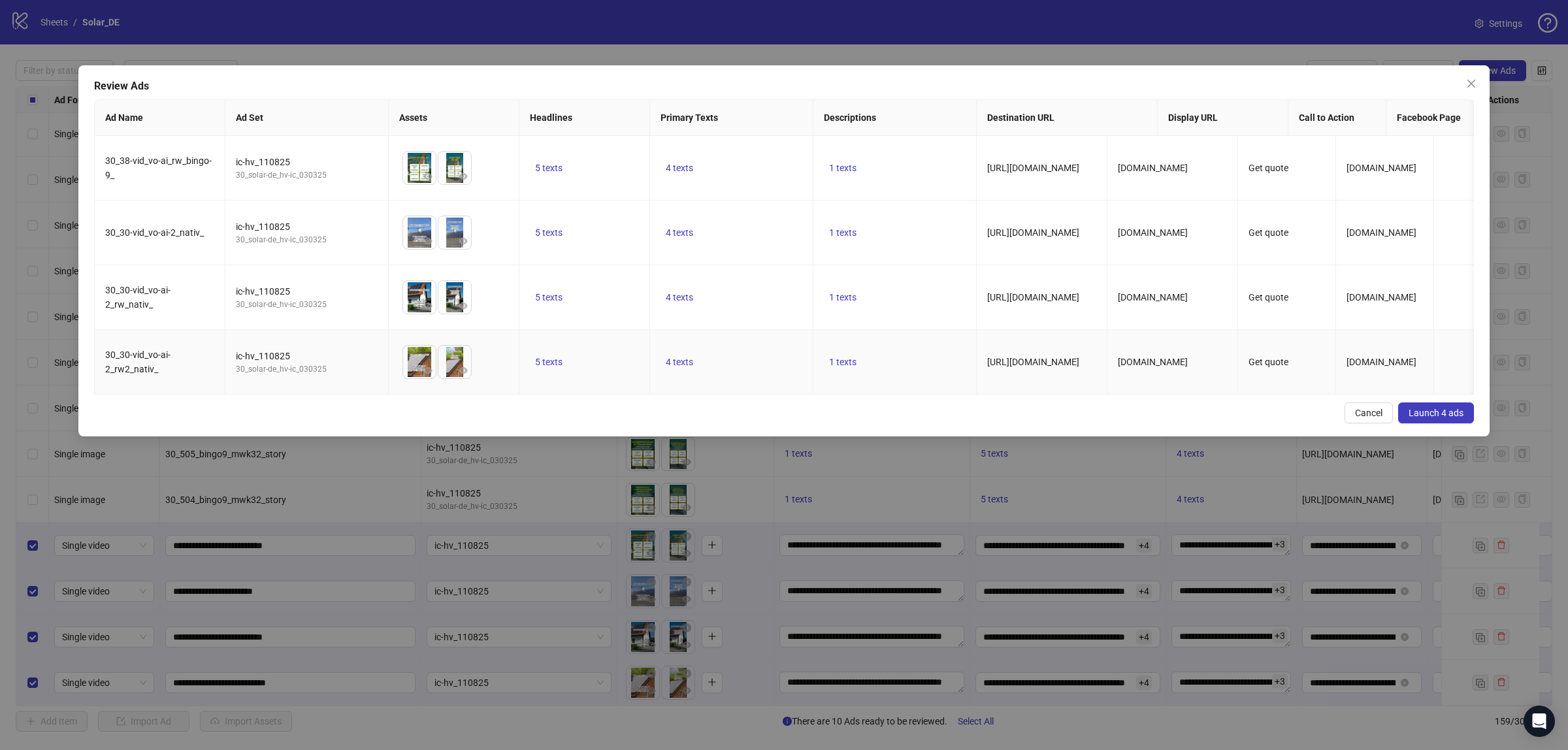
click at [756, 395] on td "4 texts" at bounding box center [732, 362] width 163 height 65
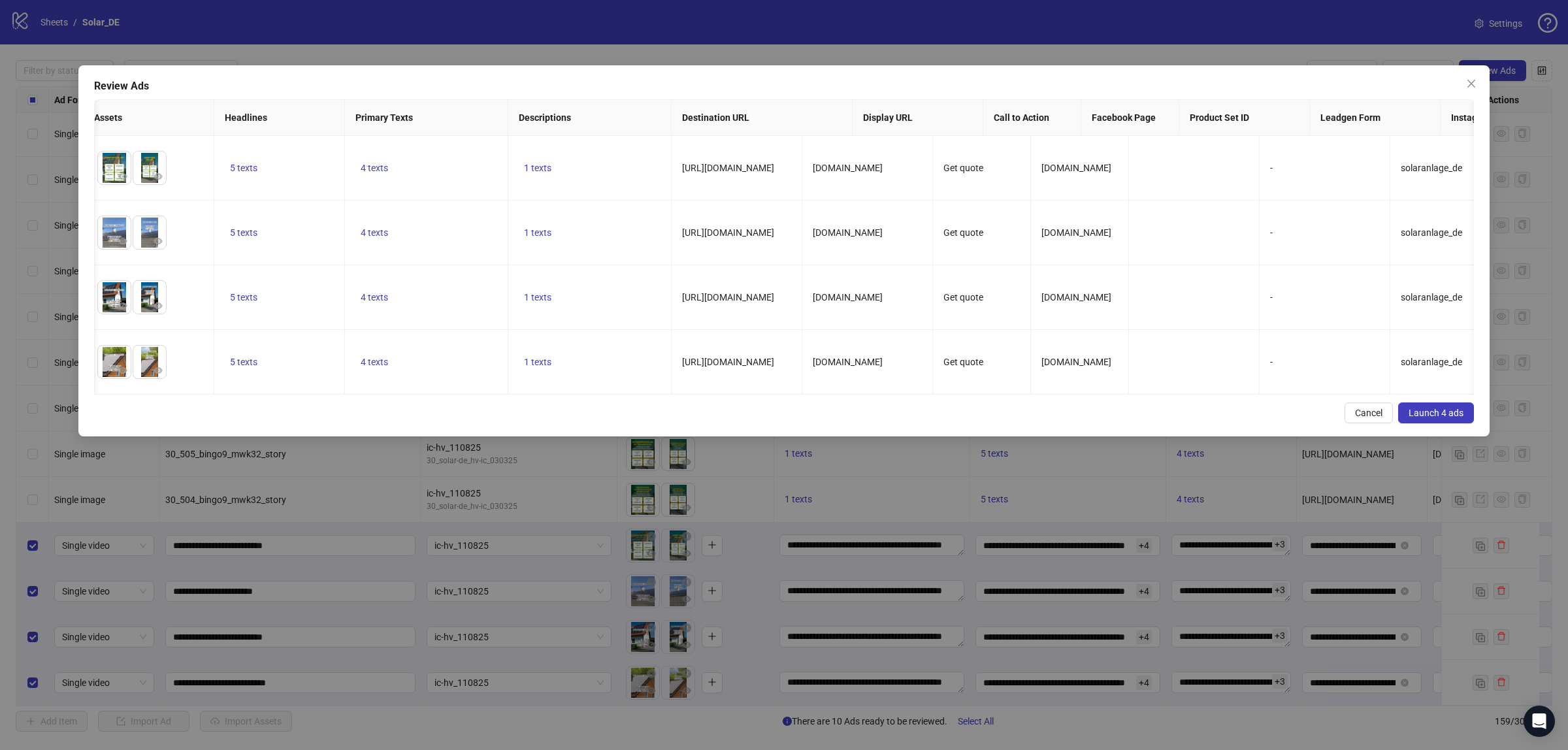
scroll to position [0, 603]
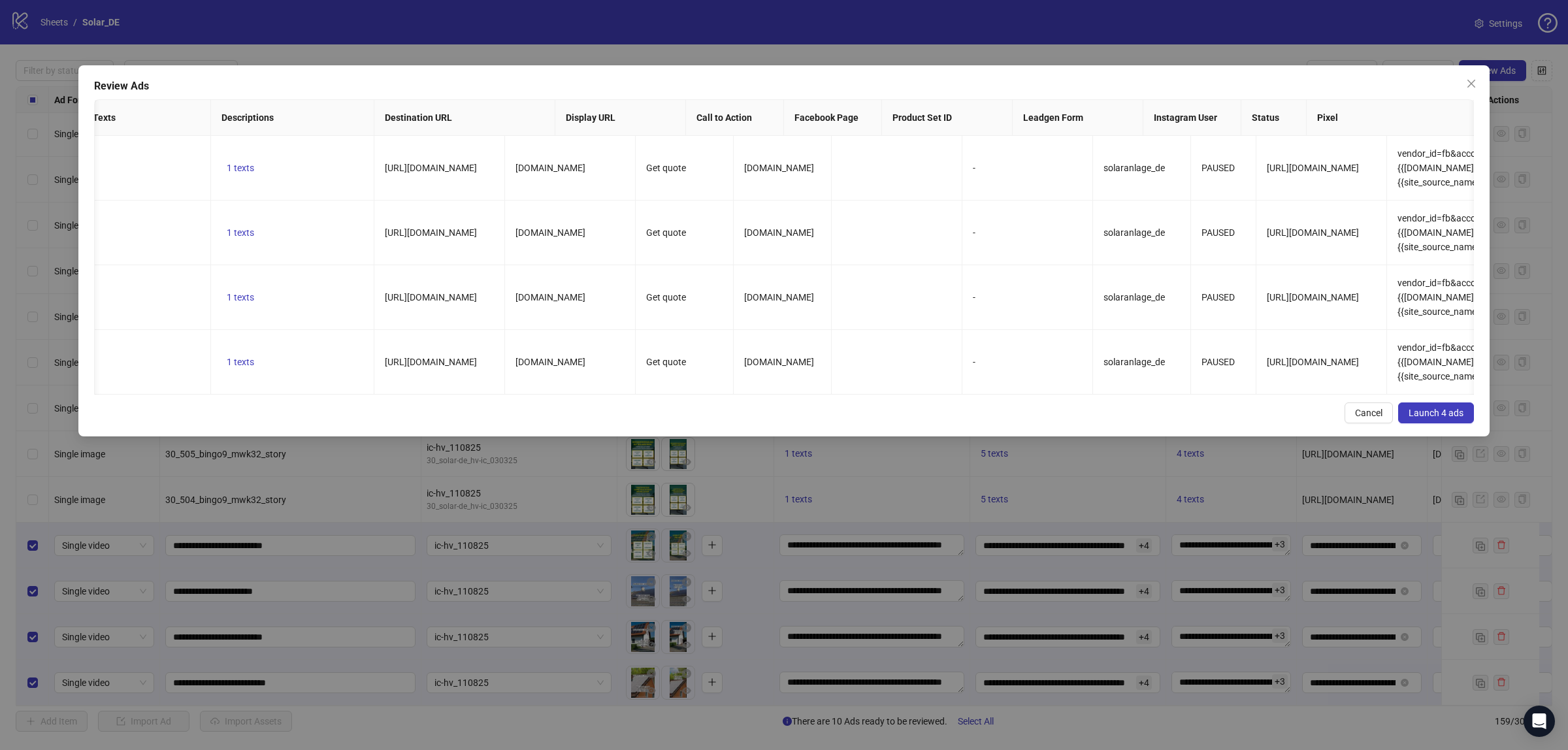
click at [1423, 418] on span "Launch 4 ads" at bounding box center [1437, 413] width 55 height 11
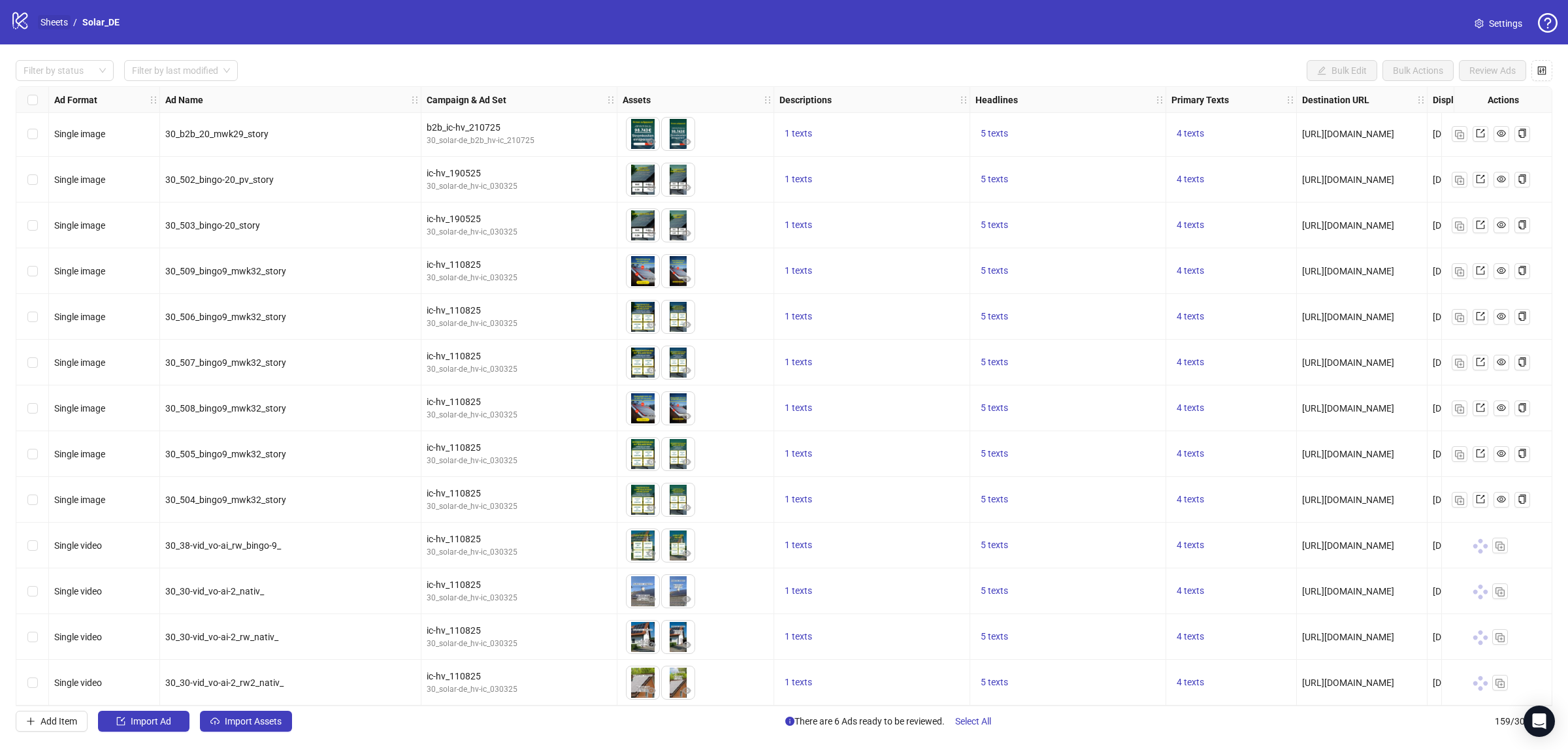
click at [51, 23] on link "Sheets" at bounding box center [54, 22] width 33 height 14
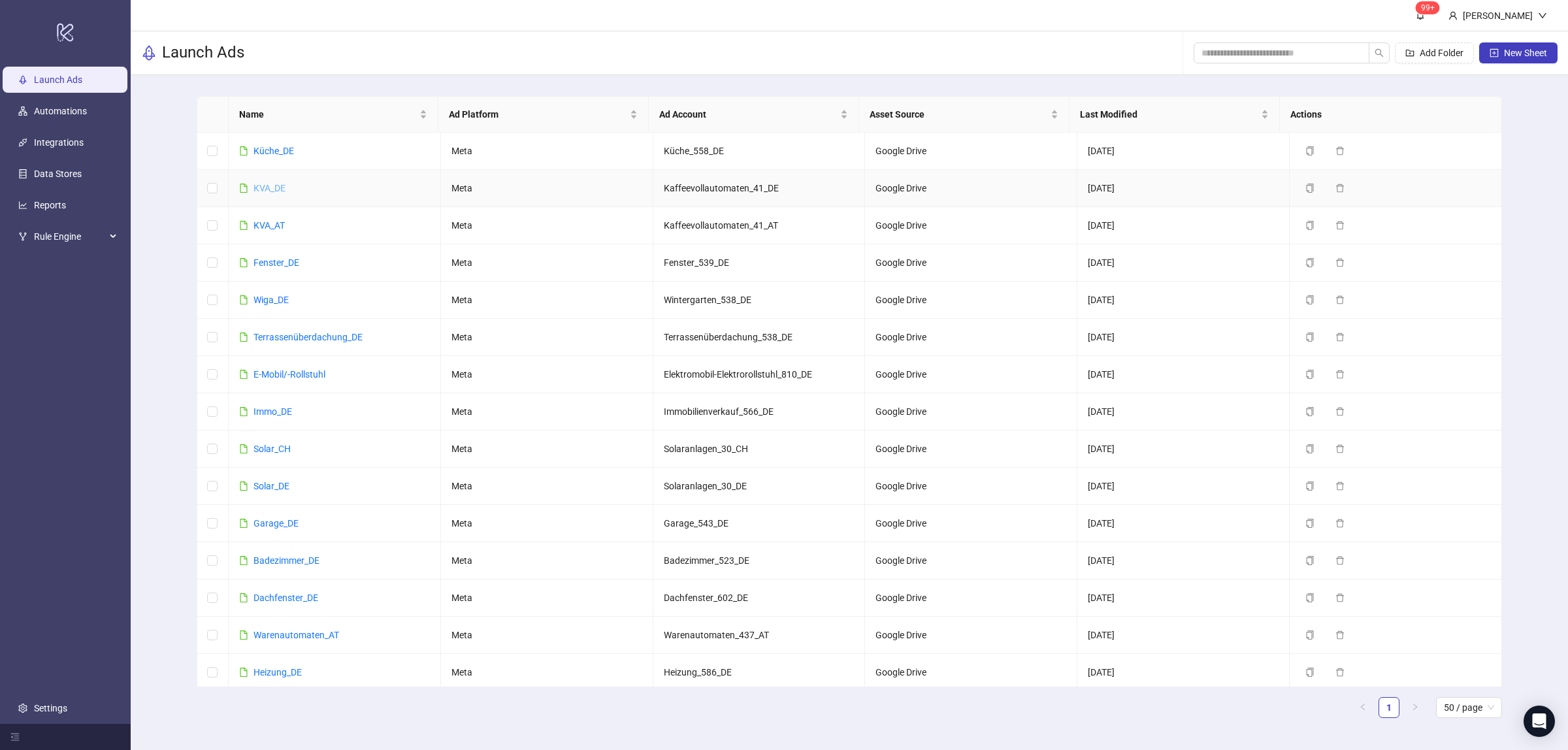
click at [258, 185] on link "KVA_DE" at bounding box center [270, 188] width 32 height 11
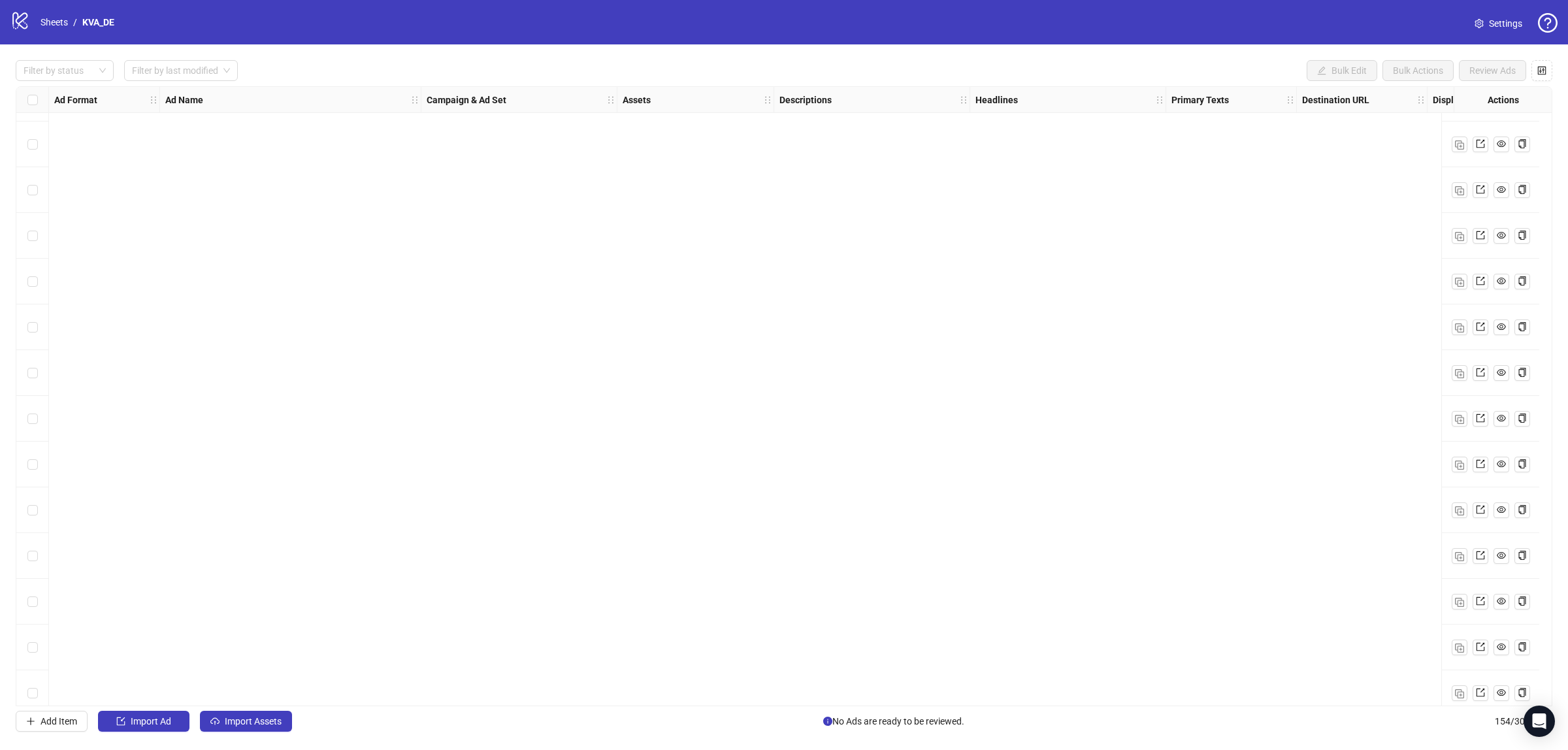
scroll to position [6455, 0]
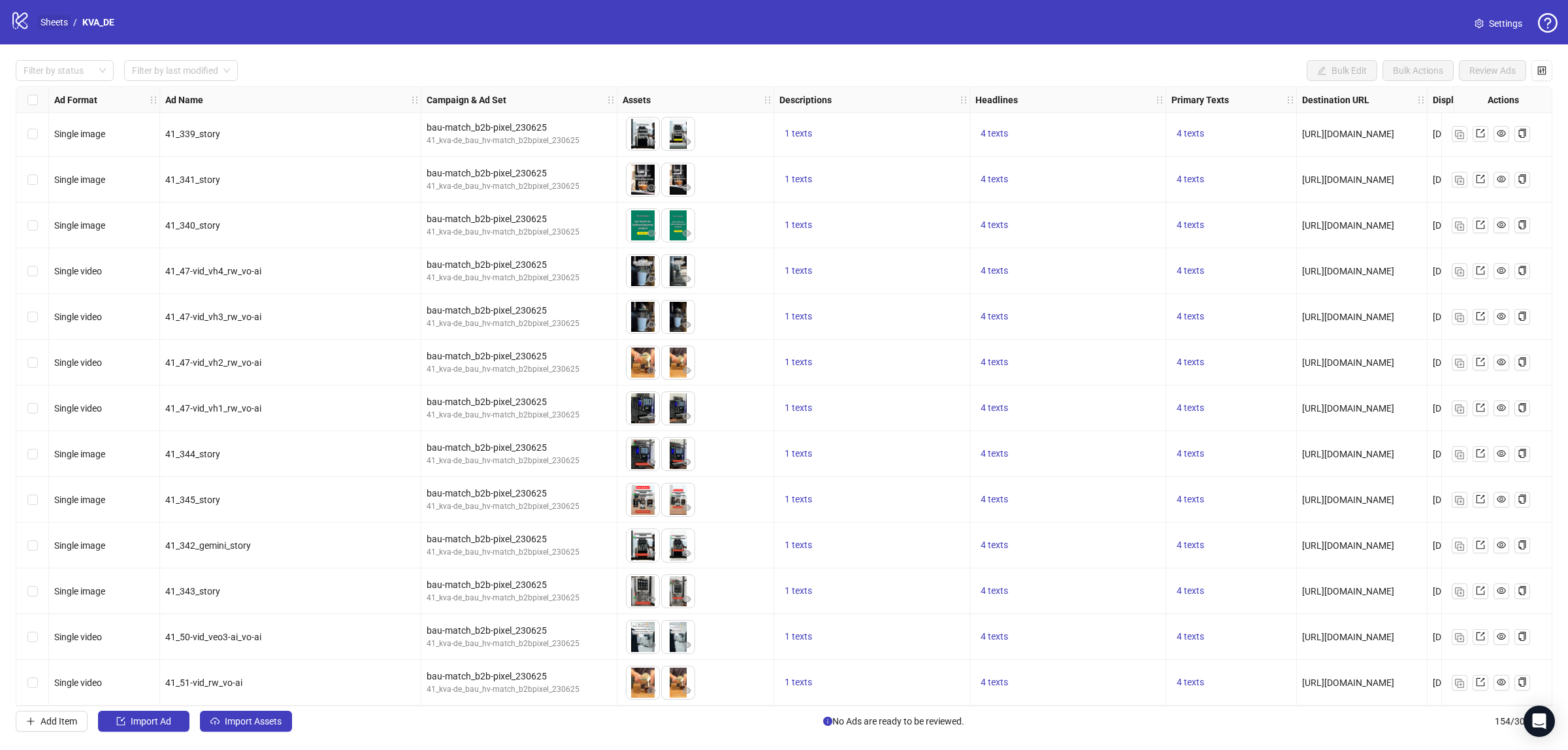
click at [59, 24] on link "Sheets" at bounding box center [54, 22] width 33 height 14
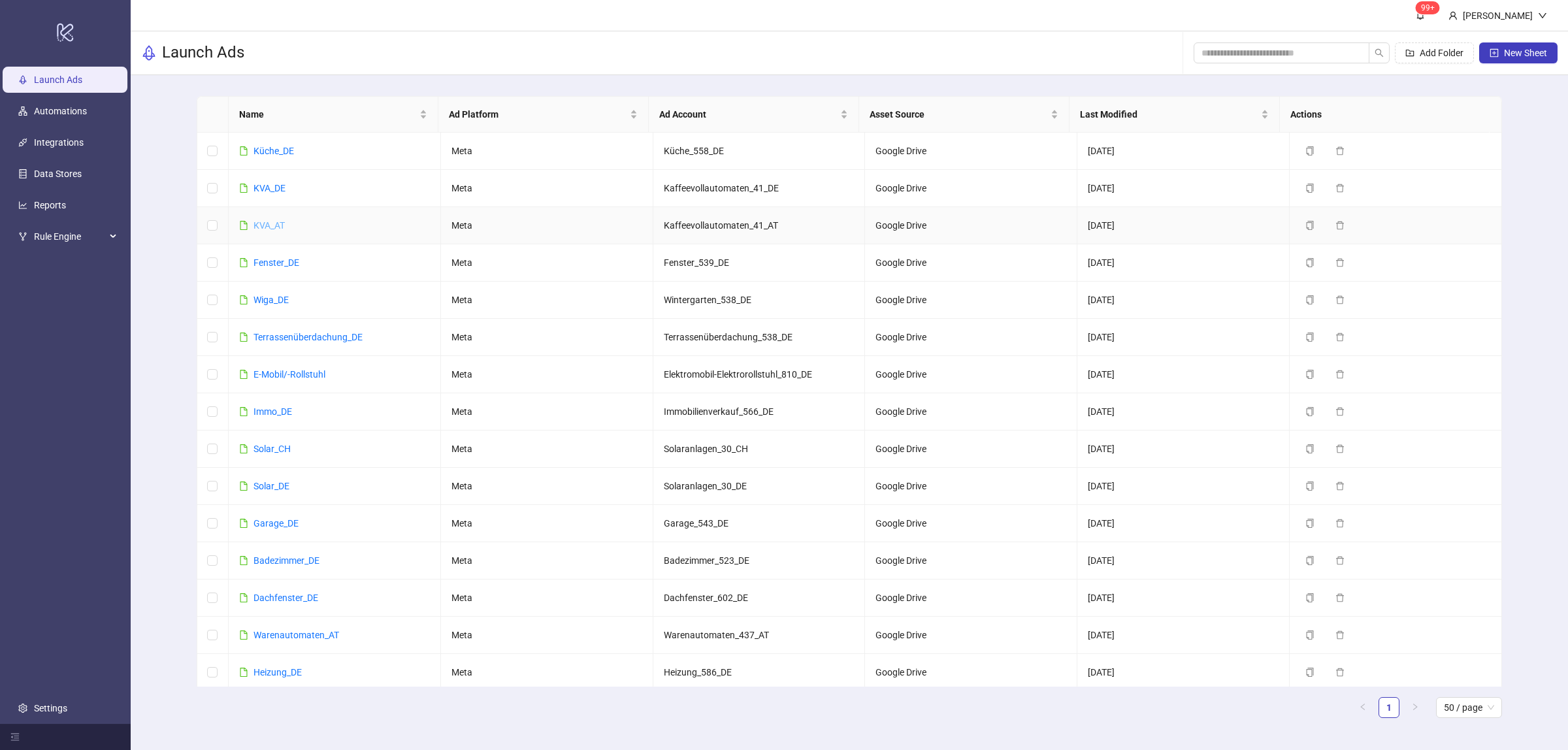
click at [262, 220] on link "KVA_AT" at bounding box center [269, 225] width 31 height 11
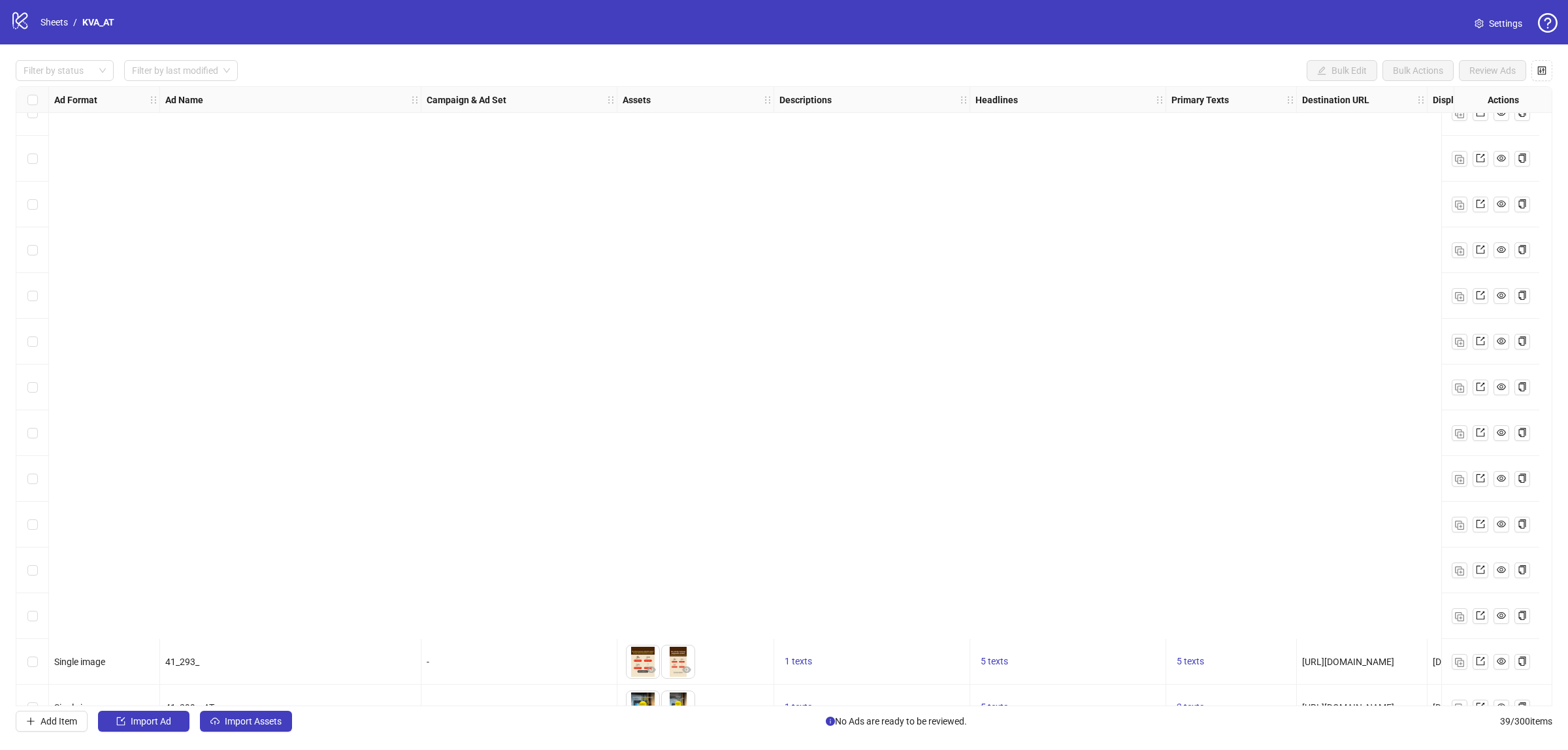
scroll to position [1196, 0]
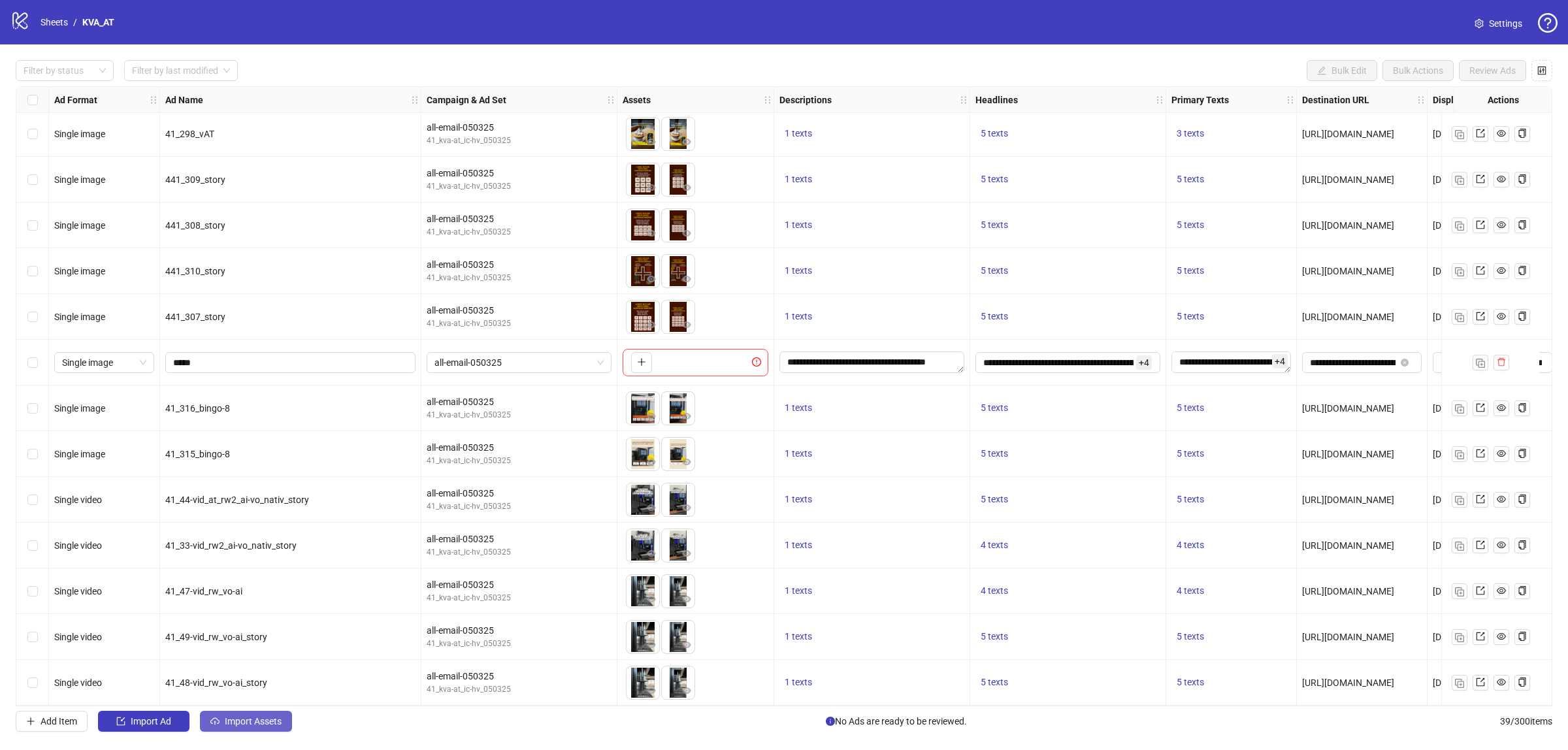
click at [239, 725] on span "Import Assets" at bounding box center [253, 722] width 57 height 11
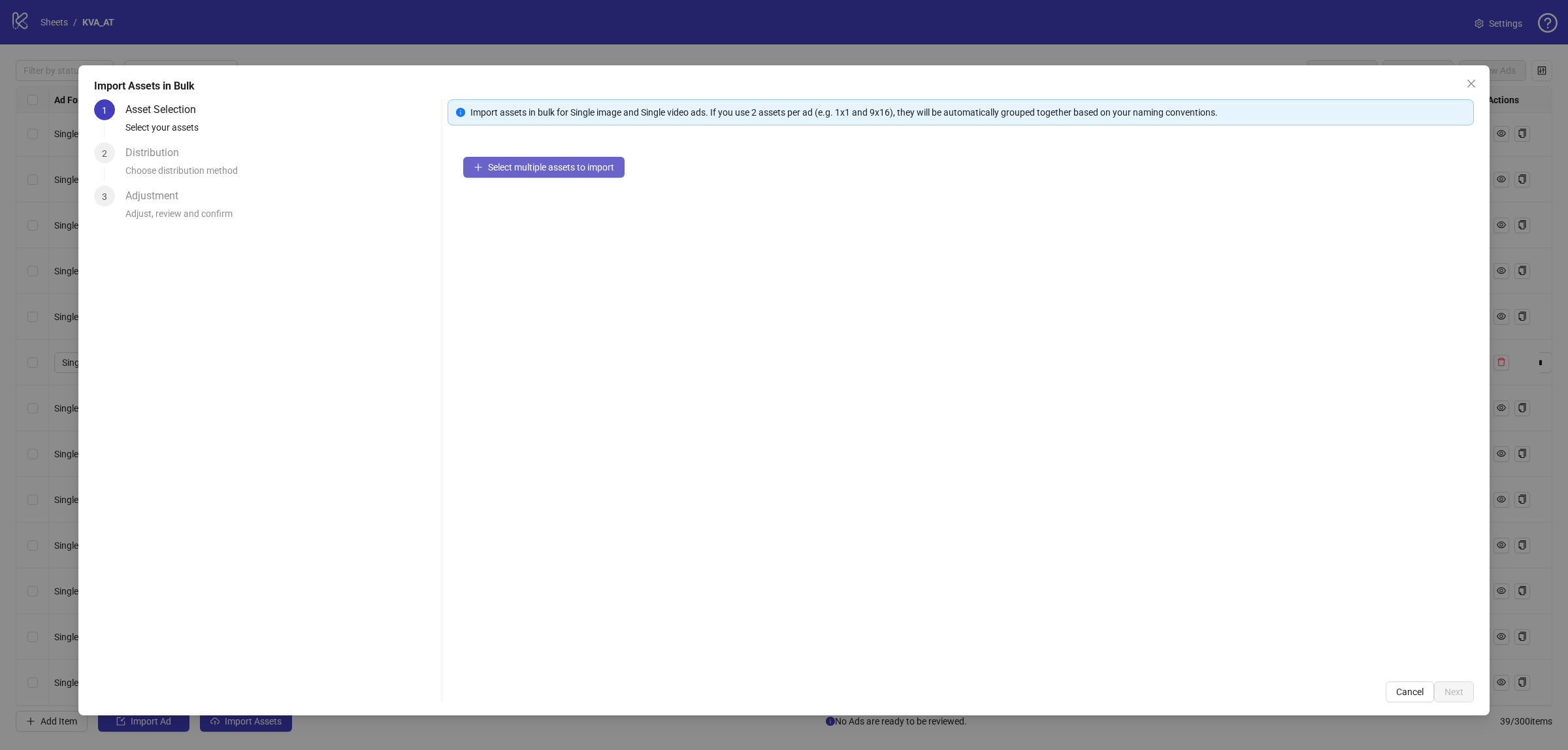
click at [511, 172] on span "Select multiple assets to import" at bounding box center [551, 168] width 126 height 11
click at [1451, 681] on div "Import assets in bulk for Single image and Single video ads. If you use 2 asset…" at bounding box center [961, 400] width 1026 height 603
click at [1451, 688] on span "Next" at bounding box center [1453, 692] width 19 height 11
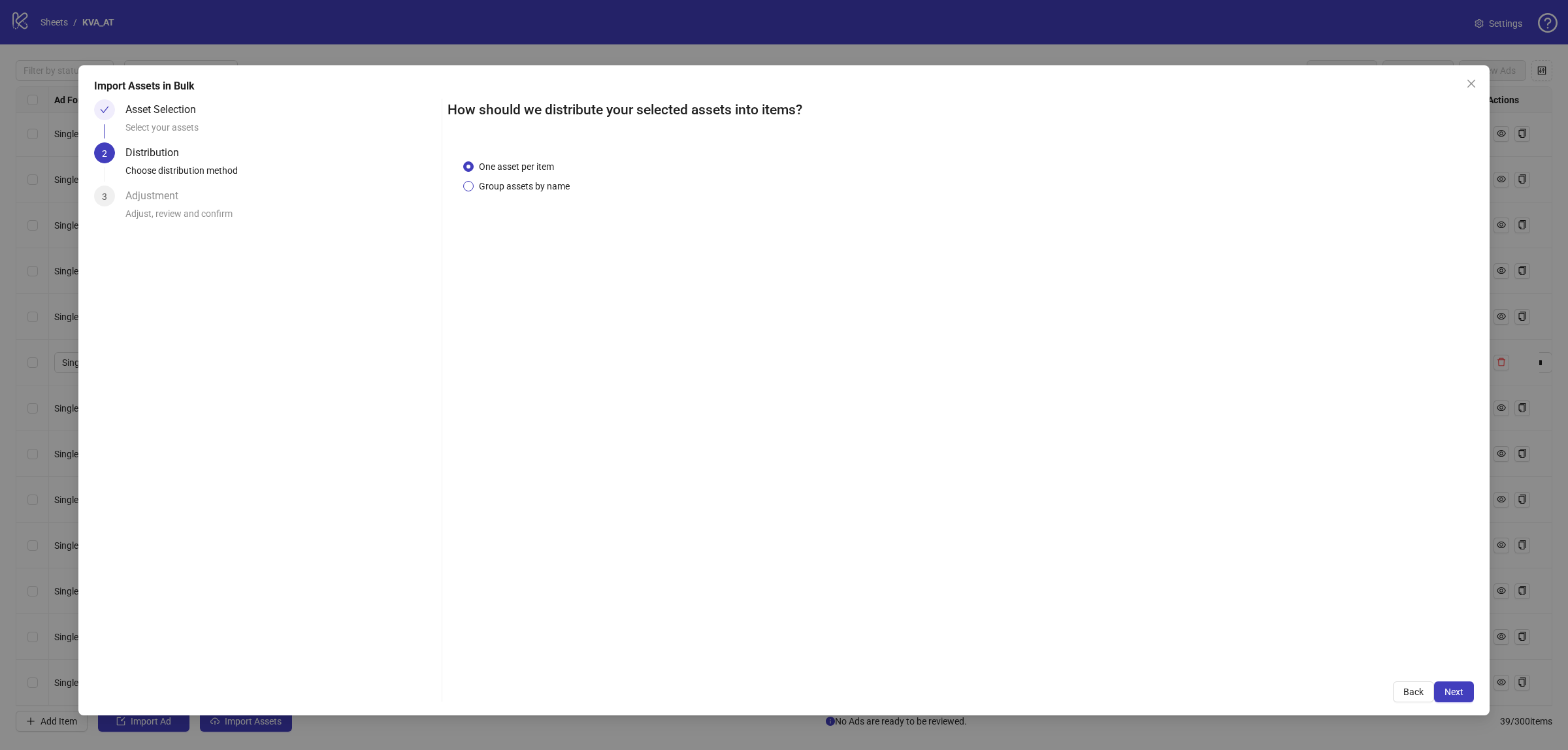
click at [481, 191] on span "Group assets by name" at bounding box center [525, 186] width 101 height 14
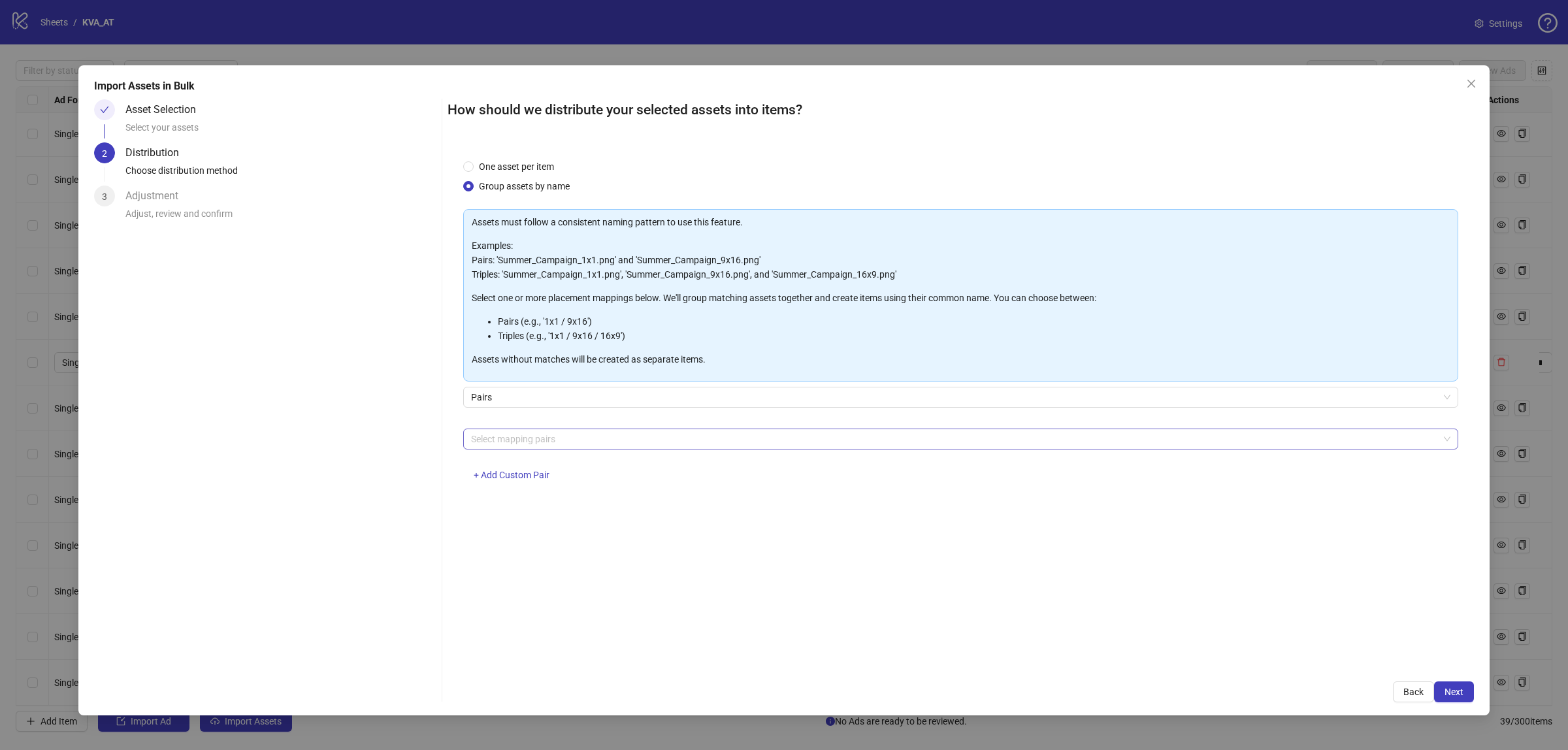
click at [614, 437] on div at bounding box center [954, 438] width 977 height 19
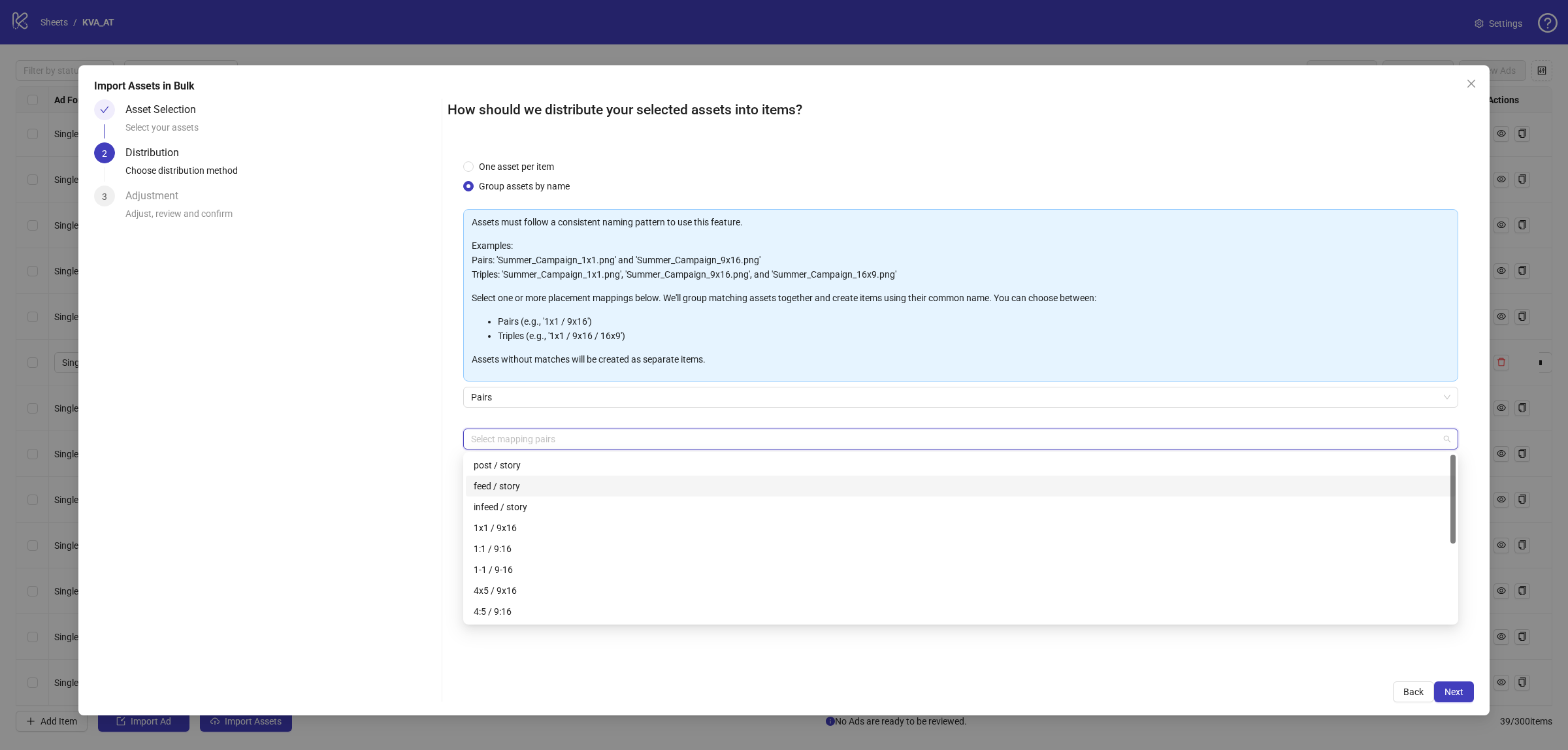
click at [536, 488] on div "feed / story" at bounding box center [961, 486] width 974 height 14
click at [1439, 688] on button "Next" at bounding box center [1454, 692] width 40 height 21
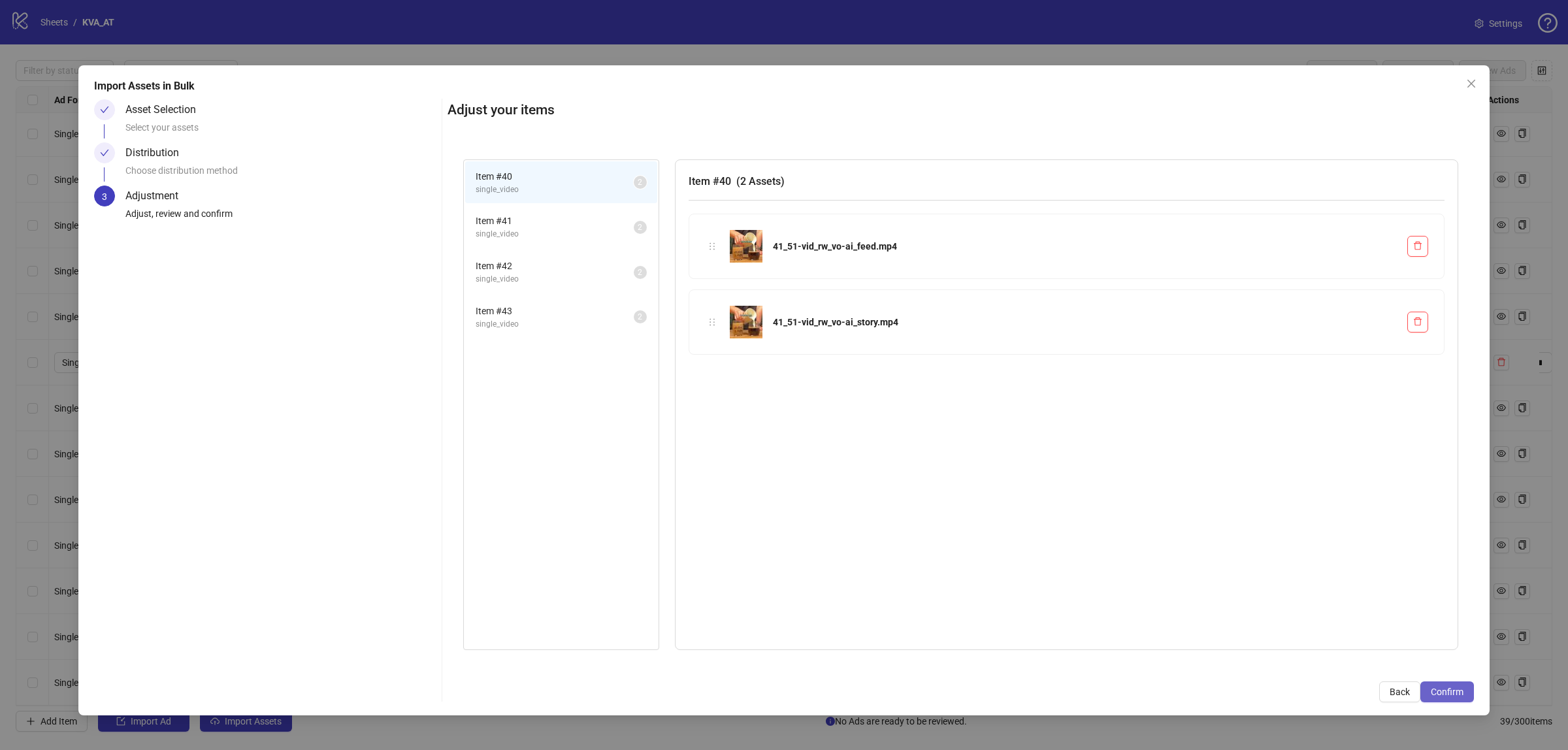
click at [1458, 691] on span "Confirm" at bounding box center [1447, 692] width 33 height 11
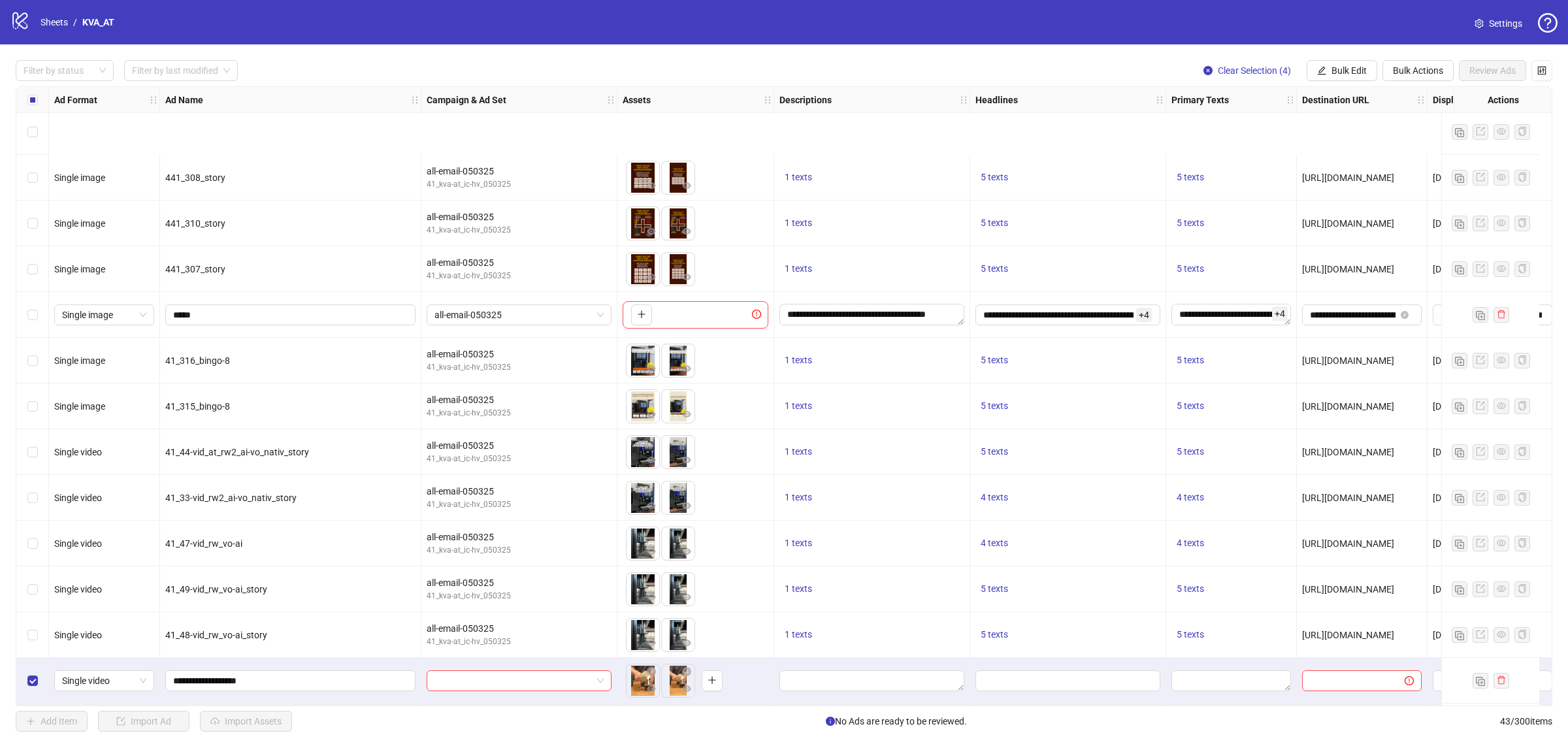
scroll to position [1379, 0]
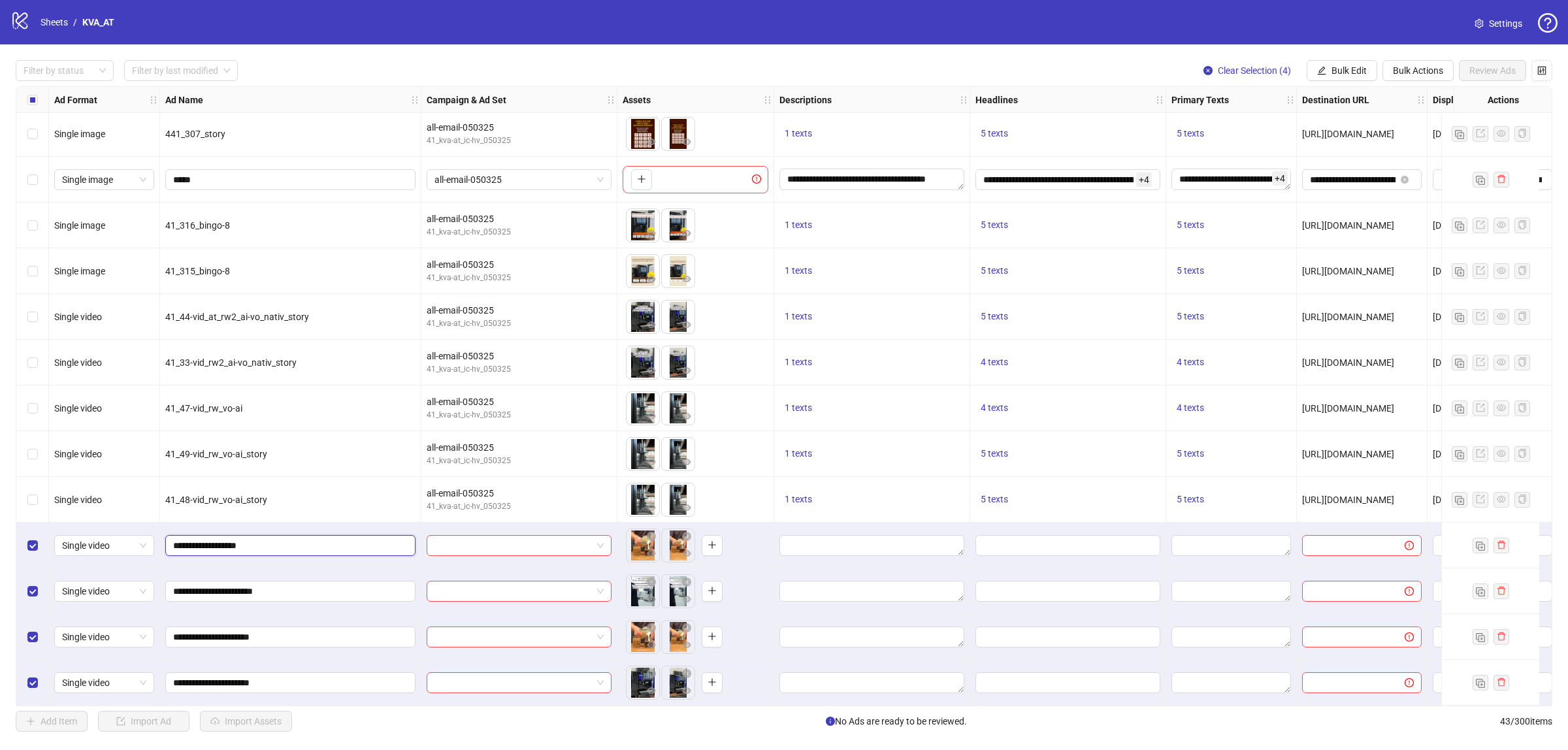
click at [281, 538] on input "**********" at bounding box center [289, 545] width 232 height 14
type input "**********"
click at [291, 588] on input "**********" at bounding box center [289, 591] width 232 height 14
type input "**********"
click at [298, 643] on span "**********" at bounding box center [290, 637] width 250 height 21
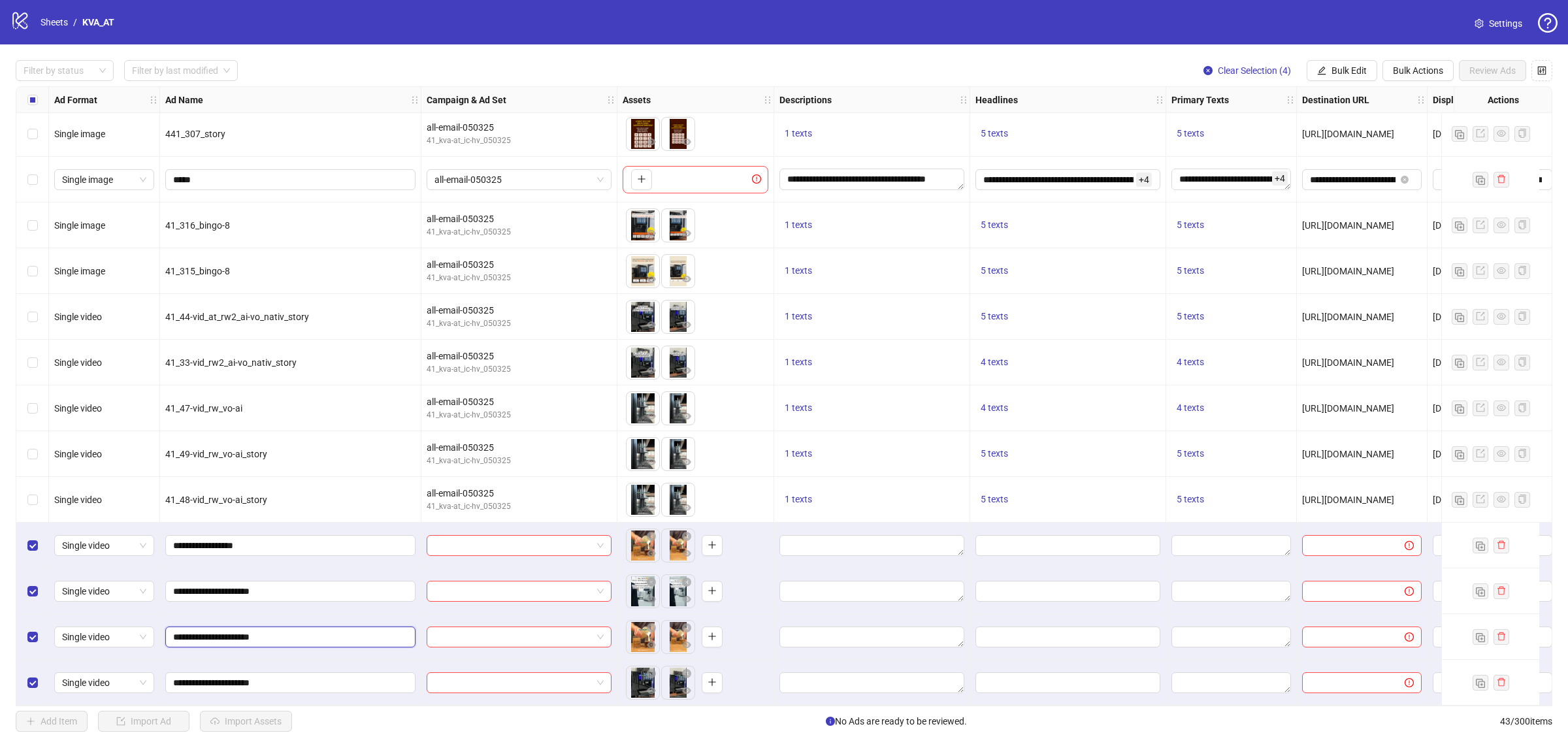
type input "**********"
drag, startPoint x: 305, startPoint y: 690, endPoint x: 299, endPoint y: 682, distance: 10.0
click at [304, 688] on div "**********" at bounding box center [290, 683] width 261 height 46
click at [296, 676] on input "**********" at bounding box center [289, 683] width 232 height 14
type input "**********"
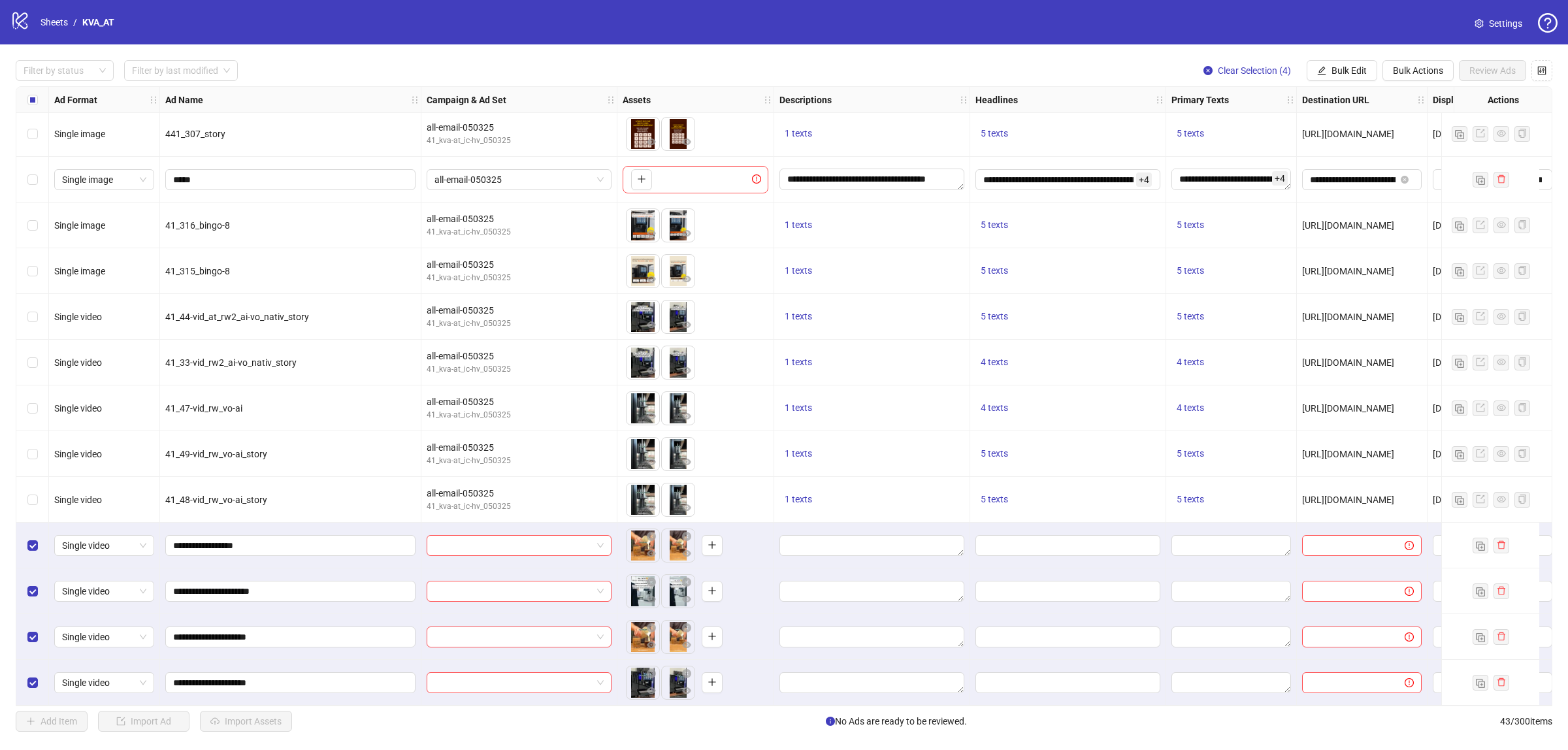
click at [311, 516] on div "41_48-vid_rw_vo-ai_story" at bounding box center [290, 500] width 261 height 46
click at [485, 541] on input "search" at bounding box center [512, 546] width 157 height 20
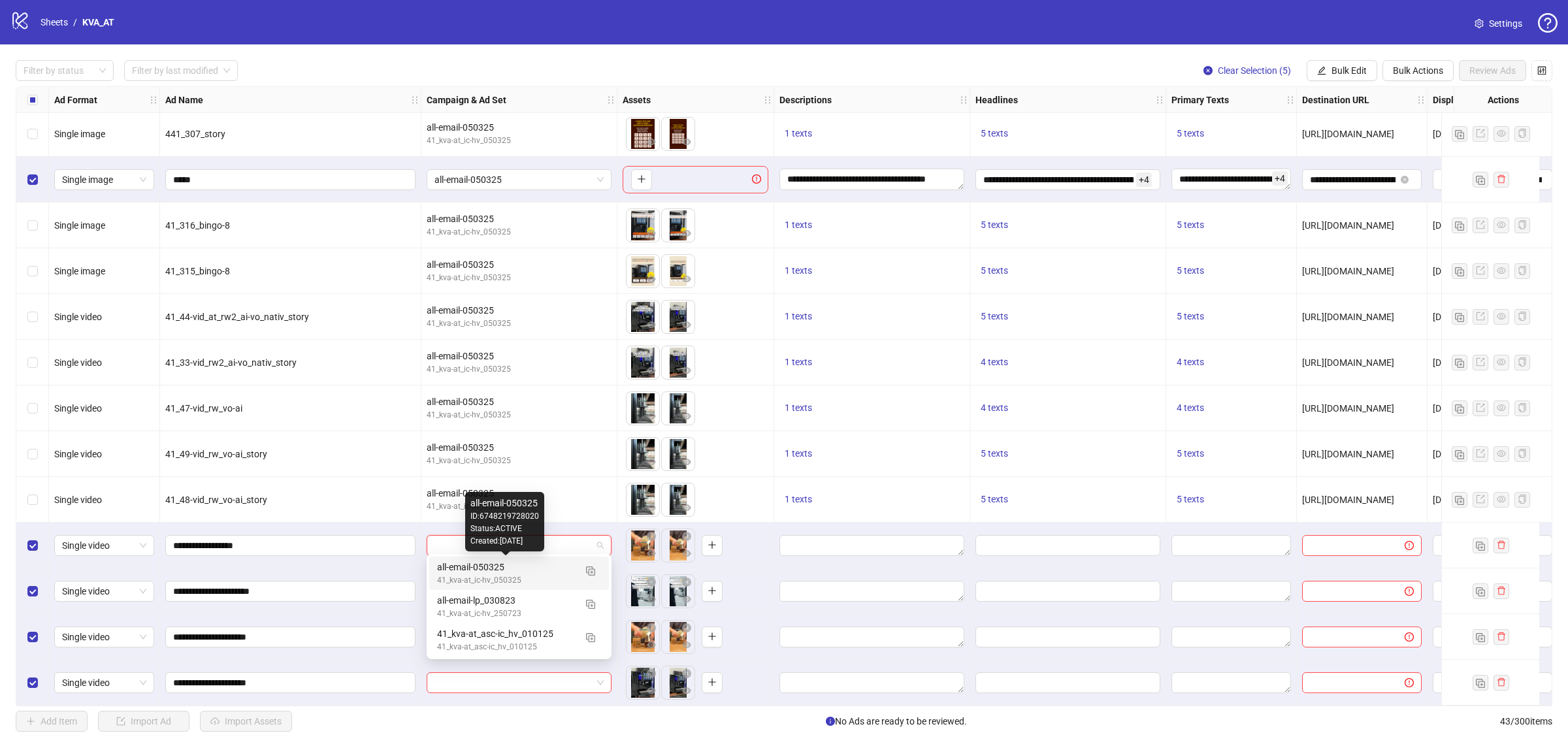
click at [529, 570] on div "all-email-050325" at bounding box center [505, 567] width 138 height 14
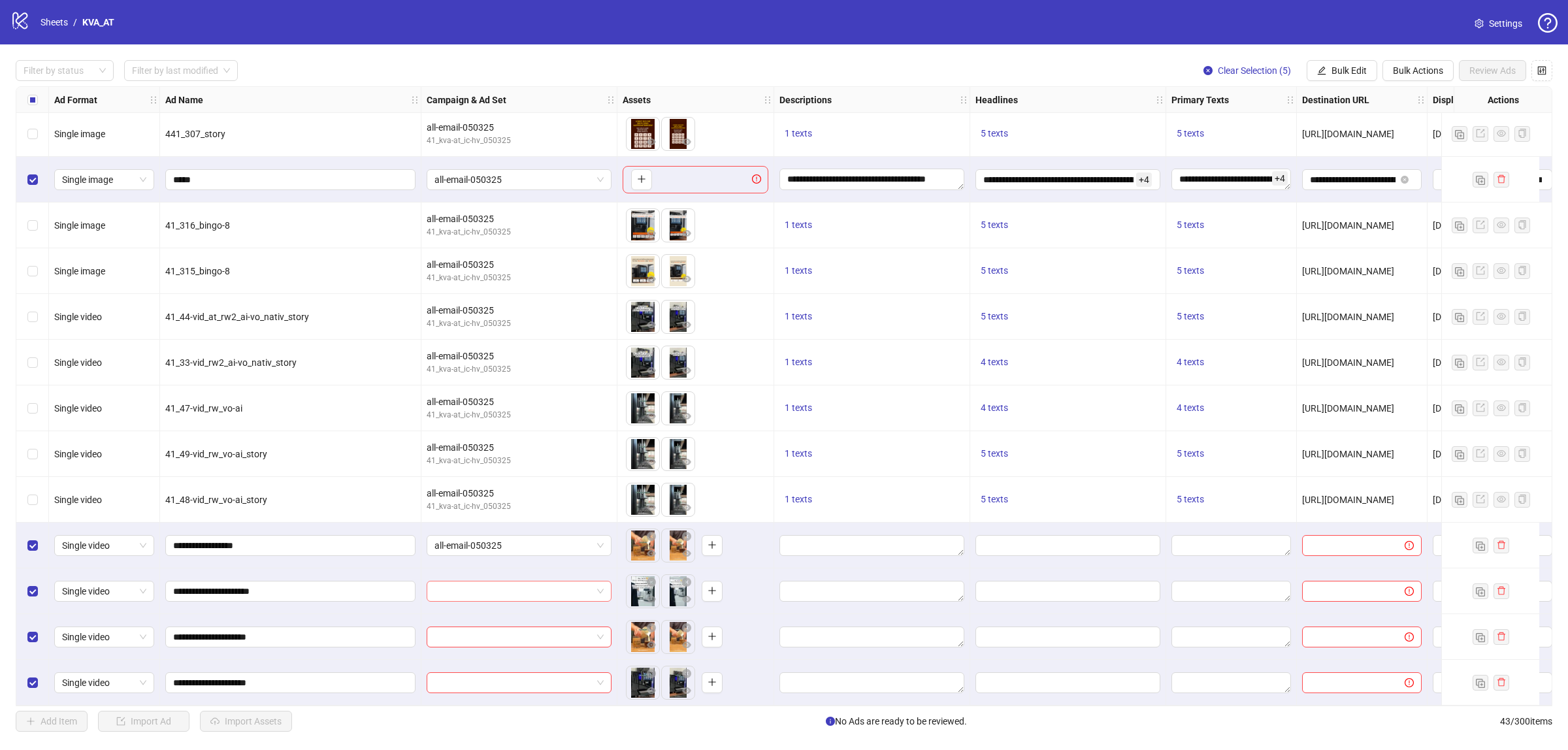
click at [520, 585] on input "search" at bounding box center [512, 591] width 157 height 20
click at [517, 618] on div "all-email-050325" at bounding box center [505, 612] width 138 height 14
click at [519, 632] on input "search" at bounding box center [512, 637] width 157 height 20
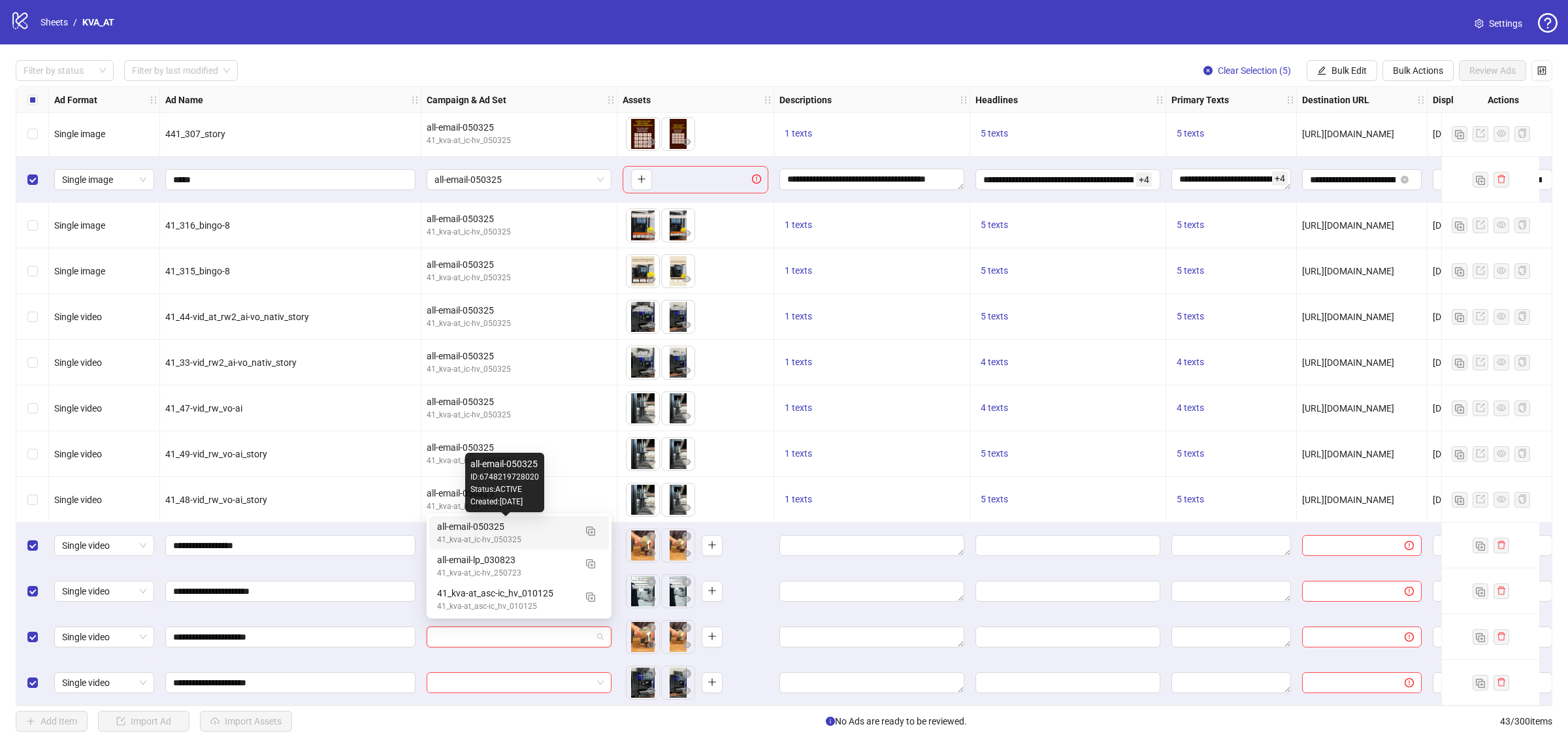
click at [511, 530] on div "all-email-050325" at bounding box center [505, 526] width 138 height 14
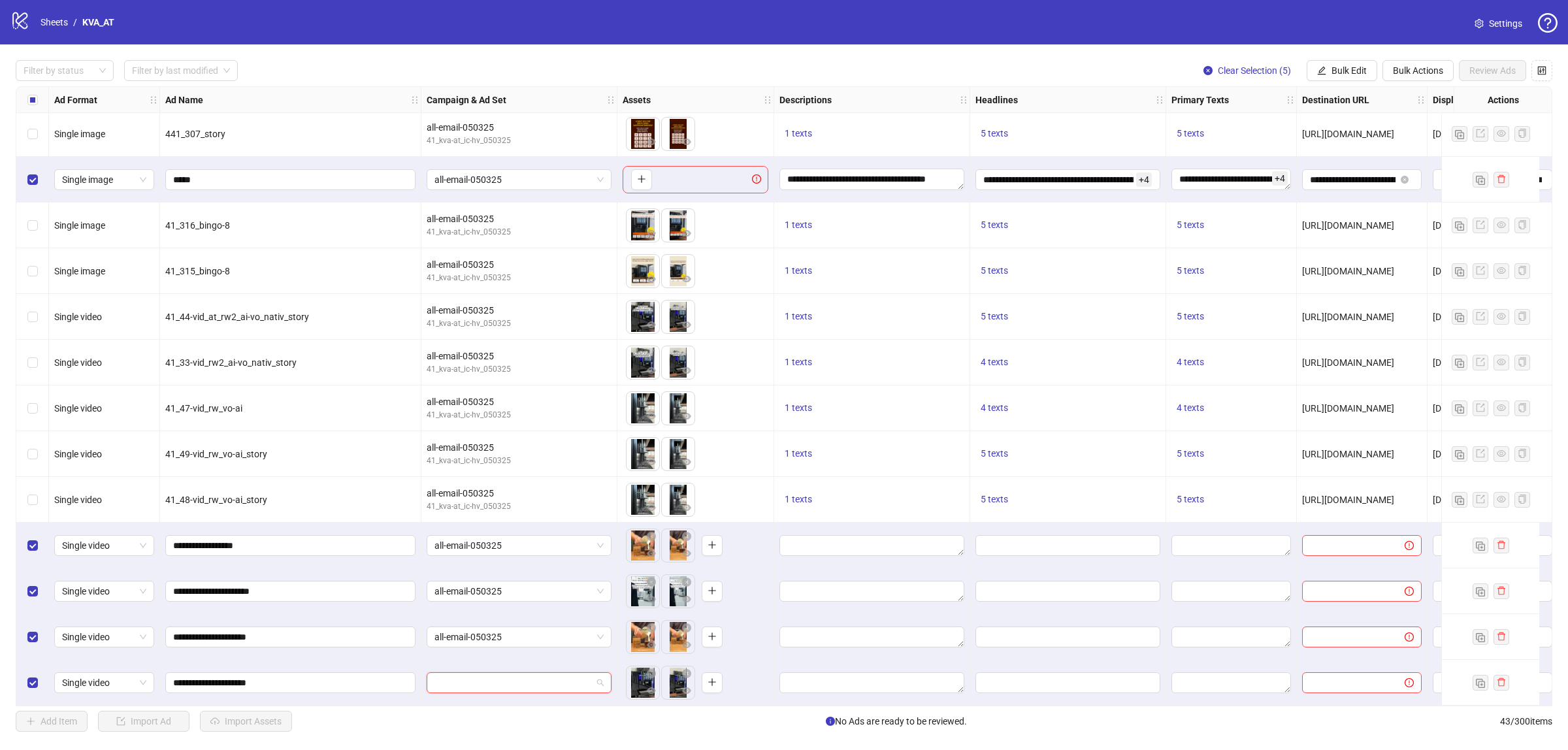
click at [527, 675] on input "search" at bounding box center [512, 683] width 157 height 20
click at [515, 564] on div "all-email-050325 41_kva-at_ic-hv_050325" at bounding box center [519, 579] width 179 height 34
click at [1341, 69] on span "Bulk Edit" at bounding box center [1350, 71] width 36 height 11
click at [1334, 162] on span "Descriptions" at bounding box center [1355, 160] width 78 height 14
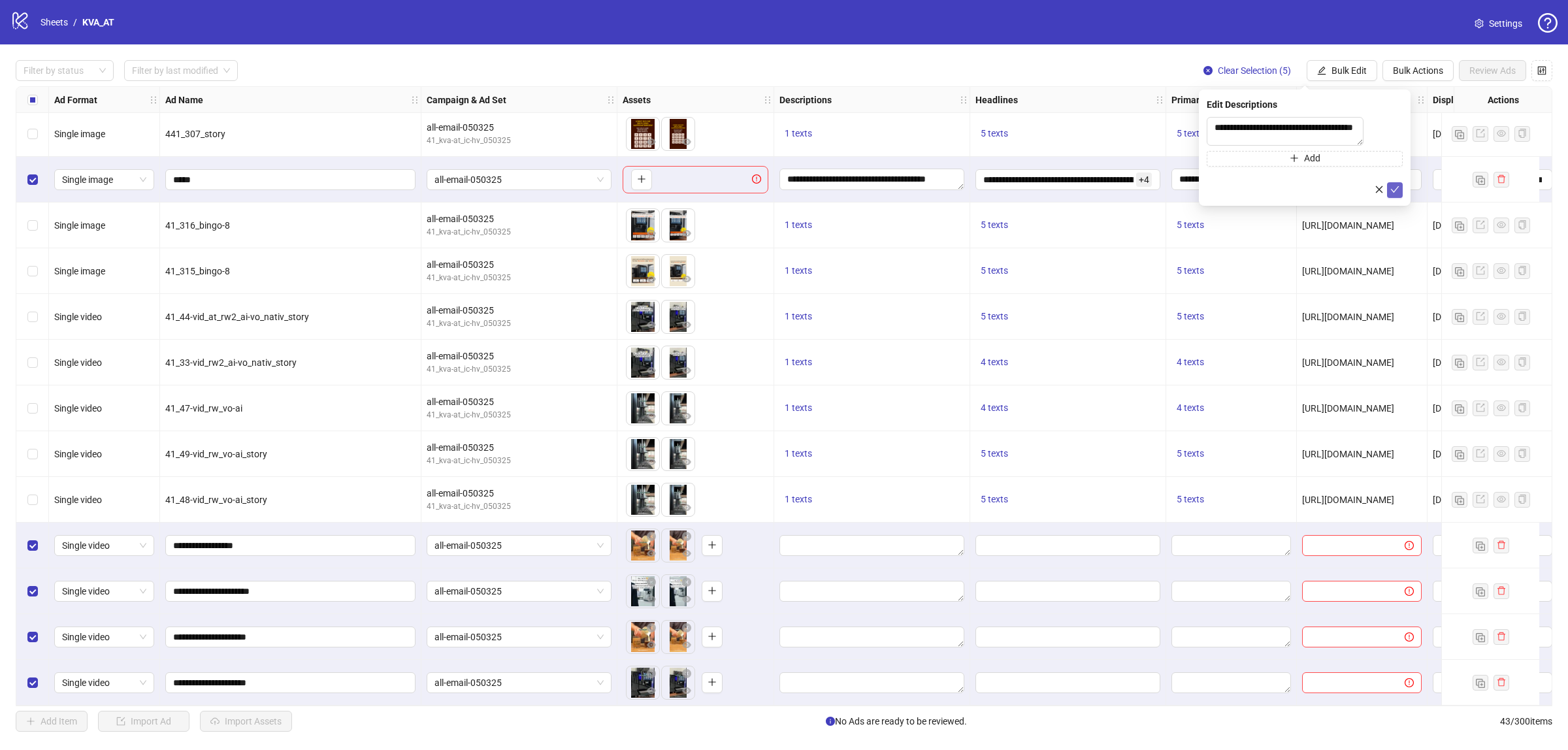
click at [1400, 198] on button "submit" at bounding box center [1396, 190] width 16 height 16
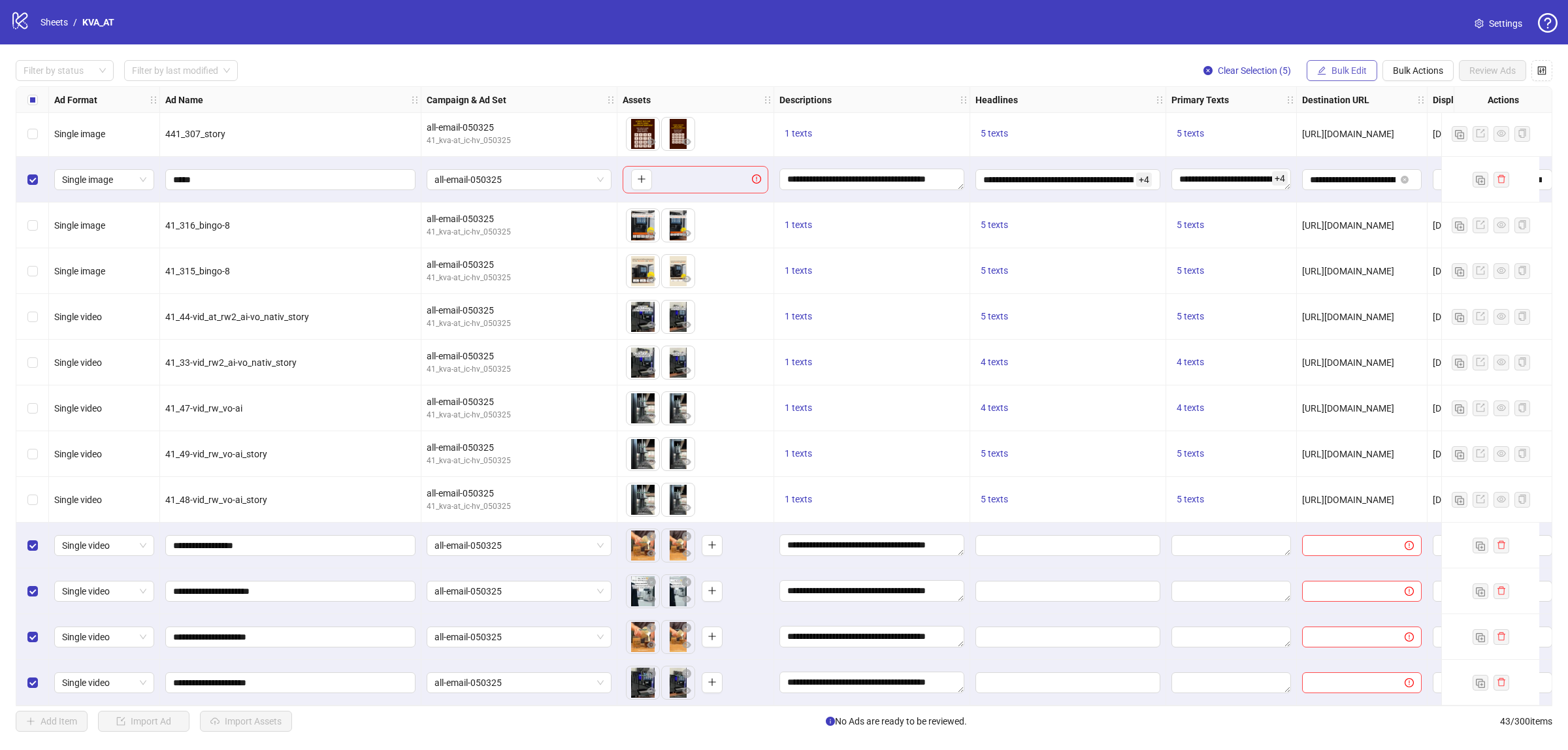
click at [1348, 67] on span "Bulk Edit" at bounding box center [1350, 71] width 36 height 11
click at [1343, 178] on span "Headlines" at bounding box center [1355, 181] width 78 height 14
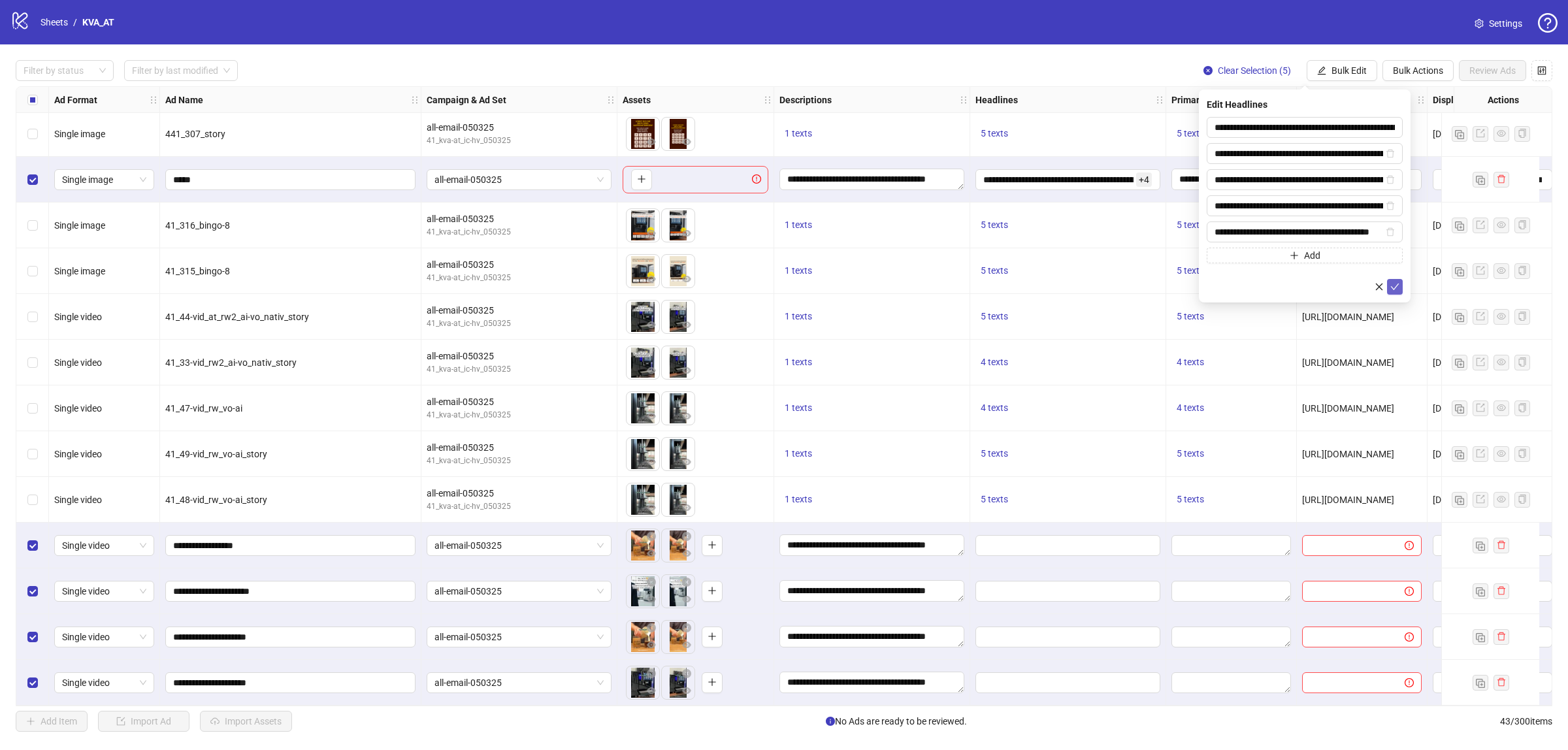
click at [1393, 284] on icon "check" at bounding box center [1395, 287] width 9 height 9
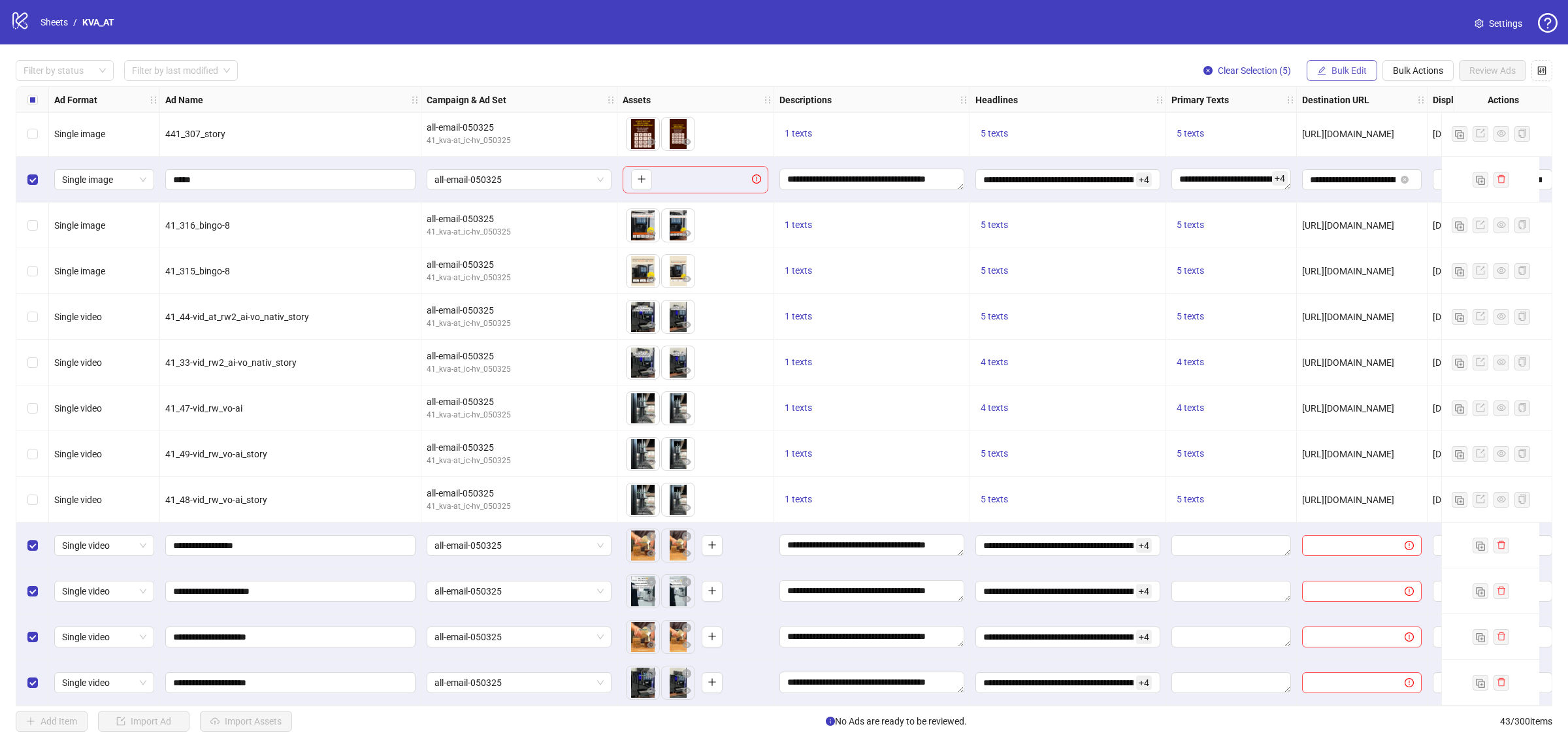
click at [1321, 64] on button "Bulk Edit" at bounding box center [1342, 71] width 70 height 21
click at [1342, 204] on span "Primary Texts" at bounding box center [1355, 201] width 78 height 14
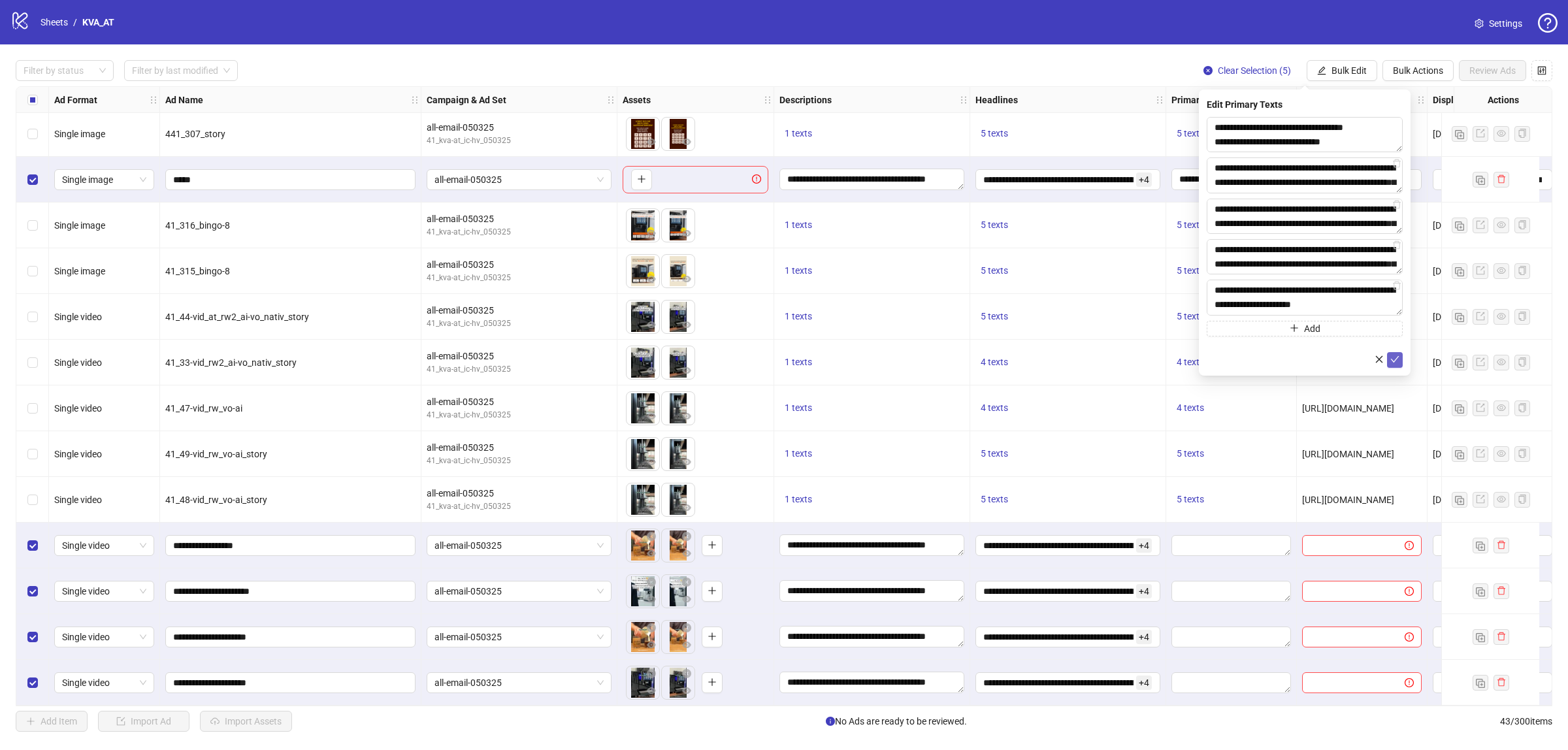
click at [1390, 360] on button "submit" at bounding box center [1396, 360] width 16 height 16
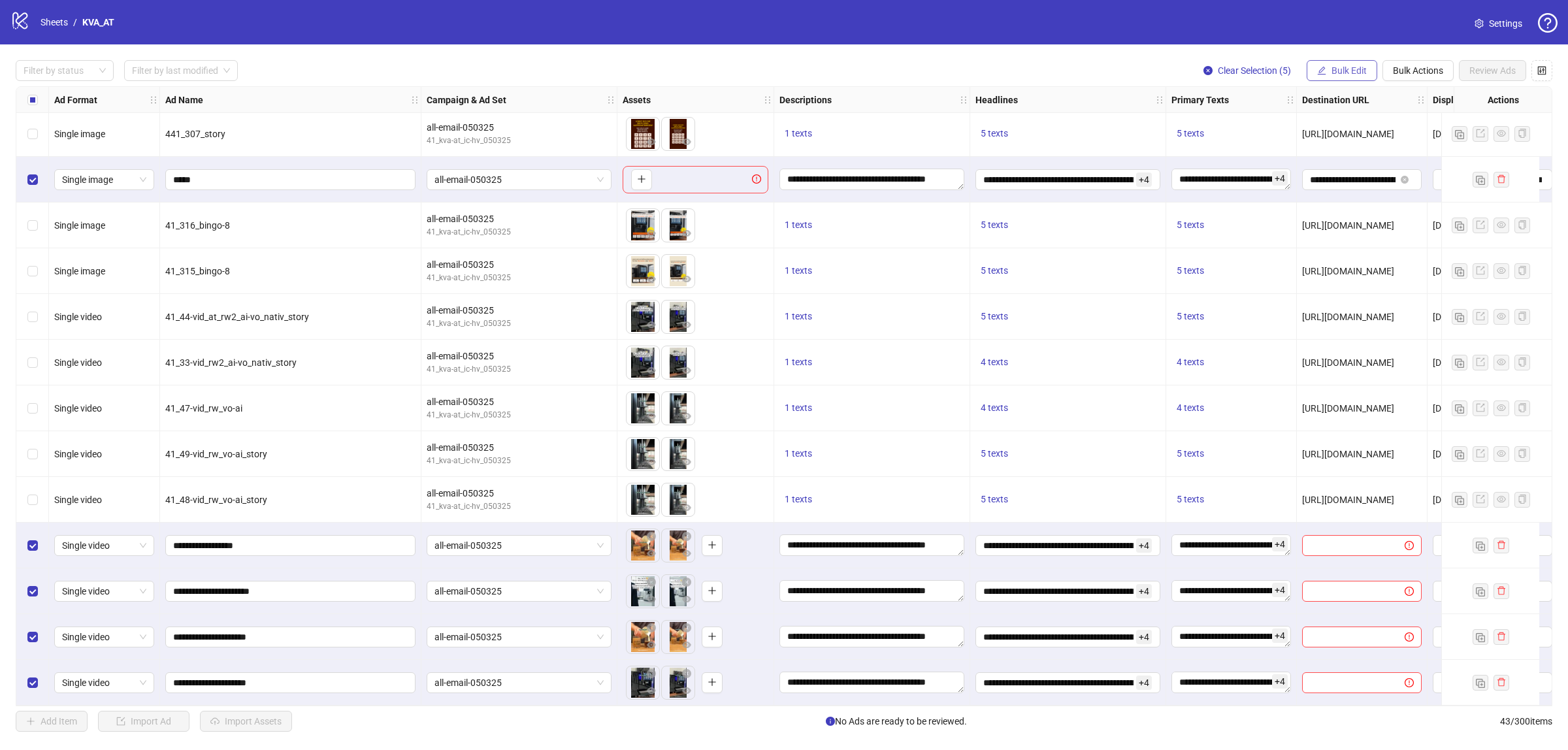
click at [1345, 73] on span "Bulk Edit" at bounding box center [1350, 71] width 36 height 11
click at [1342, 196] on span "Primary Texts" at bounding box center [1355, 201] width 78 height 14
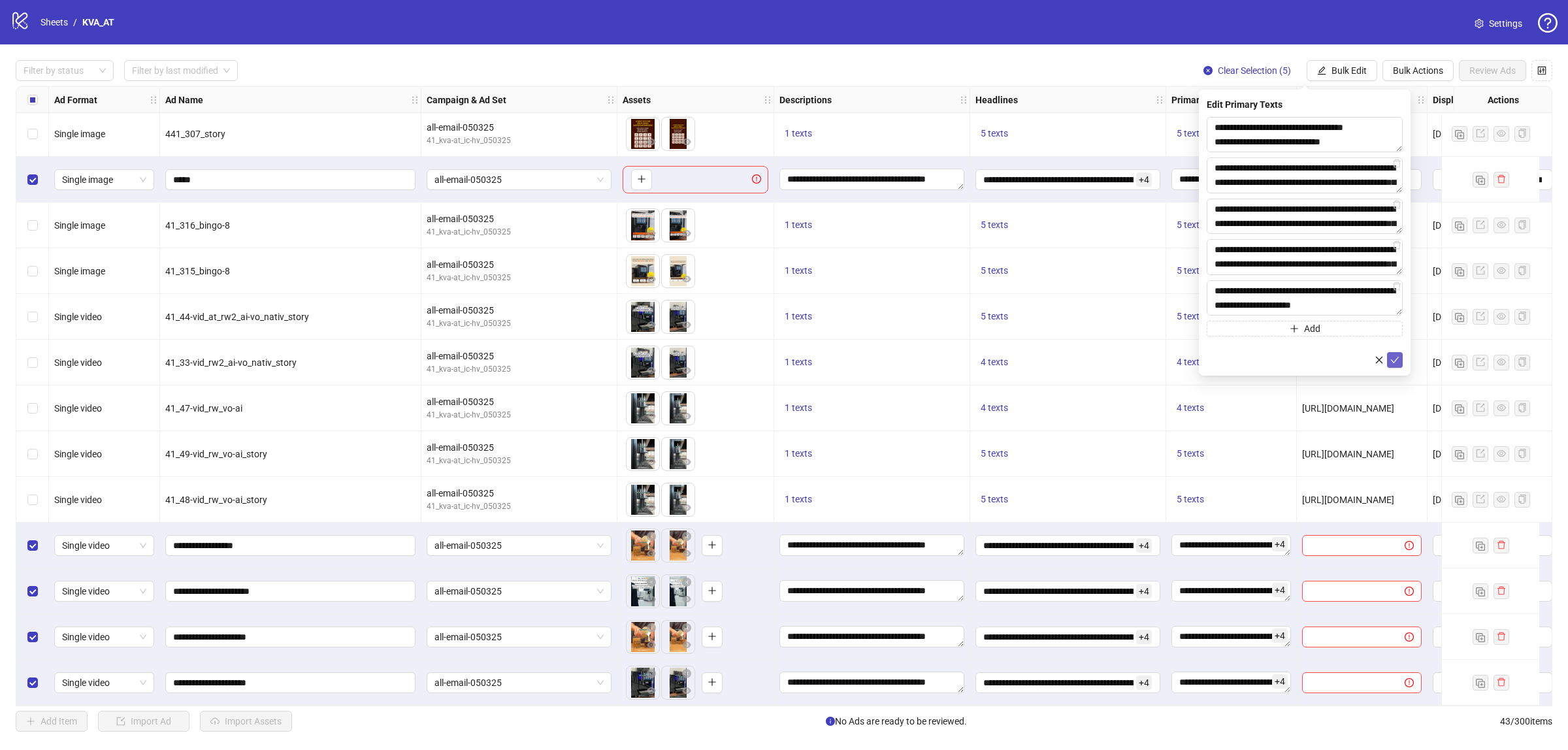
click at [1398, 361] on icon "check" at bounding box center [1395, 359] width 9 height 9
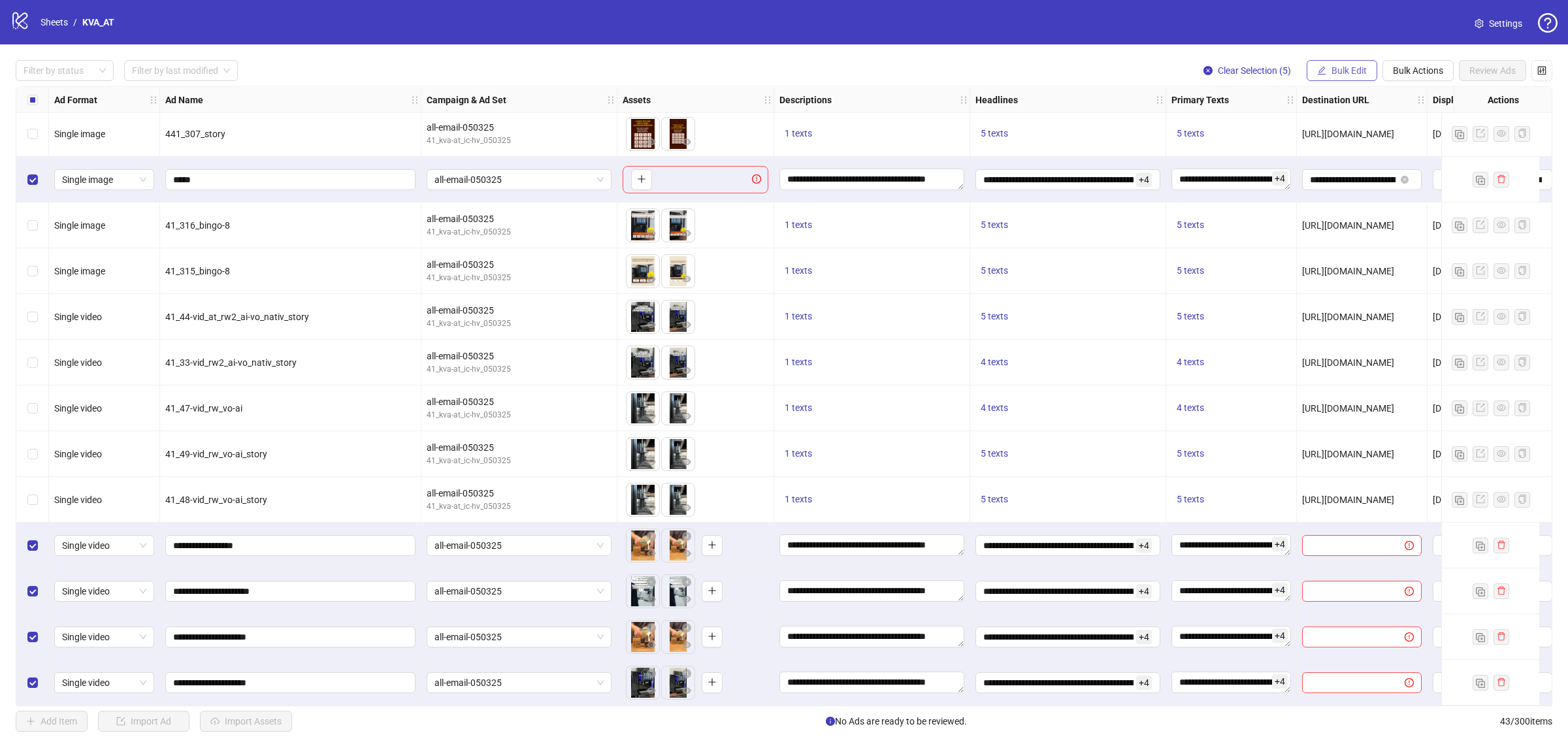
click at [1341, 64] on button "Bulk Edit" at bounding box center [1342, 71] width 70 height 21
click at [1343, 225] on span "Destination URL" at bounding box center [1355, 223] width 78 height 14
click at [1388, 162] on button "submit" at bounding box center [1396, 162] width 16 height 16
click at [1350, 67] on span "Bulk Edit" at bounding box center [1350, 71] width 36 height 11
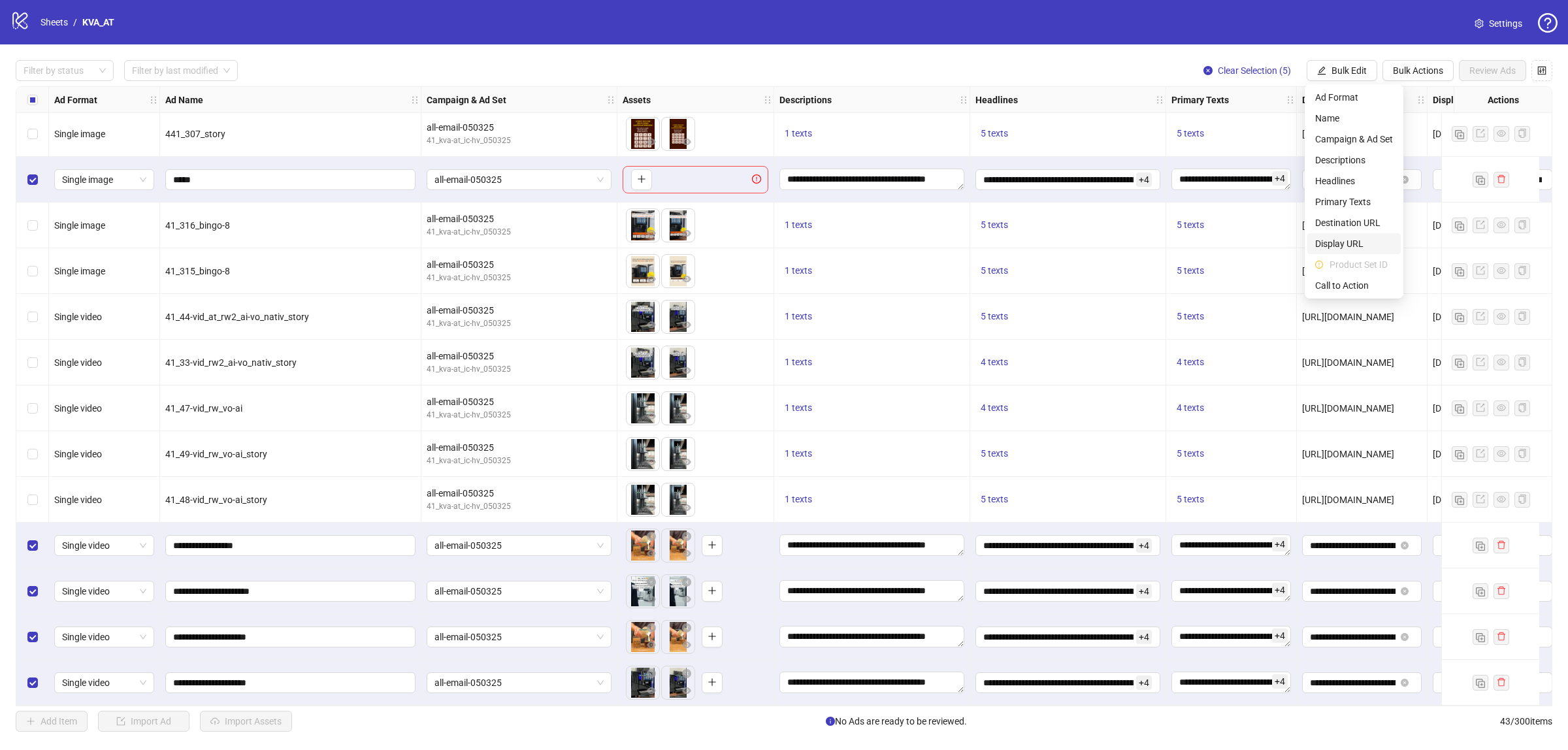
click at [1354, 246] on span "Display URL" at bounding box center [1355, 243] width 78 height 14
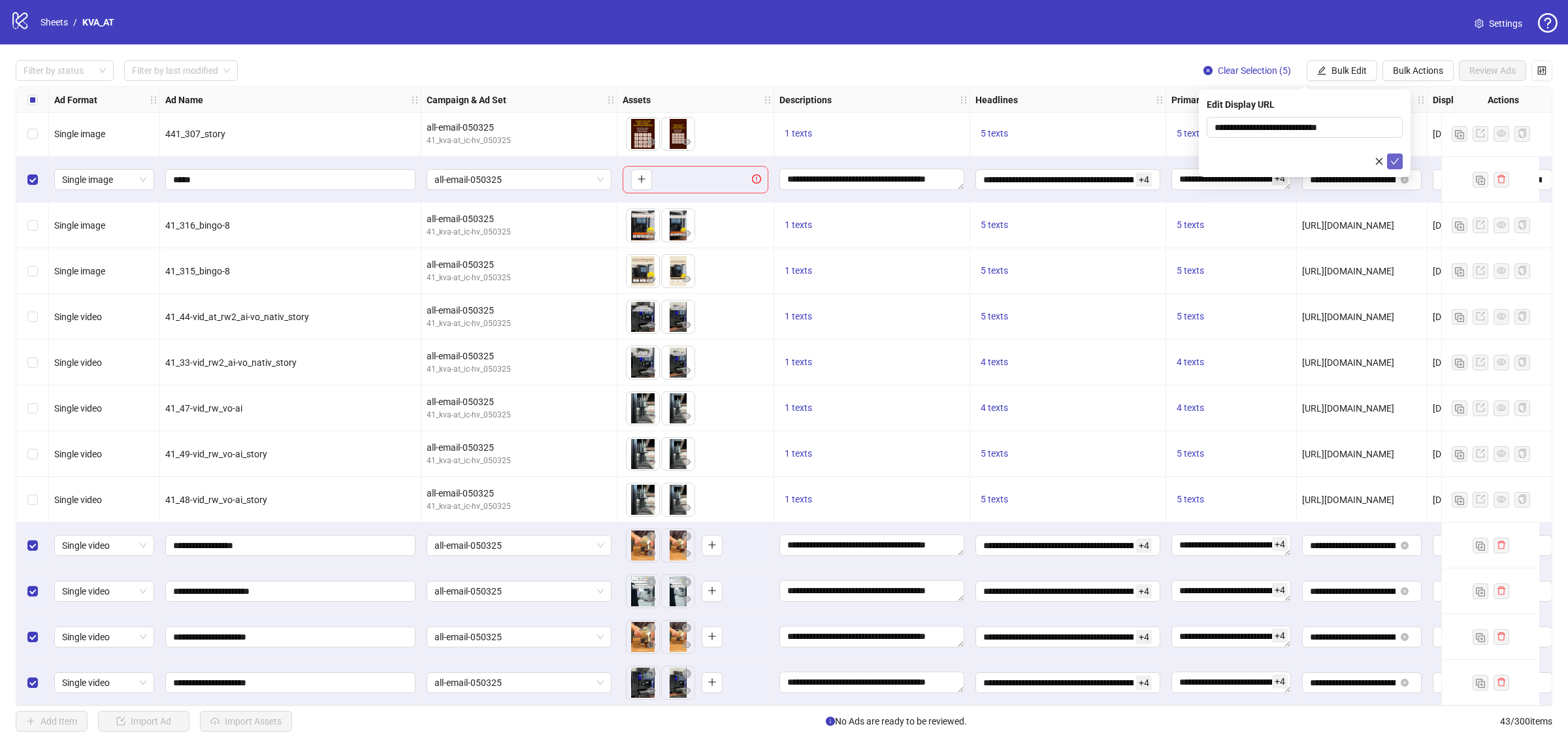
click at [1393, 162] on icon "check" at bounding box center [1395, 162] width 9 height 9
drag, startPoint x: 1248, startPoint y: 700, endPoint x: 1423, endPoint y: 700, distance: 175.0
drag, startPoint x: 1301, startPoint y: 707, endPoint x: 1314, endPoint y: 704, distance: 13.3
click at [1312, 704] on div "Ad Format Ad Name Campaign & Ad Set Assets Descriptions Headlines Primary Texts…" at bounding box center [784, 396] width 1537 height 620
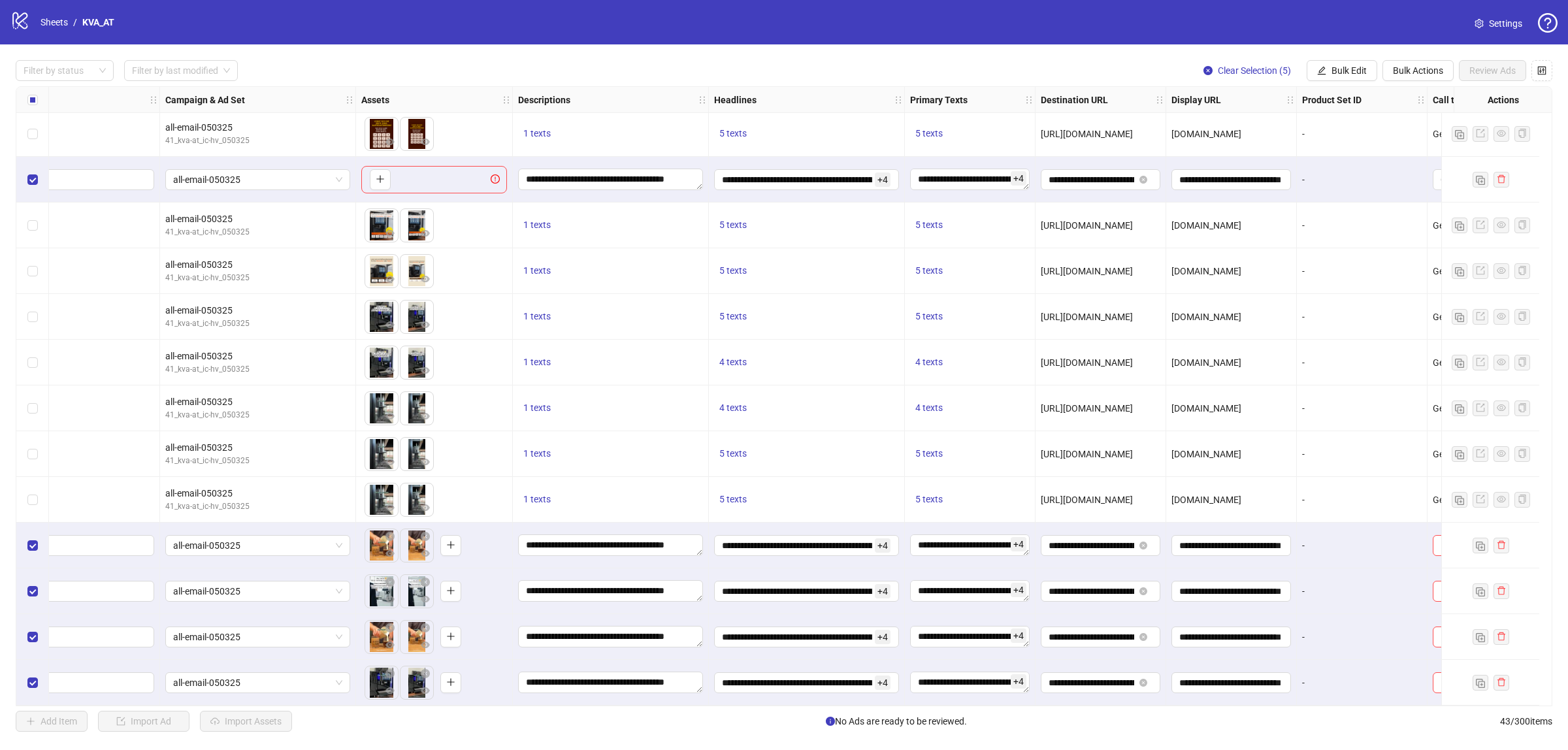
scroll to position [1379, 304]
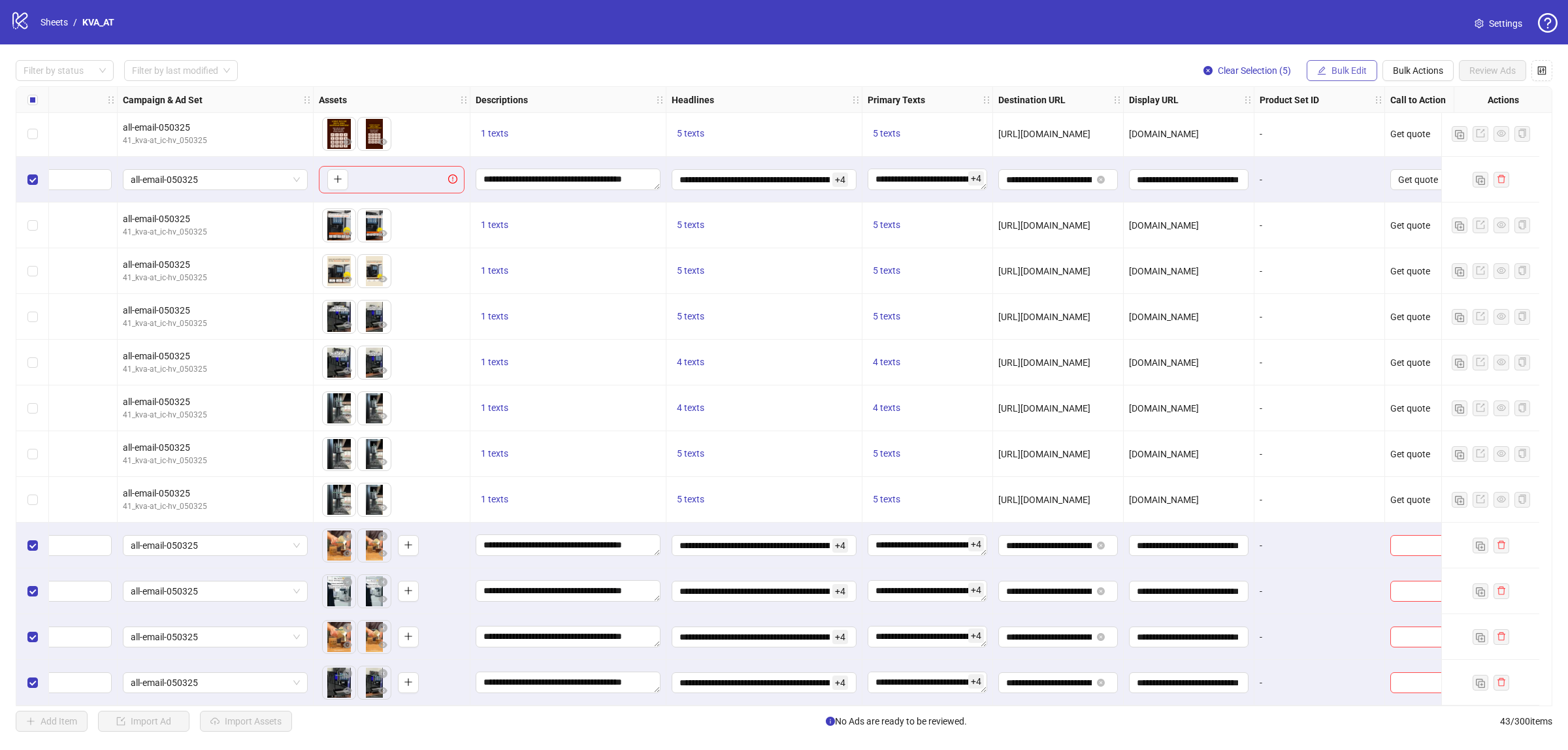
click at [1332, 69] on span "Bulk Edit" at bounding box center [1350, 71] width 36 height 11
click at [1324, 283] on span "Call to Action" at bounding box center [1355, 286] width 78 height 14
click at [1398, 158] on icon "check" at bounding box center [1395, 162] width 9 height 9
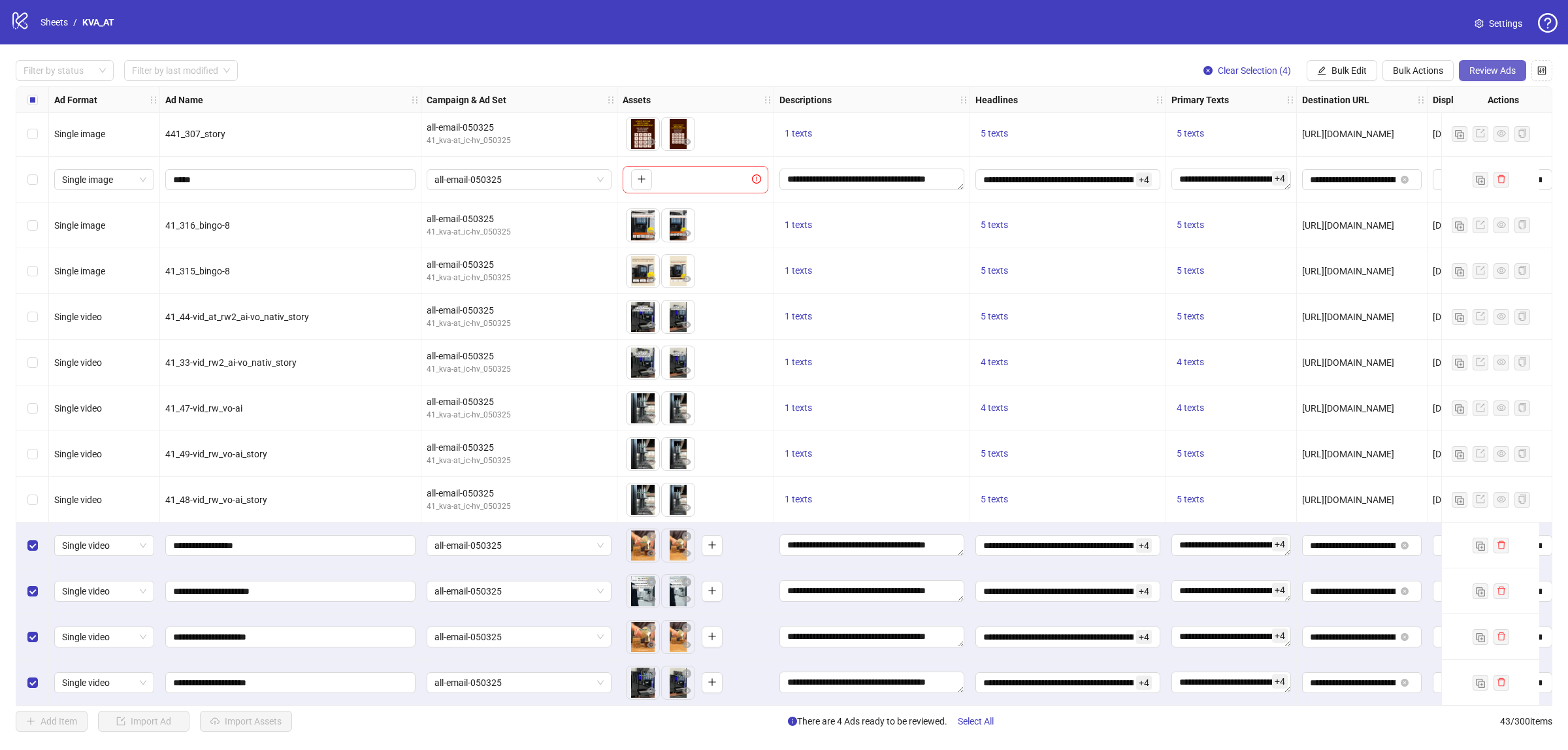
click at [1503, 75] on span "Review Ads" at bounding box center [1493, 71] width 46 height 11
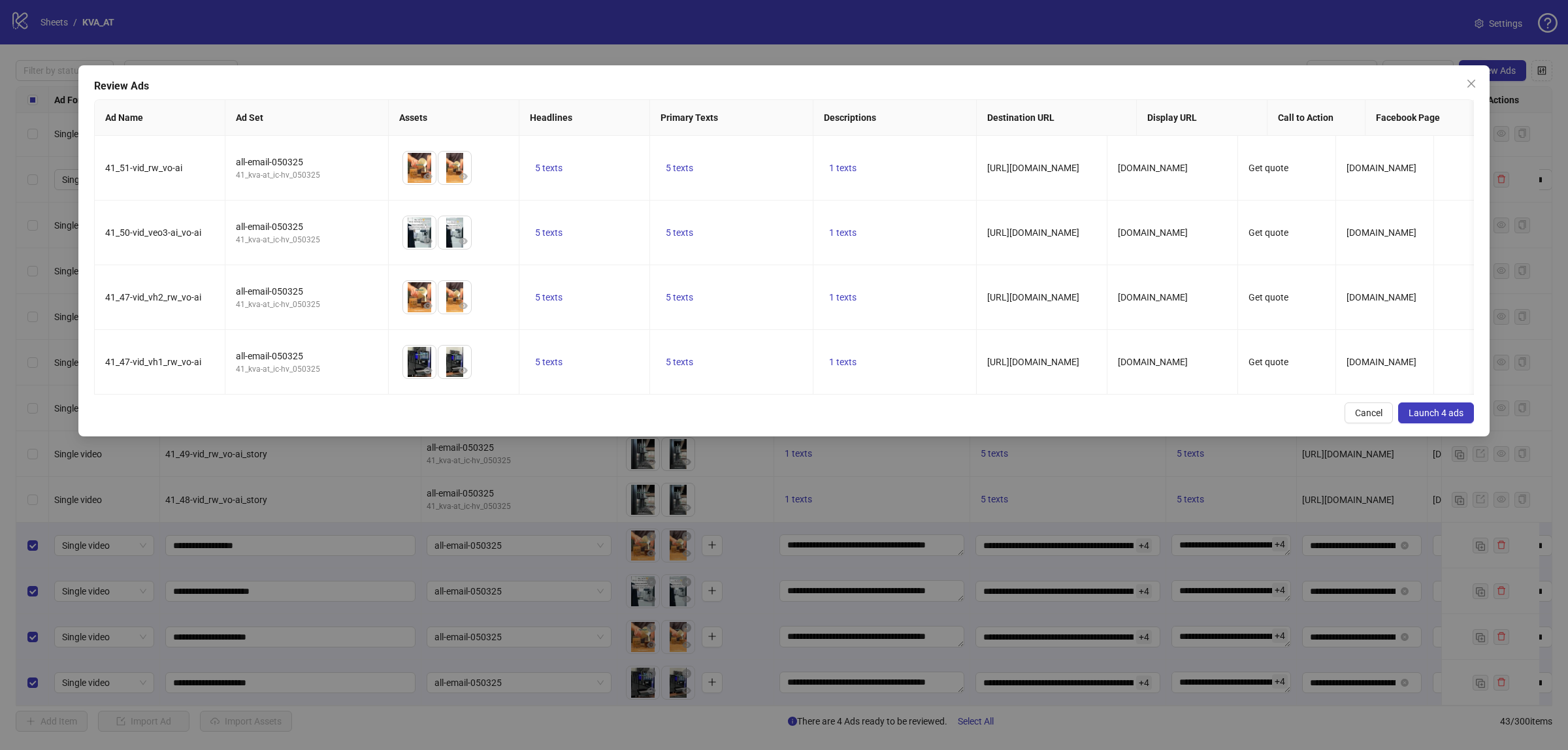
click at [1449, 418] on span "Launch 4 ads" at bounding box center [1437, 413] width 55 height 11
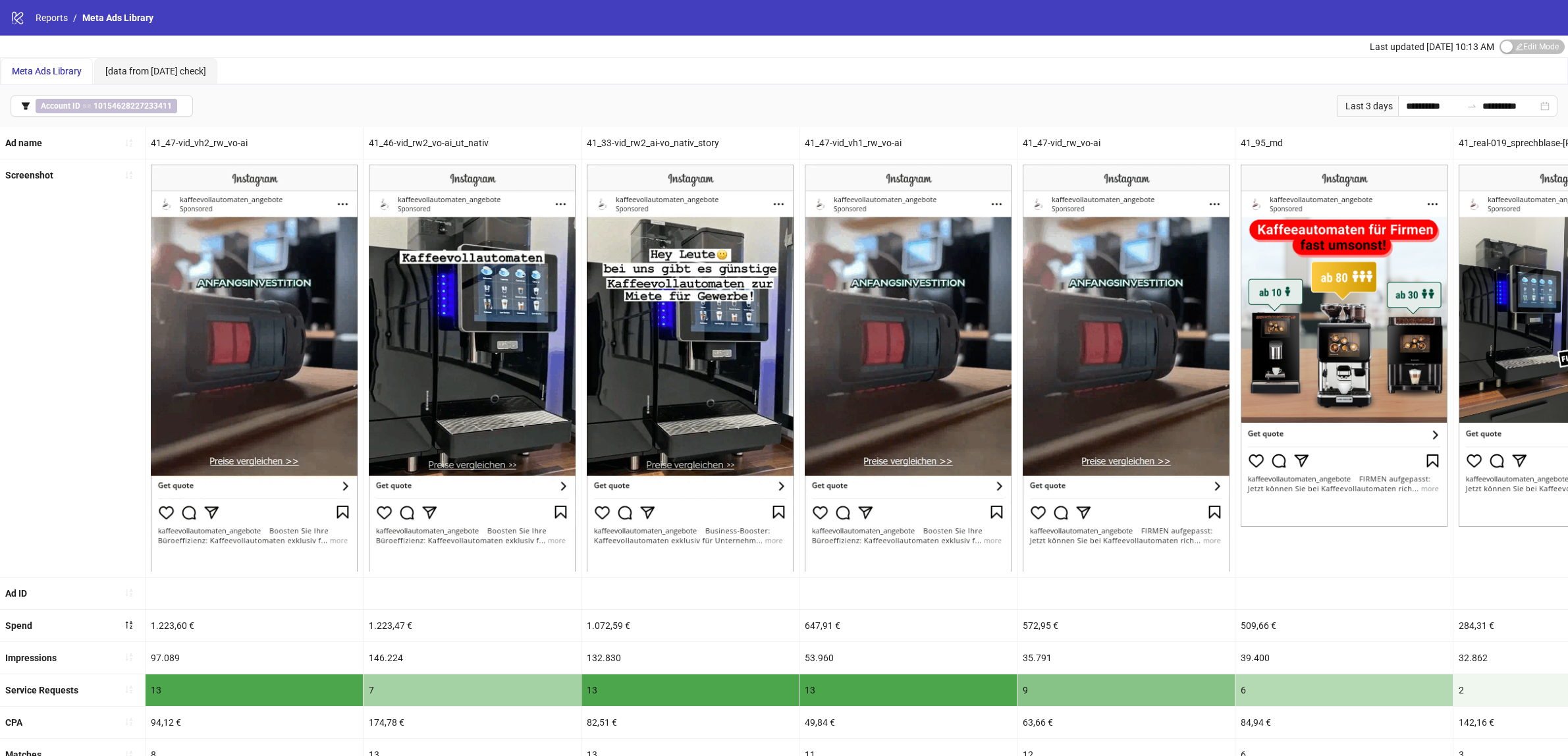
scroll to position [82, 0]
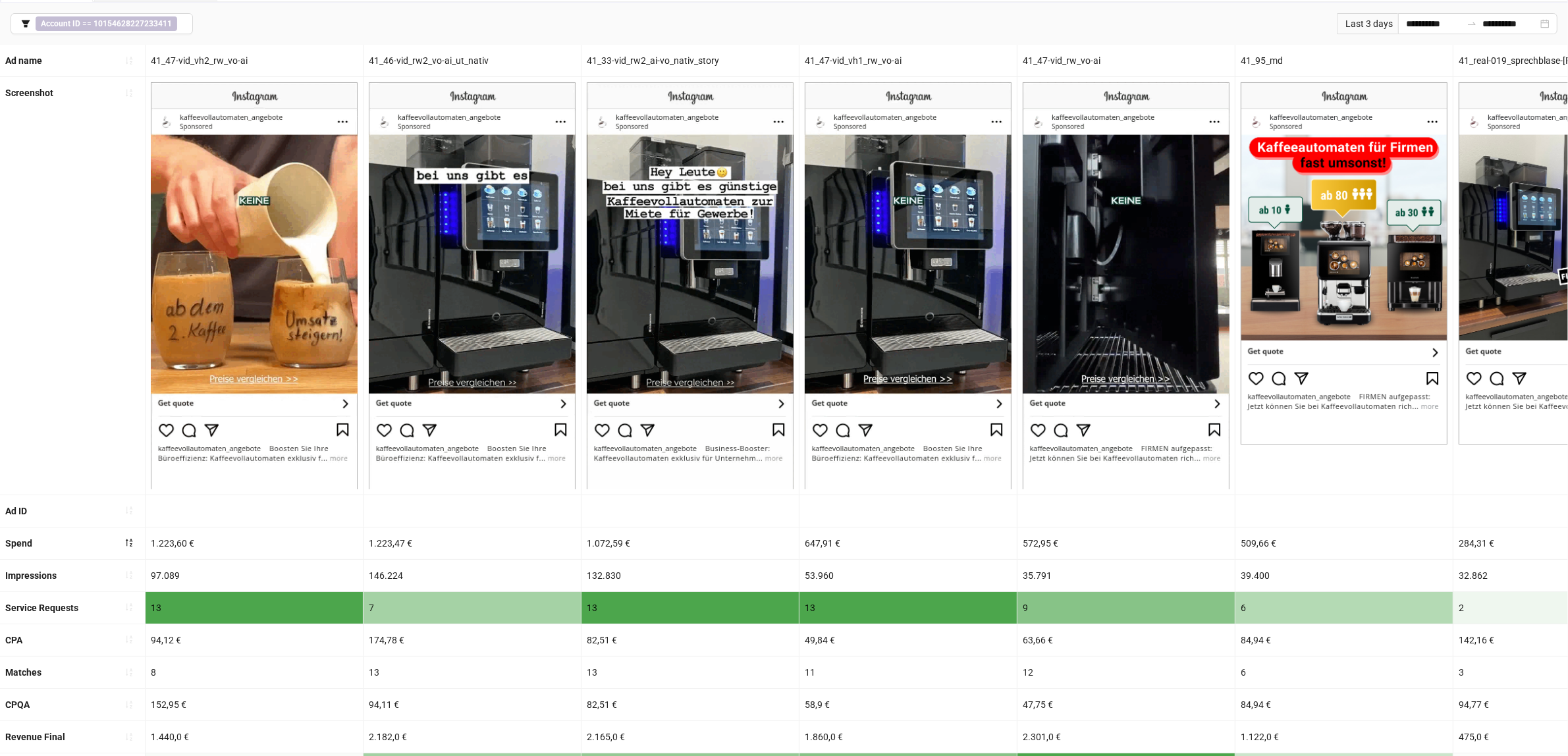
click at [1368, 14] on div "Last 3 days" at bounding box center [1367, 24] width 61 height 21
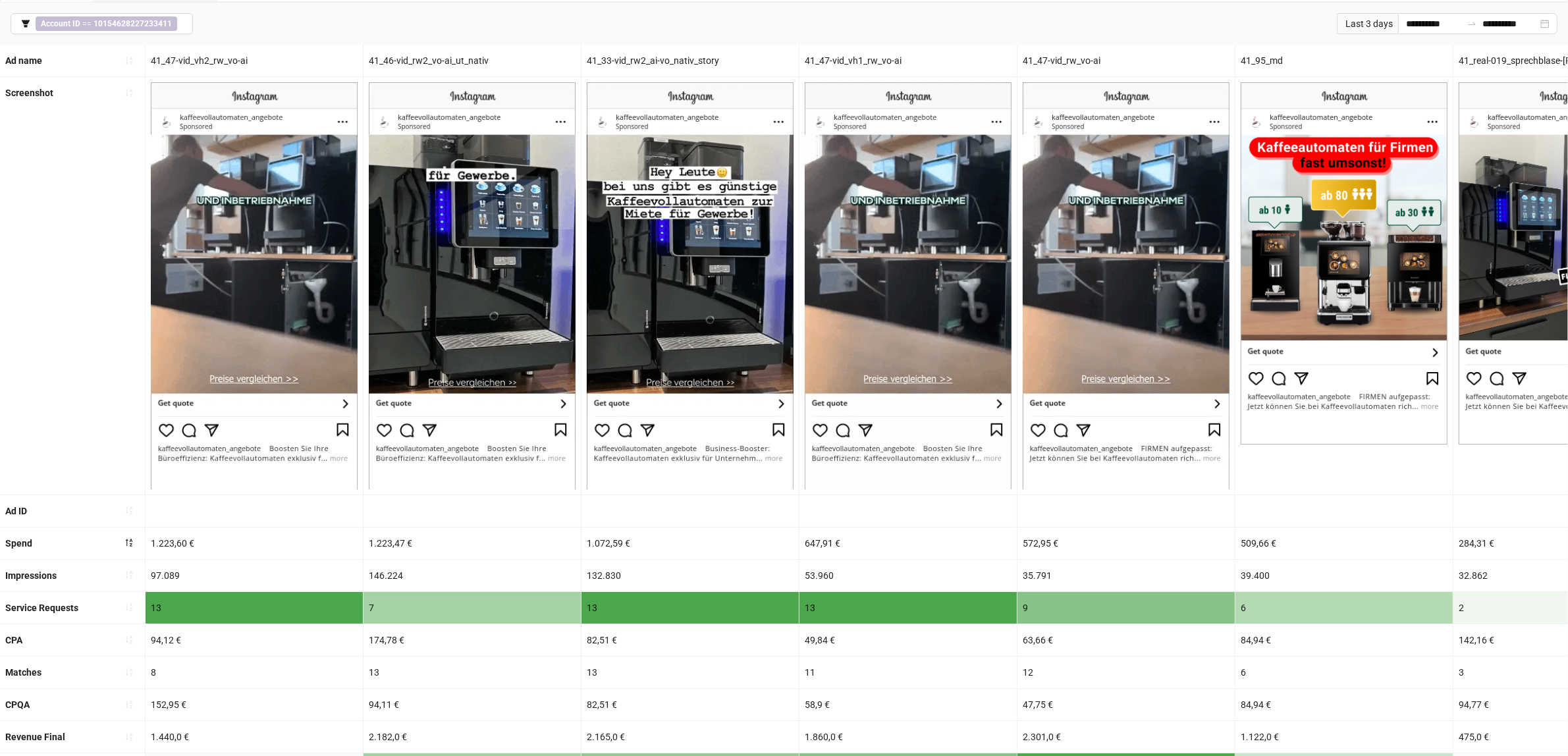
click at [1363, 29] on div "Last 3 days" at bounding box center [1367, 24] width 61 height 21
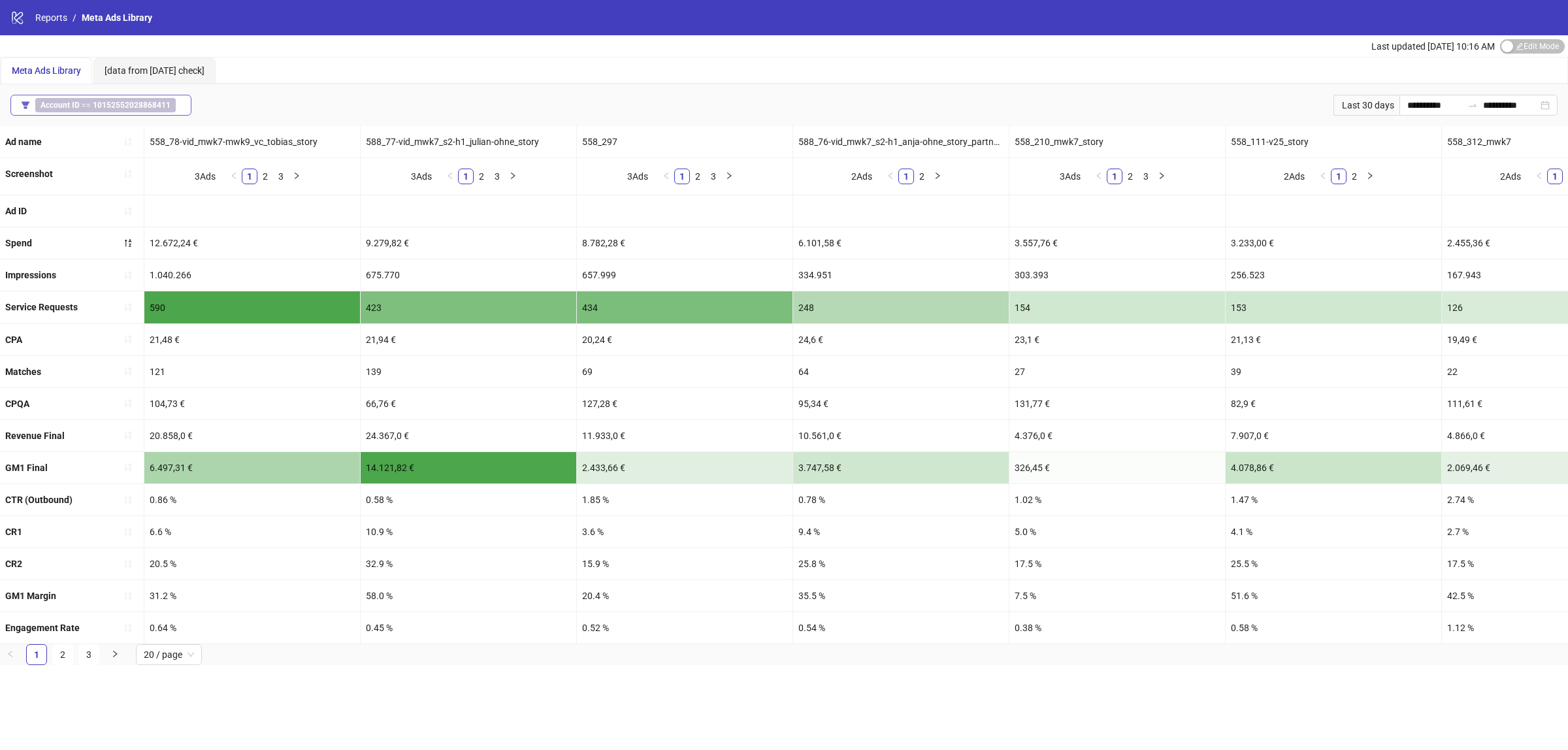
click at [123, 107] on b "10152552028868411" at bounding box center [132, 105] width 78 height 9
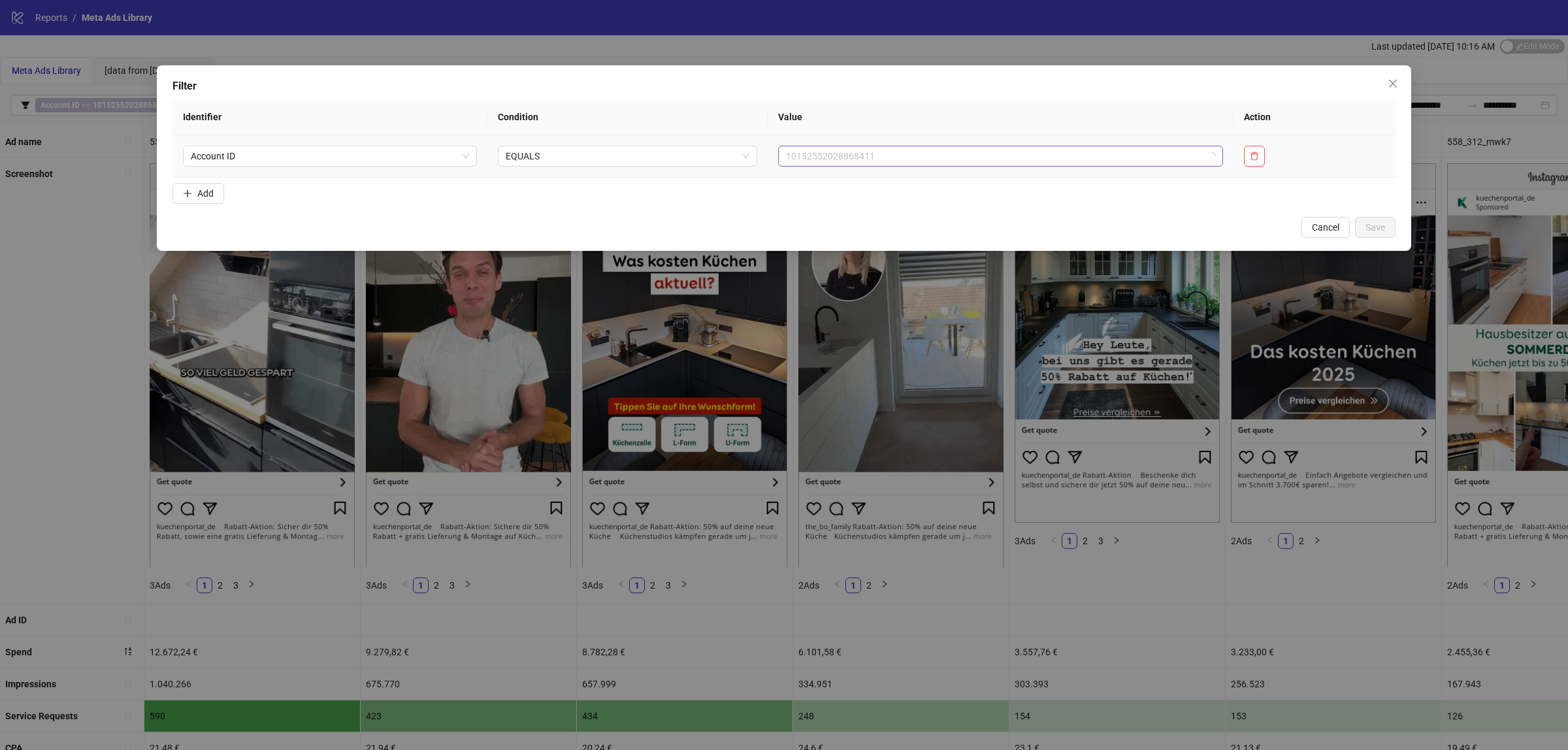
click at [1020, 157] on span "10152552028868411" at bounding box center [1001, 156] width 430 height 20
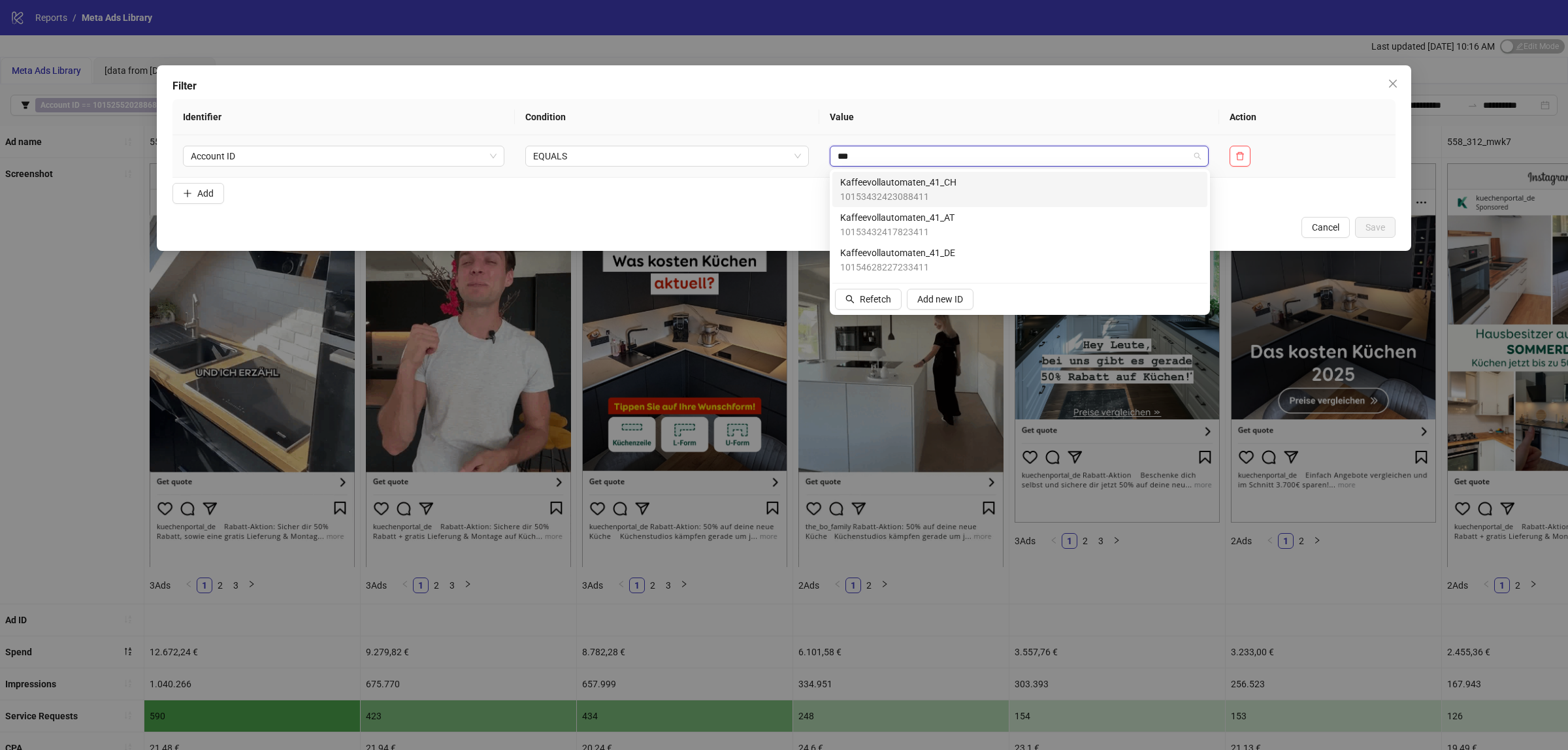
type input "****"
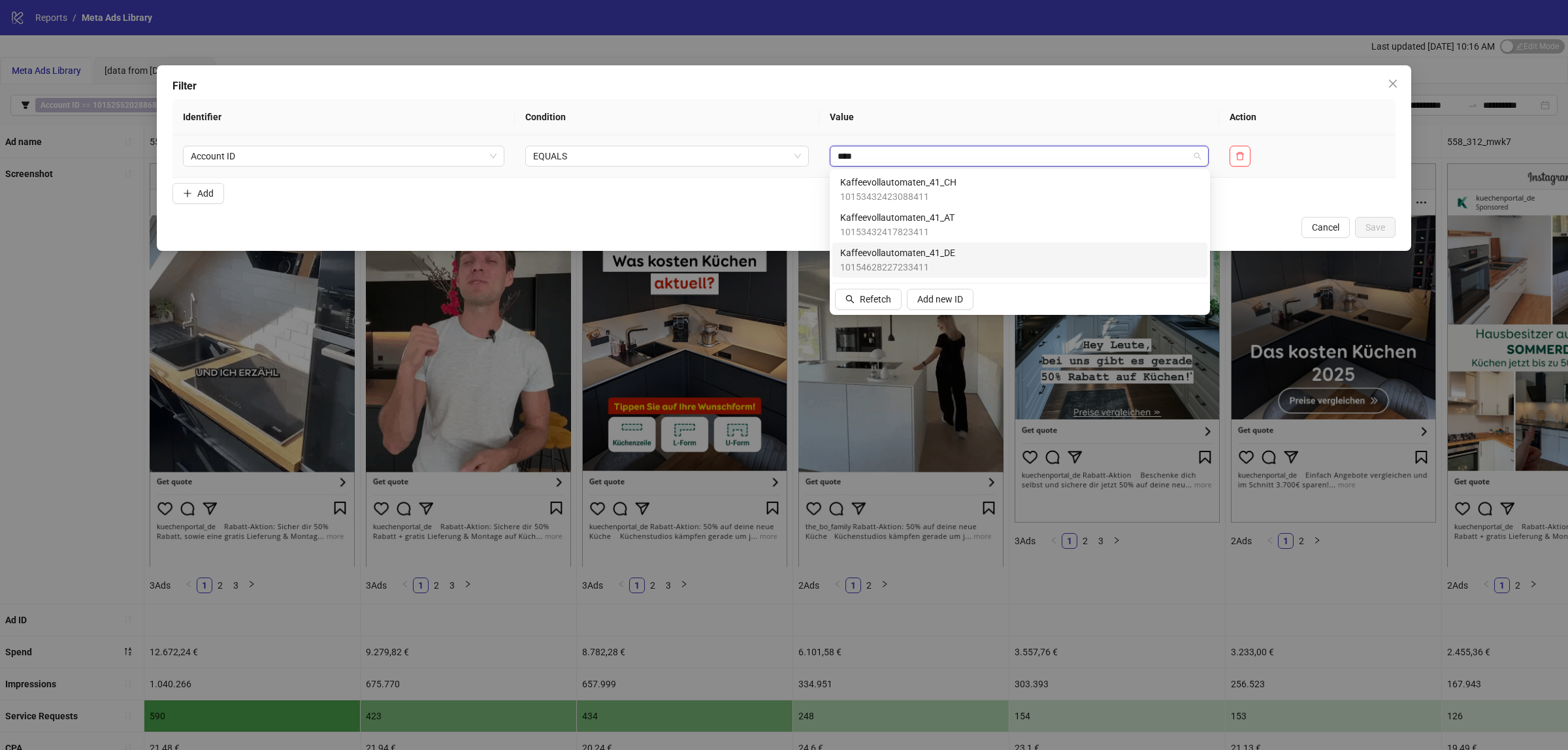
click at [981, 256] on div "Kaffeevollautomaten_41_DE 10154628227233411" at bounding box center [1020, 260] width 360 height 28
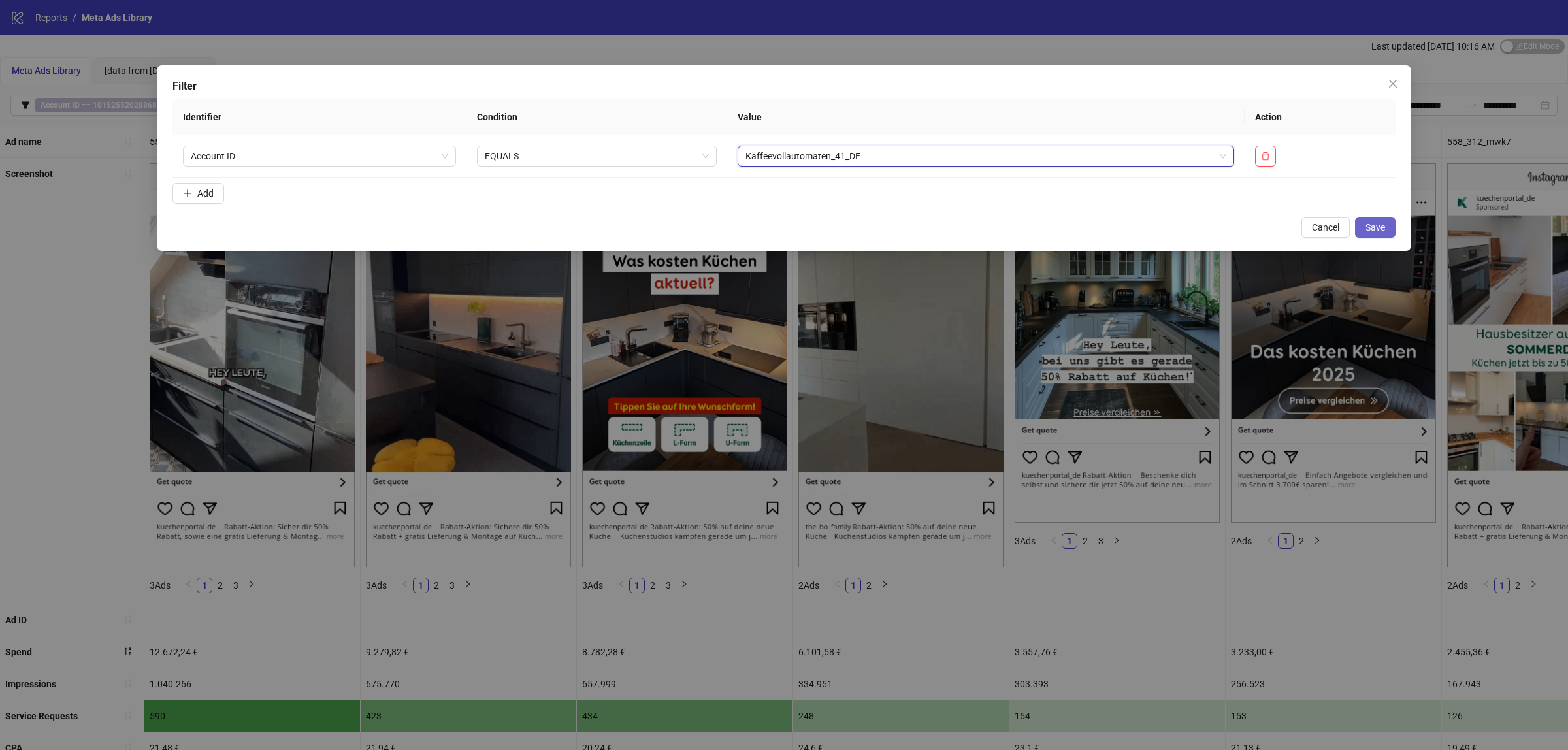
click at [1390, 222] on button "Save" at bounding box center [1376, 227] width 41 height 21
